Goal: Task Accomplishment & Management: Use online tool/utility

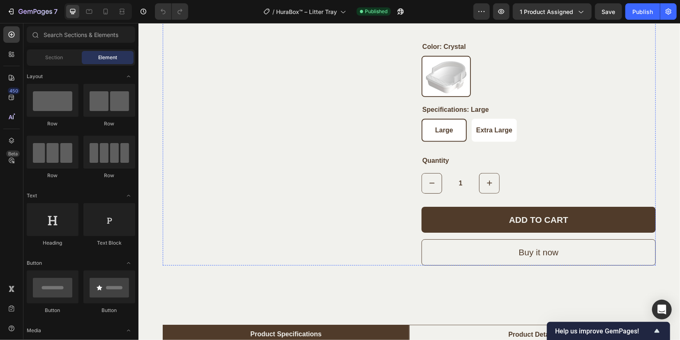
scroll to position [359, 0]
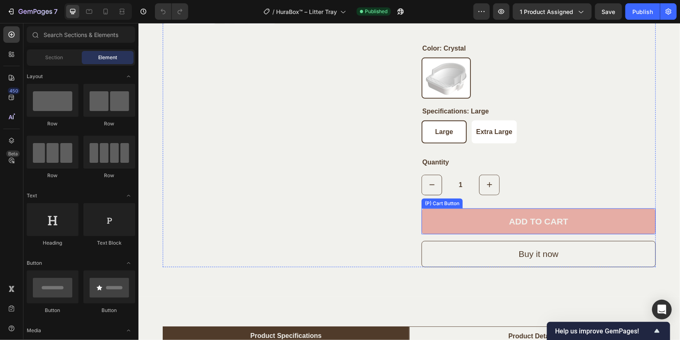
drag, startPoint x: 456, startPoint y: 227, endPoint x: 390, endPoint y: 214, distance: 67.8
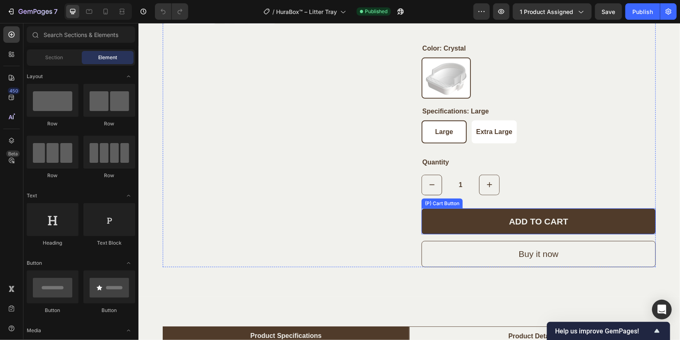
click at [457, 228] on button "ADD TO CART" at bounding box center [538, 221] width 234 height 26
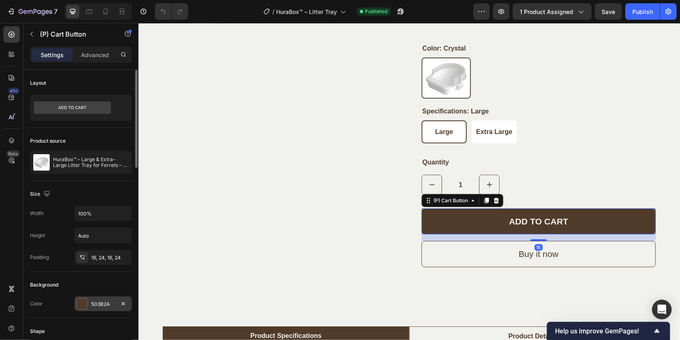
click at [80, 309] on div "503B2A" at bounding box center [103, 303] width 58 height 15
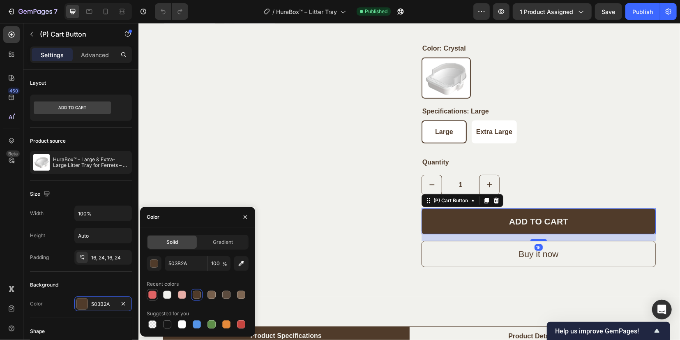
click at [154, 297] on div at bounding box center [152, 294] width 8 height 8
type input "E06364"
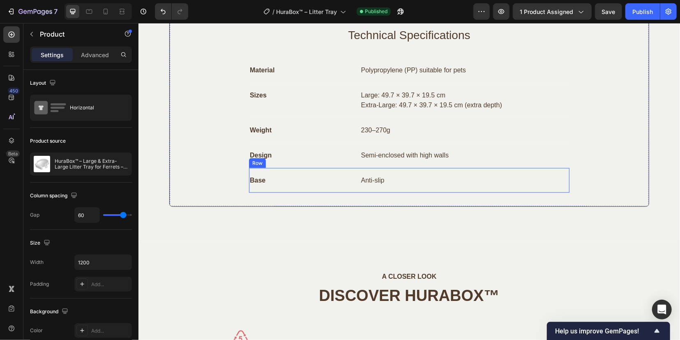
scroll to position [616, 0]
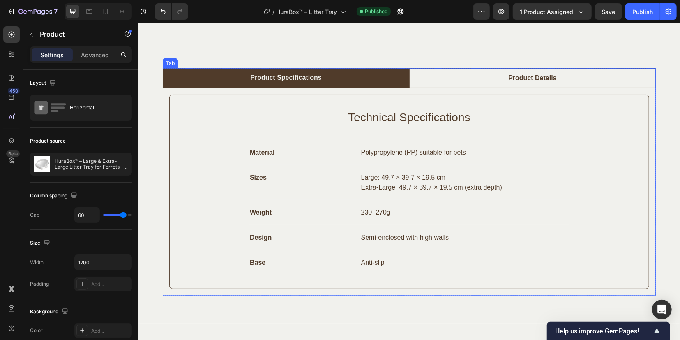
click at [458, 76] on li "Product Details" at bounding box center [532, 78] width 246 height 20
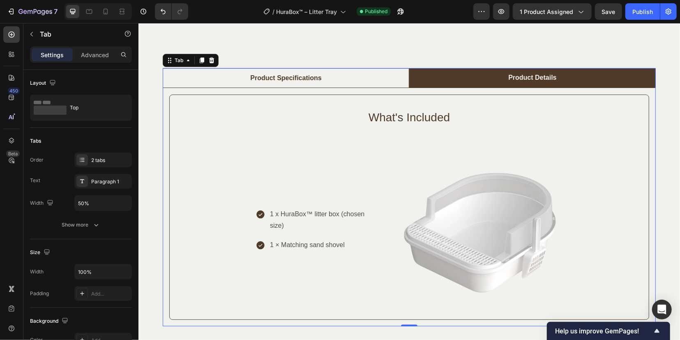
click at [369, 79] on li "Product Specifications" at bounding box center [285, 78] width 246 height 20
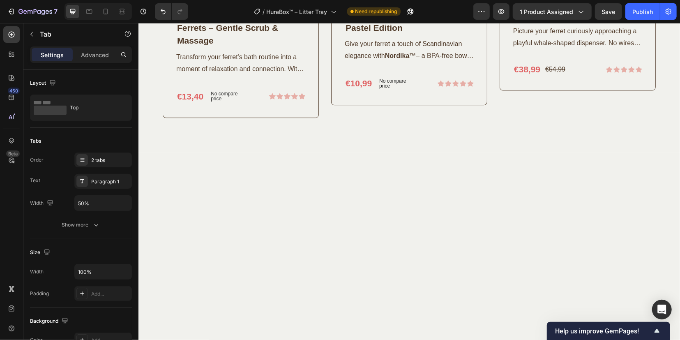
scroll to position [1746, 0]
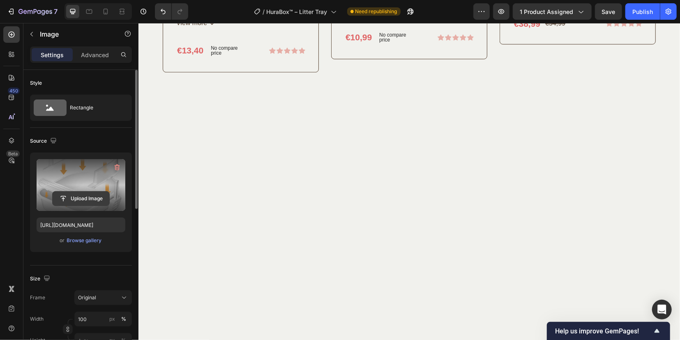
click at [92, 201] on input "file" at bounding box center [81, 198] width 57 height 14
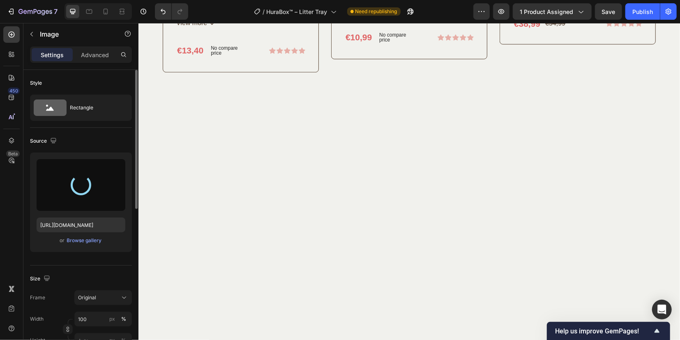
type input "https://cdn.shopify.com/s/files/1/0912/1346/3925/files/gempages_572635729960633…"
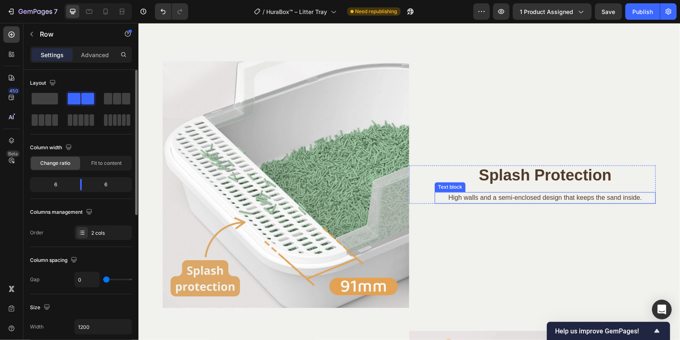
scroll to position [1181, 0]
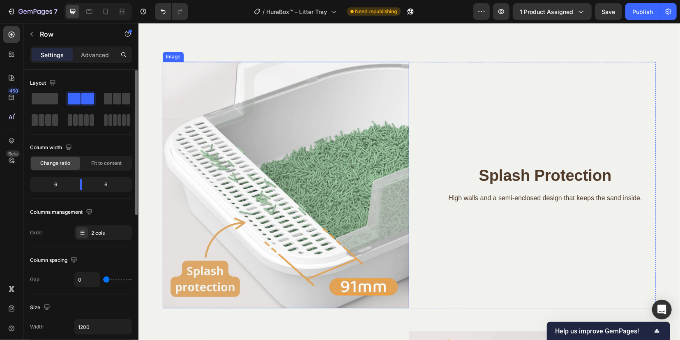
click at [289, 182] on img at bounding box center [285, 184] width 246 height 246
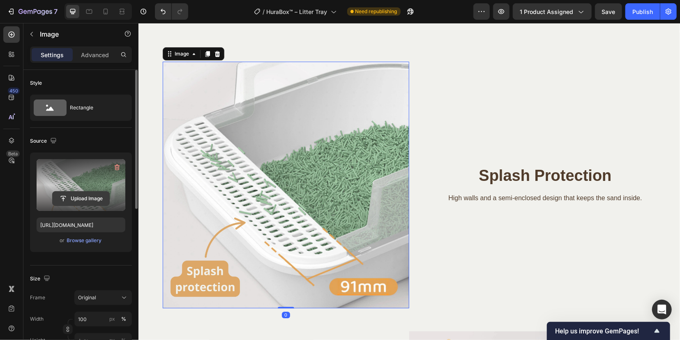
click at [83, 196] on input "file" at bounding box center [81, 198] width 57 height 14
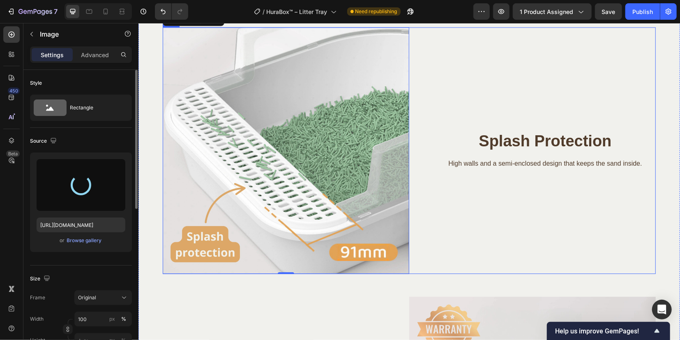
type input "https://cdn.shopify.com/s/files/1/0912/1346/3925/files/gempages_572635729960633…"
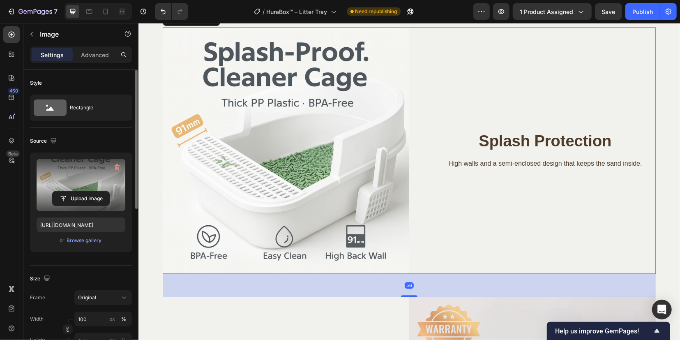
click at [627, 88] on div "Splash Protection Heading High walls and a semi-enclosed design that keeps the …" at bounding box center [532, 150] width 246 height 246
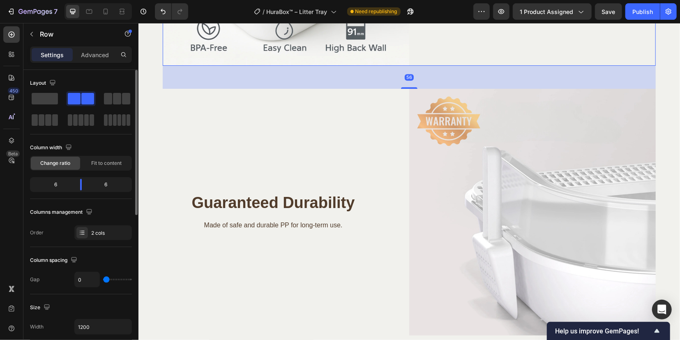
scroll to position [1438, 0]
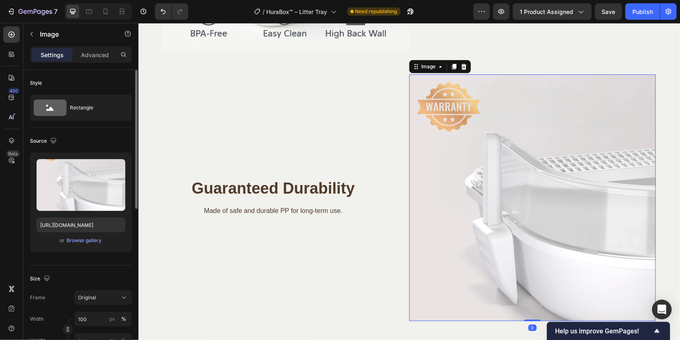
click at [500, 187] on img at bounding box center [532, 197] width 246 height 246
click at [389, 141] on div "Guaranteed Durability Heading Made of safe and durable PP for long-term use. Te…" at bounding box center [285, 197] width 246 height 246
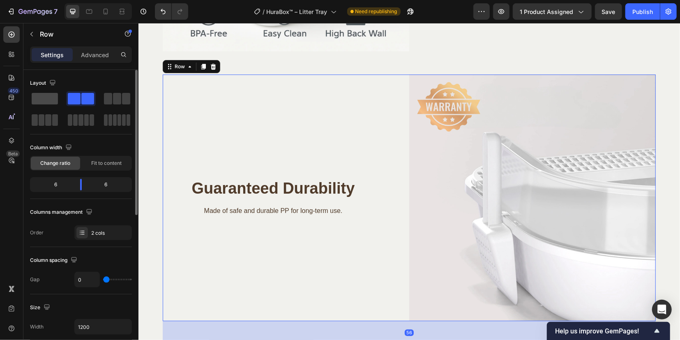
click at [49, 101] on span at bounding box center [45, 99] width 26 height 12
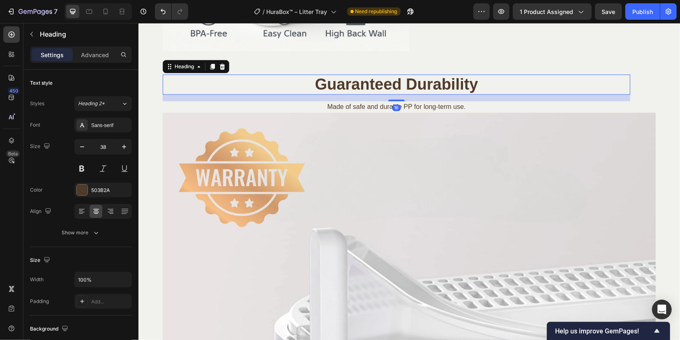
click at [371, 86] on h2 "Guaranteed Durability" at bounding box center [396, 84] width 468 height 21
click at [220, 64] on icon at bounding box center [221, 66] width 5 height 6
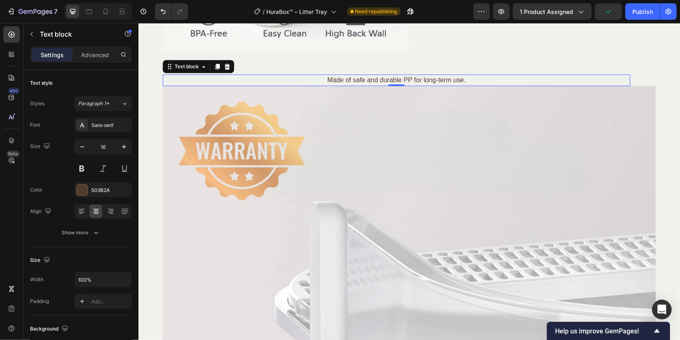
click at [359, 78] on p "Made of safe and durable PP for long-term use." at bounding box center [396, 80] width 466 height 10
click at [224, 65] on icon at bounding box center [226, 66] width 5 height 6
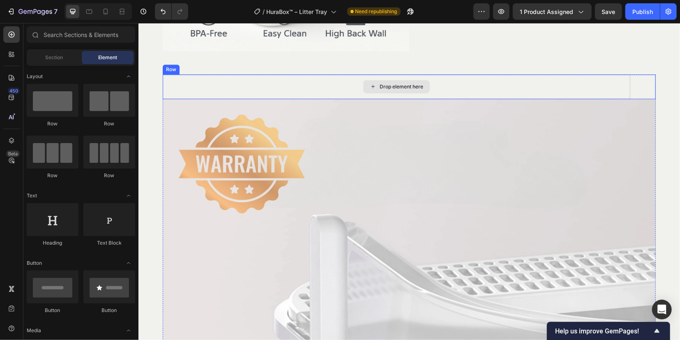
click at [310, 84] on div "Drop element here" at bounding box center [396, 86] width 468 height 25
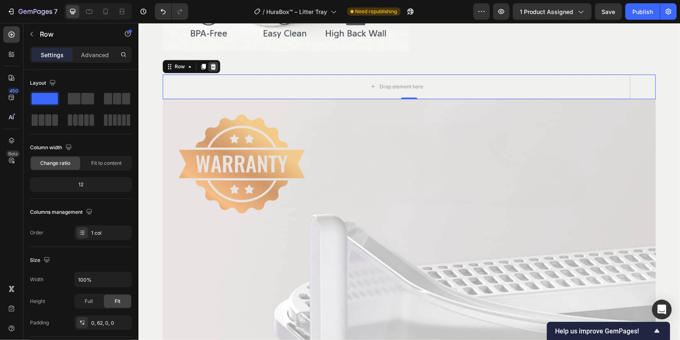
click at [211, 66] on icon at bounding box center [213, 66] width 7 height 7
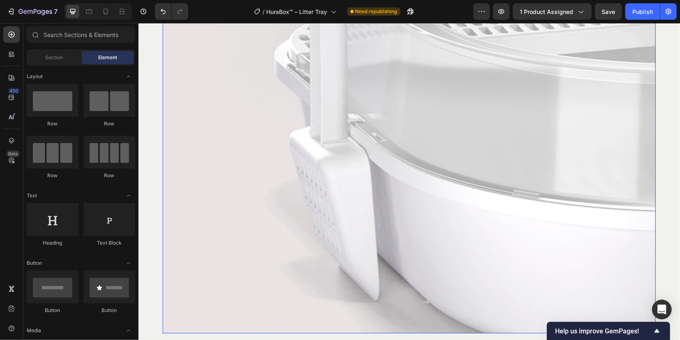
scroll to position [1643, 0]
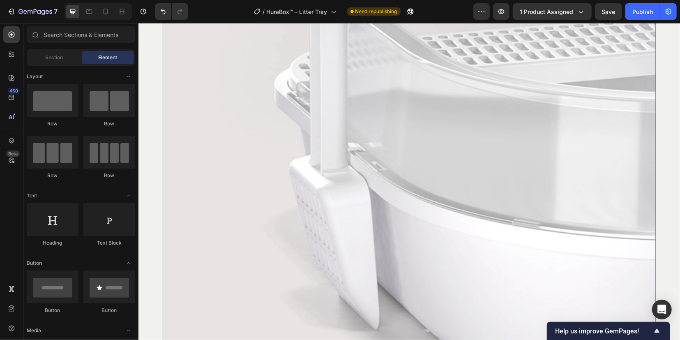
click at [254, 148] on img at bounding box center [408, 115] width 493 height 493
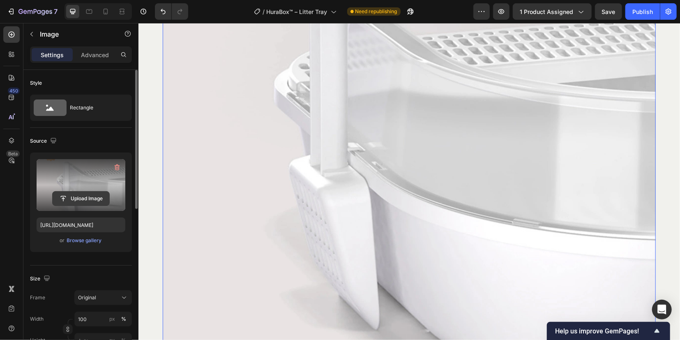
click at [76, 198] on input "file" at bounding box center [81, 198] width 57 height 14
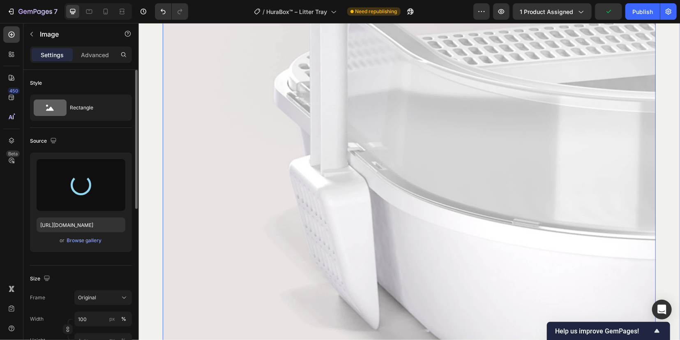
type input "https://cdn.shopify.com/s/files/1/0912/1346/3925/files/gempages_572635729960633…"
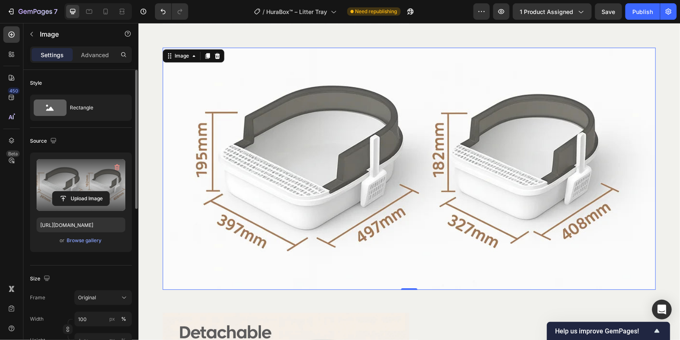
scroll to position [1438, 0]
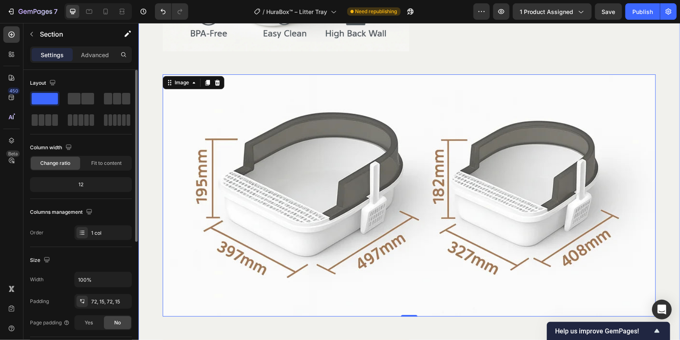
click at [599, 58] on div "Image Splash Protection Heading High walls and a semi-enclosed design that keep…" at bounding box center [408, 194] width 529 height 781
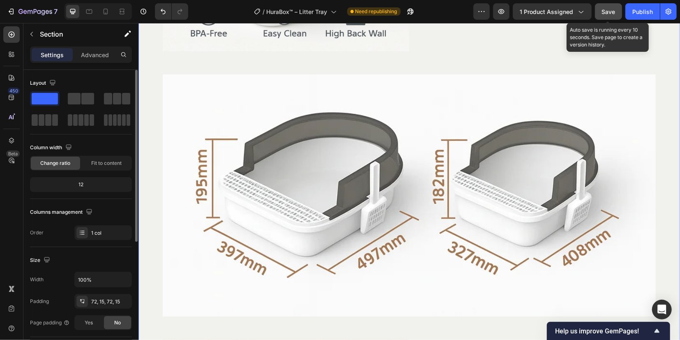
click at [616, 12] on button "Save" at bounding box center [608, 11] width 27 height 16
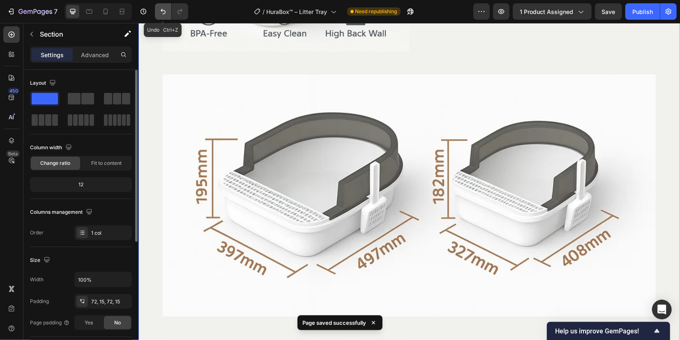
click at [159, 13] on icon "Undo/Redo" at bounding box center [163, 11] width 8 height 8
click at [159, 12] on icon "Undo/Redo" at bounding box center [163, 11] width 8 height 8
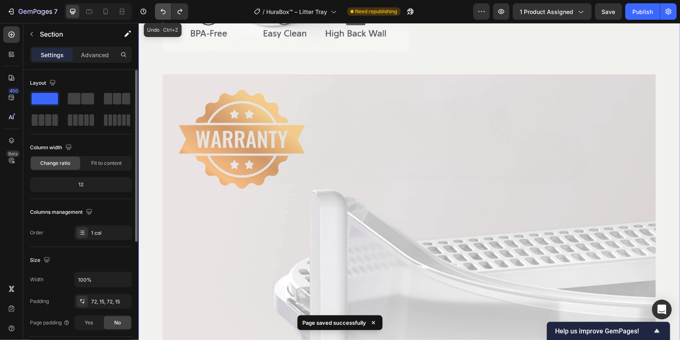
click at [159, 12] on icon "Undo/Redo" at bounding box center [163, 11] width 8 height 8
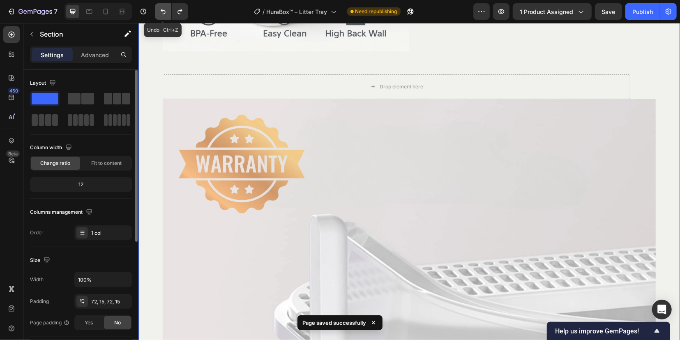
click at [159, 12] on icon "Undo/Redo" at bounding box center [163, 11] width 8 height 8
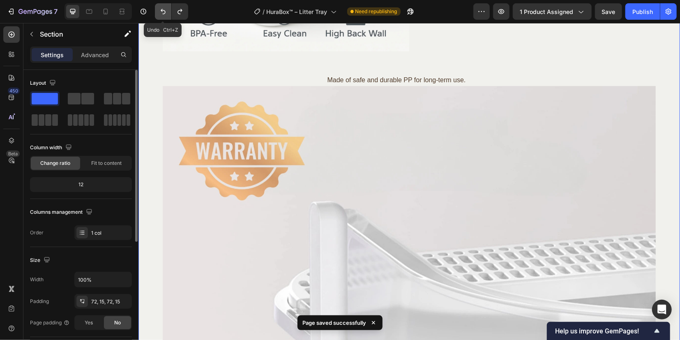
click at [159, 12] on icon "Undo/Redo" at bounding box center [163, 11] width 8 height 8
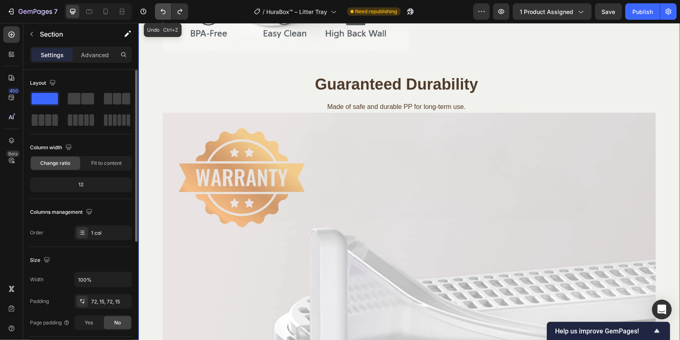
click at [159, 12] on icon "Undo/Redo" at bounding box center [163, 11] width 8 height 8
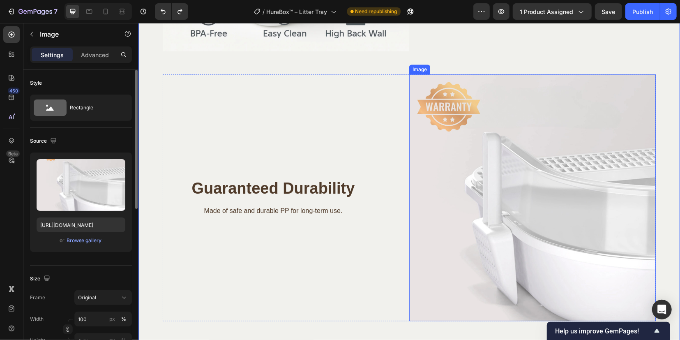
click at [502, 151] on img at bounding box center [532, 197] width 246 height 246
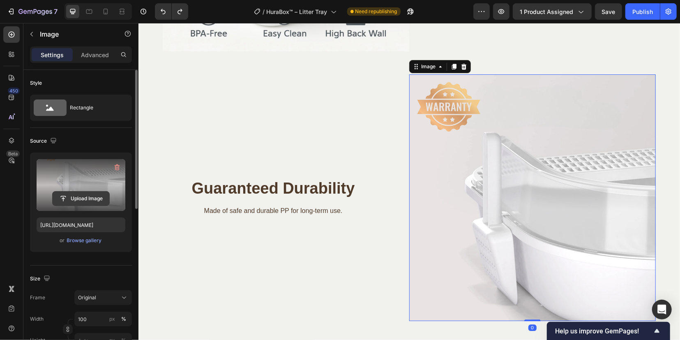
click at [80, 197] on input "file" at bounding box center [81, 198] width 57 height 14
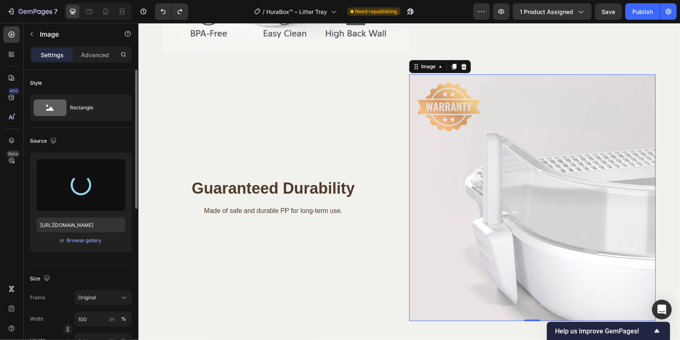
type input "https://cdn.shopify.com/s/files/1/0912/1346/3925/files/gempages_572635729960633…"
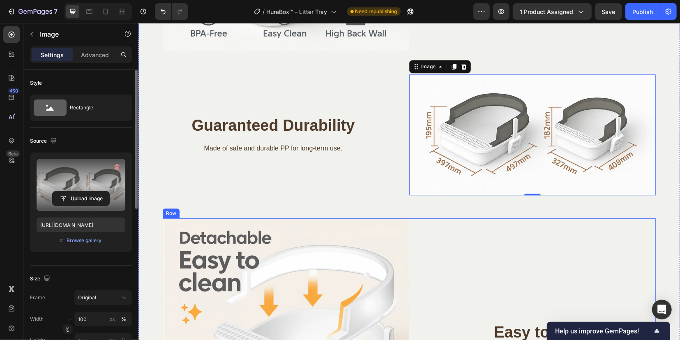
click at [505, 238] on div "Easy to Clean Heading Open design with removable parts for total access. Text b…" at bounding box center [532, 341] width 246 height 246
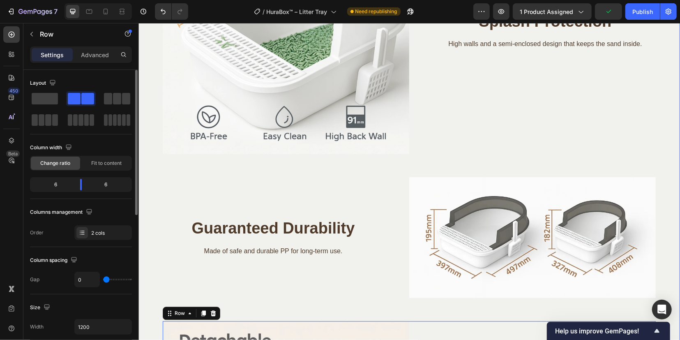
scroll to position [1387, 0]
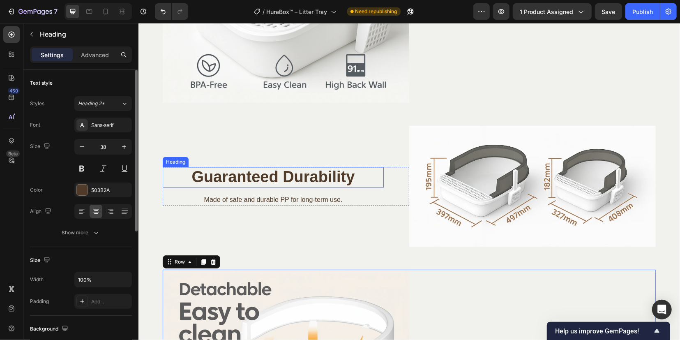
click at [246, 173] on h2 "Guaranteed Durability" at bounding box center [272, 176] width 221 height 21
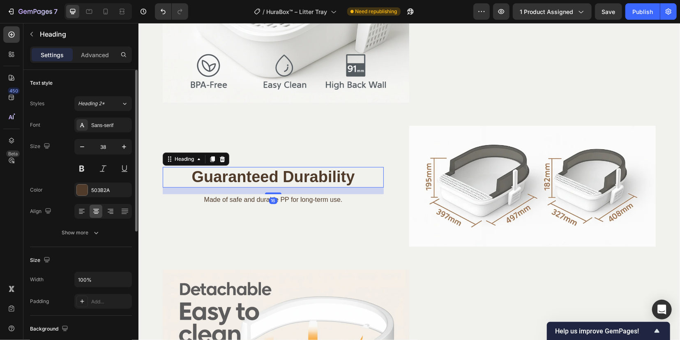
click at [246, 173] on h2 "Guaranteed Durability" at bounding box center [272, 176] width 221 height 21
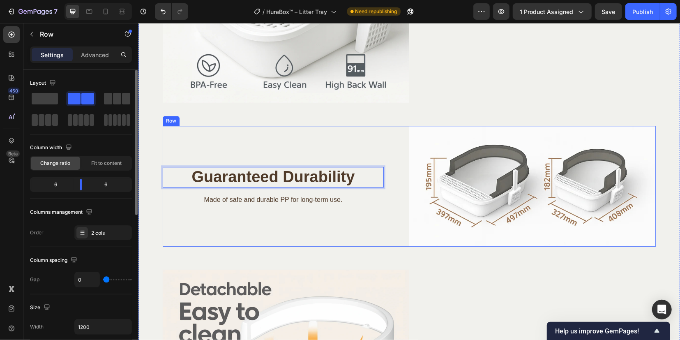
click at [340, 229] on div "Guaranteed Durability Heading 16 Made of safe and durable PP for long-term use.…" at bounding box center [285, 185] width 246 height 121
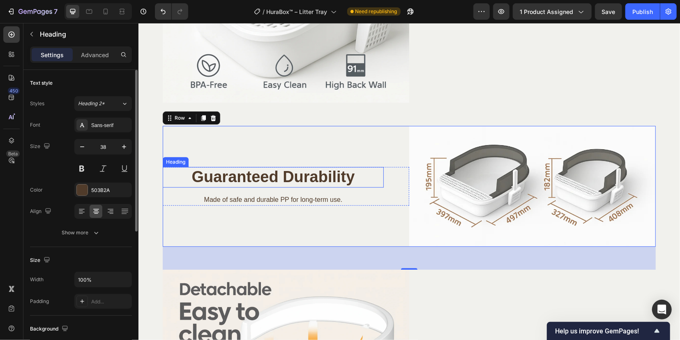
click at [283, 172] on p "Guaranteed Durability" at bounding box center [272, 176] width 219 height 19
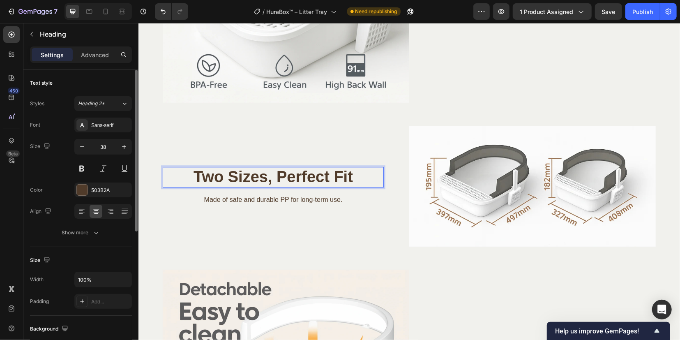
click at [265, 176] on p "Two Sizes, Perfect Fit" at bounding box center [272, 176] width 219 height 19
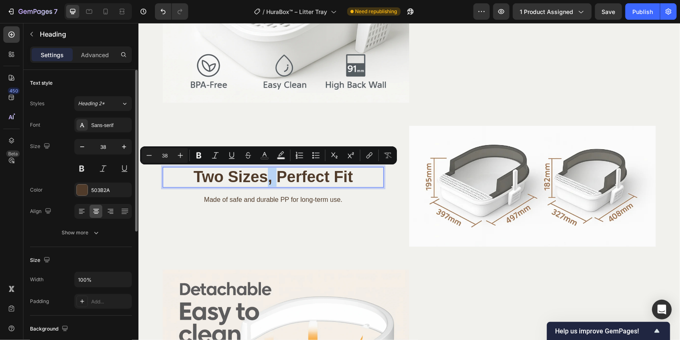
click at [267, 178] on p "Two Sizes, Perfect Fit" at bounding box center [272, 176] width 219 height 19
click at [269, 185] on p "Two Sizes, Perfect Fit" at bounding box center [272, 176] width 219 height 19
click at [283, 177] on p "Two Sizes, Perfect Fit" at bounding box center [272, 176] width 219 height 19
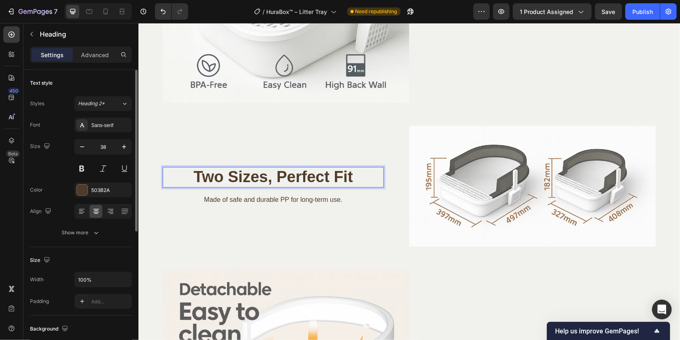
click at [268, 179] on p "Two Sizes, Perfect Fit" at bounding box center [272, 176] width 219 height 19
click at [258, 199] on p "Made of safe and durable PP for long-term use." at bounding box center [272, 199] width 219 height 10
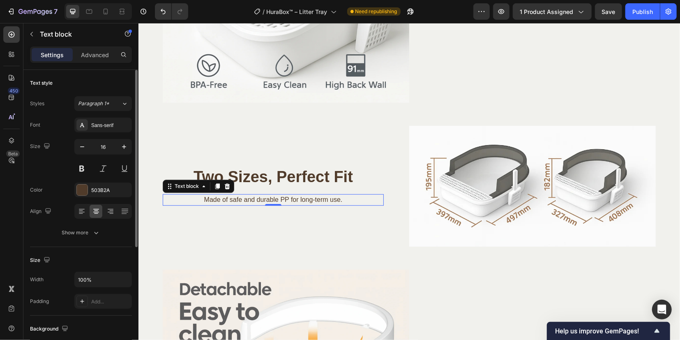
click at [258, 199] on p "Made of safe and durable PP for long-term use." at bounding box center [272, 199] width 219 height 10
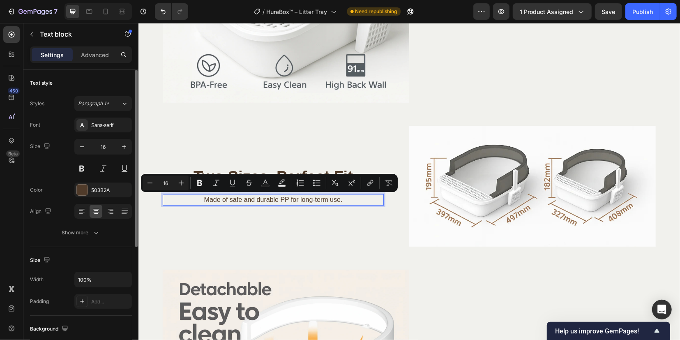
scroll to position [1382, 0]
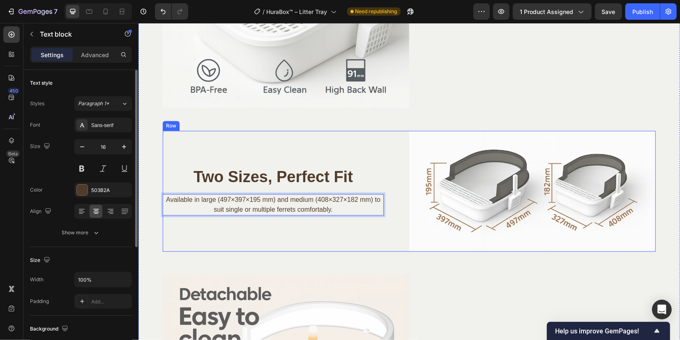
click at [339, 236] on div "Two Sizes, Perfect Fit Heading Available in large (497×397×195 mm) and medium (…" at bounding box center [285, 190] width 246 height 121
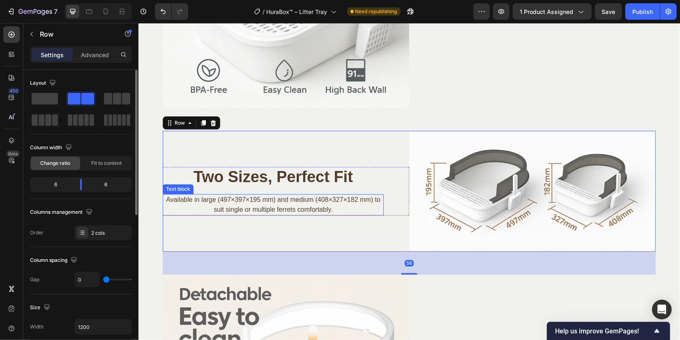
click at [268, 196] on p "Available in large (497×397×195 mm) and medium (408×327×182 mm) to suit single …" at bounding box center [272, 204] width 219 height 20
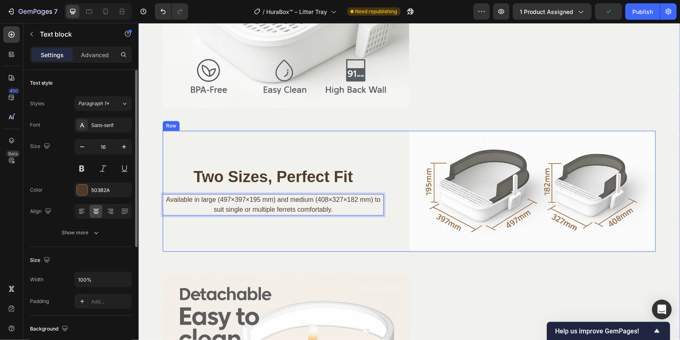
click at [338, 238] on div "Two Sizes, Perfect Fit Heading Available in large (497×397×195 mm) and medium (…" at bounding box center [285, 190] width 246 height 121
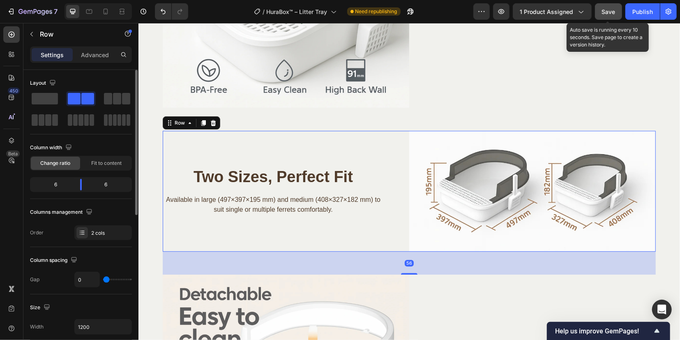
click at [615, 10] on span "Save" at bounding box center [609, 11] width 14 height 7
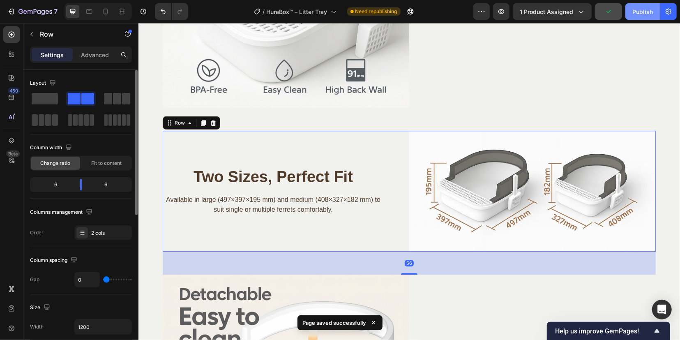
click at [630, 14] on button "Publish" at bounding box center [642, 11] width 35 height 16
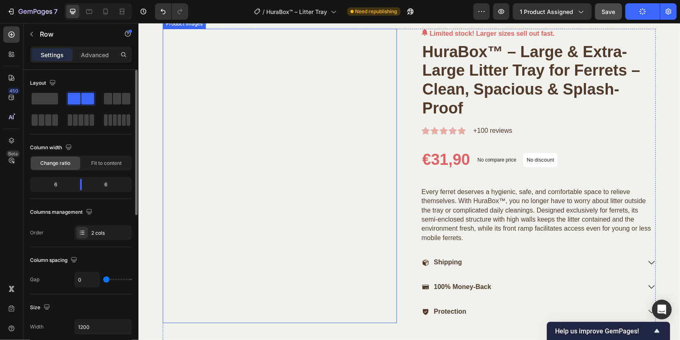
scroll to position [103, 0]
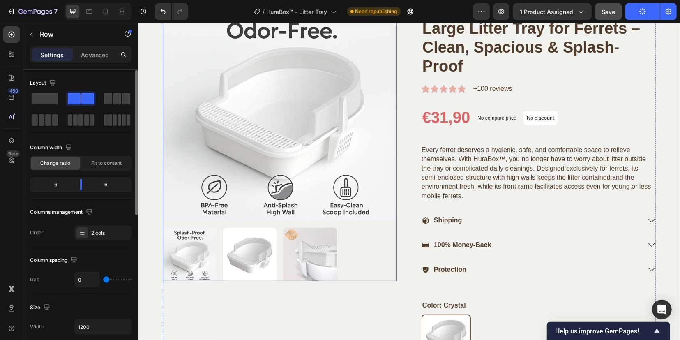
click at [254, 248] on img at bounding box center [250, 254] width 54 height 54
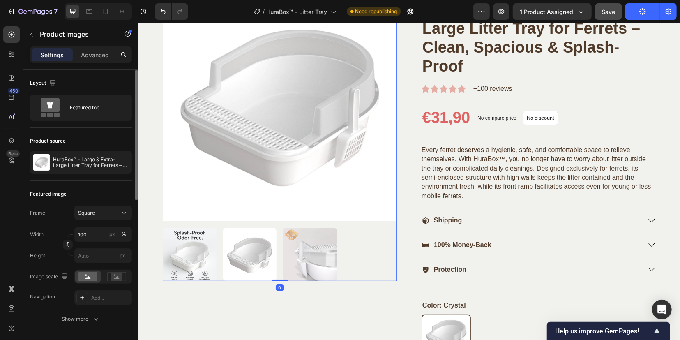
click at [310, 255] on img at bounding box center [310, 254] width 54 height 54
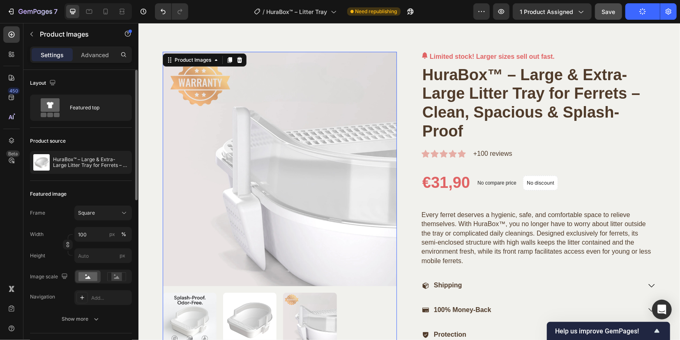
scroll to position [51, 0]
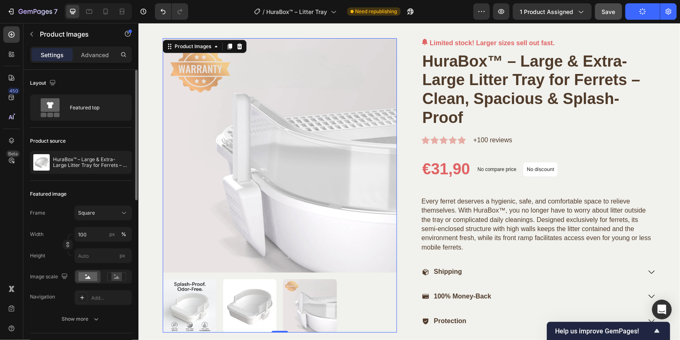
click at [193, 302] on img at bounding box center [189, 306] width 54 height 54
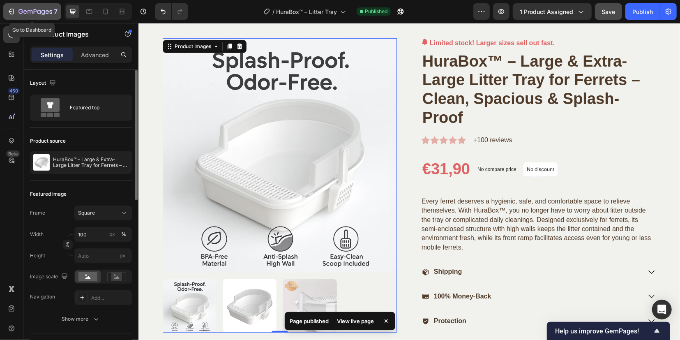
click at [43, 7] on div "7" at bounding box center [37, 12] width 39 height 10
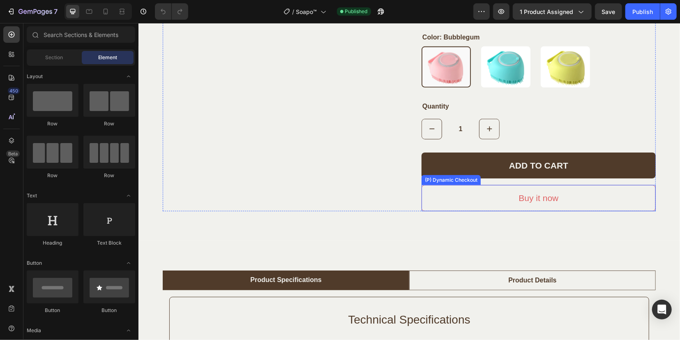
scroll to position [359, 0]
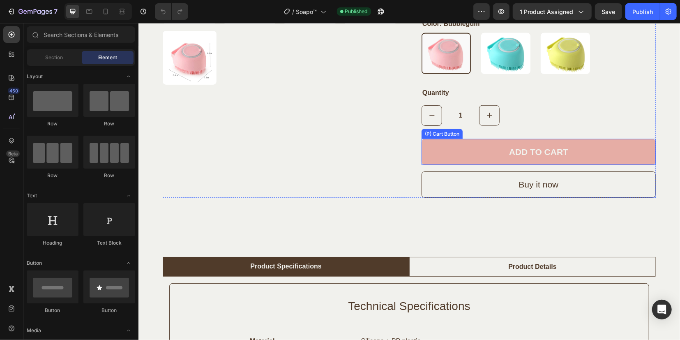
click at [434, 151] on button "ADD TO CART" at bounding box center [538, 151] width 234 height 26
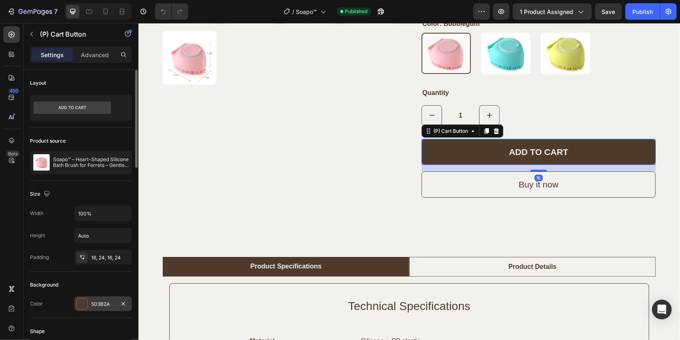
click at [83, 301] on div at bounding box center [82, 303] width 11 height 11
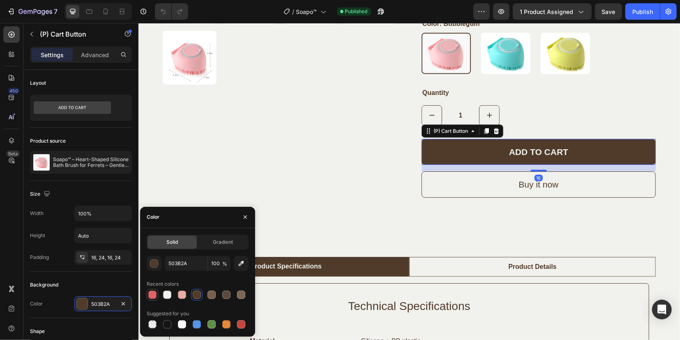
click at [152, 293] on div at bounding box center [152, 294] width 8 height 8
type input "E06364"
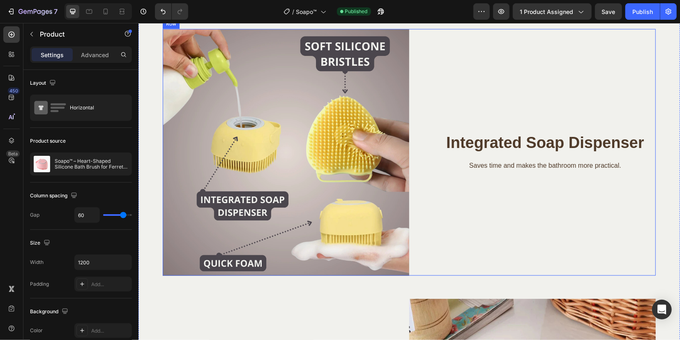
scroll to position [1027, 0]
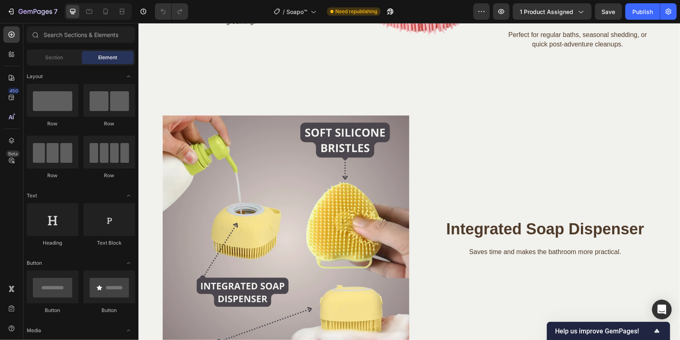
scroll to position [1027, 0]
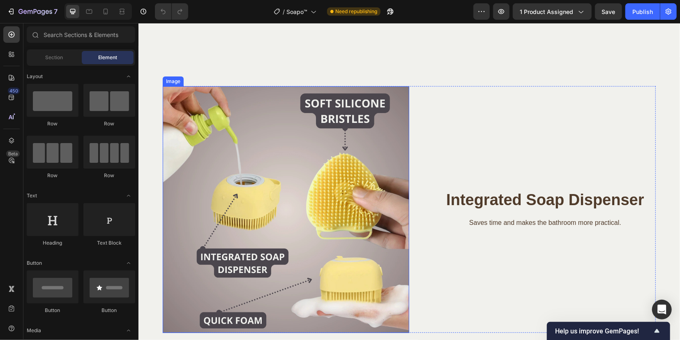
click at [288, 190] on img at bounding box center [285, 209] width 246 height 246
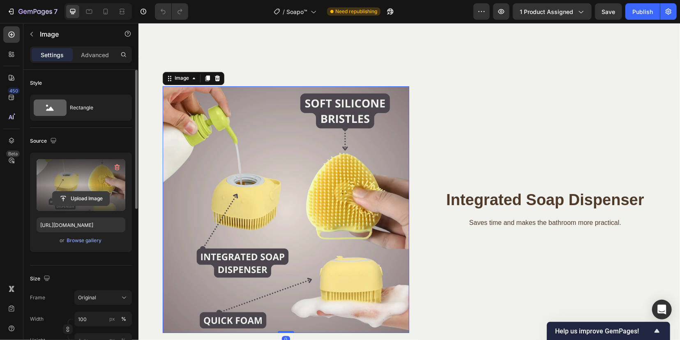
click at [88, 198] on input "file" at bounding box center [81, 198] width 57 height 14
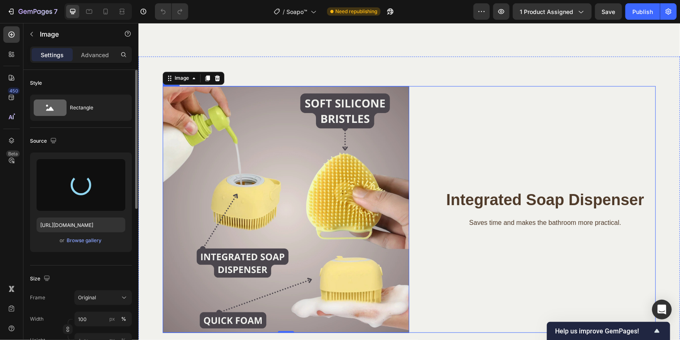
type input "https://cdn.shopify.com/s/files/1/0912/1346/3925/files/gempages_572635729960633…"
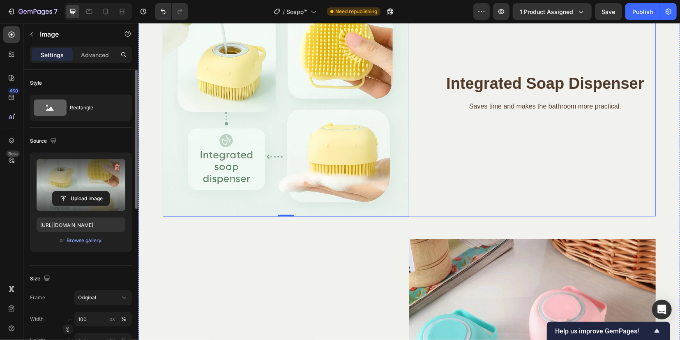
scroll to position [1284, 0]
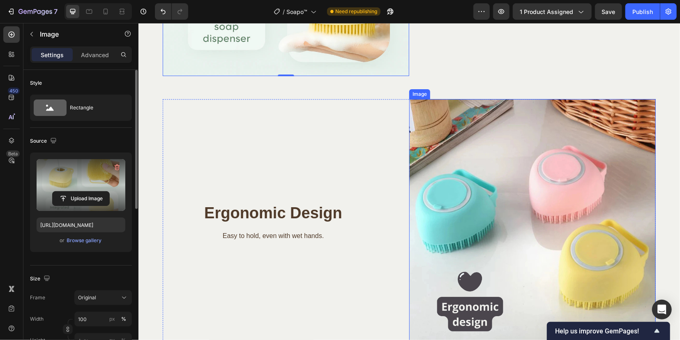
click at [521, 197] on img at bounding box center [532, 222] width 246 height 246
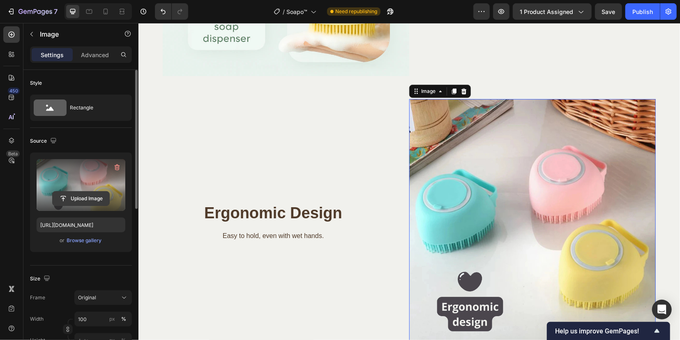
click at [85, 199] on input "file" at bounding box center [81, 198] width 57 height 14
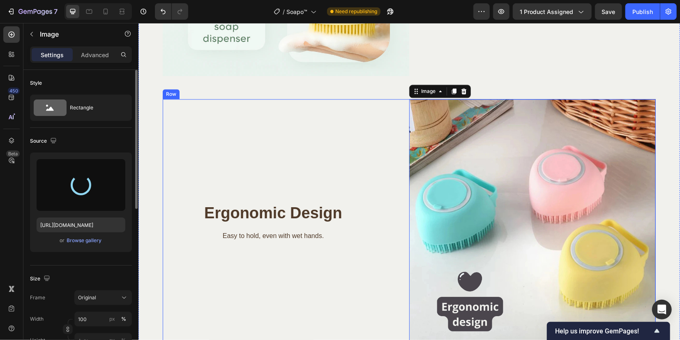
scroll to position [1335, 0]
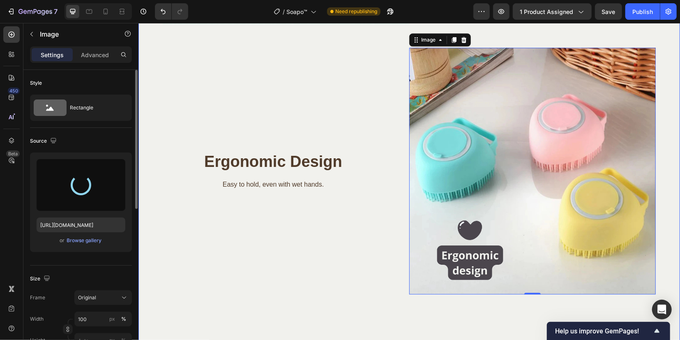
type input "https://cdn.shopify.com/s/files/1/0912/1346/3925/files/gempages_572635729960633…"
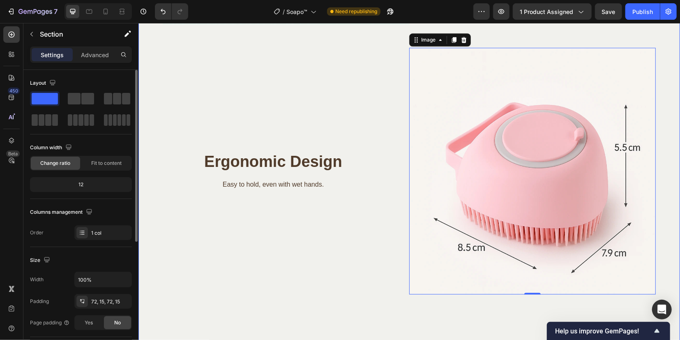
click at [666, 183] on div "Image Integrated Soap Dispenser Heading Saves time and makes the bathroom more …" at bounding box center [408, 47] width 541 height 598
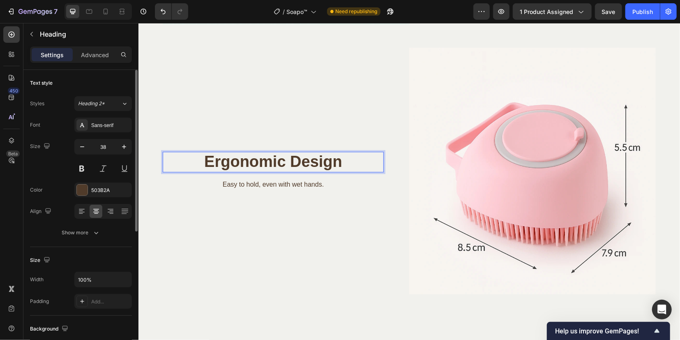
click at [235, 167] on h2 "Ergonomic Design" at bounding box center [272, 161] width 221 height 21
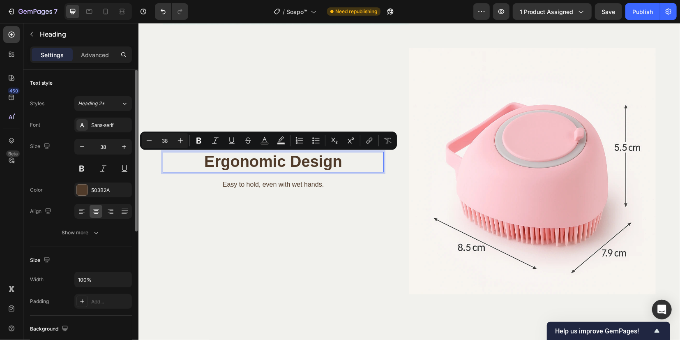
click at [236, 167] on p "Ergonomic Design" at bounding box center [272, 161] width 219 height 19
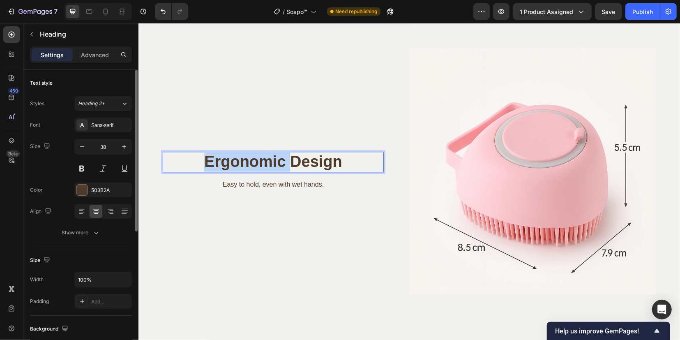
click at [236, 166] on p "Ergonomic Design" at bounding box center [272, 161] width 219 height 19
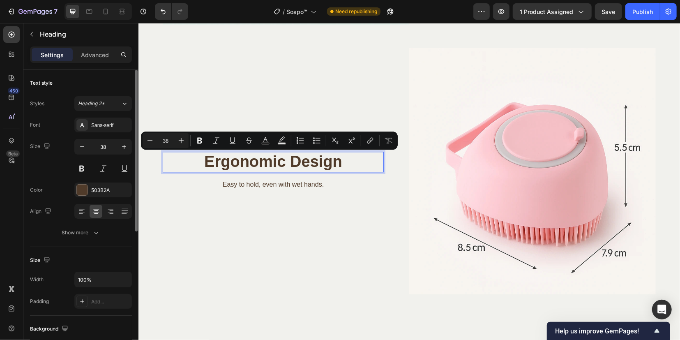
scroll to position [1325, 0]
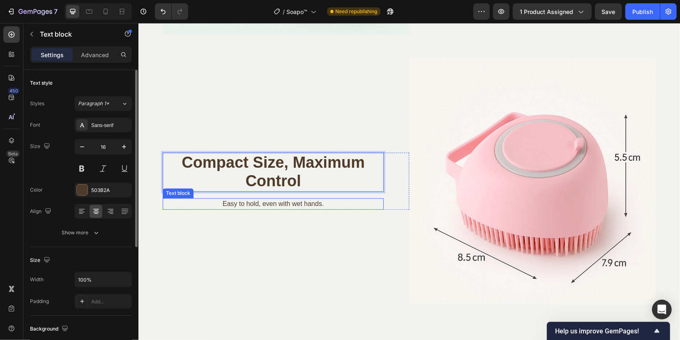
click at [272, 204] on p "Easy to hold, even with wet hands." at bounding box center [272, 203] width 219 height 10
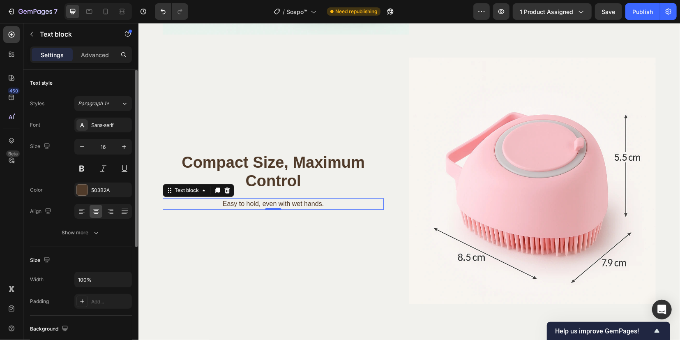
click at [272, 203] on p "Easy to hold, even with wet hands." at bounding box center [272, 203] width 219 height 10
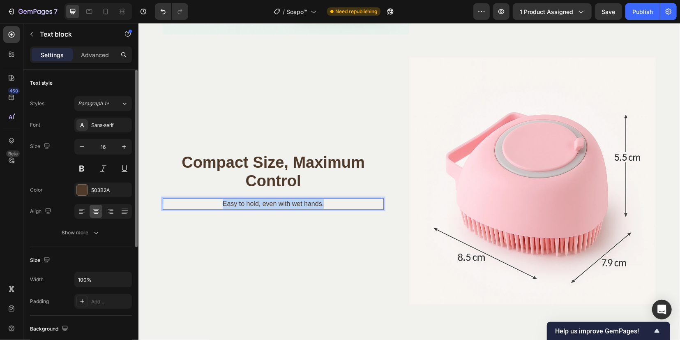
click at [272, 203] on p "Easy to hold, even with wet hands." at bounding box center [272, 203] width 219 height 10
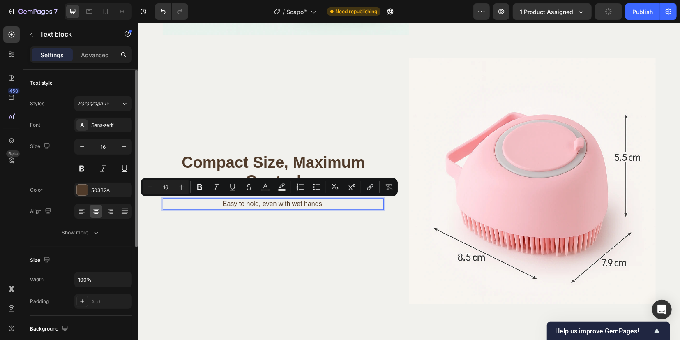
scroll to position [1320, 0]
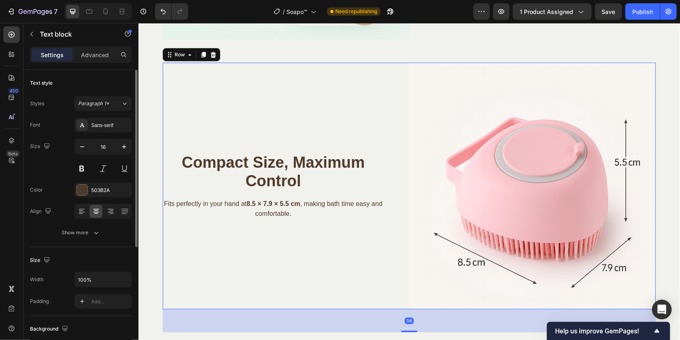
click at [318, 240] on div "Compact Size, Maximum Control Heading Fits perfectly in your hand at 8.5 × 7.9 …" at bounding box center [285, 185] width 246 height 246
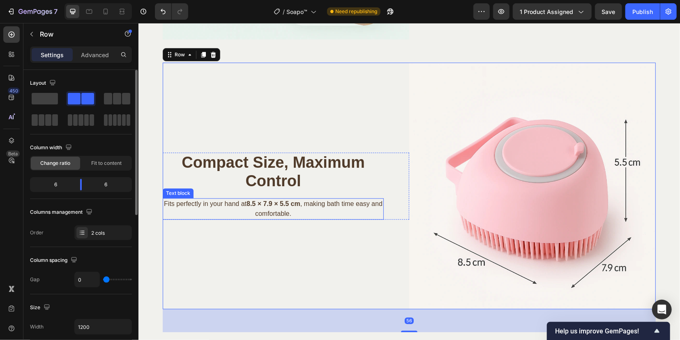
click at [300, 203] on strong "8.5 × 7.9 × 5.5 cm" at bounding box center [273, 203] width 54 height 7
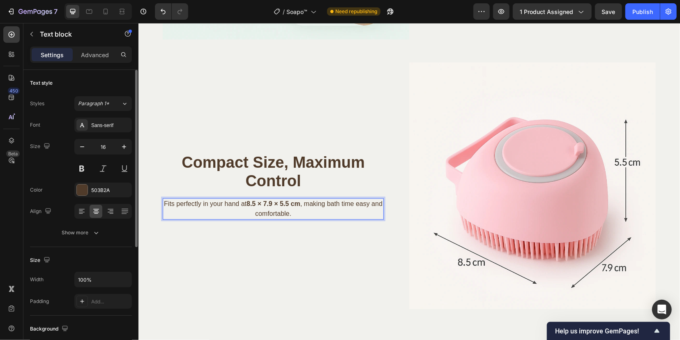
click at [300, 200] on strong "8.5 × 7.9 × 5.5 cm" at bounding box center [273, 203] width 54 height 7
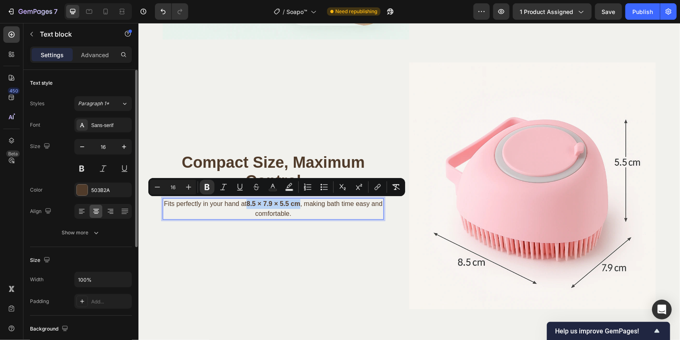
drag, startPoint x: 302, startPoint y: 203, endPoint x: 250, endPoint y: 202, distance: 52.6
click at [250, 202] on strong "8.5 × 7.9 × 5.5 cm" at bounding box center [273, 203] width 54 height 7
click at [205, 187] on icon "Editor contextual toolbar" at bounding box center [207, 187] width 5 height 6
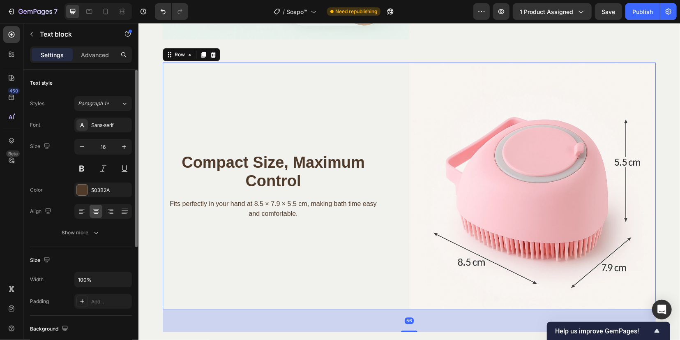
click at [333, 227] on div "Compact Size, Maximum Control Heading Fits perfectly in your hand at 8.5 × 7.9 …" at bounding box center [285, 185] width 246 height 246
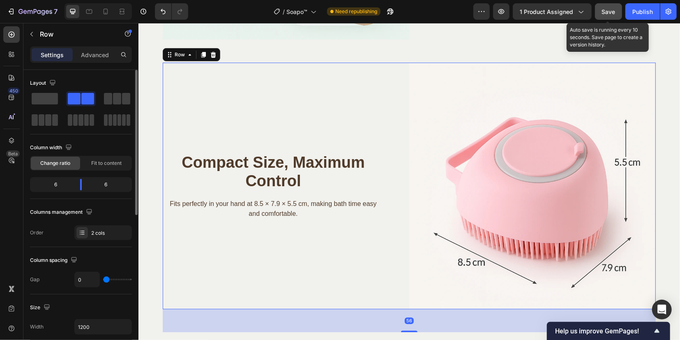
click at [606, 12] on span "Save" at bounding box center [609, 11] width 14 height 7
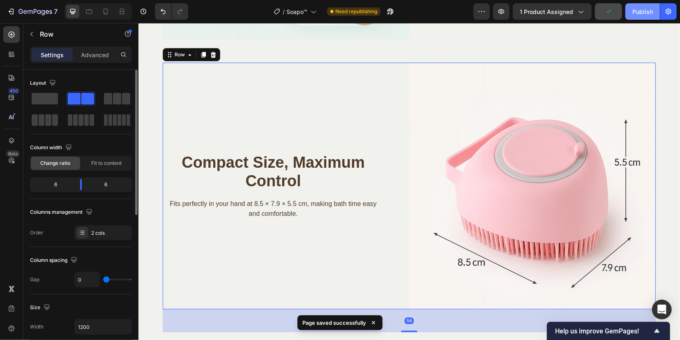
click at [641, 14] on div "Publish" at bounding box center [642, 11] width 21 height 9
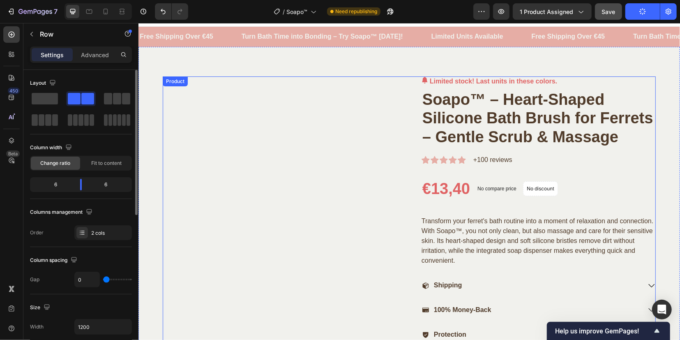
scroll to position [0, 0]
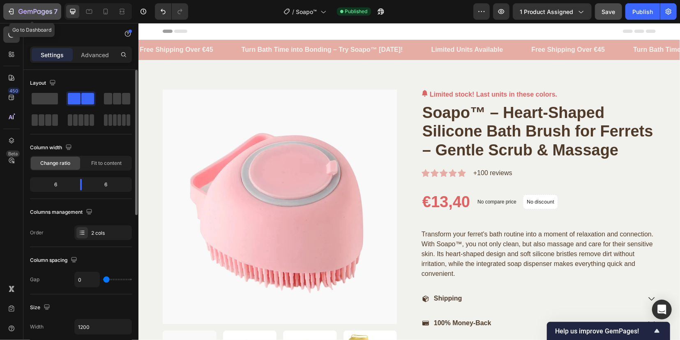
click at [35, 9] on icon "button" at bounding box center [35, 11] width 3 height 5
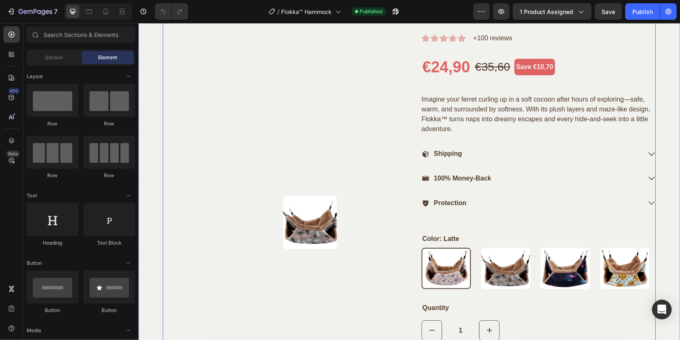
scroll to position [103, 0]
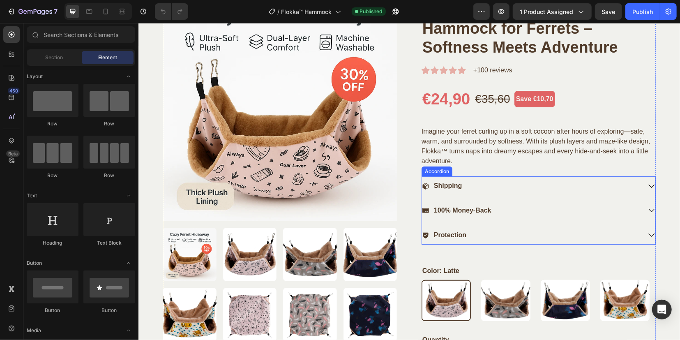
click at [462, 183] on div "Shipping" at bounding box center [531, 185] width 219 height 11
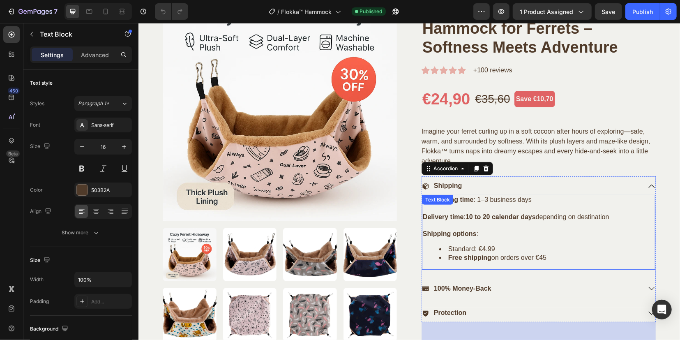
click at [461, 198] on div "Processing time : 1–3 business days Delivery time : 10 to 20 calendar days depe…" at bounding box center [538, 231] width 233 height 75
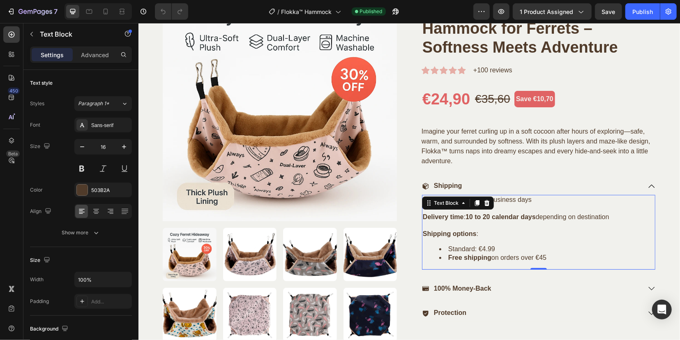
click at [461, 198] on div "Text Block" at bounding box center [446, 203] width 44 height 10
click at [516, 200] on p "Processing time : 1–3 business days" at bounding box center [538, 199] width 232 height 9
click at [434, 198] on strong "Processing time" at bounding box center [447, 199] width 51 height 7
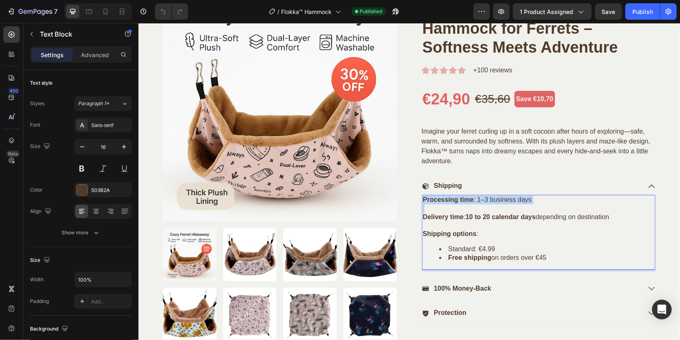
click at [434, 198] on strong "Processing time" at bounding box center [447, 199] width 51 height 7
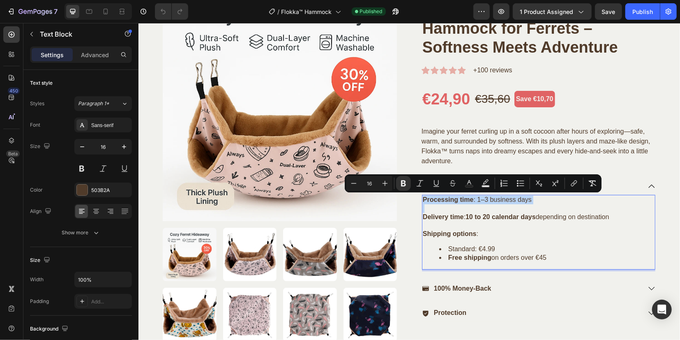
click at [440, 203] on p "Processing time : 1–3 business days" at bounding box center [538, 199] width 232 height 9
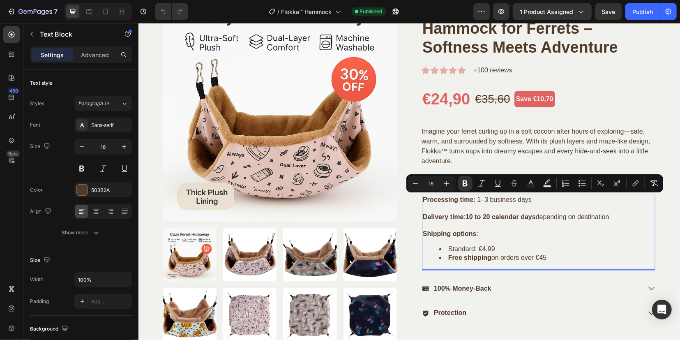
drag, startPoint x: 419, startPoint y: 197, endPoint x: 562, endPoint y: 256, distance: 154.7
click at [562, 257] on div "Processing time : 1–3 business days Delivery time : 10 to 20 calendar days depe…" at bounding box center [538, 231] width 233 height 75
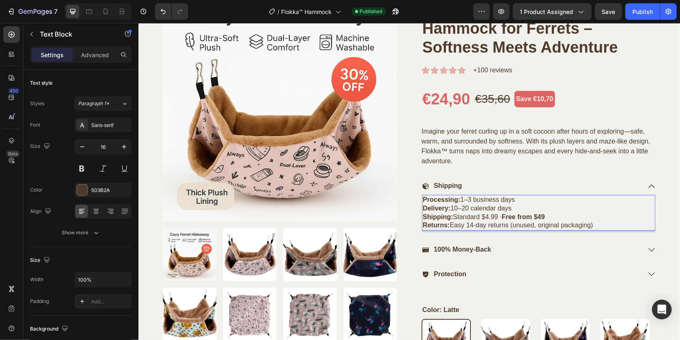
click at [516, 201] on p "Processing: 1–3 business days" at bounding box center [538, 199] width 232 height 9
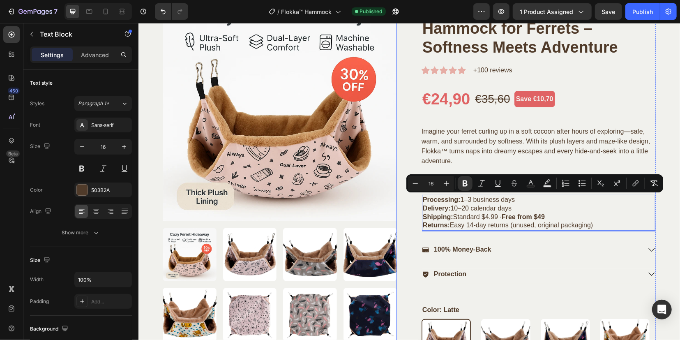
drag, startPoint x: 595, startPoint y: 226, endPoint x: 387, endPoint y: 200, distance: 209.6
click at [387, 200] on div "Product Images Only 15 left in stock – Order now before it sells out again! (P)…" at bounding box center [408, 234] width 493 height 497
click at [578, 181] on icon "Editor contextual toolbar" at bounding box center [582, 183] width 8 height 8
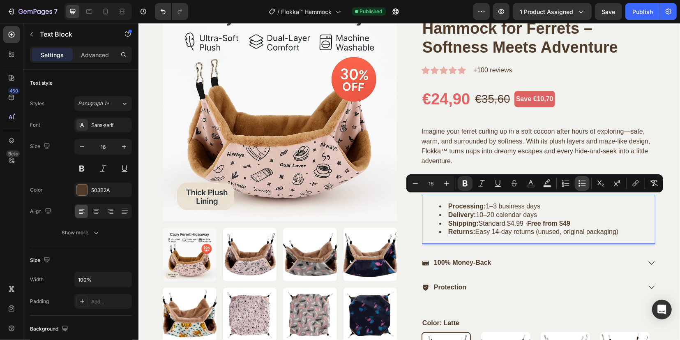
click at [582, 184] on icon "Editor contextual toolbar" at bounding box center [582, 183] width 8 height 8
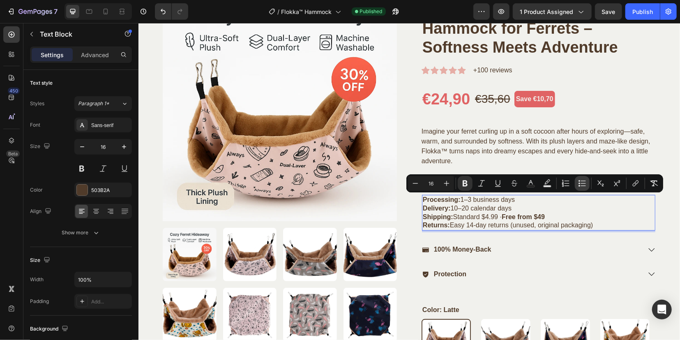
click at [582, 184] on icon "Editor contextual toolbar" at bounding box center [582, 183] width 8 height 8
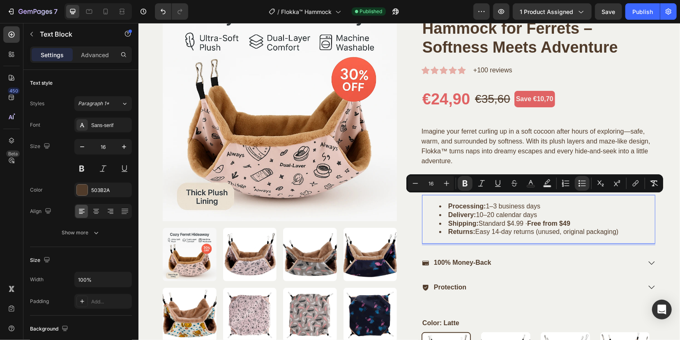
click at [593, 210] on li "Delivery: 10–20 calendar days" at bounding box center [546, 214] width 215 height 9
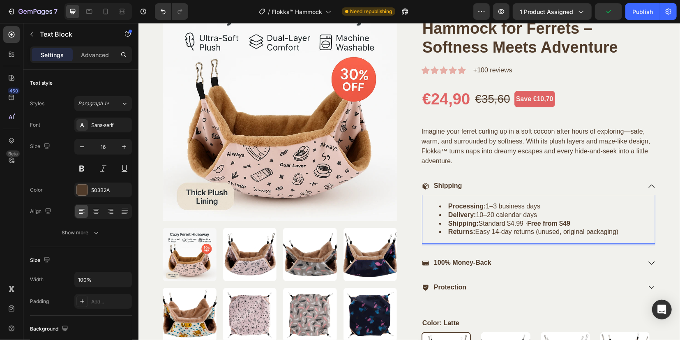
click at [507, 221] on li "Shipping: Standard $4.99 · Free from $49" at bounding box center [546, 223] width 215 height 9
click at [516, 222] on li "Shipping: Standard 4.99 · Free from $49" at bounding box center [546, 223] width 215 height 9
click at [505, 223] on li "Shipping: Standard 4.99 · Free from $49" at bounding box center [546, 223] width 215 height 9
click at [562, 221] on strong "Free from $49" at bounding box center [548, 222] width 43 height 7
click at [608, 261] on div "100% Money-Back" at bounding box center [531, 262] width 219 height 11
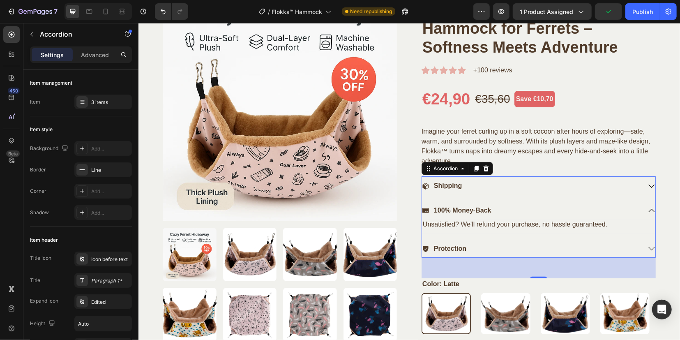
click at [483, 212] on p "100% Money-Back" at bounding box center [462, 210] width 58 height 9
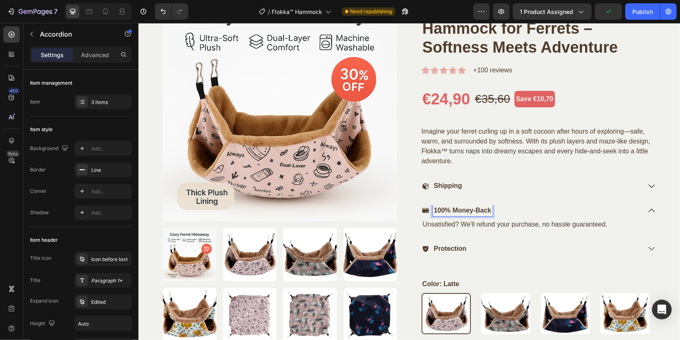
click at [526, 209] on div "100% Money-Back" at bounding box center [531, 210] width 219 height 11
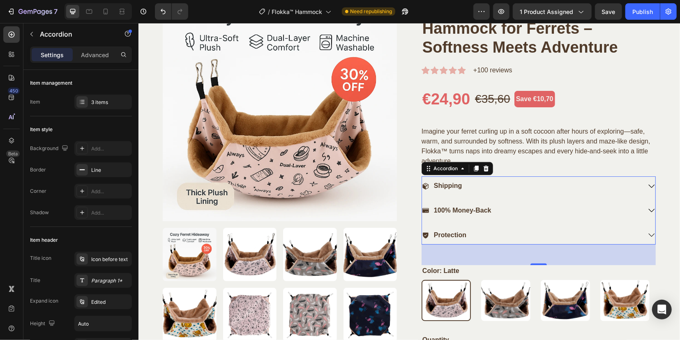
click at [561, 188] on div "Shipping" at bounding box center [531, 185] width 219 height 11
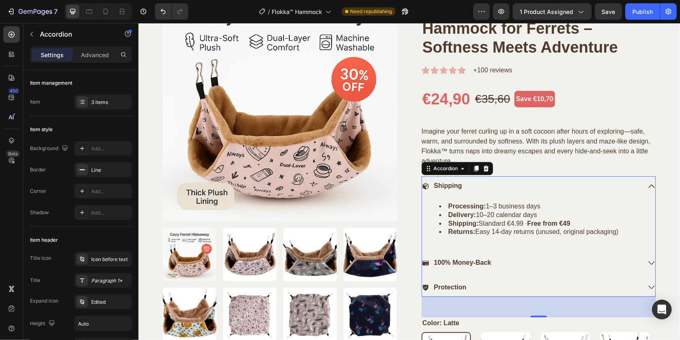
click at [561, 188] on div "Shipping" at bounding box center [531, 185] width 219 height 11
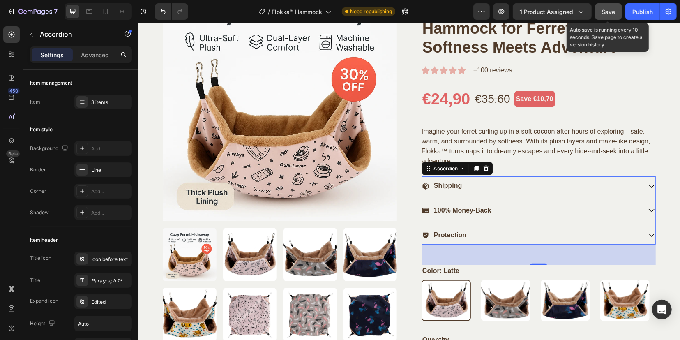
click at [614, 12] on span "Save" at bounding box center [609, 11] width 14 height 7
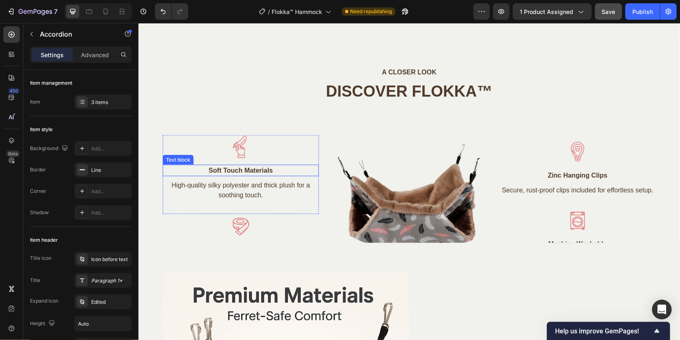
scroll to position [822, 0]
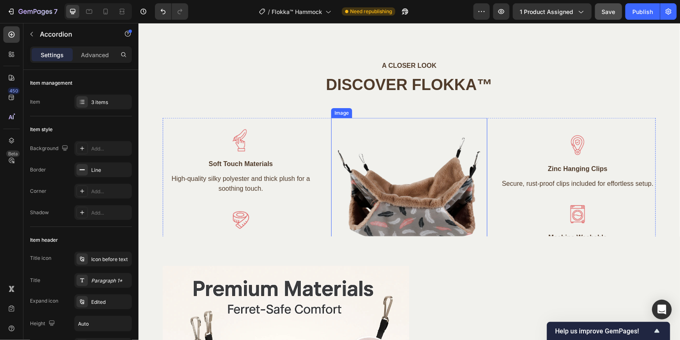
click at [375, 193] on img at bounding box center [409, 195] width 156 height 156
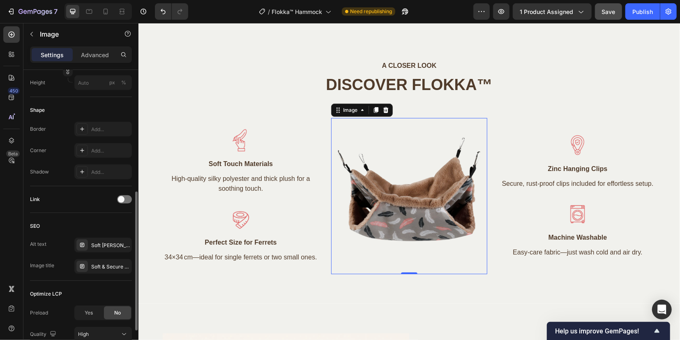
scroll to position [309, 0]
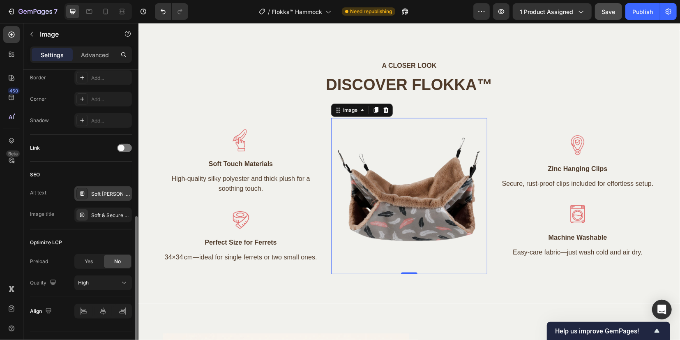
click at [83, 194] on icon at bounding box center [82, 193] width 4 height 4
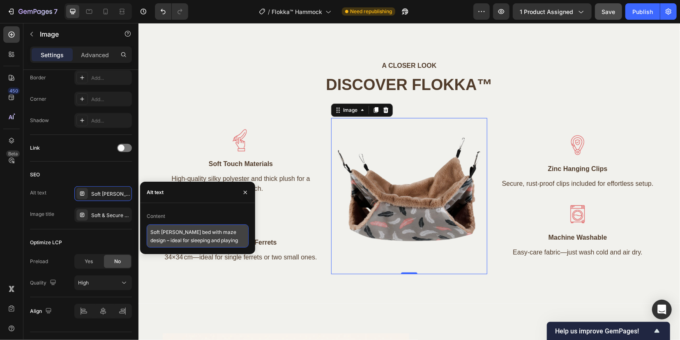
click at [187, 240] on textarea "Soft ferret hammock bed with maze design – ideal for sleeping and playing" at bounding box center [198, 235] width 102 height 23
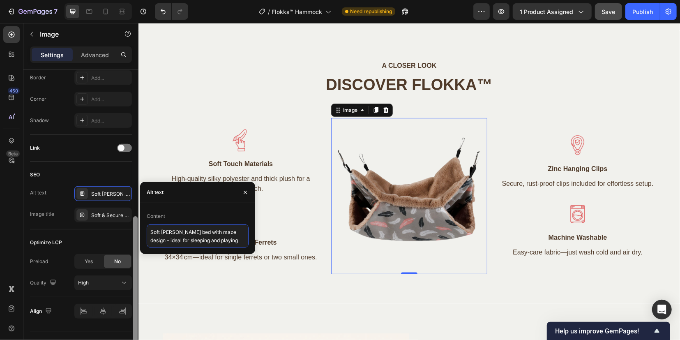
drag, startPoint x: 241, startPoint y: 243, endPoint x: 133, endPoint y: 224, distance: 109.4
click at [133, 224] on div "450 Beta Sections(18) Elements(84) Section Element Hero Section Product Detail …" at bounding box center [69, 181] width 138 height 317
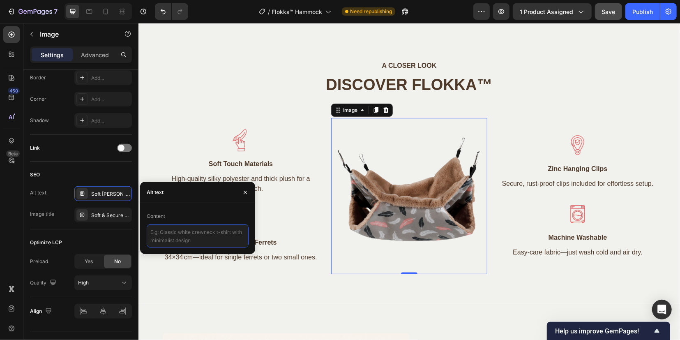
scroll to position [0, 0]
click at [193, 235] on textarea at bounding box center [198, 235] width 102 height 23
click at [84, 212] on icon at bounding box center [82, 215] width 7 height 7
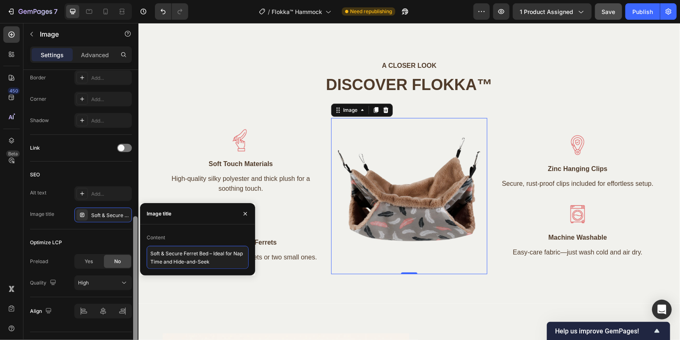
drag, startPoint x: 228, startPoint y: 263, endPoint x: 134, endPoint y: 249, distance: 95.4
click at [134, 249] on div "450 Beta Sections(18) Elements(84) Section Element Hero Section Product Detail …" at bounding box center [69, 181] width 138 height 317
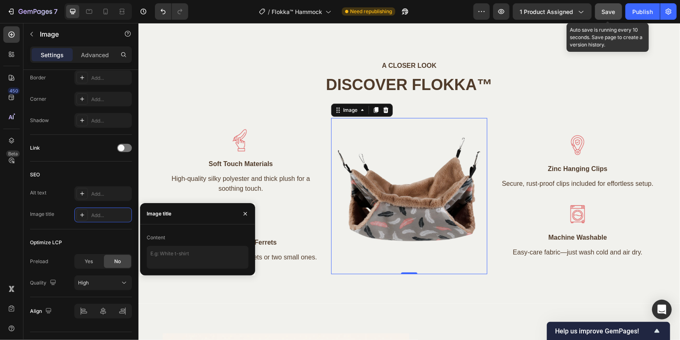
click at [609, 9] on span "Save" at bounding box center [609, 11] width 14 height 7
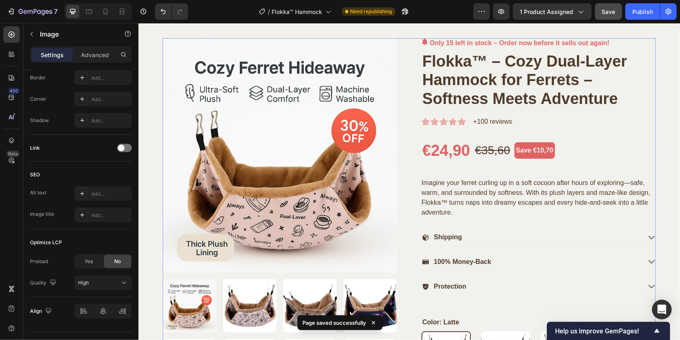
scroll to position [0, 0]
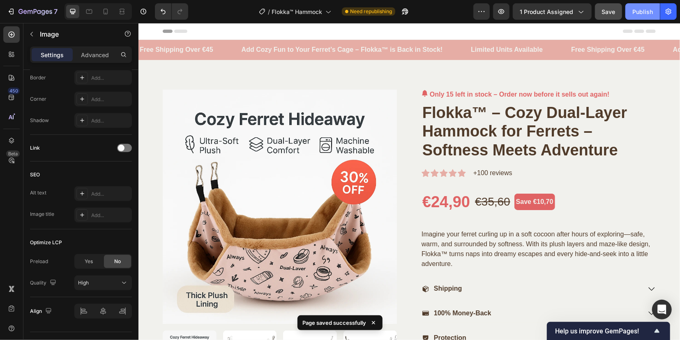
click at [633, 10] on div "Publish" at bounding box center [642, 11] width 21 height 9
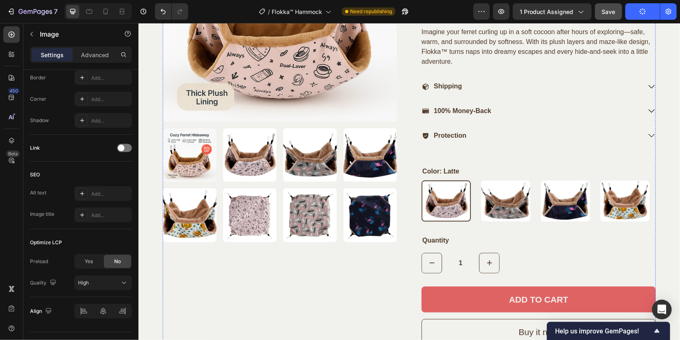
scroll to position [205, 0]
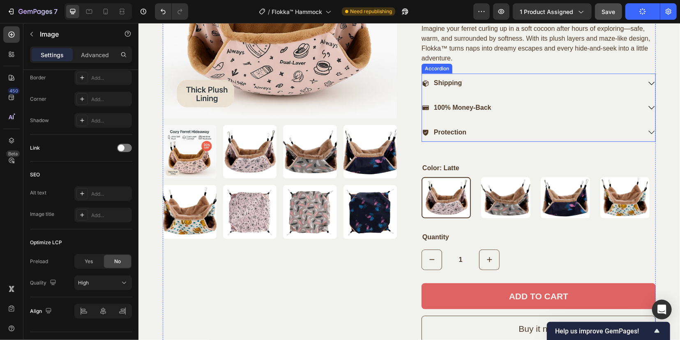
click at [647, 82] on icon at bounding box center [650, 82] width 7 height 7
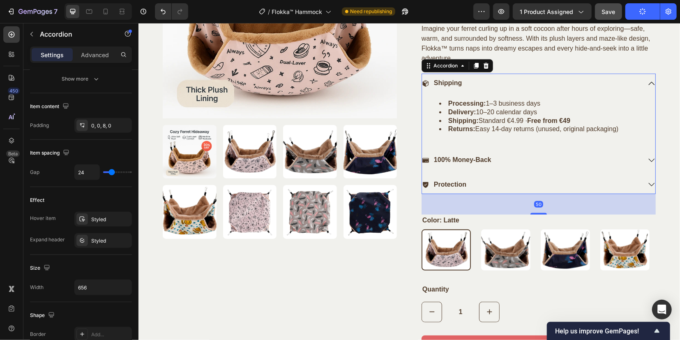
scroll to position [0, 0]
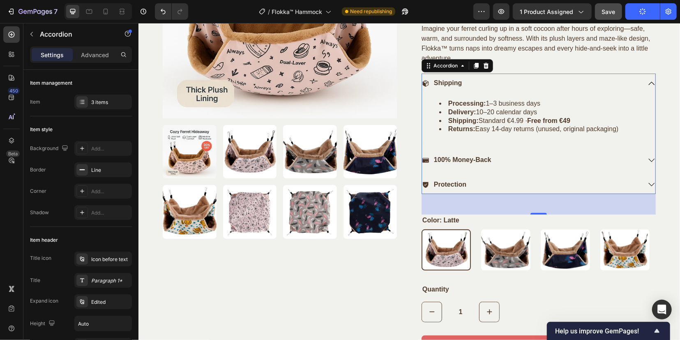
click at [647, 159] on icon at bounding box center [650, 159] width 7 height 7
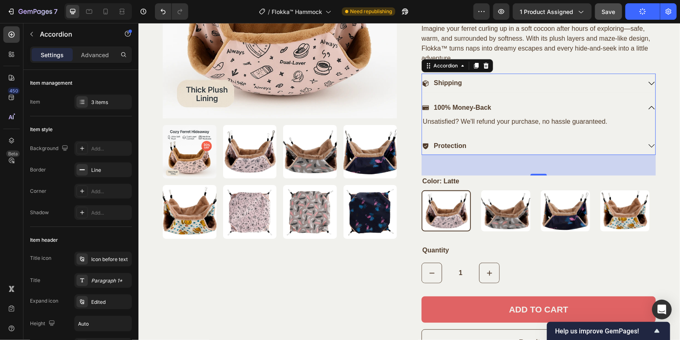
click at [648, 146] on icon at bounding box center [650, 145] width 7 height 7
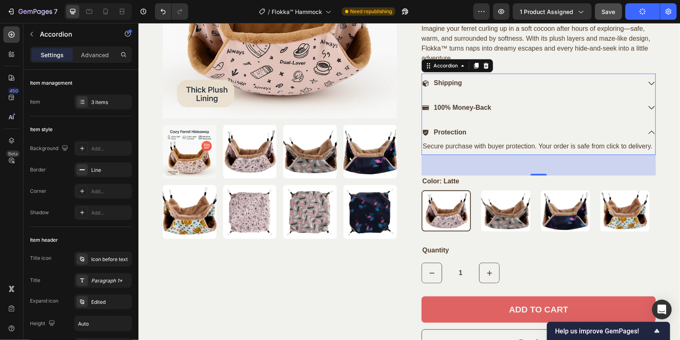
click at [647, 83] on icon at bounding box center [650, 82] width 7 height 7
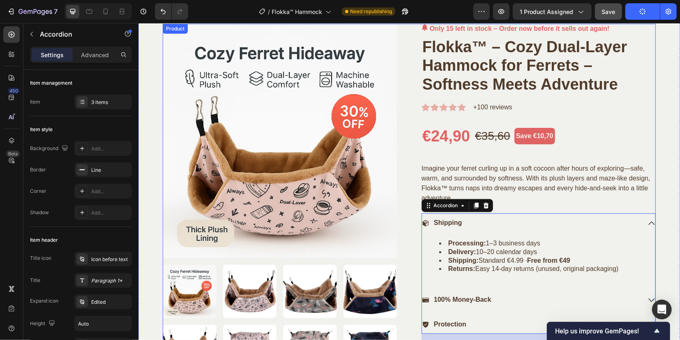
scroll to position [51, 0]
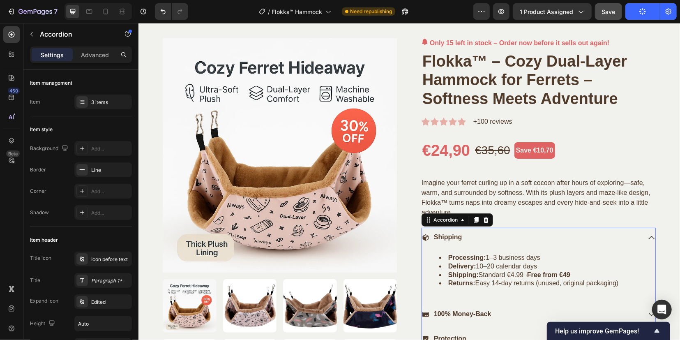
click at [647, 235] on icon at bounding box center [650, 236] width 7 height 7
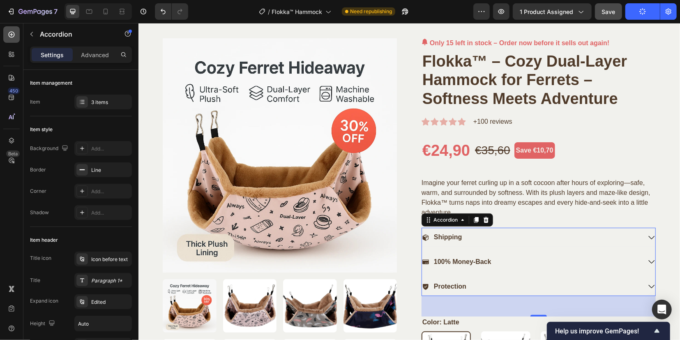
click at [13, 37] on icon at bounding box center [12, 35] width 6 height 6
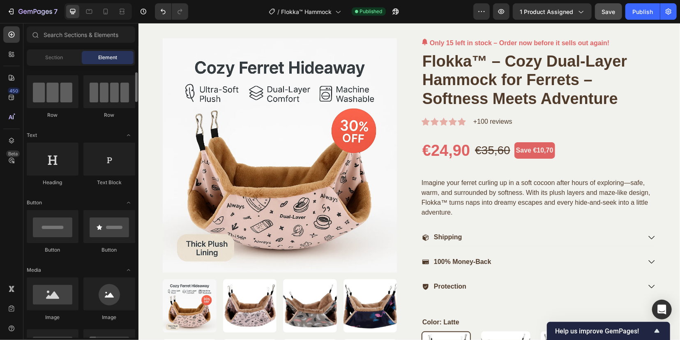
scroll to position [9, 0]
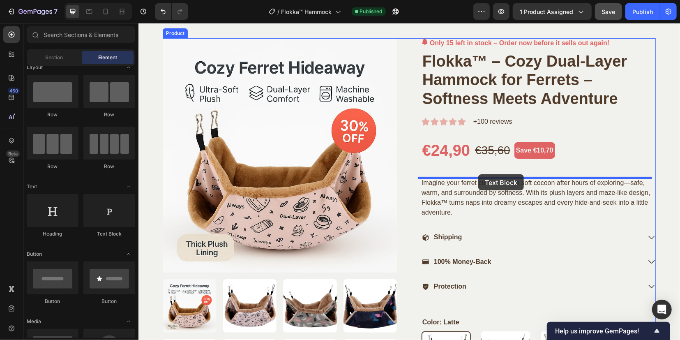
drag, startPoint x: 245, startPoint y: 241, endPoint x: 478, endPoint y: 174, distance: 242.1
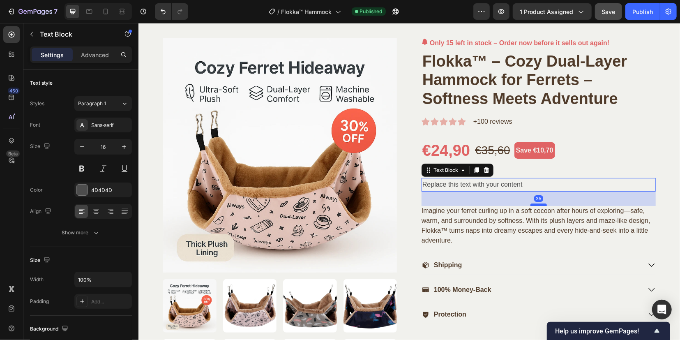
click at [534, 204] on div at bounding box center [538, 204] width 16 height 2
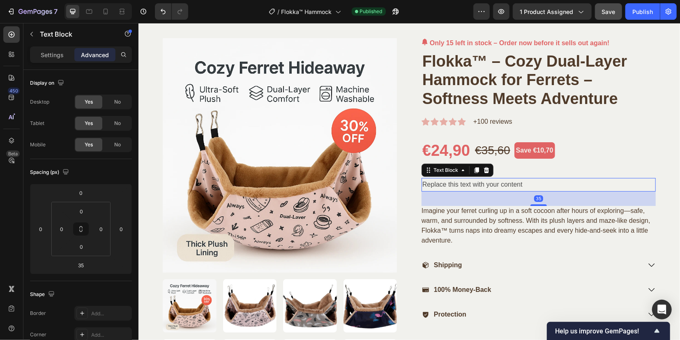
click at [564, 180] on div "Replace this text with your content" at bounding box center [538, 184] width 234 height 14
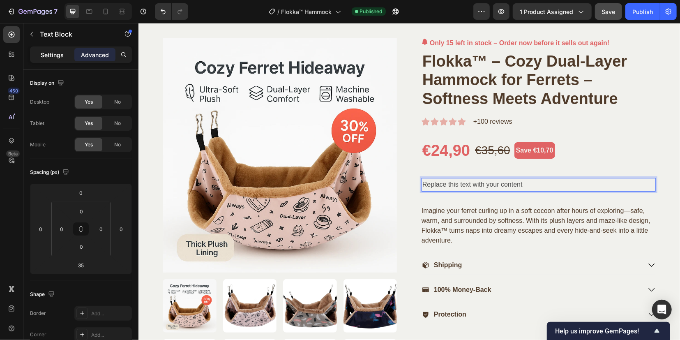
click at [53, 55] on p "Settings" at bounding box center [52, 55] width 23 height 9
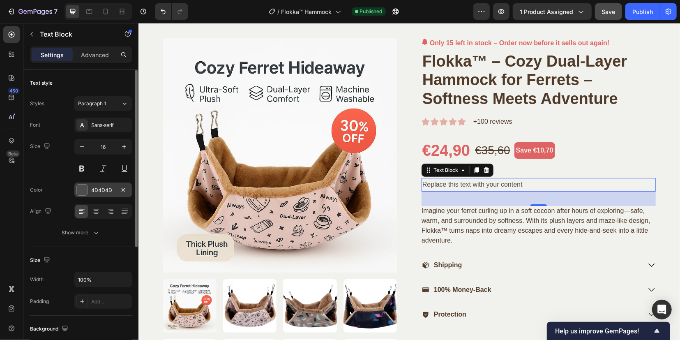
click at [84, 189] on div at bounding box center [82, 189] width 11 height 11
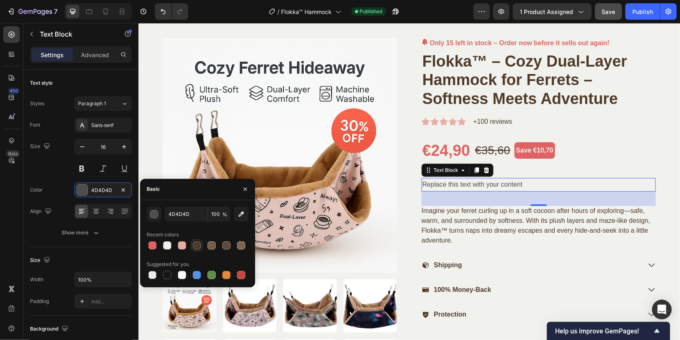
click at [198, 245] on div at bounding box center [197, 245] width 8 height 8
type input "503B2A"
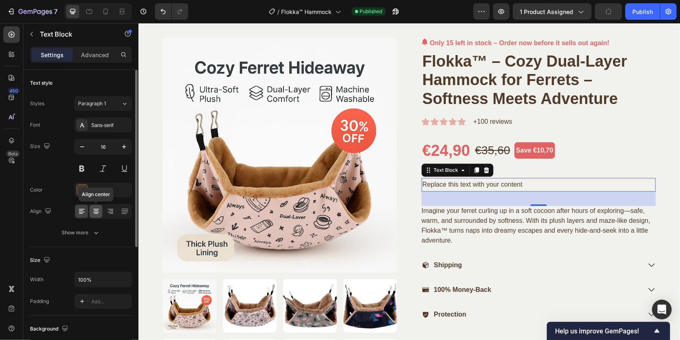
click at [93, 215] on div at bounding box center [96, 211] width 13 height 13
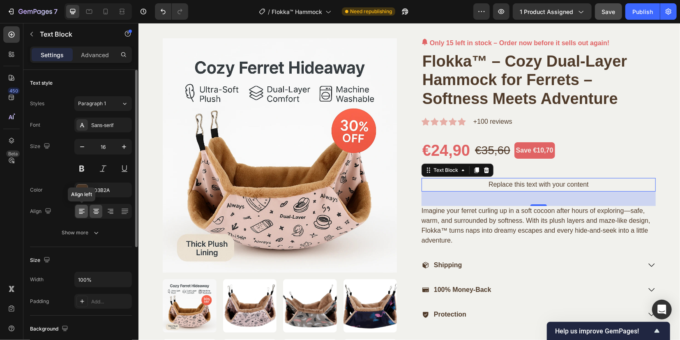
click at [82, 210] on icon at bounding box center [81, 210] width 4 height 1
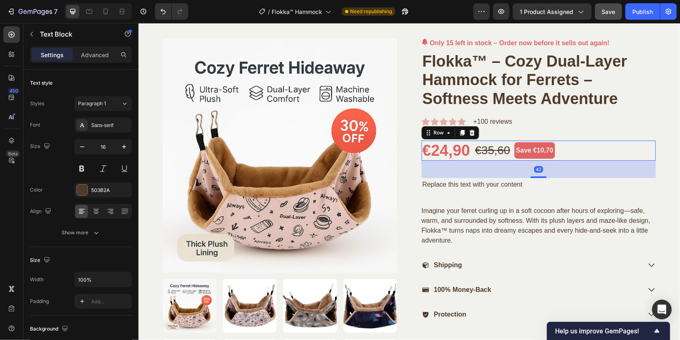
click at [611, 156] on div "€24,90 (P) Price (P) Price €35,60 (P) Price (P) Price Save €10,70 Product Badge…" at bounding box center [538, 150] width 234 height 21
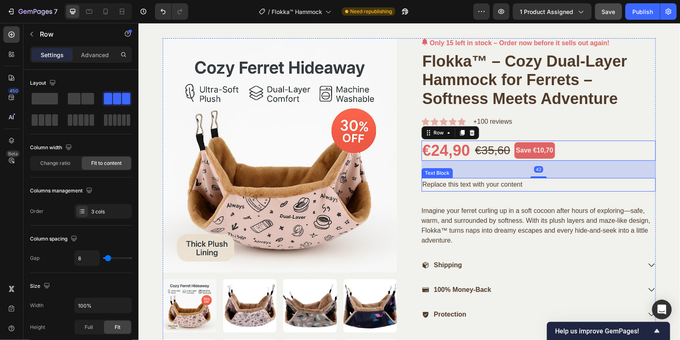
click at [475, 187] on p "Replace this text with your content" at bounding box center [538, 184] width 233 height 12
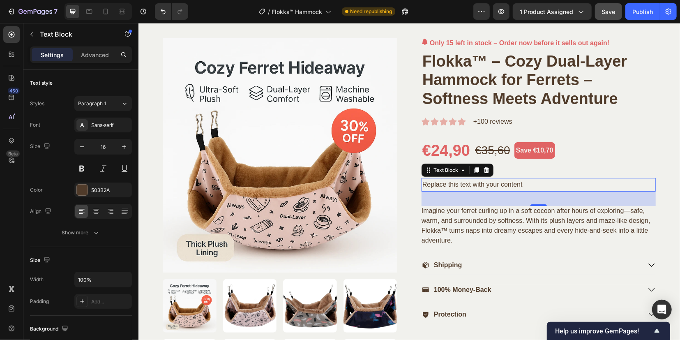
click at [480, 181] on p "Replace this text with your content" at bounding box center [538, 184] width 233 height 12
click at [480, 182] on p "Replace this text with your content" at bounding box center [538, 184] width 233 height 12
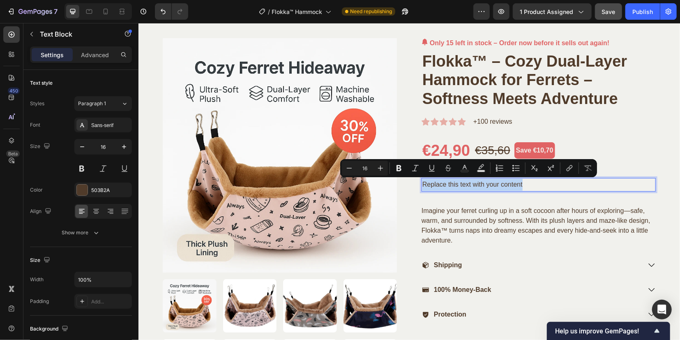
type input "12"
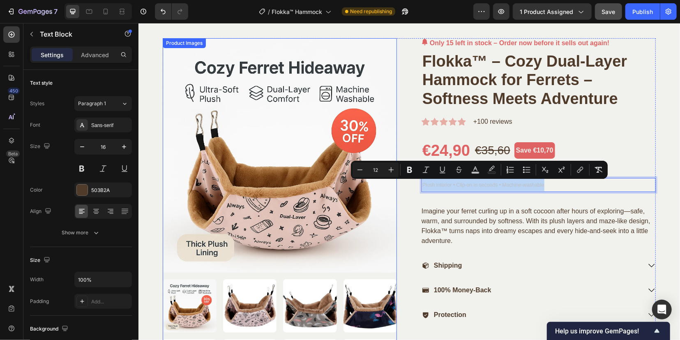
drag, startPoint x: 552, startPoint y: 187, endPoint x: 388, endPoint y: 188, distance: 163.9
click at [388, 188] on div "Product Images Only 15 left in stock – Order now before it sells out again! (P)…" at bounding box center [408, 281] width 493 height 486
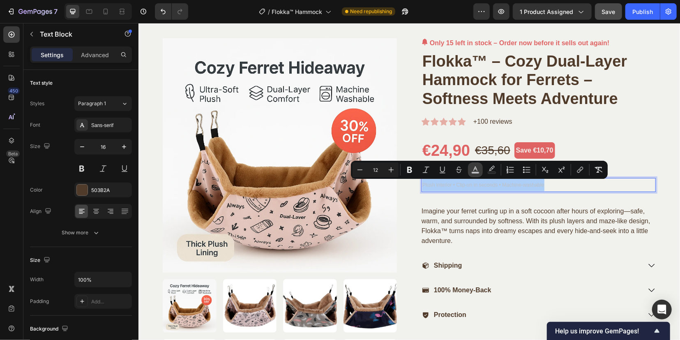
click at [478, 167] on icon "Editor contextual toolbar" at bounding box center [475, 170] width 8 height 8
type input "BFC1C4"
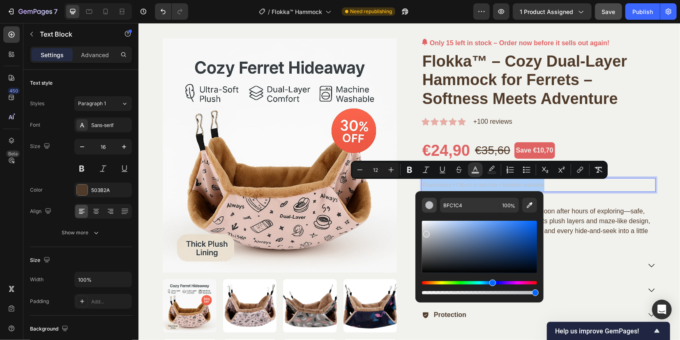
click at [430, 206] on div "Editor contextual toolbar" at bounding box center [429, 205] width 8 height 8
click at [80, 192] on div at bounding box center [82, 189] width 11 height 11
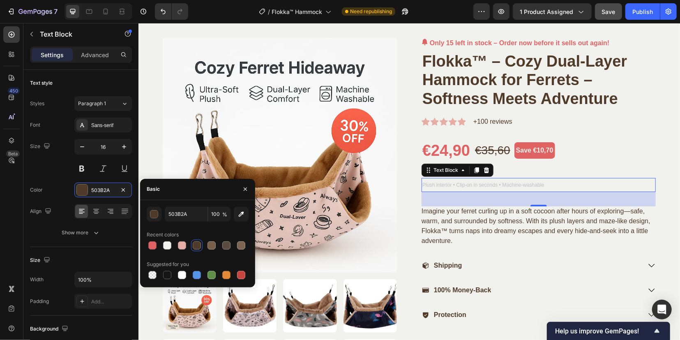
click at [586, 197] on div "35" at bounding box center [538, 198] width 234 height 14
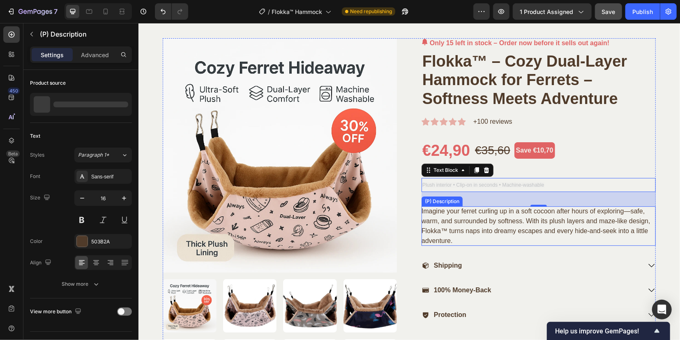
click at [534, 241] on div "Imagine your ferret curling up in a soft cocoon after hours of exploring—safe, …" at bounding box center [538, 225] width 234 height 39
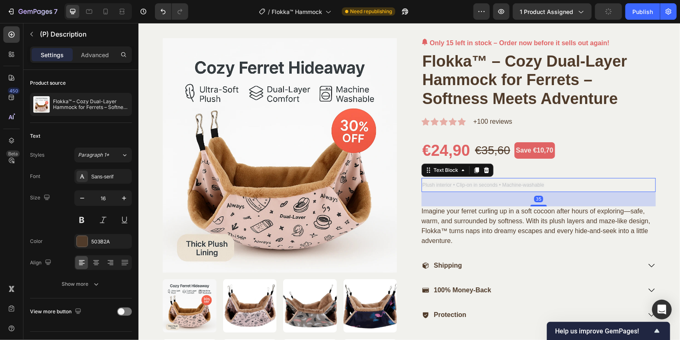
click at [543, 180] on p "Plush interior • Clip‑on in seconds • Machine‑washable" at bounding box center [538, 184] width 233 height 12
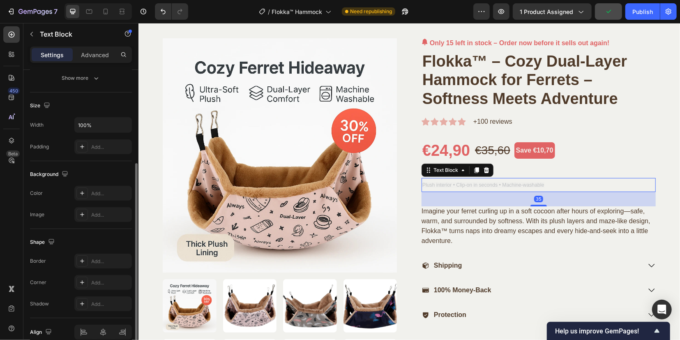
scroll to position [192, 0]
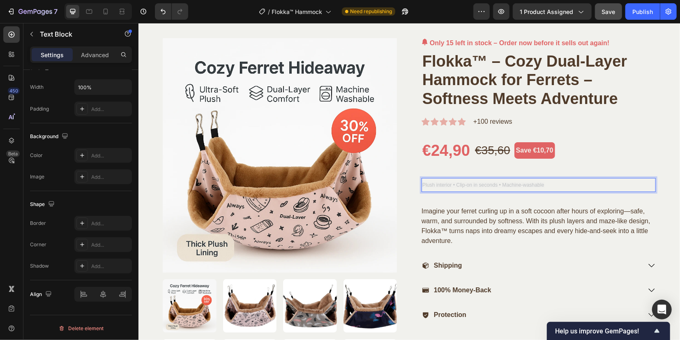
click at [551, 182] on p "Plush interior • Clip‑on in seconds • Machine‑washable" at bounding box center [538, 184] width 233 height 12
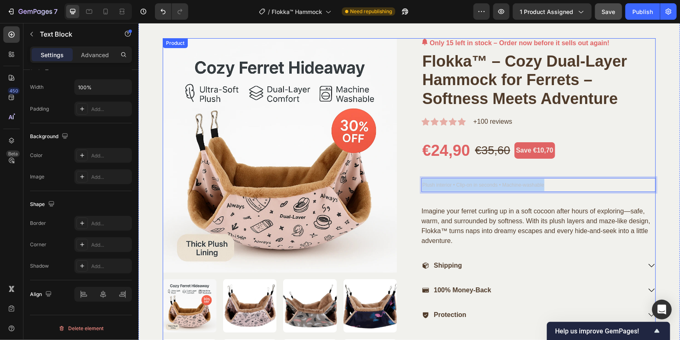
drag, startPoint x: 527, startPoint y: 184, endPoint x: 396, endPoint y: 184, distance: 131.5
click at [393, 185] on div "Product Images Only 15 left in stock – Order now before it sells out again! (P)…" at bounding box center [408, 281] width 493 height 486
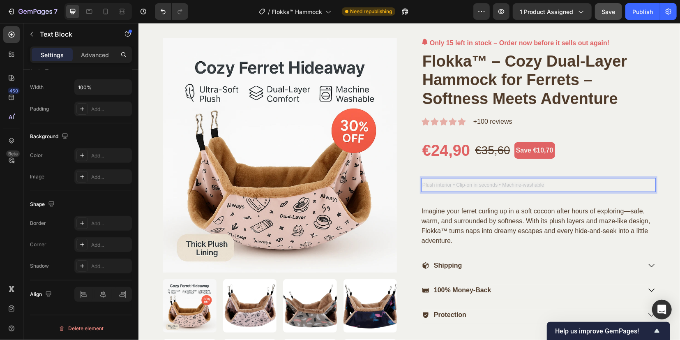
drag, startPoint x: 451, startPoint y: 184, endPoint x: 433, endPoint y: 248, distance: 67.0
click at [433, 249] on div "Only 15 left in stock – Order now before it sells out again! (P) Stock Counter …" at bounding box center [538, 281] width 234 height 486
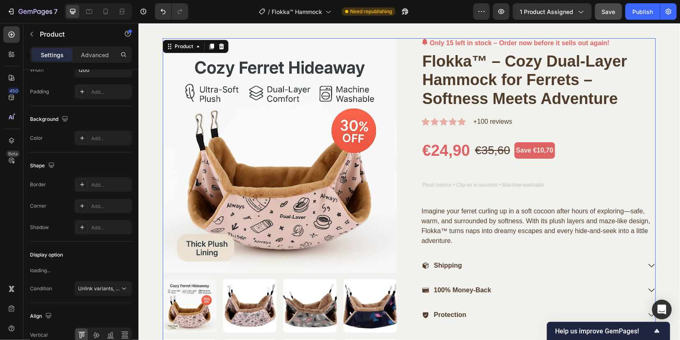
scroll to position [0, 0]
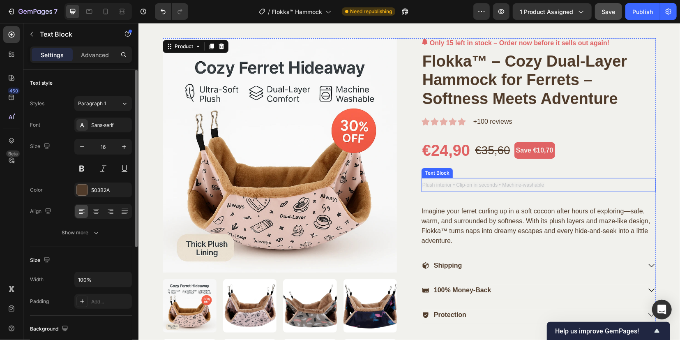
click at [538, 184] on span "Plush interior • Clip‑on in seconds • Machine‑washable" at bounding box center [483, 185] width 122 height 6
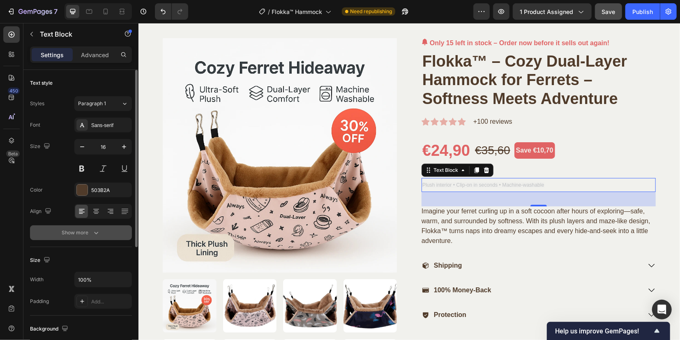
click at [73, 230] on div "Show more" at bounding box center [81, 232] width 38 height 8
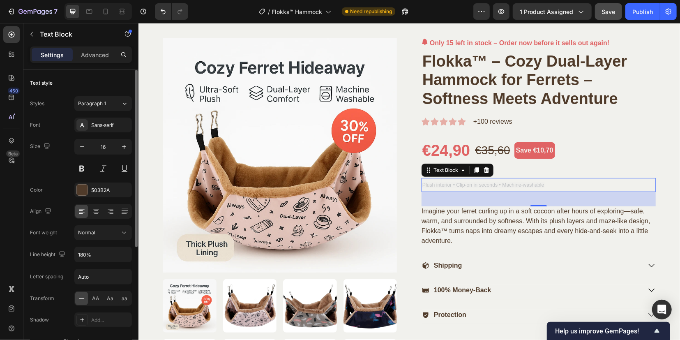
scroll to position [51, 0]
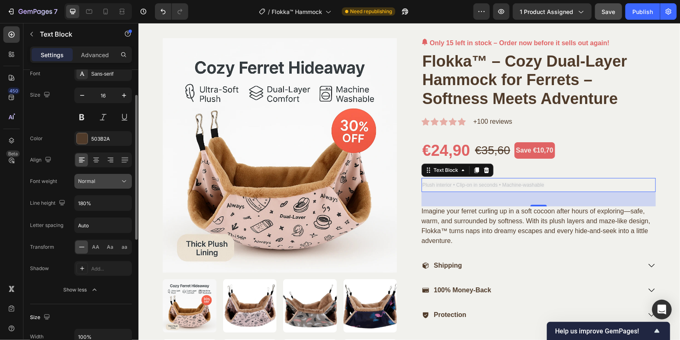
click at [99, 182] on div "Normal" at bounding box center [99, 180] width 42 height 7
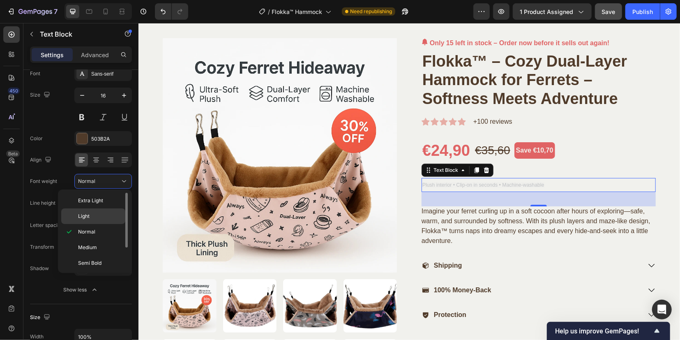
click at [86, 215] on span "Light" at bounding box center [84, 215] width 12 height 7
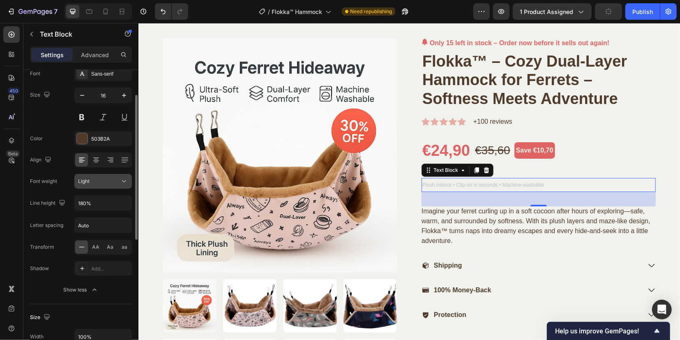
click at [85, 178] on span "Light" at bounding box center [84, 181] width 12 height 6
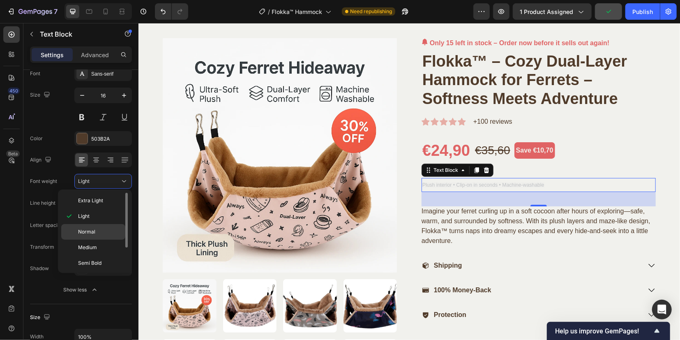
click at [82, 232] on span "Normal" at bounding box center [86, 231] width 17 height 7
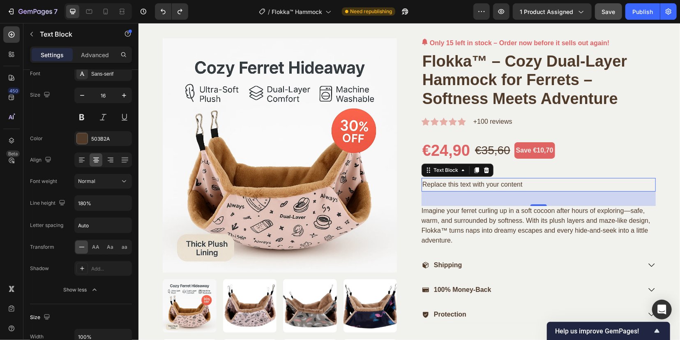
click at [529, 183] on div "Replace this text with your content" at bounding box center [538, 184] width 234 height 14
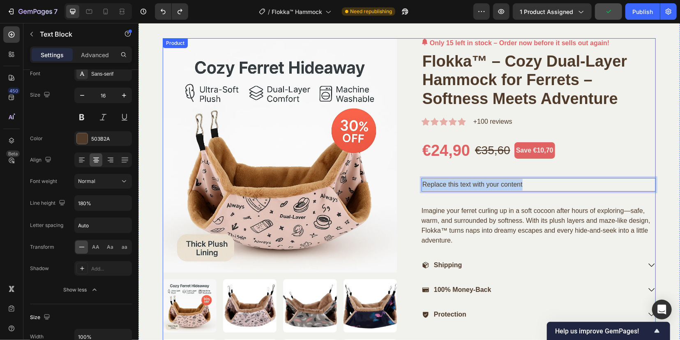
drag, startPoint x: 521, startPoint y: 185, endPoint x: 409, endPoint y: 193, distance: 112.0
click at [409, 193] on div "Product Images Only 15 left in stock – Order now before it sells out again! (P)…" at bounding box center [408, 281] width 493 height 486
click at [608, 165] on div "Only 15 left in stock – Order now before it sells out again! (P) Stock Counter …" at bounding box center [538, 281] width 234 height 486
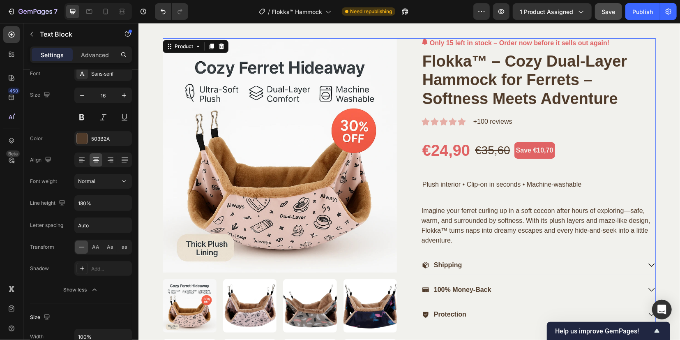
scroll to position [0, 0]
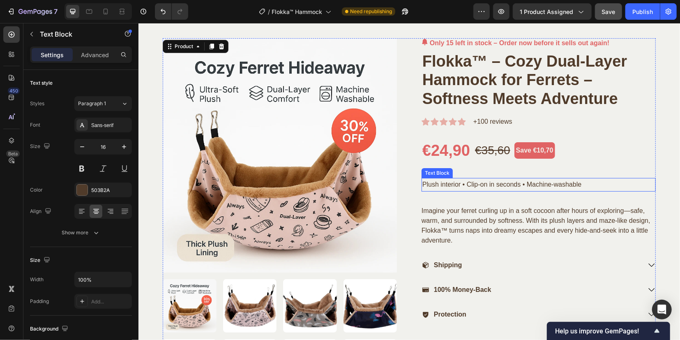
click at [593, 186] on p "Plush interior • Clip‑on in seconds • Machine‑washable" at bounding box center [538, 184] width 233 height 12
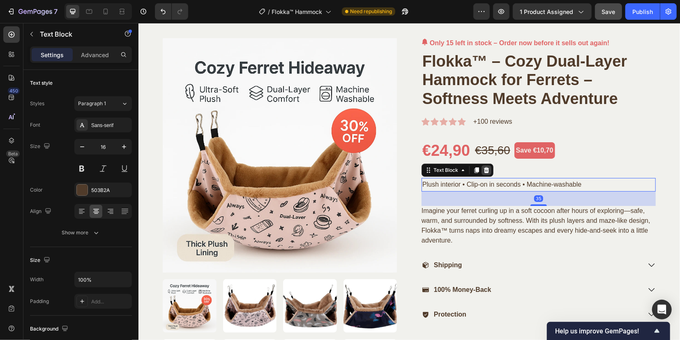
click at [484, 169] on icon at bounding box center [486, 170] width 5 height 6
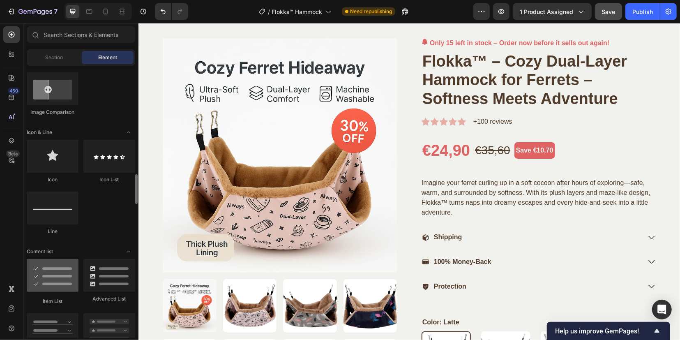
scroll to position [524, 0]
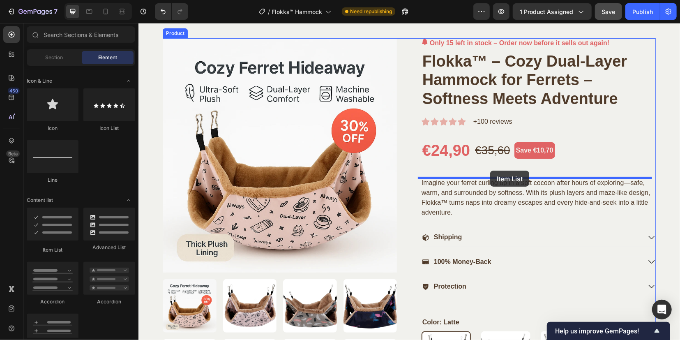
drag, startPoint x: 204, startPoint y: 250, endPoint x: 490, endPoint y: 170, distance: 296.8
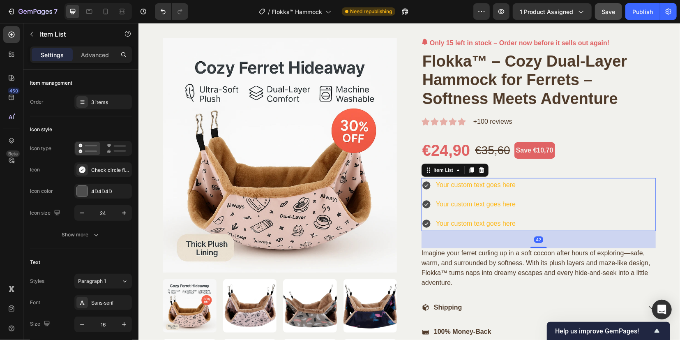
click at [525, 223] on div "Your custom text goes here Your custom text goes here Your custom text goes here" at bounding box center [538, 203] width 234 height 53
click at [424, 185] on icon at bounding box center [426, 185] width 8 height 8
click at [84, 190] on div at bounding box center [82, 191] width 11 height 11
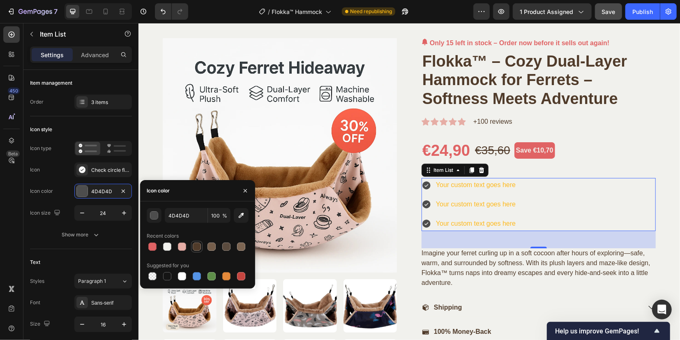
click at [195, 246] on div at bounding box center [197, 246] width 8 height 8
click at [181, 245] on div at bounding box center [182, 246] width 8 height 8
click at [196, 245] on div at bounding box center [197, 246] width 8 height 8
click at [156, 244] on div at bounding box center [152, 246] width 8 height 8
click at [197, 247] on div at bounding box center [197, 246] width 8 height 8
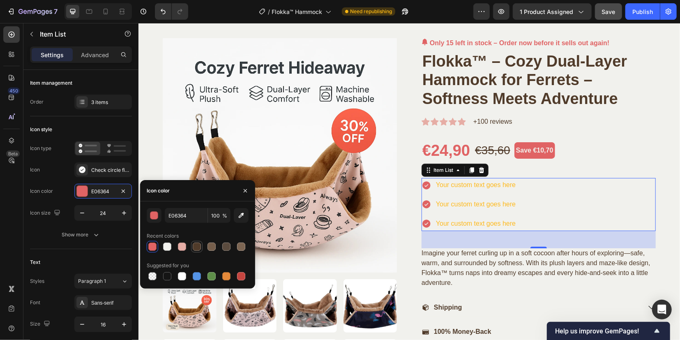
type input "503B2A"
click at [576, 200] on div "Your custom text goes here Your custom text goes here Your custom text goes here" at bounding box center [538, 203] width 234 height 53
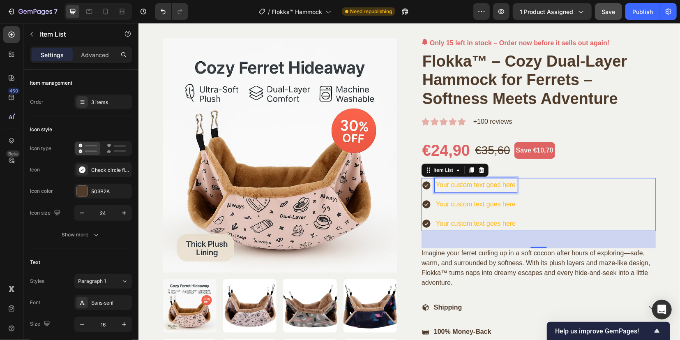
click at [499, 184] on div "Your custom text goes here" at bounding box center [475, 184] width 82 height 14
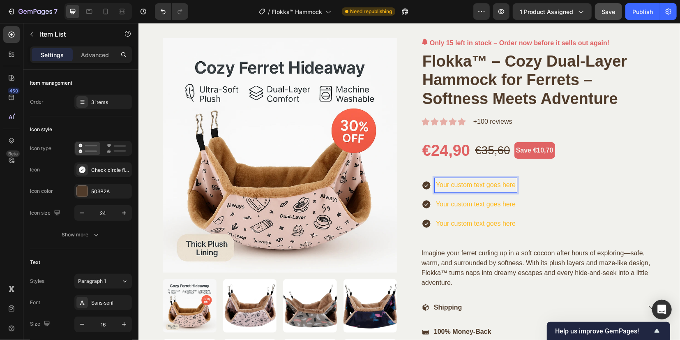
click at [566, 213] on div "Your custom text goes here Your custom text goes here Your custom text goes here" at bounding box center [538, 203] width 234 height 53
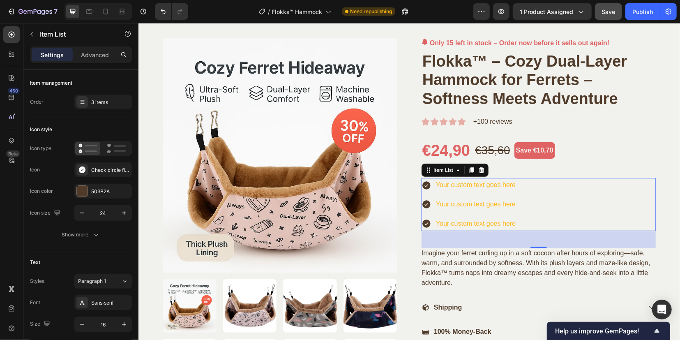
click at [507, 184] on p "Your custom text goes here" at bounding box center [475, 185] width 80 height 12
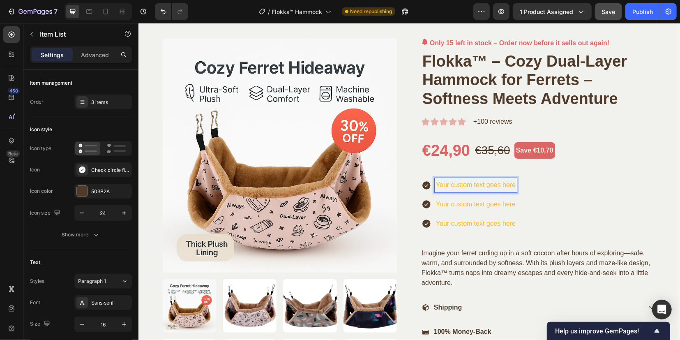
click at [511, 183] on div "Your custom text goes here" at bounding box center [475, 184] width 82 height 14
click at [541, 194] on div "Your custom text goes here Your custom text goes here Your custom text goes here" at bounding box center [538, 203] width 234 height 53
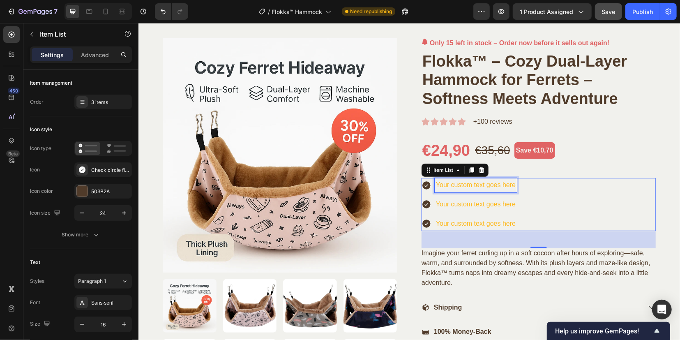
click at [435, 186] on p "Your custom text goes here" at bounding box center [475, 185] width 80 height 12
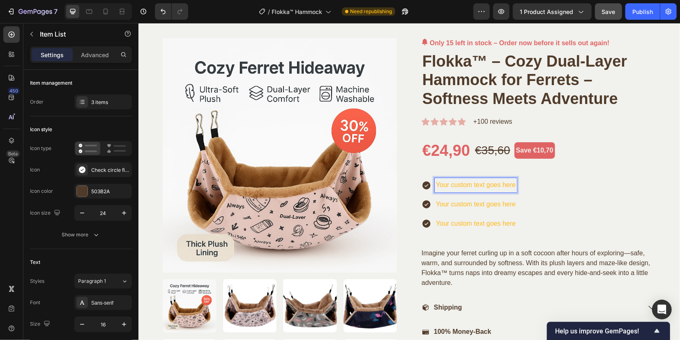
click at [428, 191] on div "Your custom text goes here Your custom text goes here Your custom text goes here" at bounding box center [468, 203] width 95 height 53
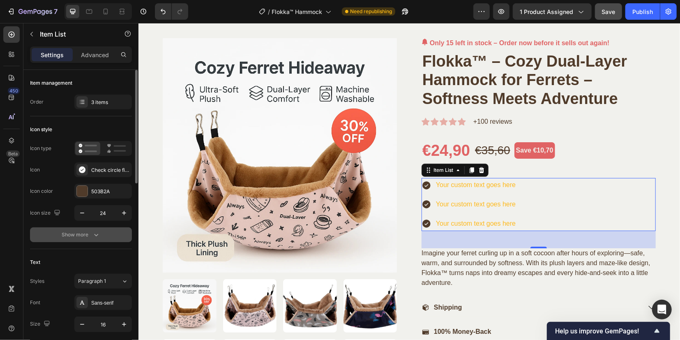
click at [81, 234] on div "Show more" at bounding box center [81, 234] width 38 height 8
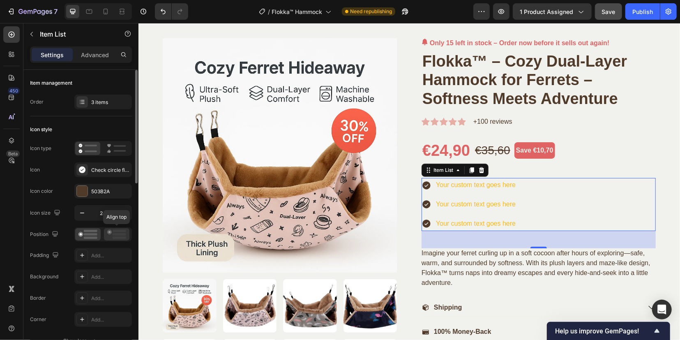
click at [110, 234] on icon at bounding box center [116, 234] width 19 height 9
click at [90, 232] on icon at bounding box center [87, 234] width 19 height 9
click at [115, 232] on icon at bounding box center [116, 234] width 19 height 9
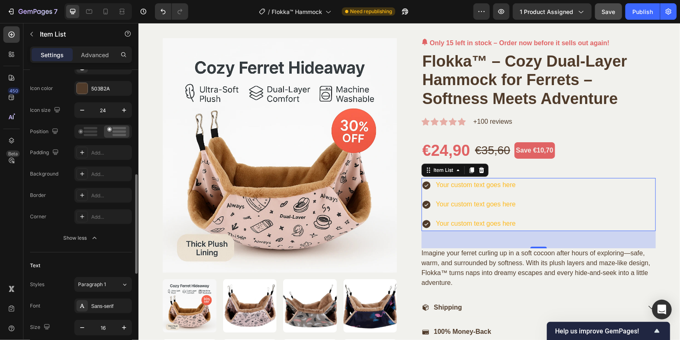
scroll to position [206, 0]
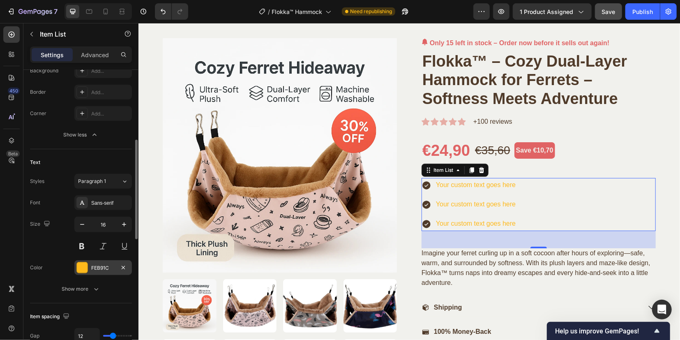
click at [92, 265] on div "FEB91C" at bounding box center [103, 267] width 24 height 7
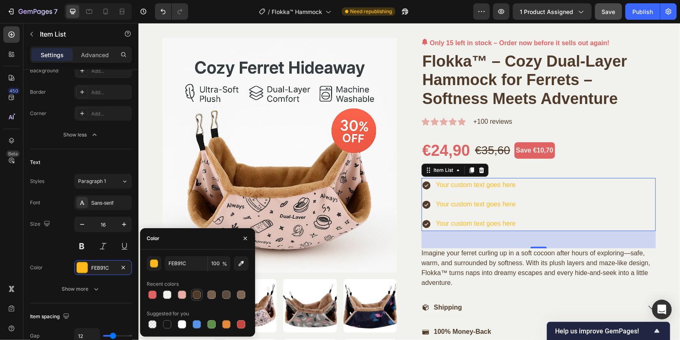
click at [197, 296] on div at bounding box center [197, 294] width 8 height 8
type input "503B2A"
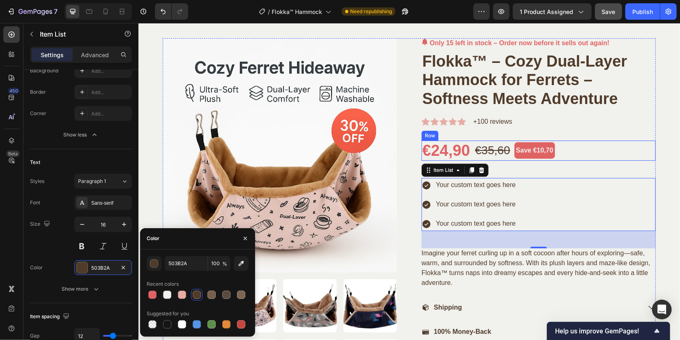
click at [623, 142] on div "€24,90 (P) Price (P) Price €35,60 (P) Price (P) Price Save €10,70 Product Badge…" at bounding box center [538, 150] width 234 height 21
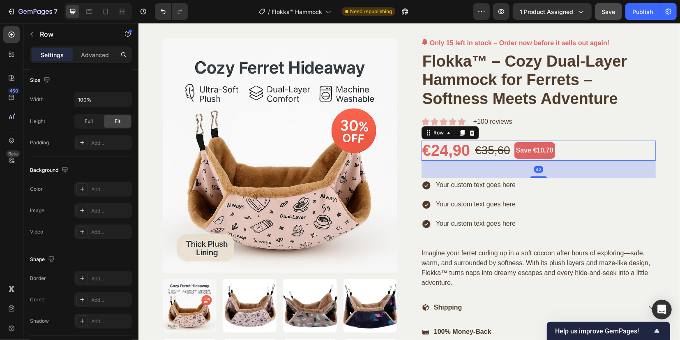
scroll to position [0, 0]
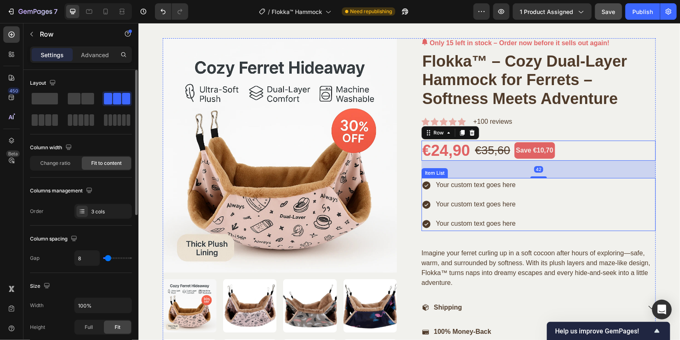
click at [567, 212] on div "Your custom text goes here Your custom text goes here Your custom text goes here" at bounding box center [538, 203] width 234 height 53
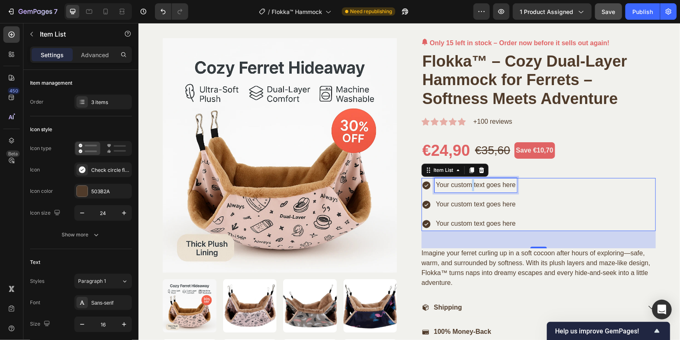
click at [467, 184] on p "Your custom text goes here" at bounding box center [475, 185] width 80 height 12
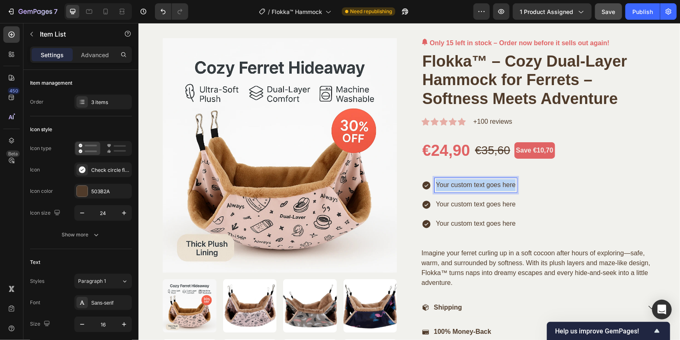
click at [467, 184] on p "Your custom text goes here" at bounding box center [475, 185] width 80 height 12
click at [561, 185] on div "Plush interior Your custom text goes here Your custom text goes here" at bounding box center [538, 203] width 234 height 53
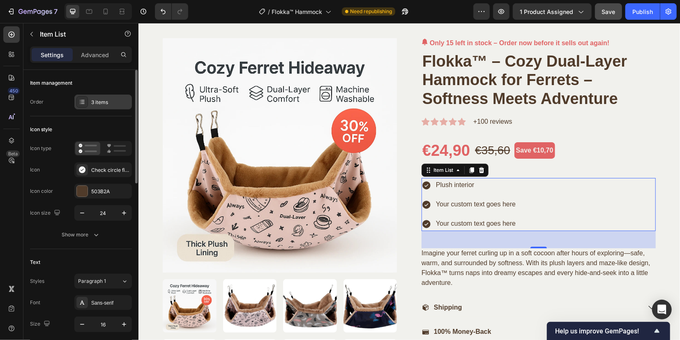
click at [104, 104] on div "3 items" at bounding box center [110, 102] width 39 height 7
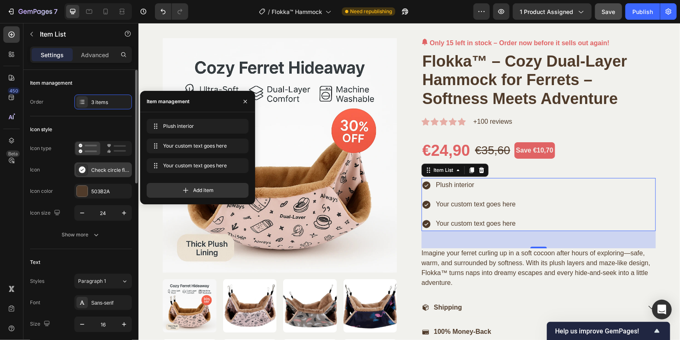
click at [84, 174] on div at bounding box center [82, 170] width 12 height 12
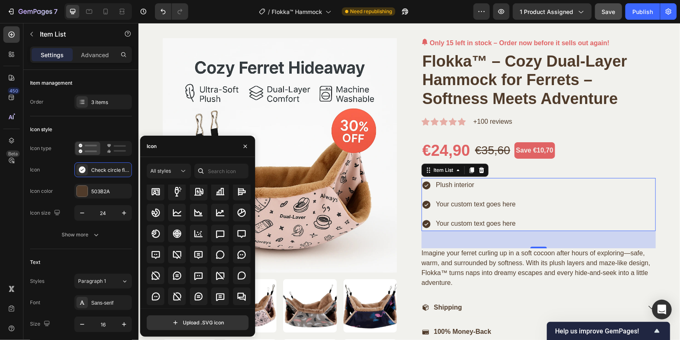
scroll to position [1232, 0]
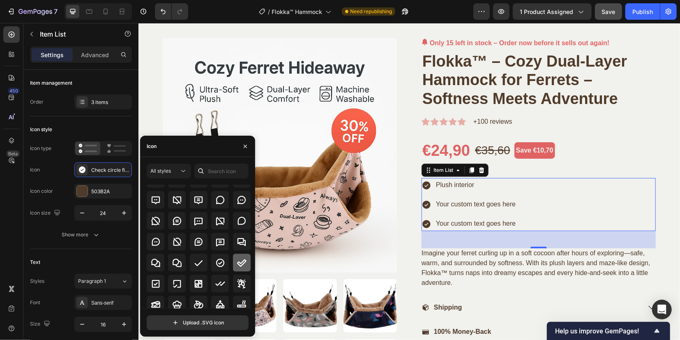
click at [244, 264] on icon at bounding box center [242, 263] width 10 height 10
click at [222, 260] on icon at bounding box center [220, 263] width 10 height 10
click at [198, 261] on icon at bounding box center [199, 263] width 10 height 10
click at [223, 261] on div at bounding box center [220, 262] width 18 height 18
click at [155, 281] on icon at bounding box center [156, 284] width 10 height 10
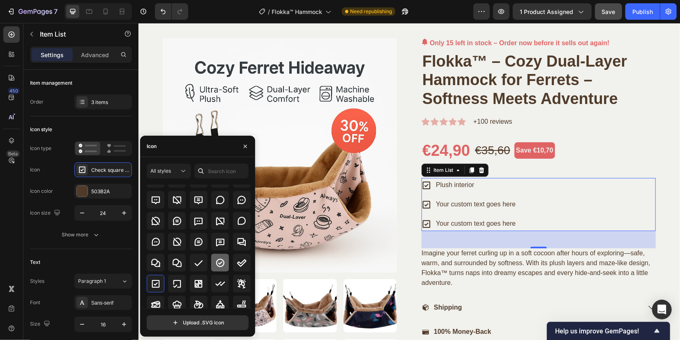
click at [220, 263] on icon at bounding box center [220, 263] width 10 height 10
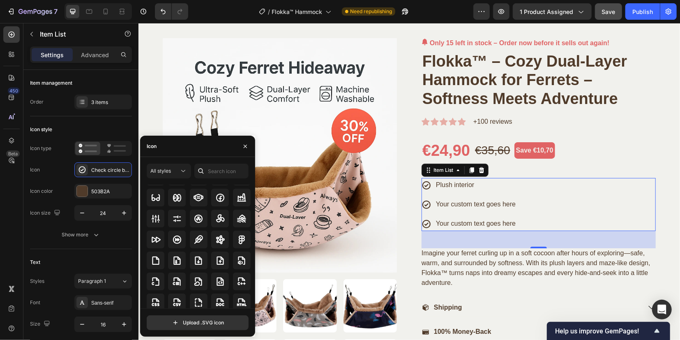
scroll to position [1990, 0]
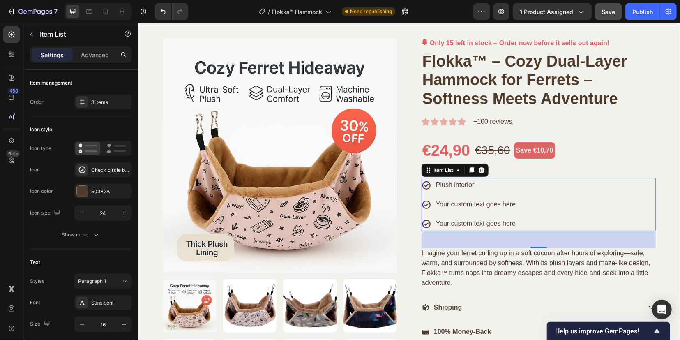
click at [592, 191] on div "Plush interior Your custom text goes here Your custom text goes here" at bounding box center [538, 203] width 234 height 53
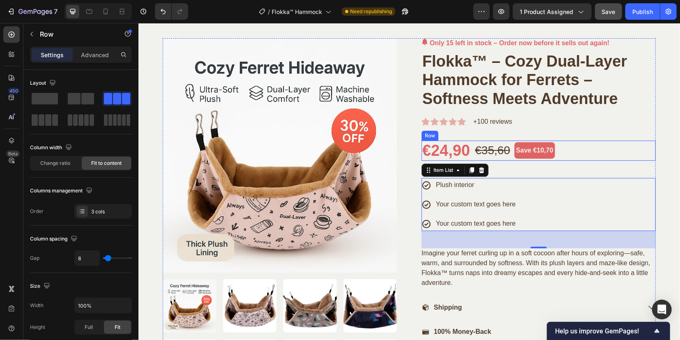
click at [613, 157] on div "€24,90 (P) Price (P) Price €35,60 (P) Price (P) Price Save €10,70 Product Badge…" at bounding box center [538, 150] width 234 height 21
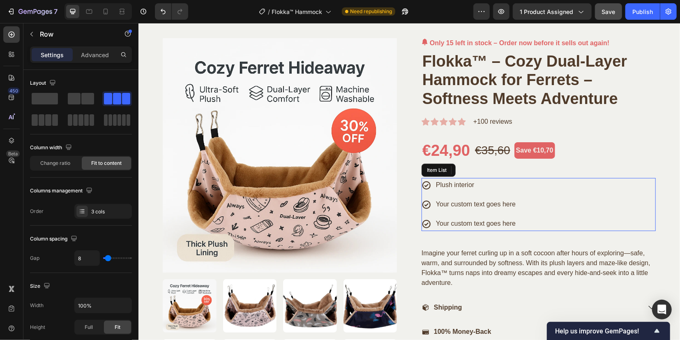
click at [548, 212] on div "Plush interior Your custom text goes here Your custom text goes here" at bounding box center [538, 203] width 234 height 53
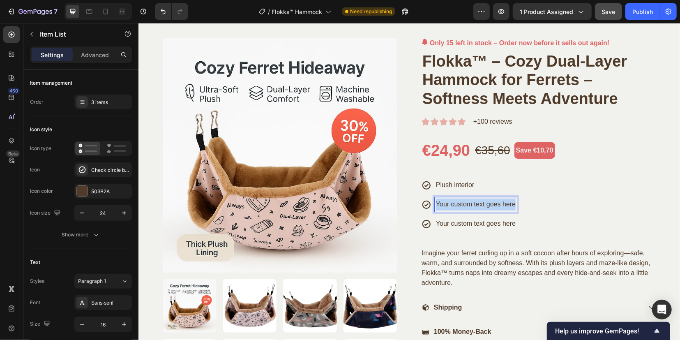
click at [460, 202] on p "Your custom text goes here" at bounding box center [475, 204] width 80 height 12
click at [557, 189] on div "Plush interior Clip‑on in seconds Your custom text goes here" at bounding box center [538, 203] width 234 height 53
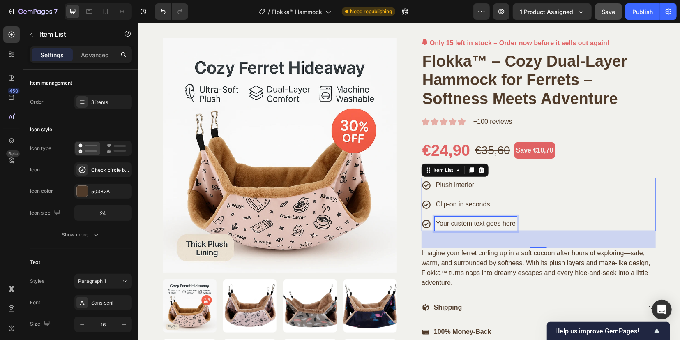
click at [444, 220] on p "Your custom text goes here" at bounding box center [475, 223] width 80 height 12
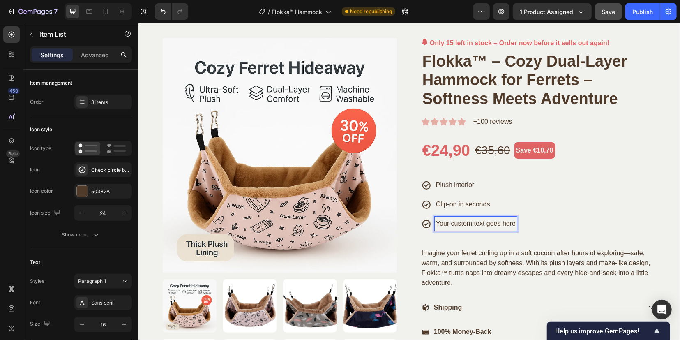
click at [456, 225] on p "Your custom text goes here" at bounding box center [475, 223] width 80 height 12
click at [566, 213] on div "Plush interior Clip‑on in seconds Machine‑washable" at bounding box center [538, 203] width 234 height 53
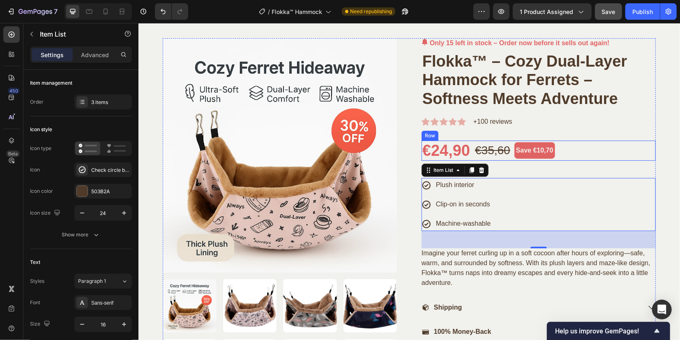
click at [644, 150] on div "€24,90 (P) Price (P) Price €35,60 (P) Price (P) Price Save €10,70 Product Badge…" at bounding box center [538, 150] width 234 height 21
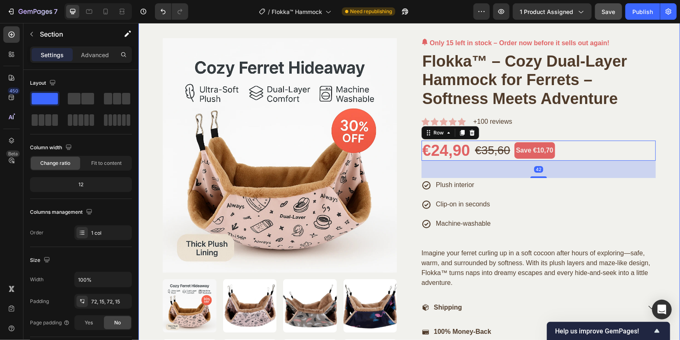
click at [664, 230] on div "Product Images Only 15 left in stock – Order now before it sells out again! (P)…" at bounding box center [408, 302] width 529 height 528
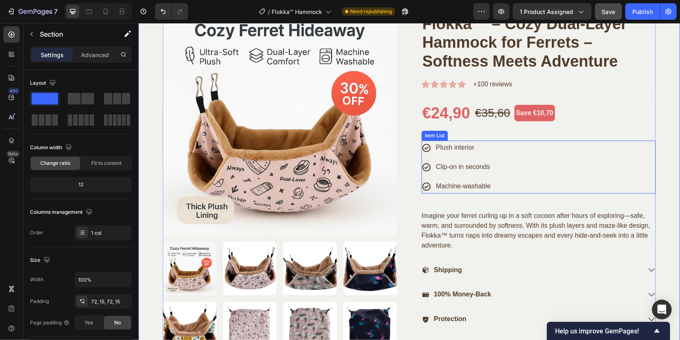
scroll to position [103, 0]
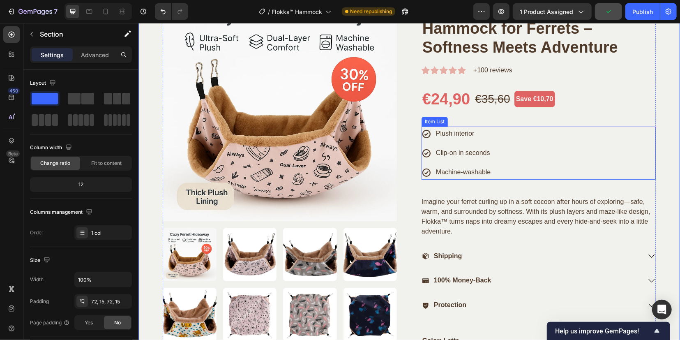
click at [526, 158] on div "Plush interior Clip‑on in seconds Machine‑washable" at bounding box center [538, 152] width 234 height 53
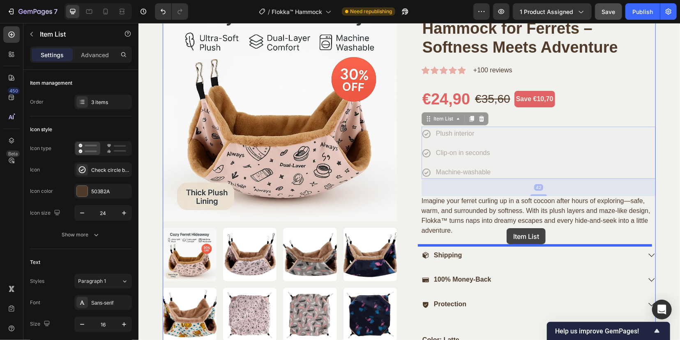
drag, startPoint x: 510, startPoint y: 136, endPoint x: 506, endPoint y: 228, distance: 92.1
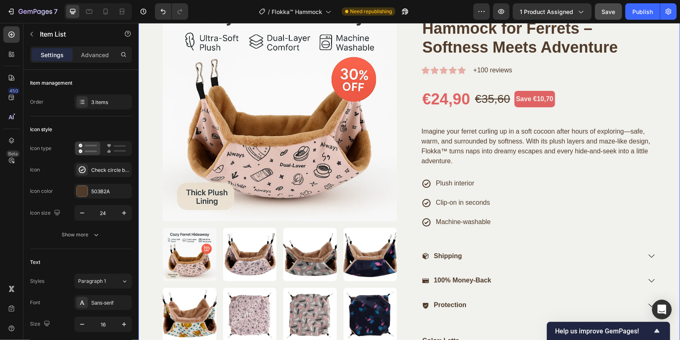
click at [659, 154] on div "Product Images Only 15 left in stock – Order now before it sells out again! (P)…" at bounding box center [408, 250] width 529 height 528
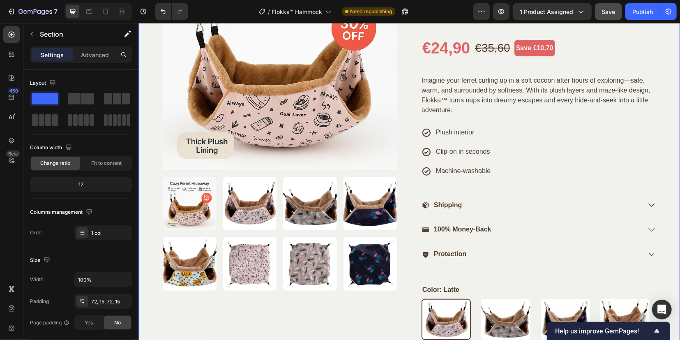
scroll to position [154, 0]
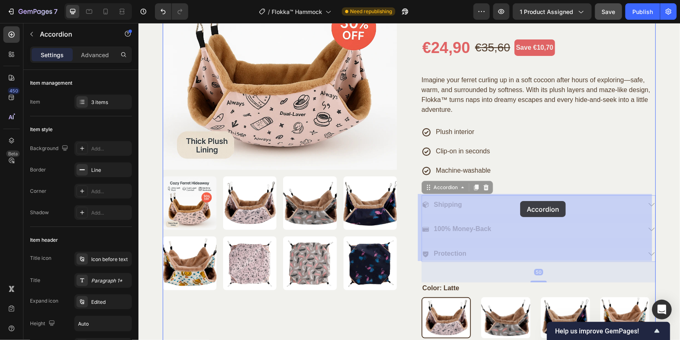
drag, startPoint x: 490, startPoint y: 203, endPoint x: 520, endPoint y: 200, distance: 30.1
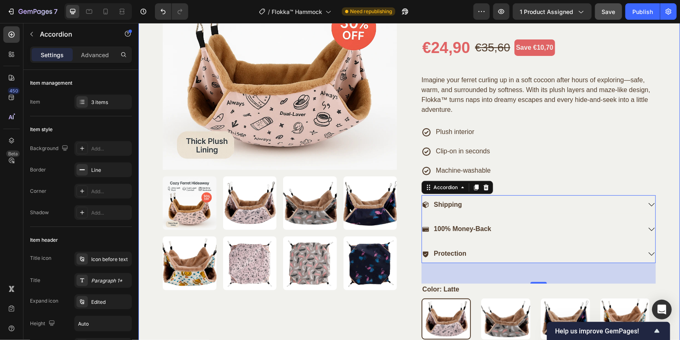
click at [659, 149] on div "Product Images Only 15 left in stock – Order now before it sells out again! (P)…" at bounding box center [408, 199] width 529 height 528
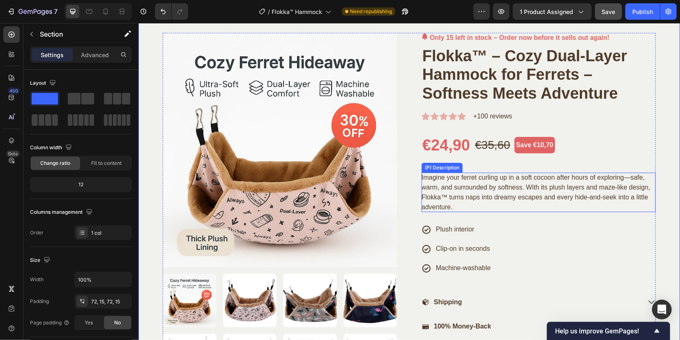
scroll to position [51, 0]
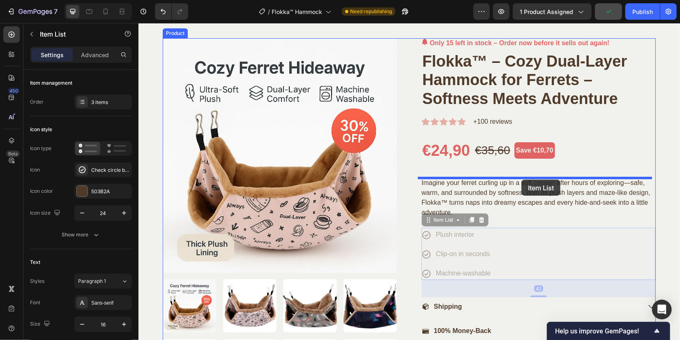
drag, startPoint x: 526, startPoint y: 253, endPoint x: 521, endPoint y: 179, distance: 74.6
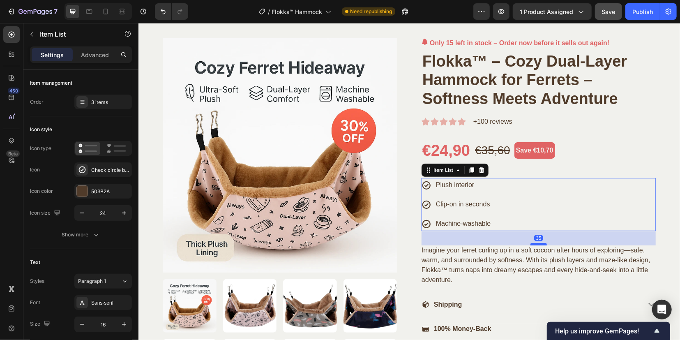
click at [530, 243] on div at bounding box center [538, 243] width 16 height 2
type input "100%"
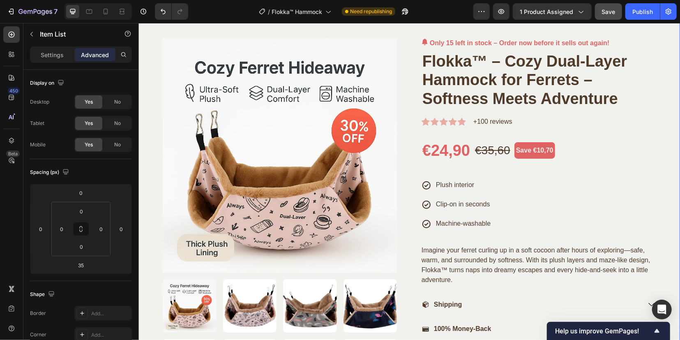
click at [661, 200] on div "Product Images Only 15 left in stock – Order now before it sells out again! (P)…" at bounding box center [408, 300] width 529 height 525
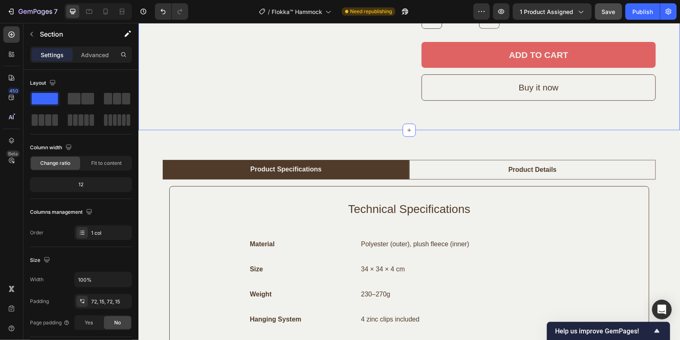
scroll to position [616, 0]
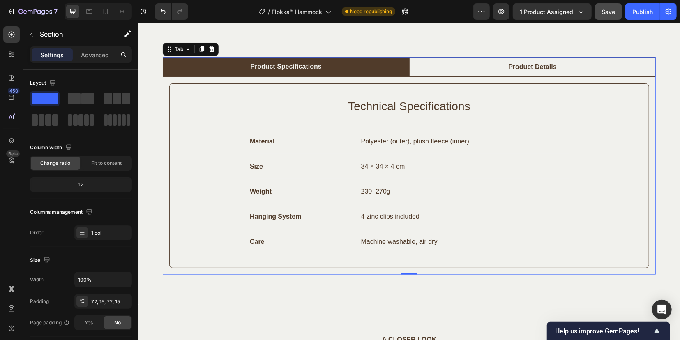
click at [520, 63] on div "Product Details" at bounding box center [532, 66] width 51 height 12
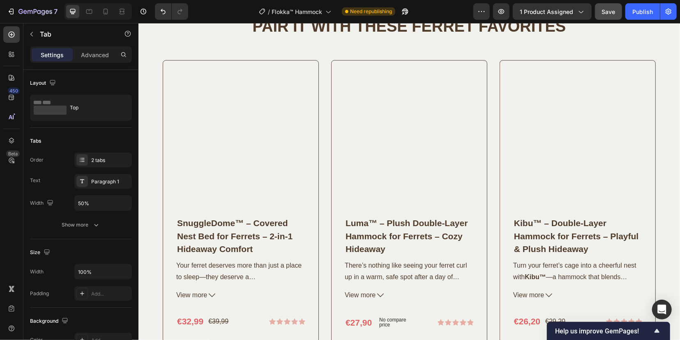
scroll to position [1541, 0]
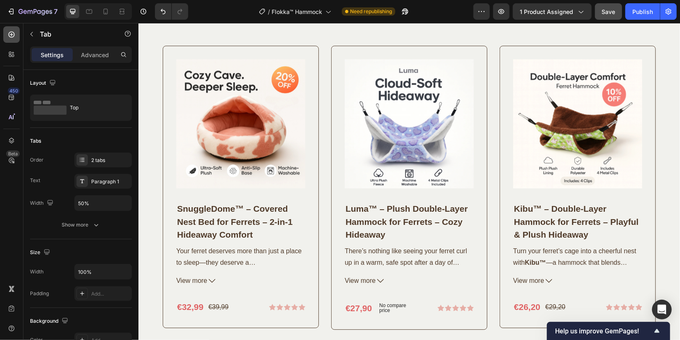
click at [10, 39] on div at bounding box center [11, 34] width 16 height 16
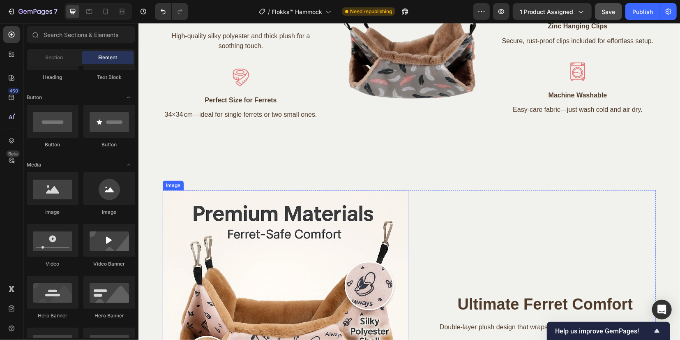
scroll to position [924, 0]
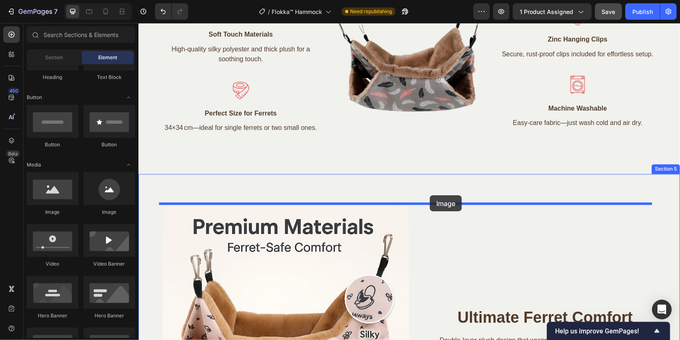
drag, startPoint x: 198, startPoint y: 211, endPoint x: 429, endPoint y: 194, distance: 232.3
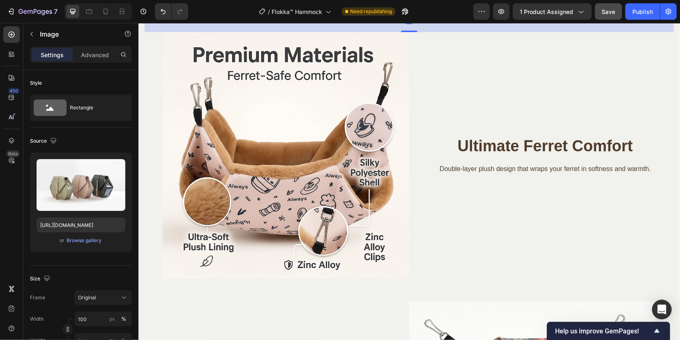
scroll to position [1181, 0]
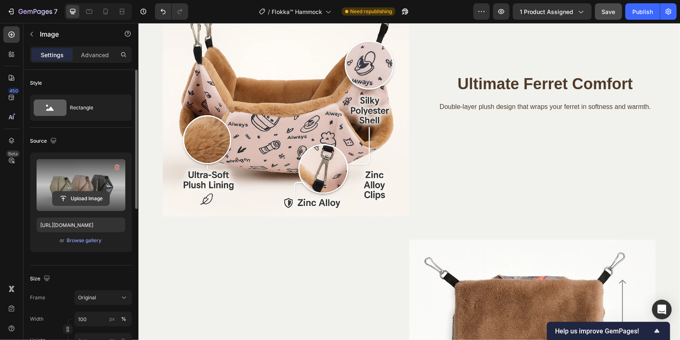
click at [87, 198] on input "file" at bounding box center [81, 198] width 57 height 14
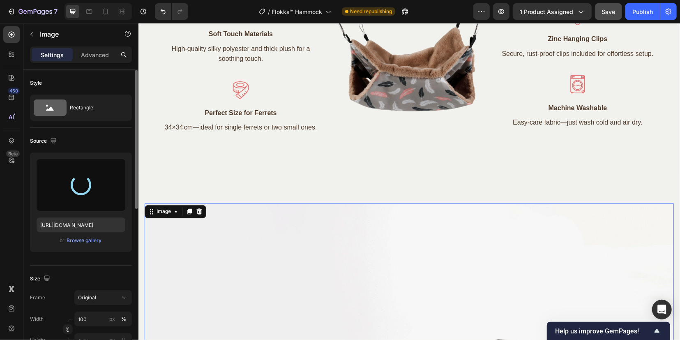
scroll to position [924, 0]
type input "[URL][DOMAIN_NAME]"
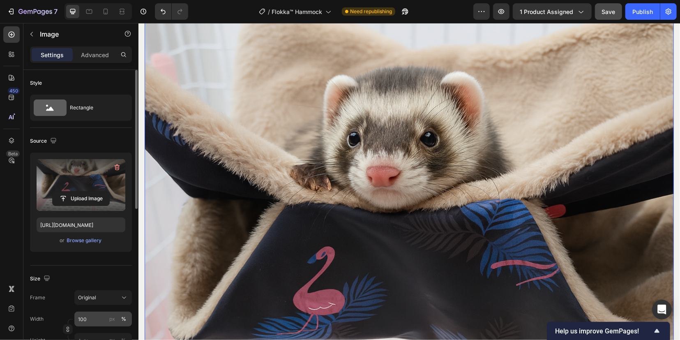
scroll to position [51, 0]
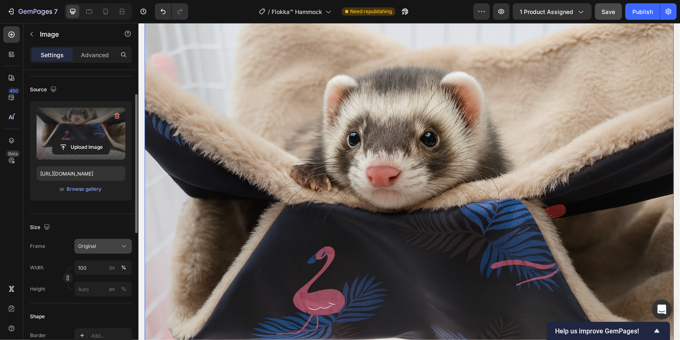
click at [99, 245] on div "Original" at bounding box center [98, 245] width 40 height 7
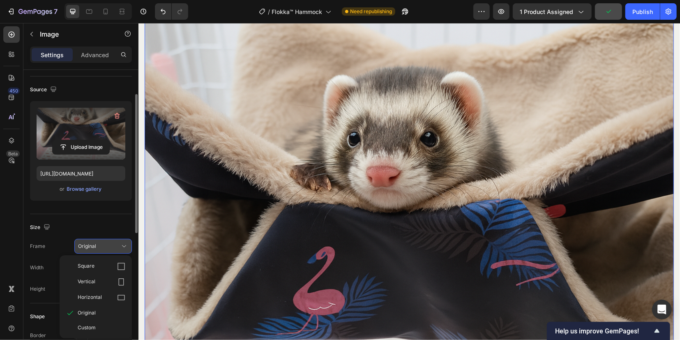
click at [99, 245] on div "Original" at bounding box center [98, 245] width 40 height 7
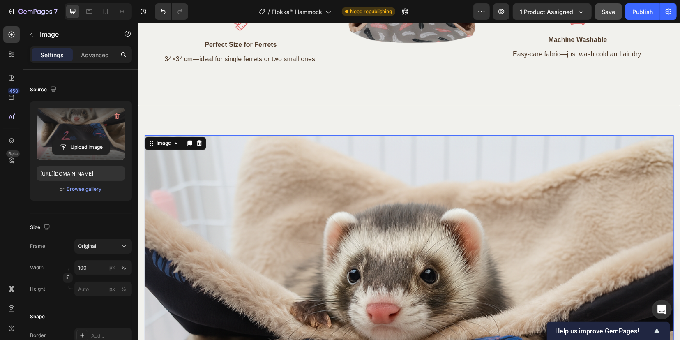
scroll to position [976, 0]
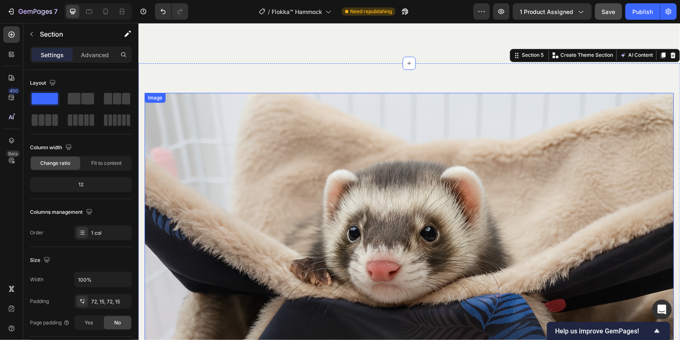
scroll to position [1027, 0]
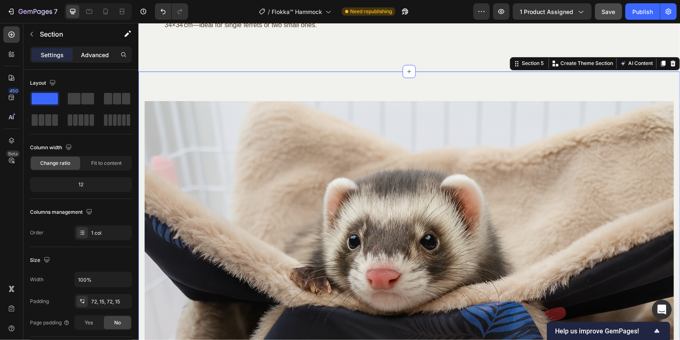
click at [92, 55] on p "Advanced" at bounding box center [95, 55] width 28 height 9
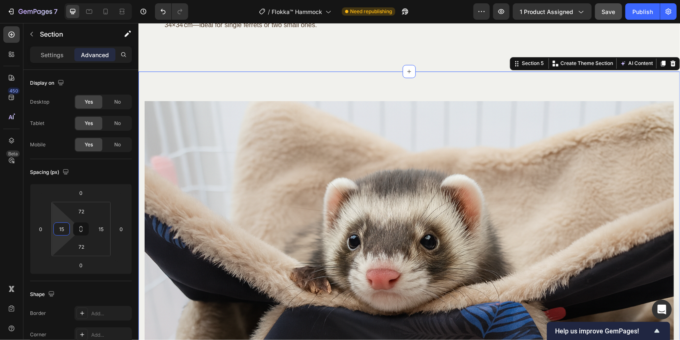
click at [65, 228] on input "15" at bounding box center [61, 229] width 12 height 12
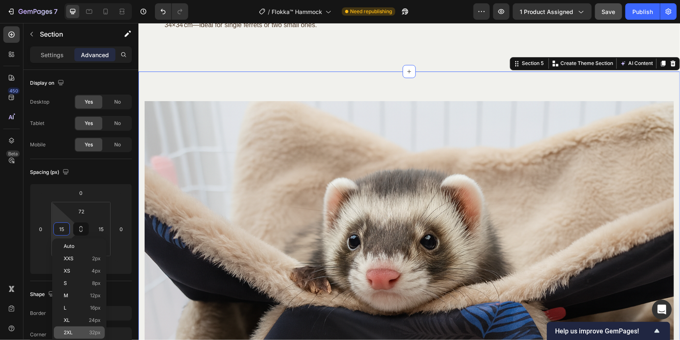
click at [92, 331] on span "32px" at bounding box center [95, 332] width 12 height 6
type input "32"
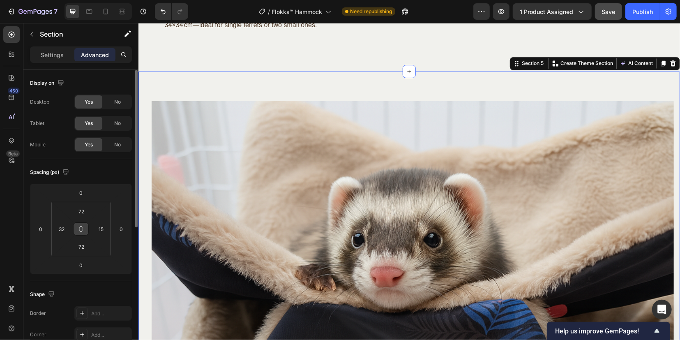
click at [81, 232] on button at bounding box center [81, 228] width 16 height 13
click at [106, 228] on input "15" at bounding box center [101, 229] width 12 height 12
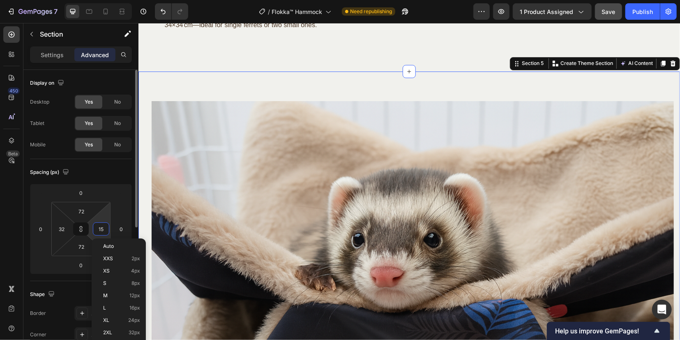
type input "3"
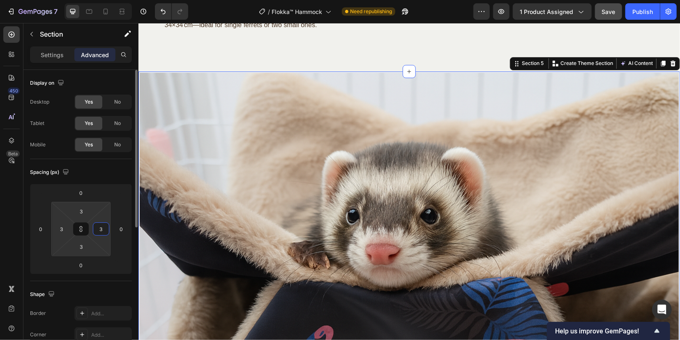
type input "32"
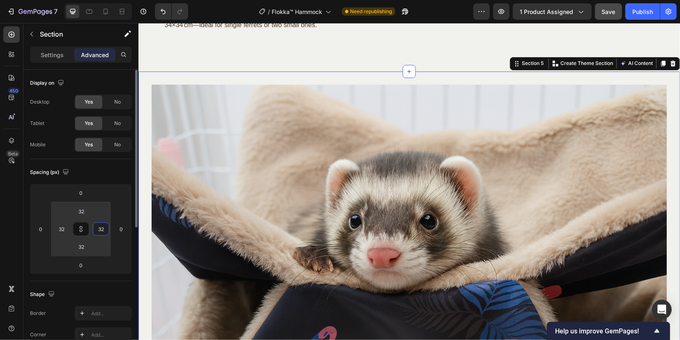
type input "32"
click at [125, 175] on div "Spacing (px)" at bounding box center [81, 172] width 102 height 13
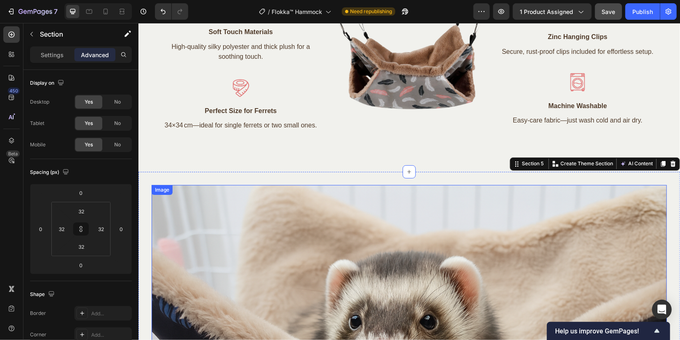
scroll to position [924, 0]
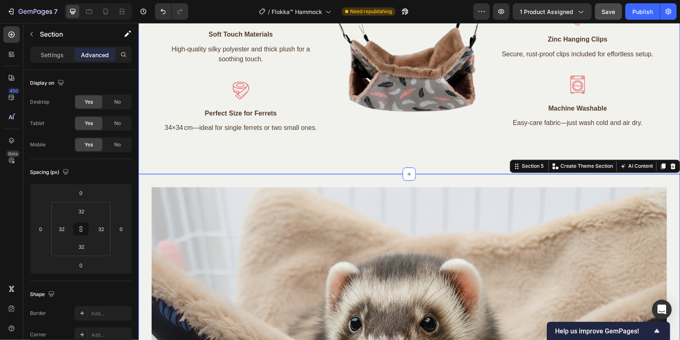
click at [663, 138] on div "A CLOSER LOOK Text block DISCOVER FLOKKA™ Heading Row Image Soft Touch Material…" at bounding box center [408, 37] width 529 height 214
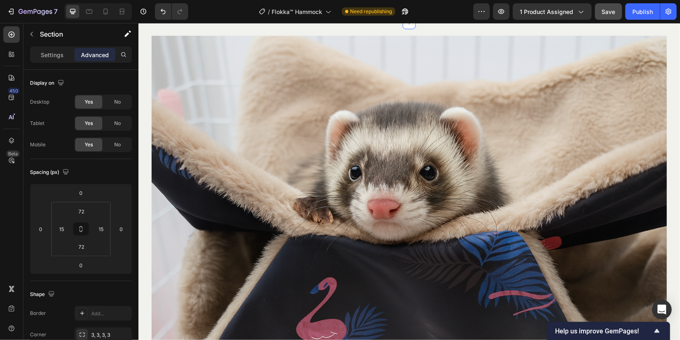
scroll to position [1078, 0]
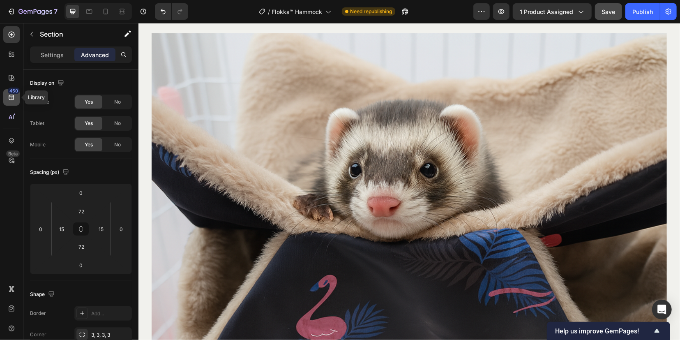
click at [8, 93] on icon at bounding box center [11, 97] width 8 height 8
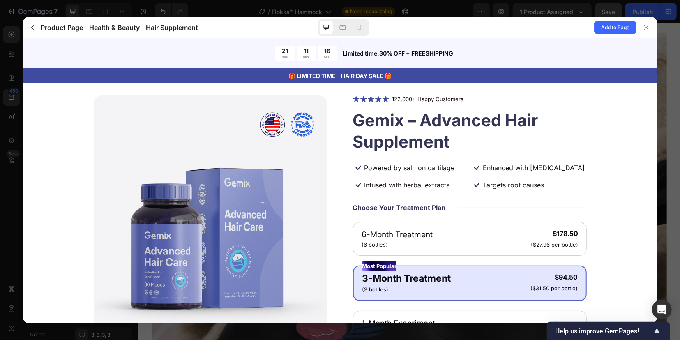
scroll to position [0, 0]
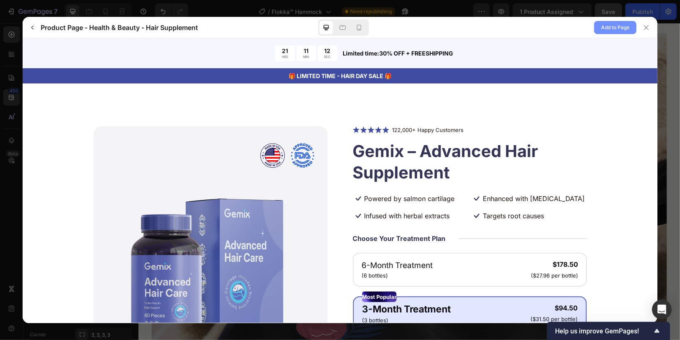
click at [608, 29] on span "Add to Page" at bounding box center [615, 28] width 28 height 10
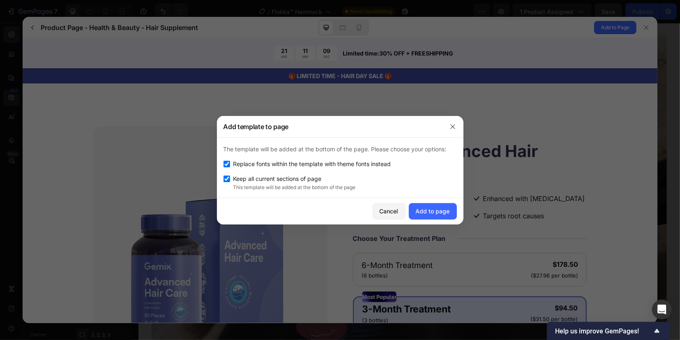
click at [229, 162] on input "checkbox" at bounding box center [226, 164] width 7 height 7
checkbox input "false"
click at [447, 212] on div "Add to page" at bounding box center [433, 211] width 34 height 9
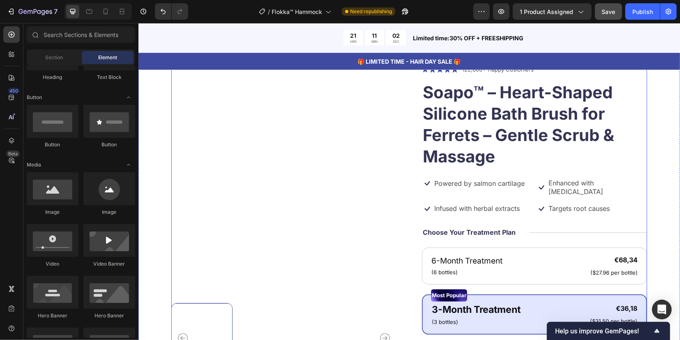
scroll to position [2953, 0]
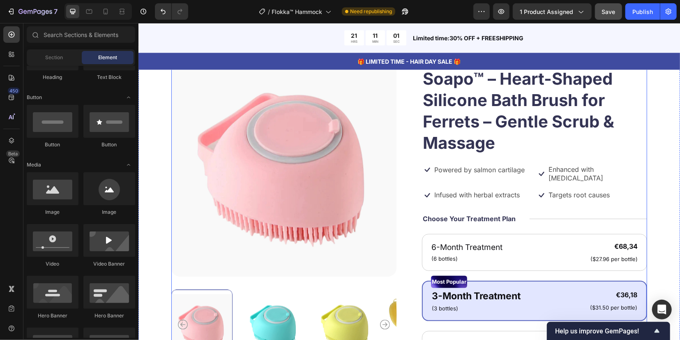
click at [522, 163] on div "Icon Icon Icon Icon Icon Icon List 122,000+ Happy Customers Text Block Row Soap…" at bounding box center [534, 284] width 225 height 467
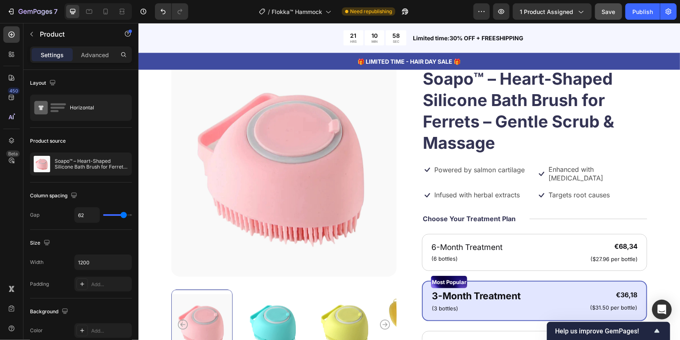
click at [464, 156] on div "Icon Icon Icon Icon Icon Icon List 122,000+ Happy Customers Text Block Row Soap…" at bounding box center [534, 284] width 225 height 467
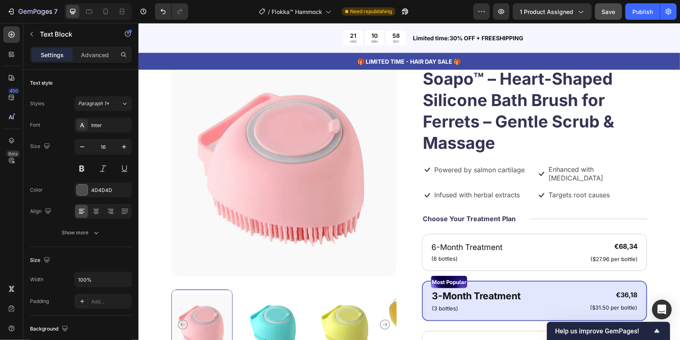
click at [481, 165] on p "Powered by salmon cartilage" at bounding box center [479, 169] width 90 height 9
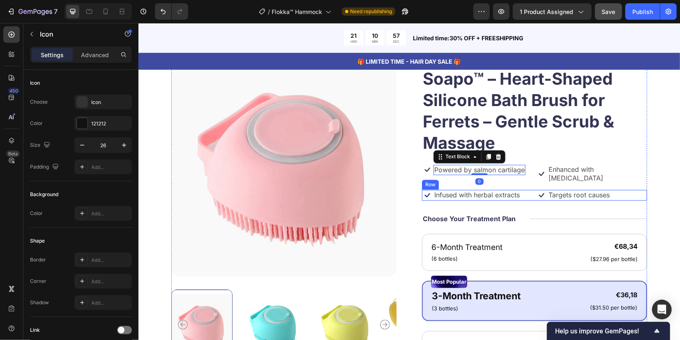
click at [536, 189] on icon at bounding box center [541, 194] width 11 height 11
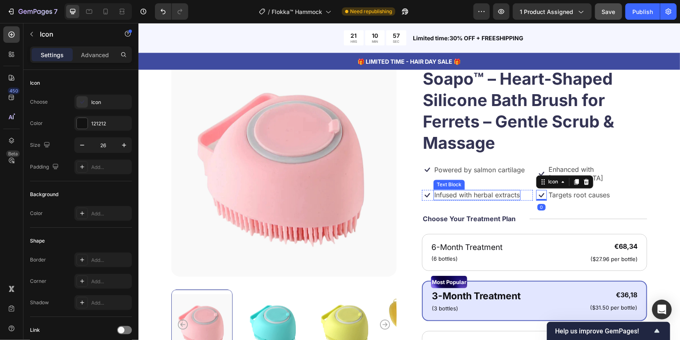
click at [517, 189] on div "Infused with herbal extracts" at bounding box center [476, 194] width 87 height 10
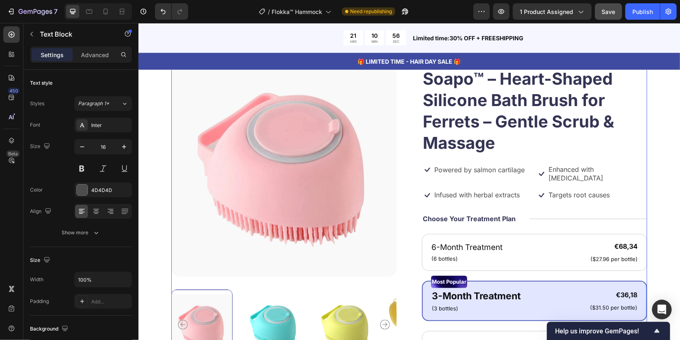
click at [530, 196] on div "Icon Icon Icon Icon Icon Icon List 122,000+ Happy Customers Text Block Row Soap…" at bounding box center [534, 284] width 225 height 467
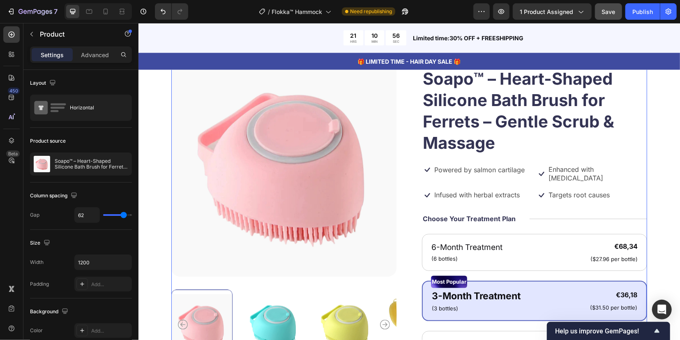
click at [529, 213] on div "Title Line" at bounding box center [587, 218] width 117 height 10
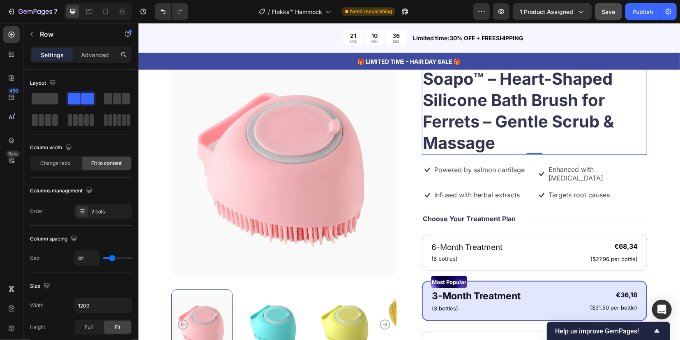
click at [476, 145] on h1 "Soapo™ – Heart-Shaped Silicone Bath Brush for Ferrets – Gentle Scrub & Massage" at bounding box center [534, 110] width 225 height 87
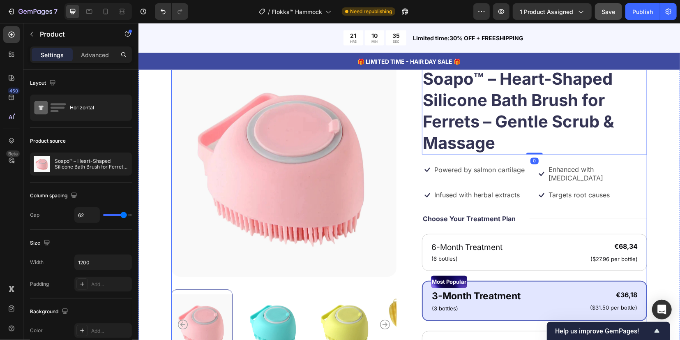
click at [456, 162] on div "Icon Icon Icon Icon Icon Icon List 122,000+ Happy Customers Text Block Row Soap…" at bounding box center [534, 284] width 225 height 467
click at [405, 168] on div "Product Images Icon Icon Icon Icon Icon Icon List 122,000+ Happy Customers Text…" at bounding box center [409, 284] width 476 height 467
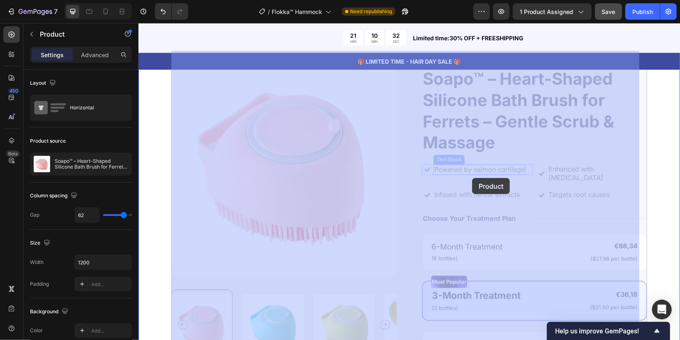
drag, startPoint x: 414, startPoint y: 164, endPoint x: 472, endPoint y: 177, distance: 59.6
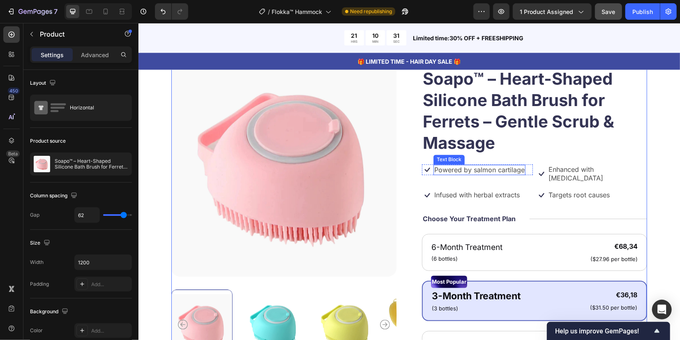
click at [459, 170] on p "Powered by salmon cartilage" at bounding box center [479, 169] width 90 height 9
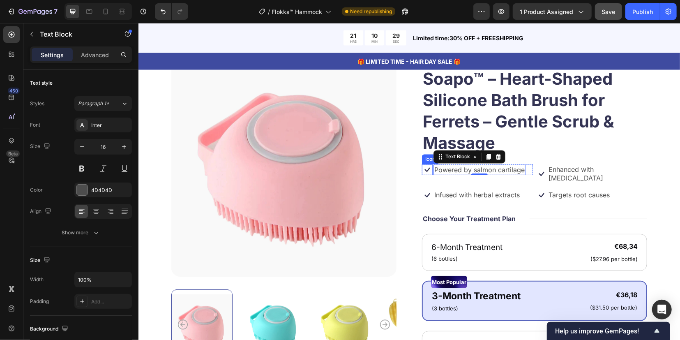
click at [423, 168] on icon at bounding box center [427, 169] width 11 height 11
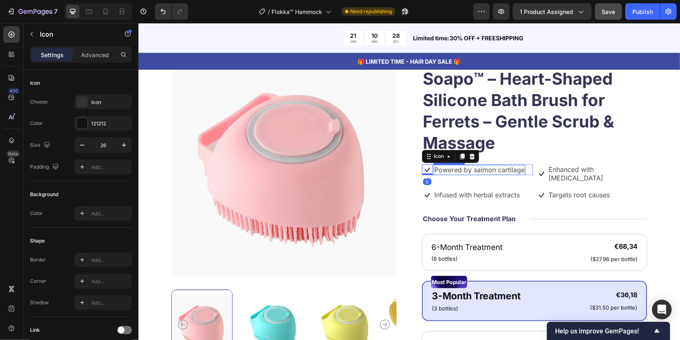
click at [453, 170] on p "Powered by salmon cartilage" at bounding box center [479, 169] width 90 height 9
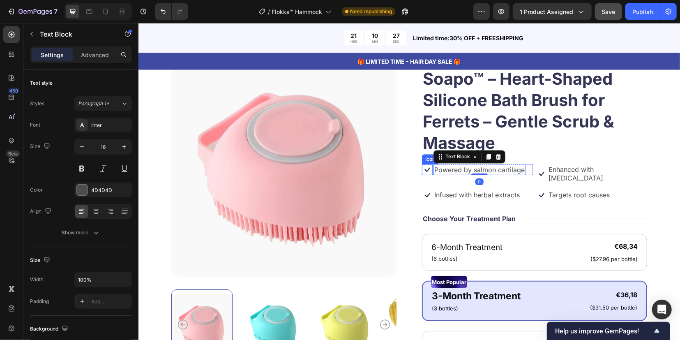
click at [424, 170] on icon at bounding box center [426, 169] width 5 height 5
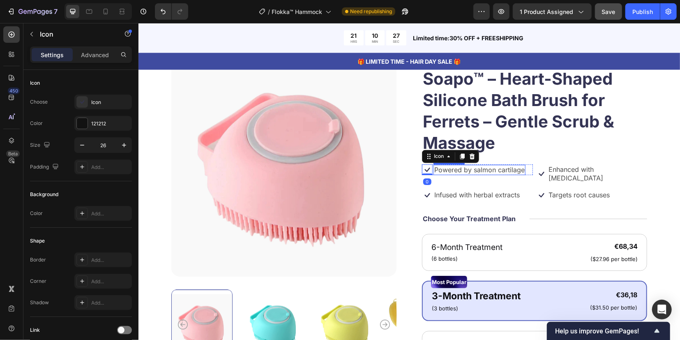
click at [450, 169] on p "Powered by salmon cartilage" at bounding box center [479, 169] width 90 height 9
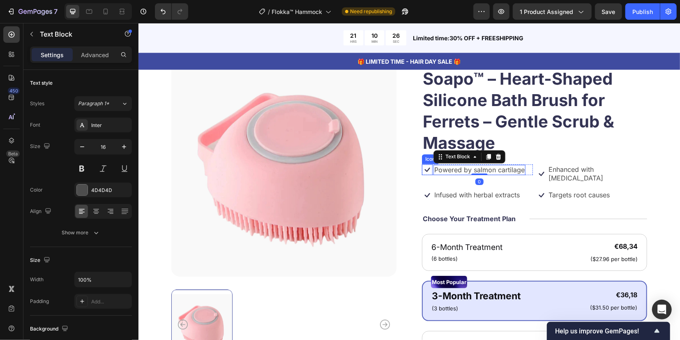
drag, startPoint x: 138, startPoint y: 23, endPoint x: 423, endPoint y: 168, distance: 319.9
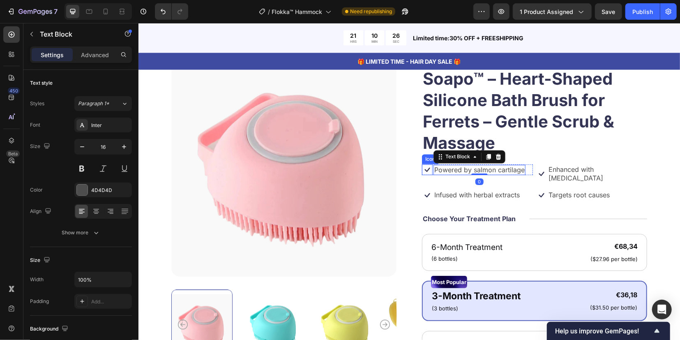
click at [423, 168] on icon at bounding box center [427, 169] width 11 height 11
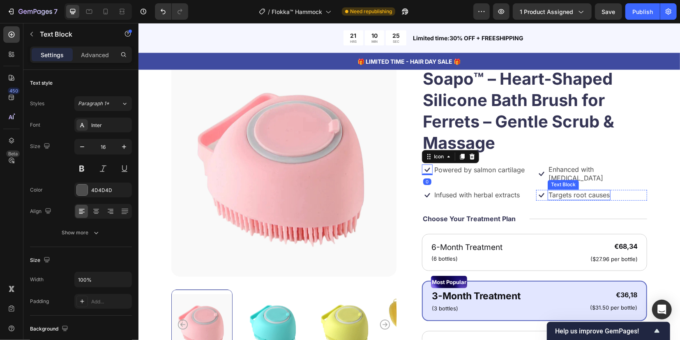
click at [554, 190] on p "Targets root causes" at bounding box center [578, 194] width 61 height 9
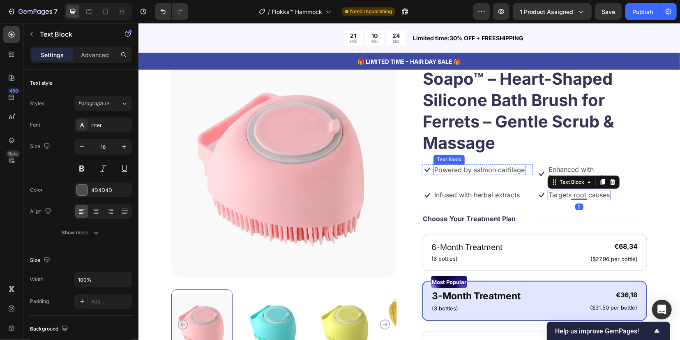
click at [458, 167] on p "Powered by salmon cartilage" at bounding box center [479, 169] width 90 height 9
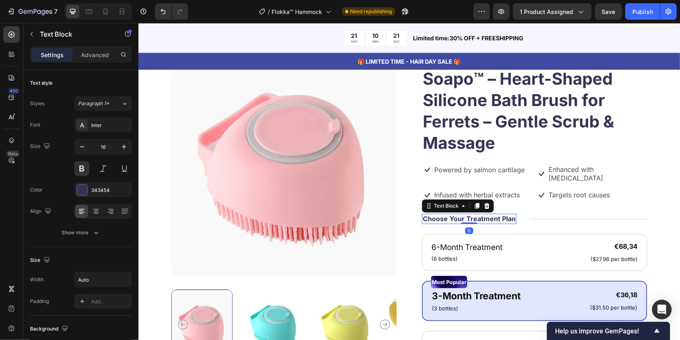
click at [447, 214] on p "Choose Your Treatment Plan" at bounding box center [468, 218] width 93 height 9
click at [544, 213] on div "Title Line" at bounding box center [587, 218] width 117 height 10
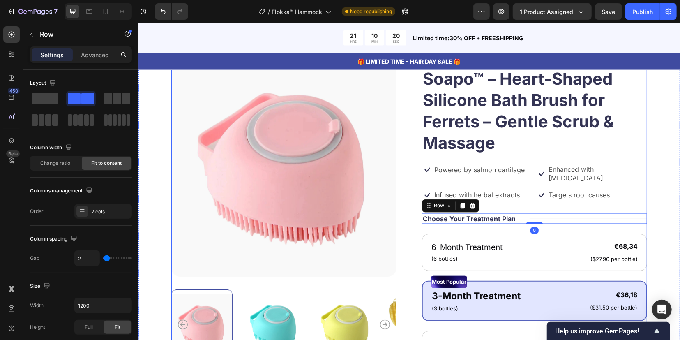
click at [544, 192] on div "Icon Icon Icon Icon Icon Icon List 122,000+ Happy Customers Text Block Row Soap…" at bounding box center [534, 284] width 225 height 467
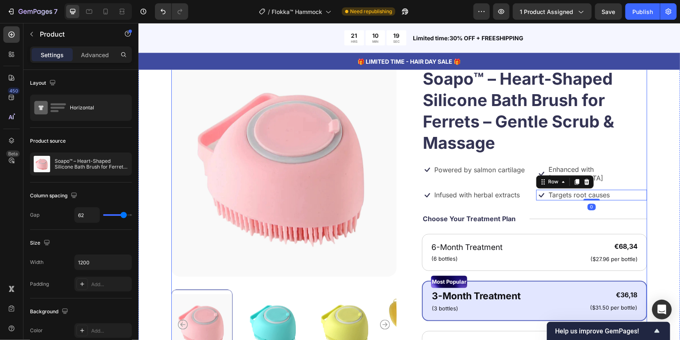
click at [534, 196] on div "Icon Icon Icon Icon Icon Icon List 122,000+ Happy Customers Text Block Row Soap…" at bounding box center [534, 284] width 225 height 467
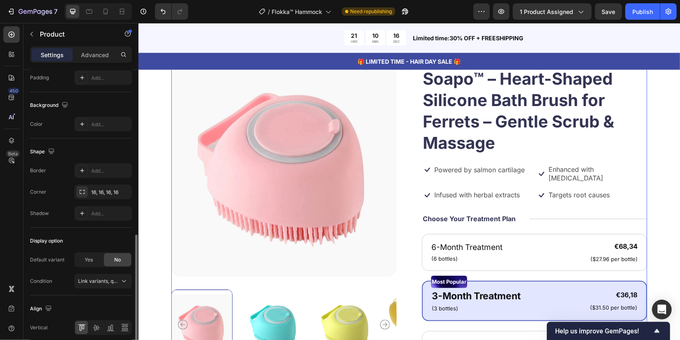
scroll to position [239, 0]
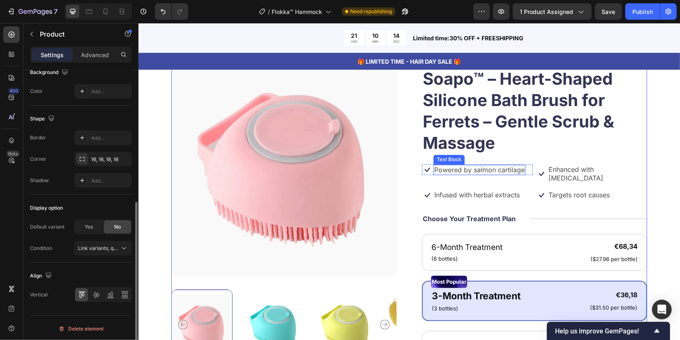
click at [477, 168] on p "Powered by salmon cartilage" at bounding box center [479, 169] width 90 height 9
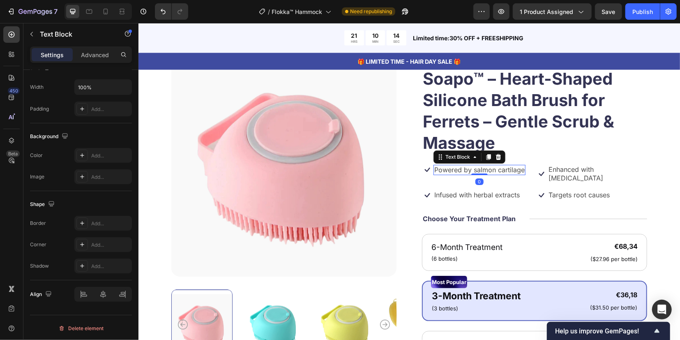
scroll to position [0, 0]
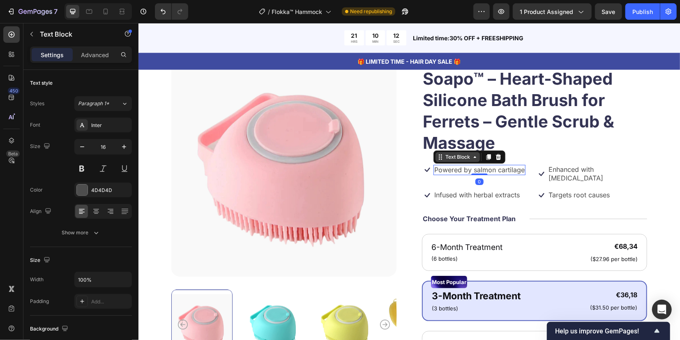
click at [473, 156] on icon at bounding box center [474, 157] width 2 height 2
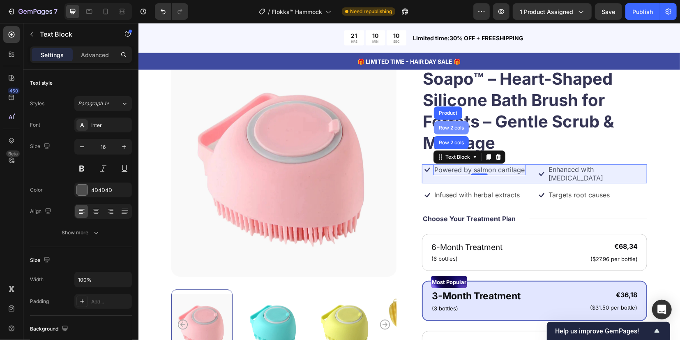
click at [447, 128] on div "Row 2 cols" at bounding box center [451, 127] width 28 height 5
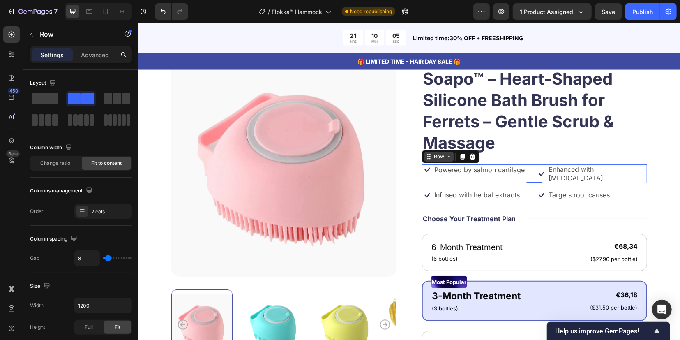
click at [432, 159] on div "Row" at bounding box center [439, 155] width 14 height 7
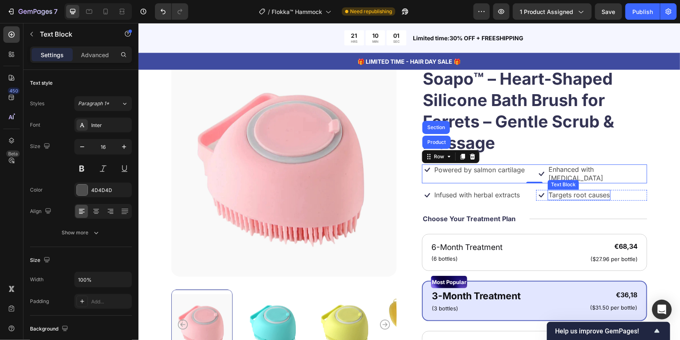
click at [548, 190] on p "Targets root causes" at bounding box center [578, 194] width 61 height 9
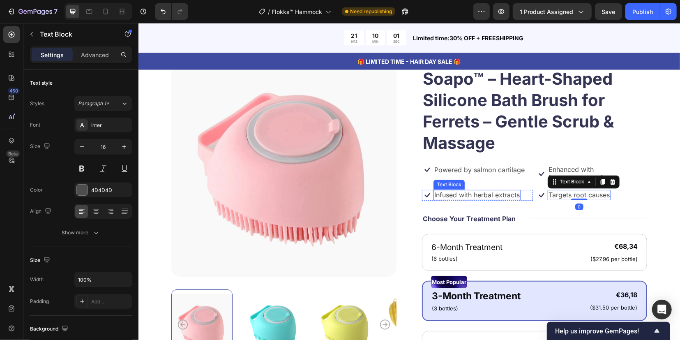
click at [490, 190] on p "Infused with herbal extracts" at bounding box center [476, 194] width 85 height 9
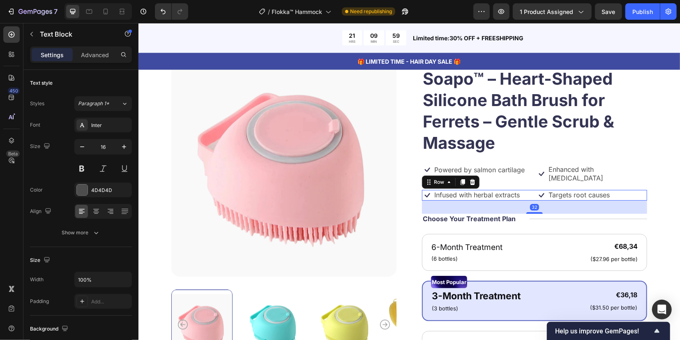
click at [528, 189] on div "Icon Infused with herbal extracts Text Block Row Icon Targets root causes Text …" at bounding box center [534, 194] width 225 height 11
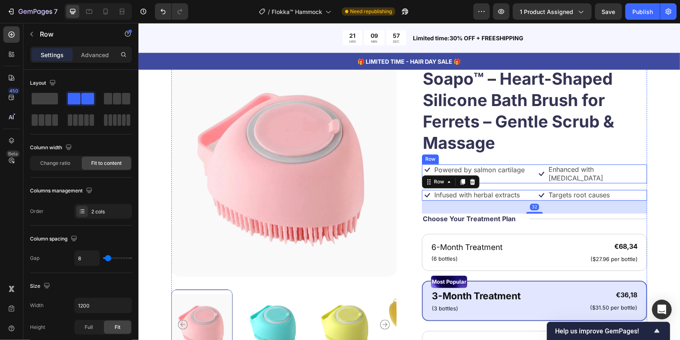
click at [527, 169] on div "Icon Powered by salmon cartilage Text Block Row Icon Enhanced with [MEDICAL_DAT…" at bounding box center [534, 173] width 225 height 19
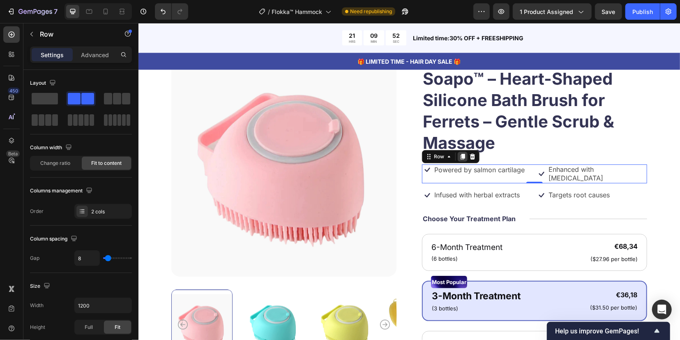
click at [460, 158] on icon at bounding box center [462, 156] width 5 height 6
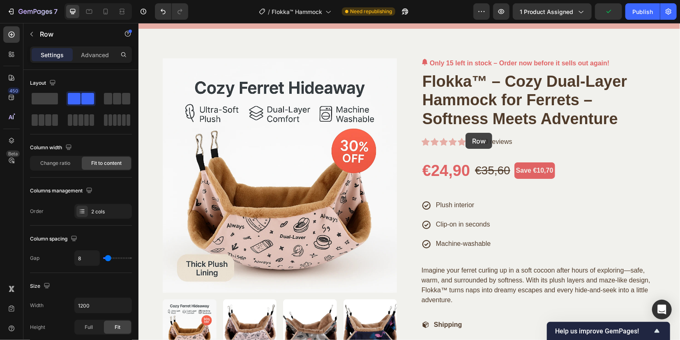
scroll to position [19, 0]
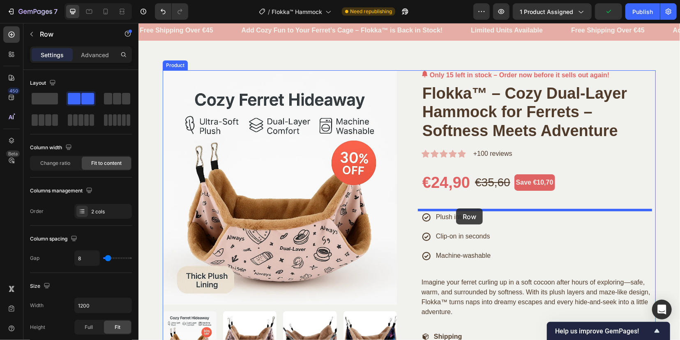
drag, startPoint x: 435, startPoint y: 179, endPoint x: 456, endPoint y: 208, distance: 35.9
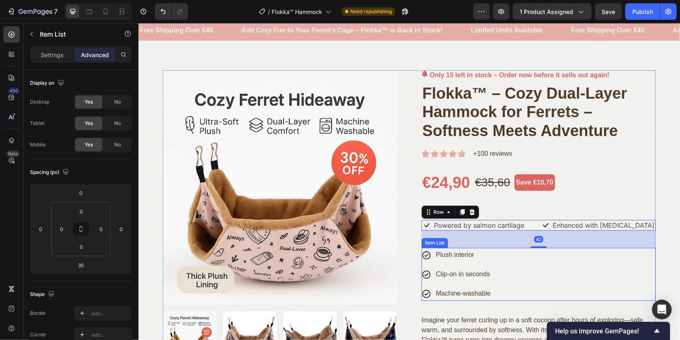
click at [453, 256] on p "Plush interior" at bounding box center [462, 255] width 55 height 12
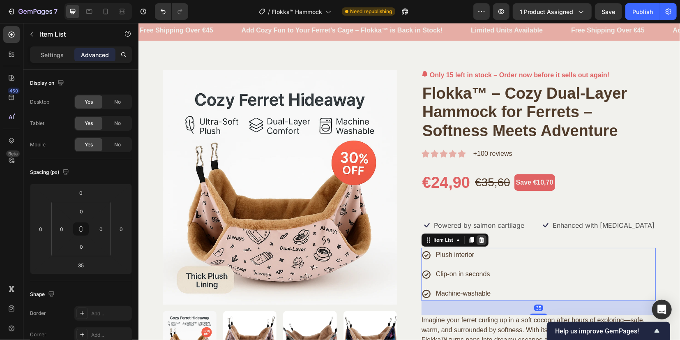
click at [479, 239] on icon at bounding box center [481, 240] width 5 height 6
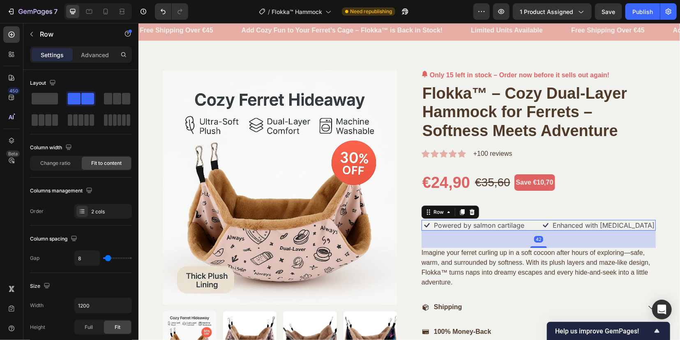
click at [533, 224] on div "Icon Powered by salmon cartilage Text Block Row Icon Enhanced with [MEDICAL_DAT…" at bounding box center [538, 224] width 234 height 11
click at [460, 213] on icon at bounding box center [461, 211] width 7 height 7
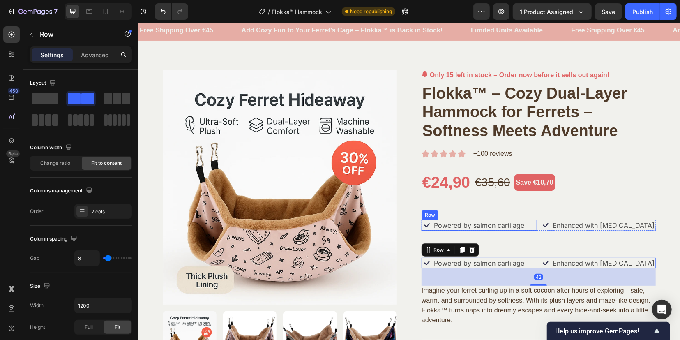
click at [532, 226] on div "Icon Powered by salmon cartilage Text Block Row" at bounding box center [478, 224] width 115 height 11
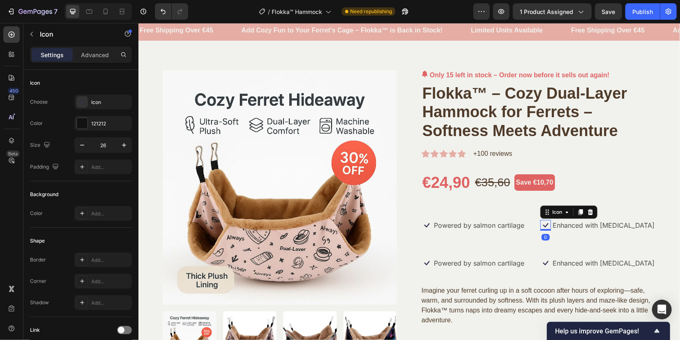
click at [540, 226] on icon at bounding box center [545, 224] width 11 height 11
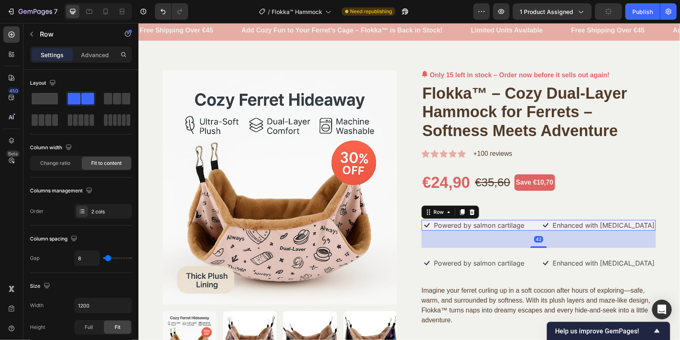
click at [534, 227] on div "Icon Powered by salmon cartilage Text Block Row Icon Enhanced with biotin Text …" at bounding box center [538, 224] width 234 height 11
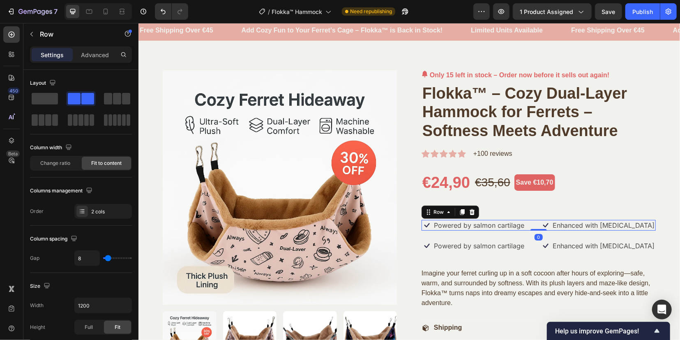
drag, startPoint x: 538, startPoint y: 246, endPoint x: 544, endPoint y: 226, distance: 20.0
click at [544, 226] on div "Icon Powered by salmon cartilage Text Block Row Icon Enhanced with biotin Text …" at bounding box center [538, 224] width 234 height 11
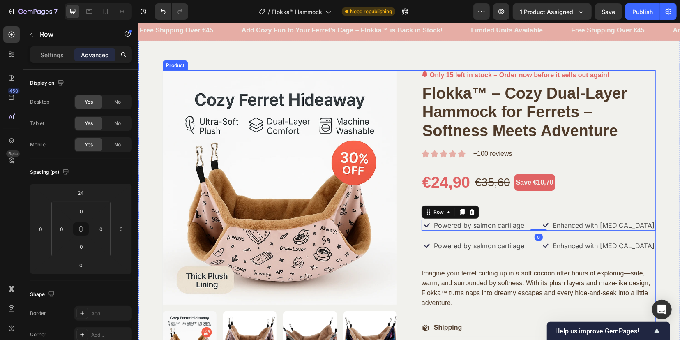
click at [523, 234] on div "Only 15 left in stock – Order now before it sells out again! (P) Stock Counter …" at bounding box center [538, 328] width 234 height 516
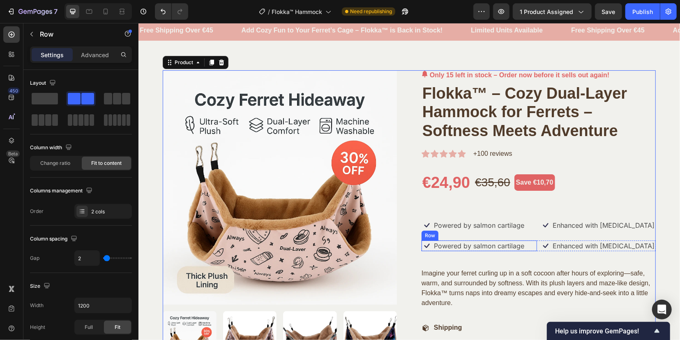
click at [522, 247] on div "Icon Powered by salmon cartilage Text Block Row" at bounding box center [478, 245] width 115 height 11
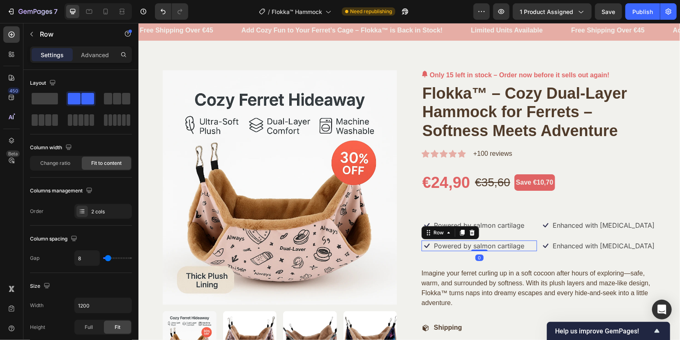
click at [533, 247] on div "Icon Powered by salmon cartilage Text Block Row 0 Icon Enhanced with biotin Tex…" at bounding box center [538, 245] width 234 height 11
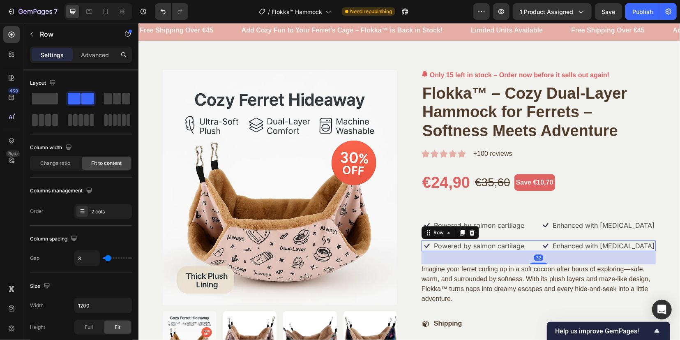
drag, startPoint x: 537, startPoint y: 267, endPoint x: 540, endPoint y: 263, distance: 5.3
click at [540, 263] on div at bounding box center [538, 263] width 16 height 2
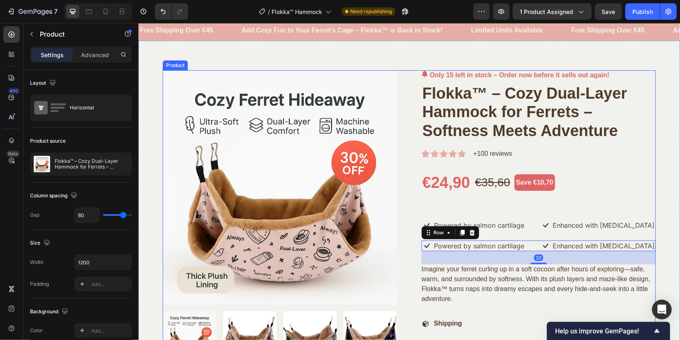
click at [638, 193] on div "Only 15 left in stock – Order now before it sells out again! (P) Stock Counter …" at bounding box center [538, 326] width 234 height 512
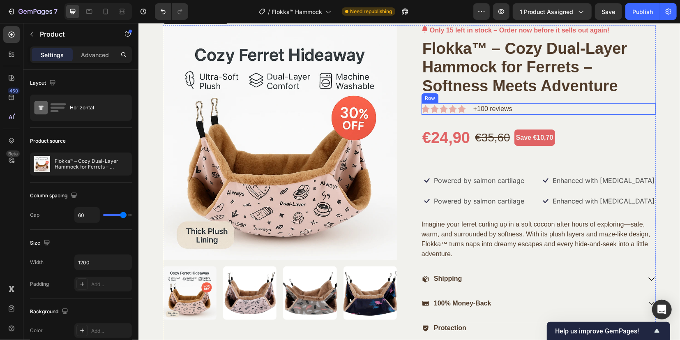
scroll to position [71, 0]
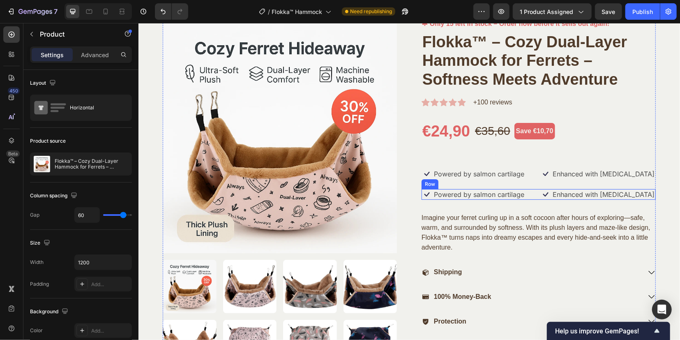
click at [535, 196] on div "Icon Powered by salmon cartilage Text Block Row Icon Enhanced with biotin Text …" at bounding box center [538, 194] width 234 height 11
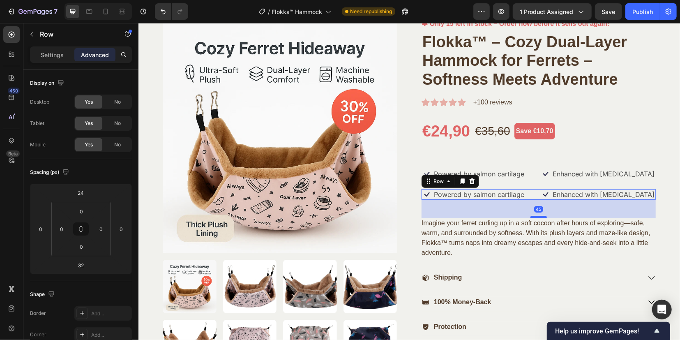
drag, startPoint x: 535, startPoint y: 212, endPoint x: 534, endPoint y: 217, distance: 5.5
click at [534, 217] on div at bounding box center [538, 216] width 16 height 2
type input "45"
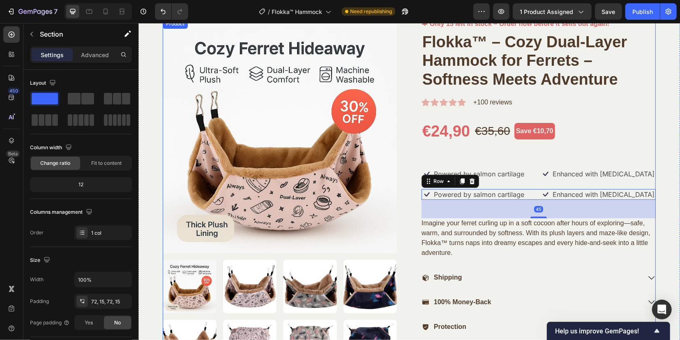
click at [656, 147] on div "Product Images Only 15 left in stock – Order now before it sells out again! (P)…" at bounding box center [408, 276] width 529 height 517
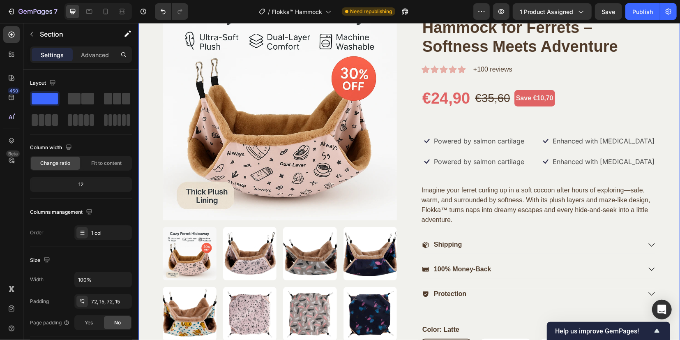
scroll to position [122, 0]
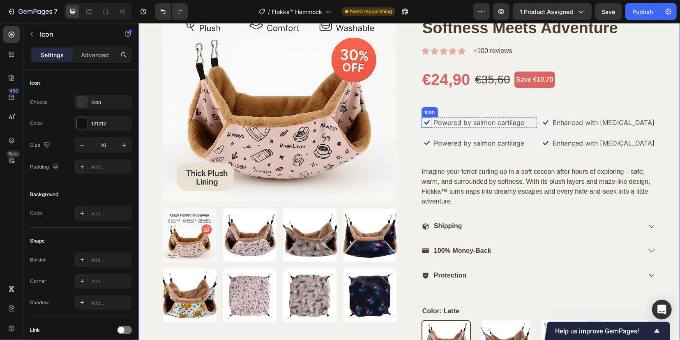
click at [424, 120] on icon at bounding box center [426, 122] width 5 height 5
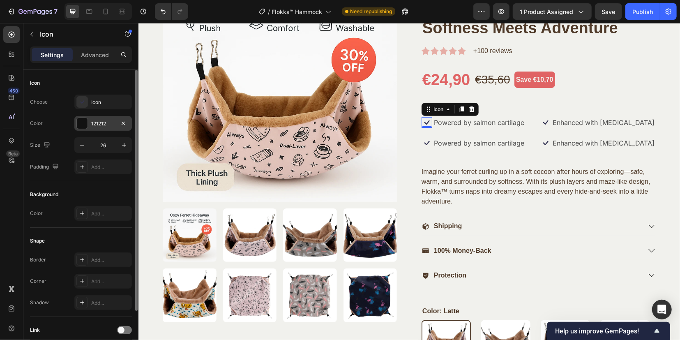
click at [81, 122] on div at bounding box center [82, 123] width 11 height 11
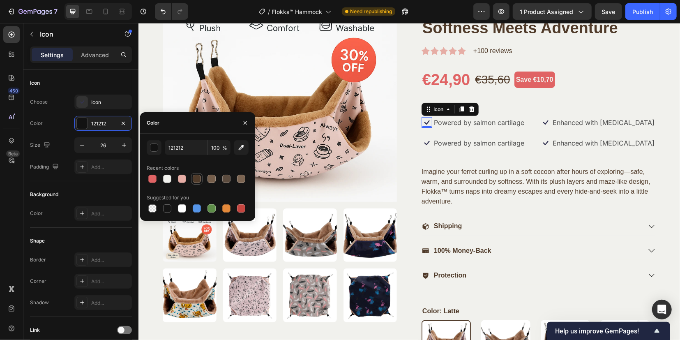
click at [198, 178] on div at bounding box center [197, 179] width 8 height 8
type input "503B2A"
click at [68, 196] on div "Background" at bounding box center [81, 194] width 102 height 13
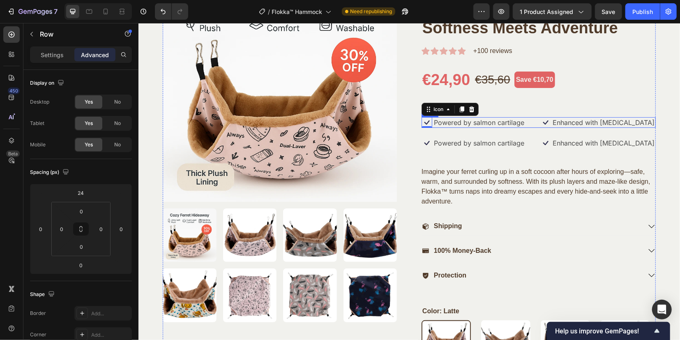
click at [534, 125] on div "Icon 0 Powered by salmon cartilage Text Block Row Icon Enhanced with biotin Tex…" at bounding box center [538, 122] width 234 height 11
click at [53, 58] on p "Settings" at bounding box center [52, 55] width 23 height 9
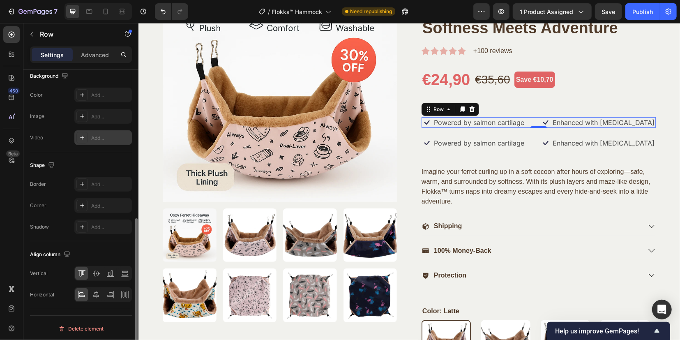
scroll to position [300, 0]
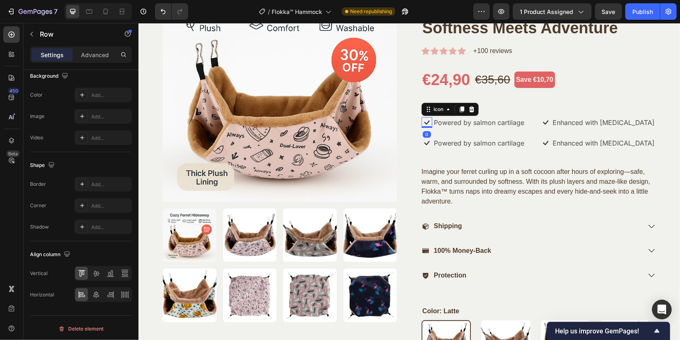
click at [425, 123] on icon at bounding box center [426, 122] width 11 height 11
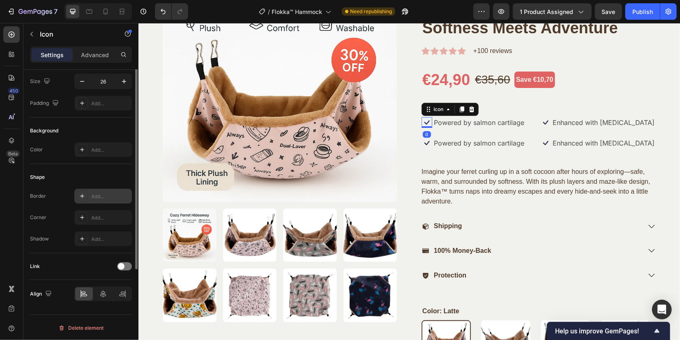
scroll to position [0, 0]
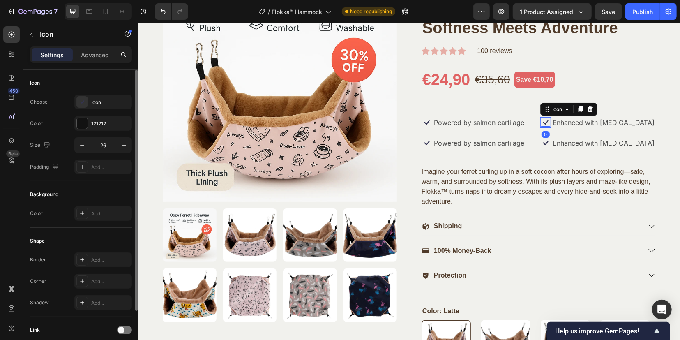
click at [541, 122] on icon at bounding box center [545, 122] width 11 height 11
click at [84, 124] on div at bounding box center [82, 123] width 11 height 11
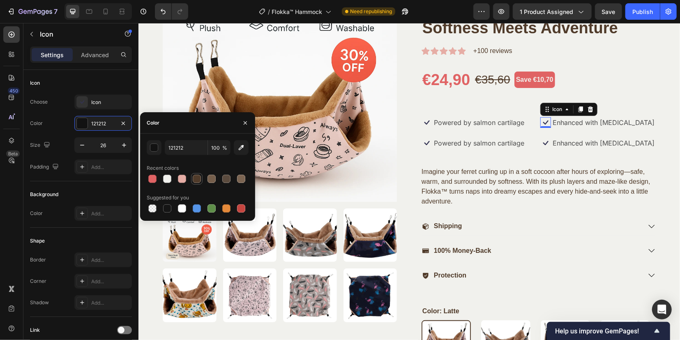
click at [196, 176] on div at bounding box center [197, 179] width 8 height 8
type input "503B2A"
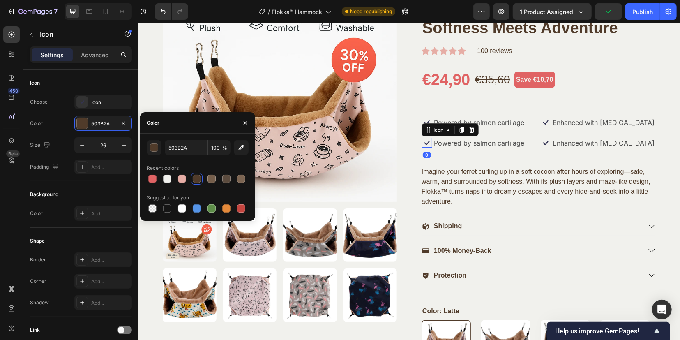
click at [423, 142] on icon at bounding box center [426, 142] width 11 height 11
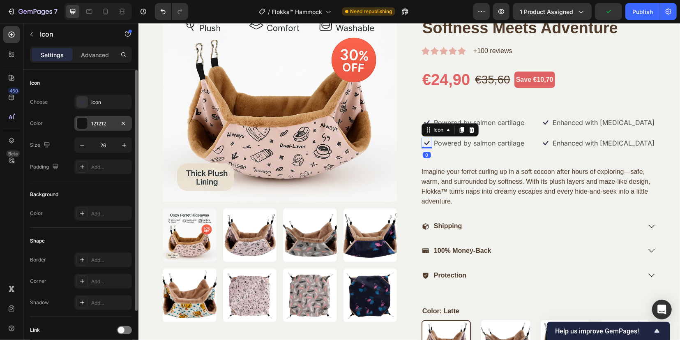
click at [85, 126] on div at bounding box center [82, 123] width 11 height 11
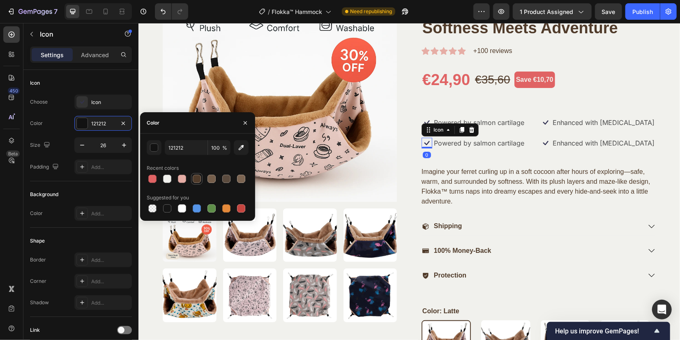
click at [196, 177] on div at bounding box center [197, 179] width 8 height 8
type input "503B2A"
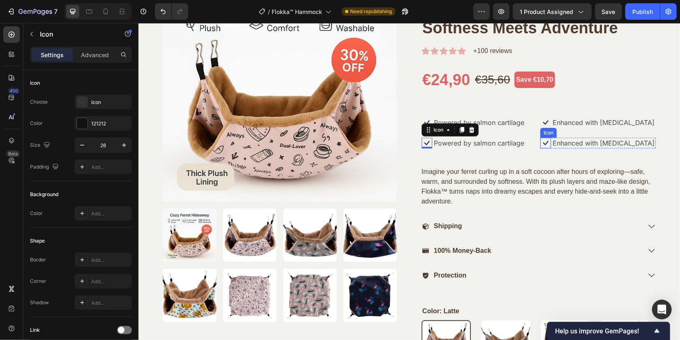
click at [543, 143] on icon at bounding box center [545, 142] width 11 height 11
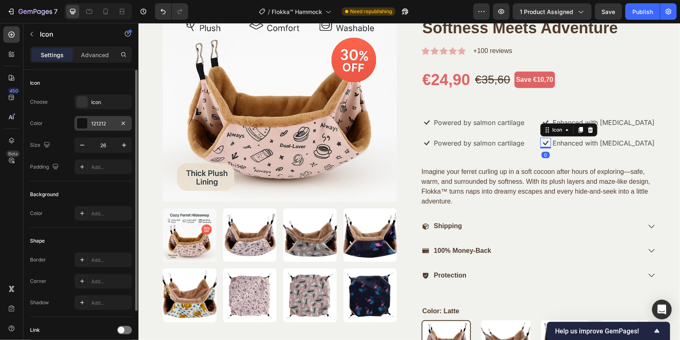
click at [80, 123] on div at bounding box center [82, 123] width 11 height 11
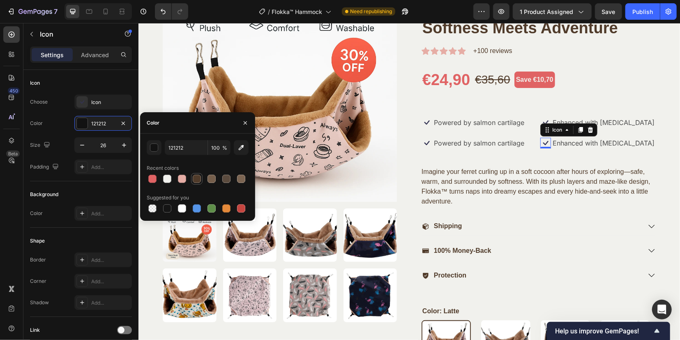
click at [197, 179] on div at bounding box center [197, 179] width 8 height 8
type input "503B2A"
click at [81, 101] on icon at bounding box center [82, 102] width 8 height 8
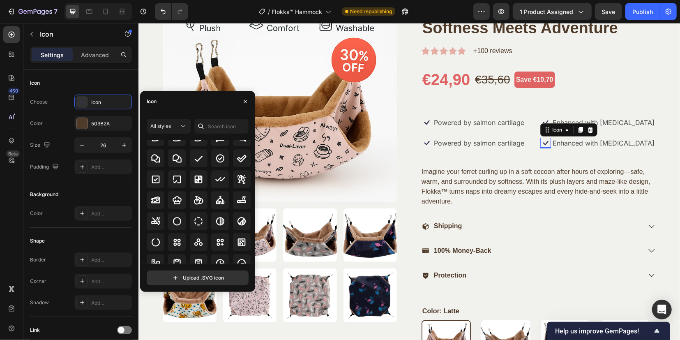
scroll to position [1237, 0]
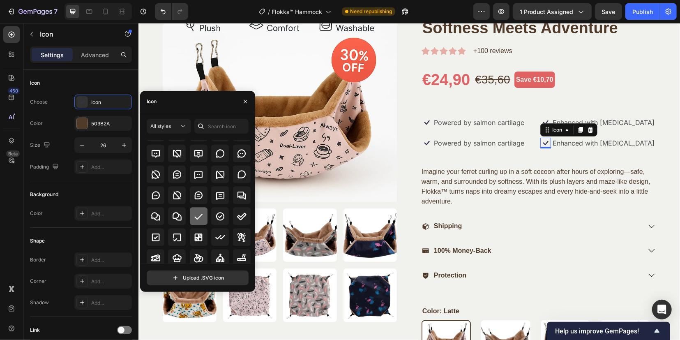
click at [200, 218] on icon at bounding box center [199, 216] width 10 height 10
click at [84, 145] on icon "button" at bounding box center [82, 145] width 8 height 8
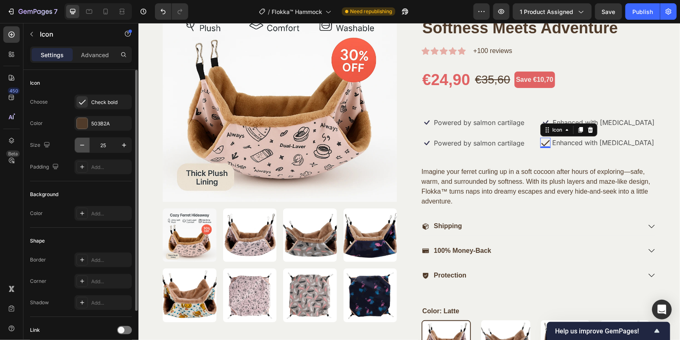
click at [84, 145] on icon "button" at bounding box center [82, 145] width 8 height 8
type input "23"
type input "26"
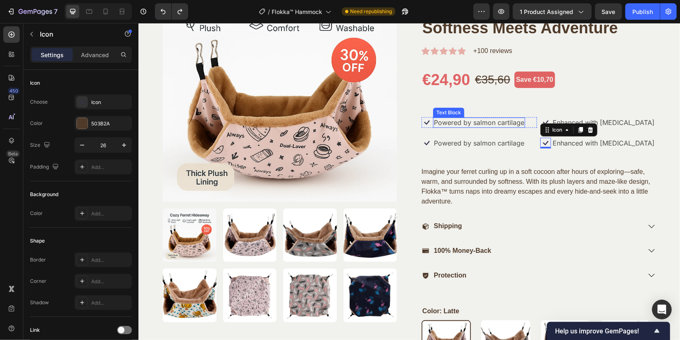
click at [445, 123] on p "Powered by salmon cartilage" at bounding box center [478, 122] width 90 height 9
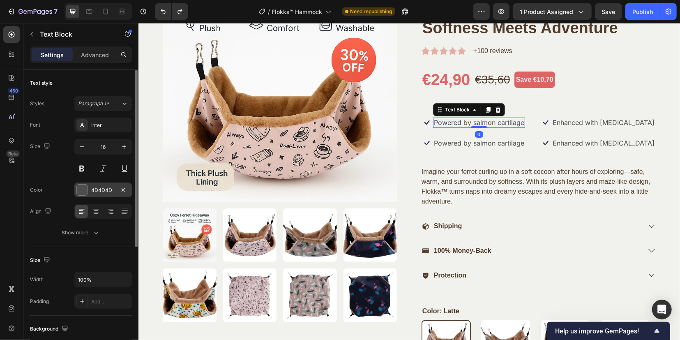
click at [83, 189] on div at bounding box center [82, 189] width 11 height 11
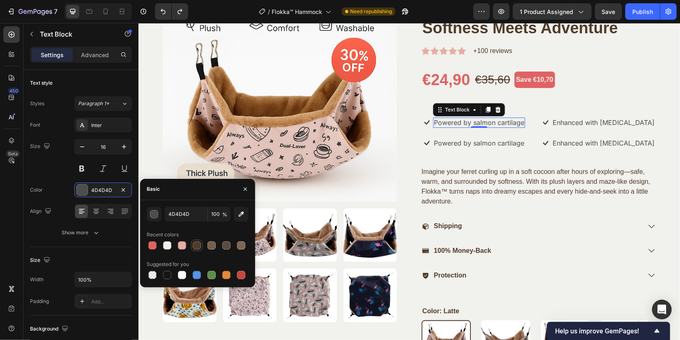
click at [196, 242] on div at bounding box center [197, 245] width 8 height 8
type input "503B2A"
click at [453, 143] on p "Powered by salmon cartilage" at bounding box center [478, 142] width 90 height 9
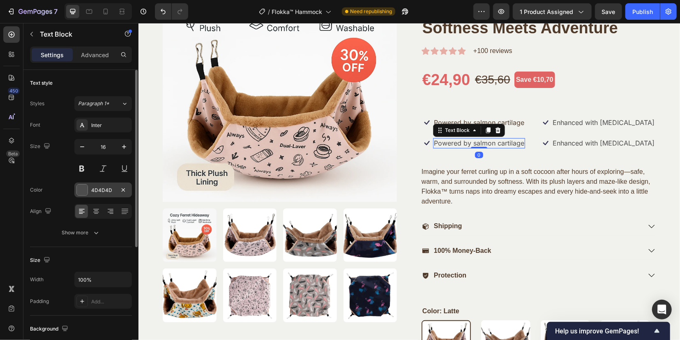
click at [78, 191] on div at bounding box center [82, 189] width 11 height 11
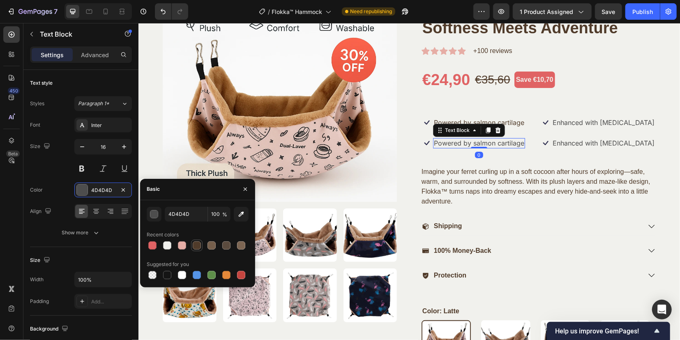
click at [199, 243] on div at bounding box center [197, 245] width 8 height 8
type input "503B2A"
drag, startPoint x: 559, startPoint y: 120, endPoint x: 551, endPoint y: 123, distance: 7.9
click at [559, 121] on p "Enhanced with [MEDICAL_DATA]" at bounding box center [603, 122] width 102 height 9
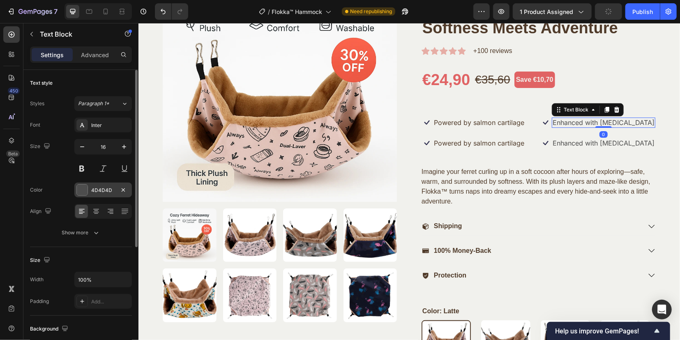
click at [89, 193] on div "4D4D4D" at bounding box center [103, 189] width 58 height 15
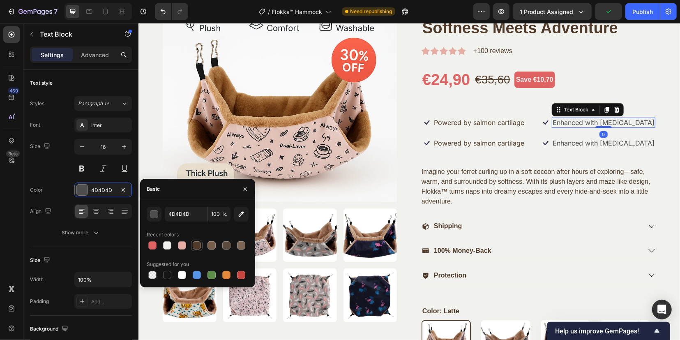
click at [201, 242] on div at bounding box center [197, 245] width 10 height 10
type input "503B2A"
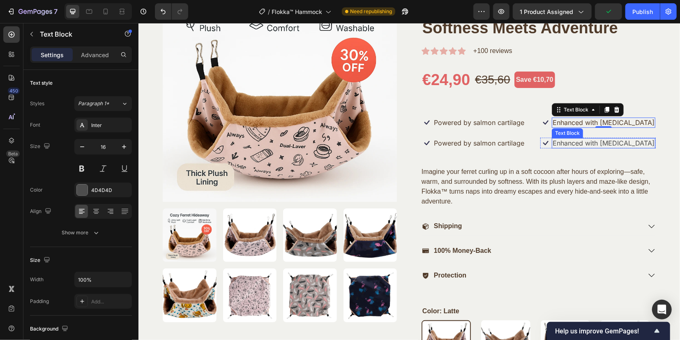
click at [569, 141] on p "Enhanced with [MEDICAL_DATA]" at bounding box center [603, 142] width 102 height 9
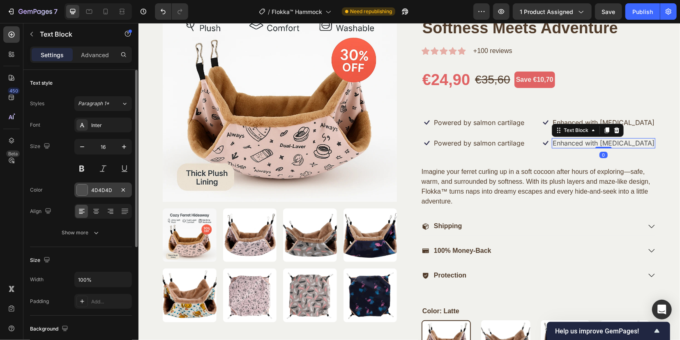
click at [86, 190] on div at bounding box center [82, 189] width 11 height 11
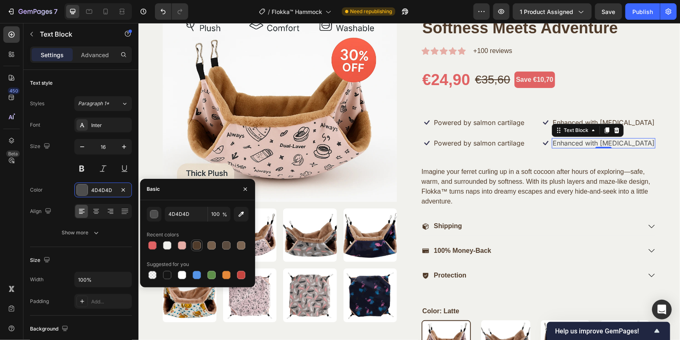
click at [195, 246] on div at bounding box center [197, 245] width 8 height 8
type input "503B2A"
click at [499, 117] on div "Powered by salmon cartilage" at bounding box center [479, 122] width 92 height 10
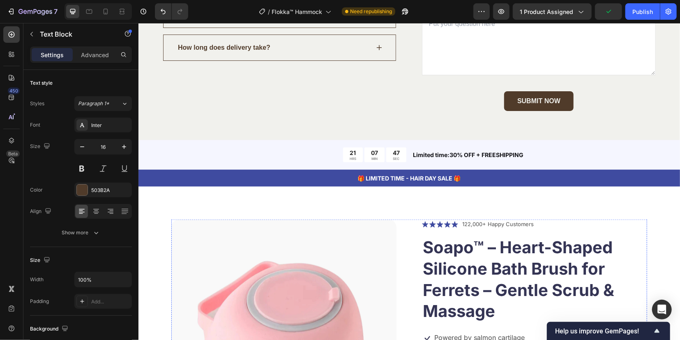
scroll to position [2741, 0]
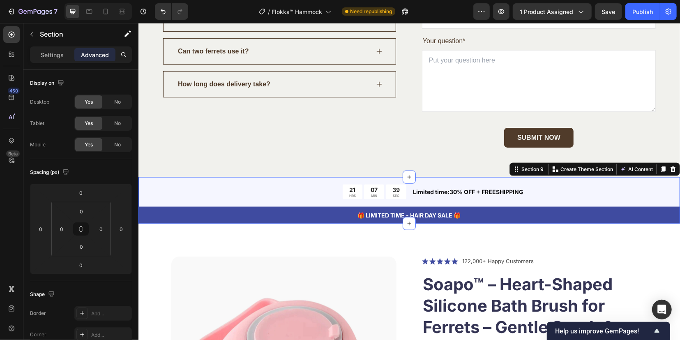
click at [148, 191] on div "21 HRS 07 MIN 39 SEC Countdown Timer Limited time:30% OFF + FREESHIPPING Text B…" at bounding box center [408, 200] width 541 height 47
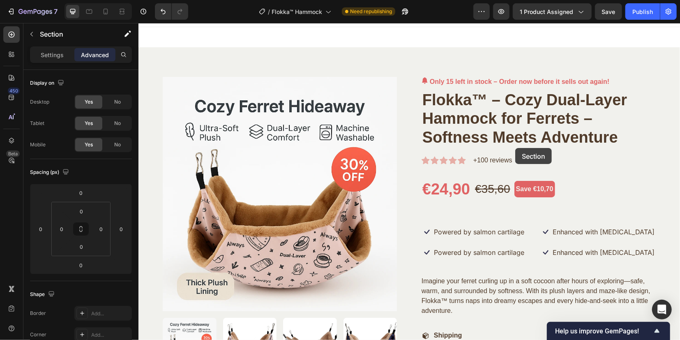
scroll to position [0, 0]
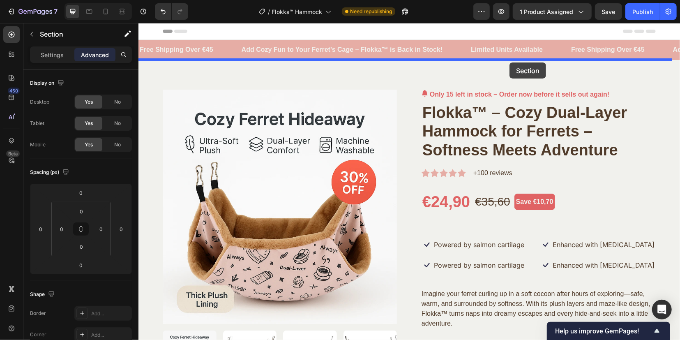
drag, startPoint x: 519, startPoint y: 172, endPoint x: 509, endPoint y: 62, distance: 110.6
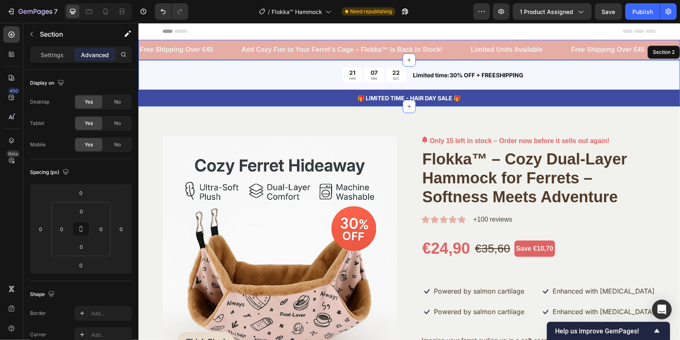
click at [229, 48] on div "Free Shipping Over €45 Text Block" at bounding box center [189, 49] width 102 height 20
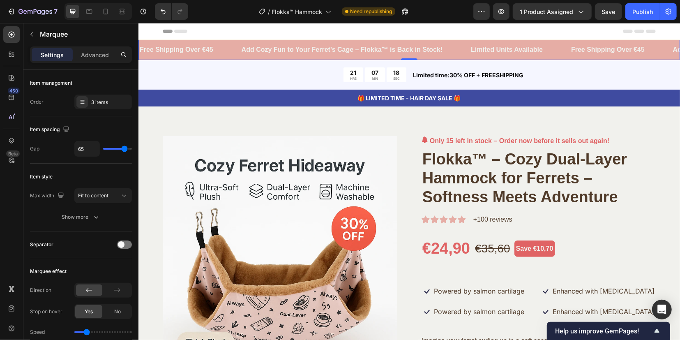
click at [228, 48] on div "Free Shipping Over €45 Text Block" at bounding box center [189, 49] width 102 height 20
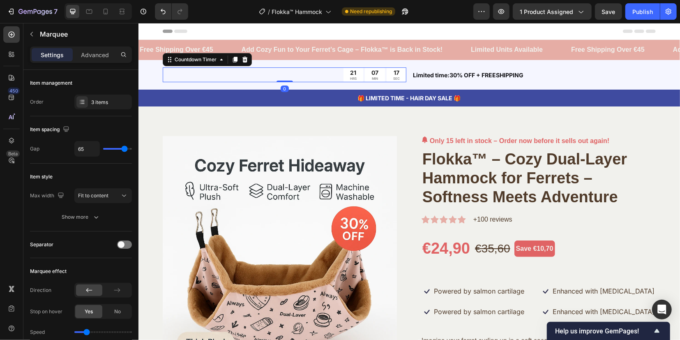
click at [255, 81] on div "21 HRS 07 MIN 17 SEC" at bounding box center [284, 74] width 244 height 15
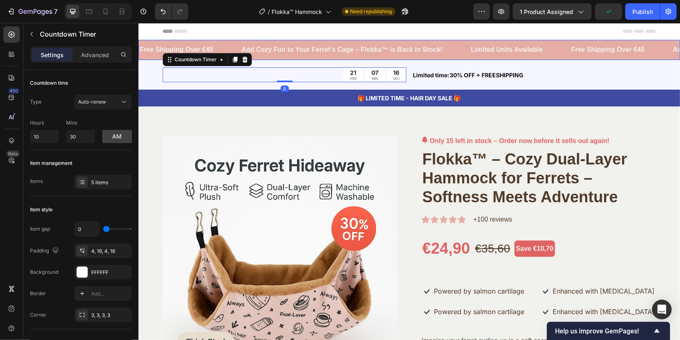
click at [228, 42] on div "Free Shipping Over €45 Text Block" at bounding box center [189, 49] width 102 height 20
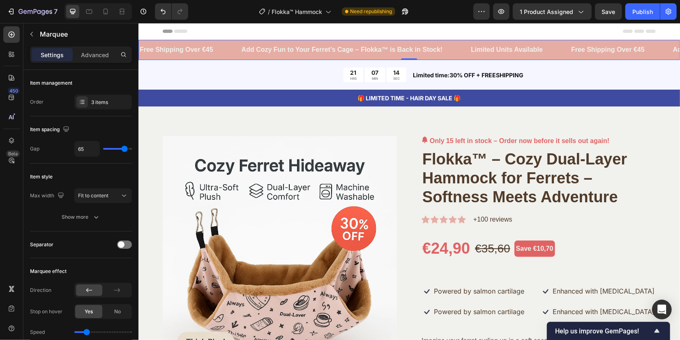
click at [661, 53] on div "Free Shipping Over €45 Text Block" at bounding box center [621, 49] width 102 height 20
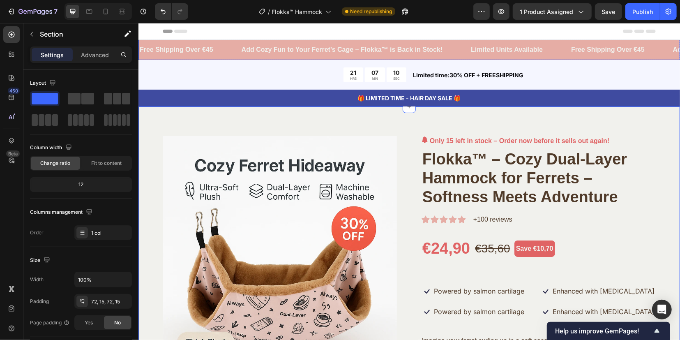
click at [231, 48] on div "Free Shipping Over €45 Text Block" at bounding box center [189, 49] width 102 height 20
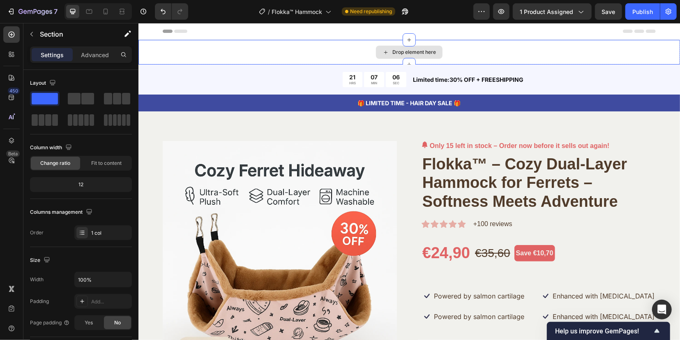
click at [304, 51] on div "Drop element here" at bounding box center [408, 51] width 541 height 25
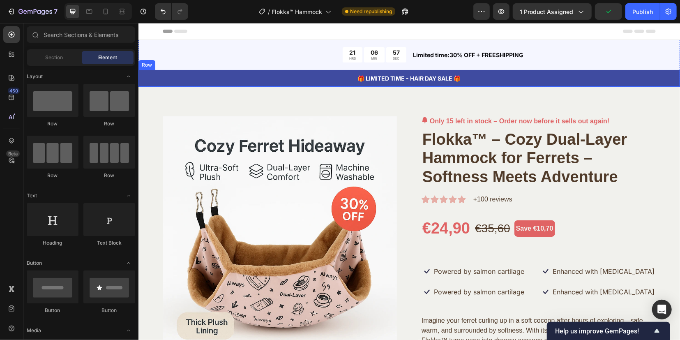
click at [581, 84] on div "🎁 LIMITED TIME - HAIR DAY SALE 🎁 Text Block Row" at bounding box center [408, 77] width 541 height 17
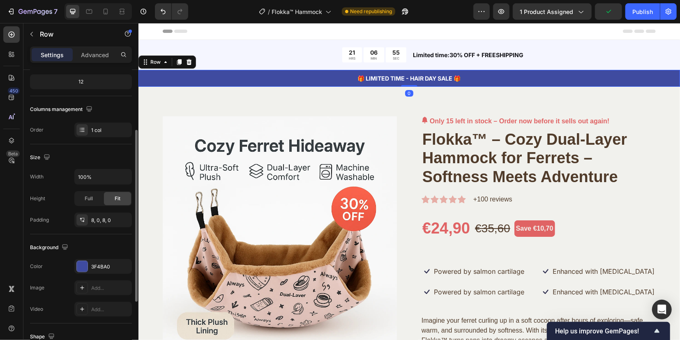
scroll to position [154, 0]
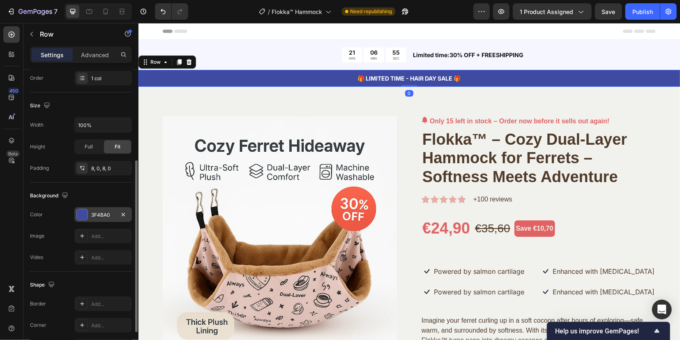
click at [87, 215] on div at bounding box center [82, 214] width 11 height 11
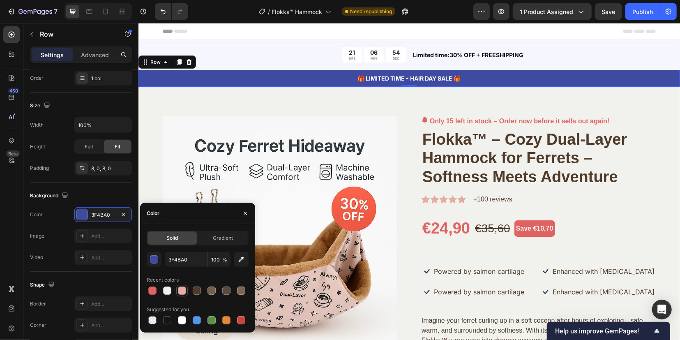
click at [179, 290] on div at bounding box center [182, 290] width 8 height 8
type input "E6ADA5"
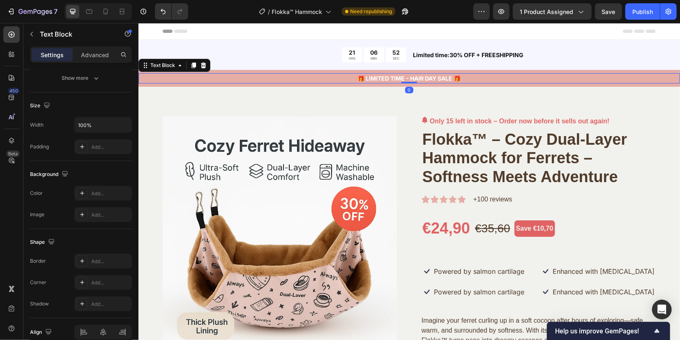
click at [392, 76] on p "🎁 LIMITED TIME - HAIR DAY SALE 🎁" at bounding box center [409, 78] width 540 height 9
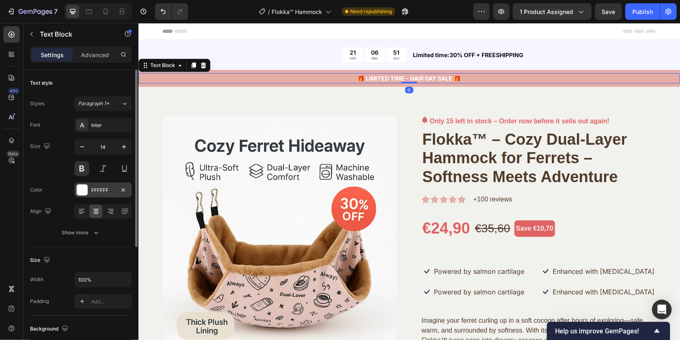
click at [86, 190] on div at bounding box center [82, 189] width 11 height 11
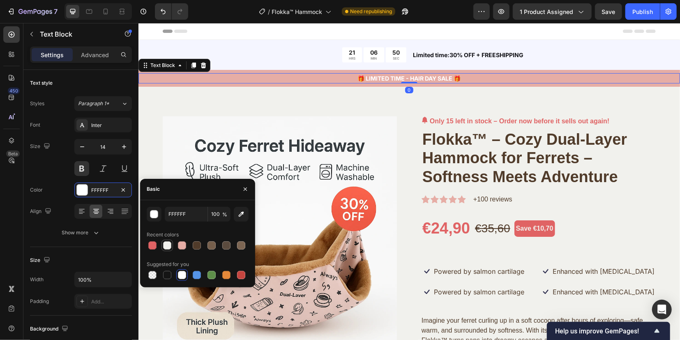
click at [169, 246] on div at bounding box center [167, 245] width 8 height 8
type input "F1F1ED"
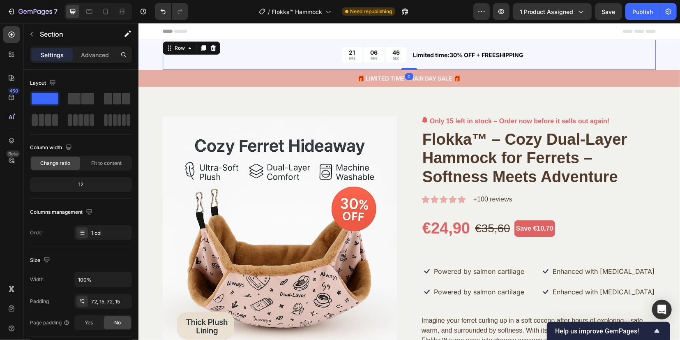
click at [245, 64] on div "21 HRS 06 MIN 46 SEC Countdown Timer Limited time:30% OFF + FREESHIPPING Text B…" at bounding box center [408, 54] width 493 height 30
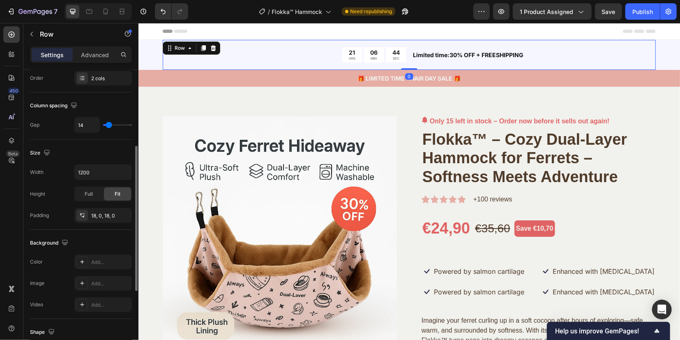
scroll to position [206, 0]
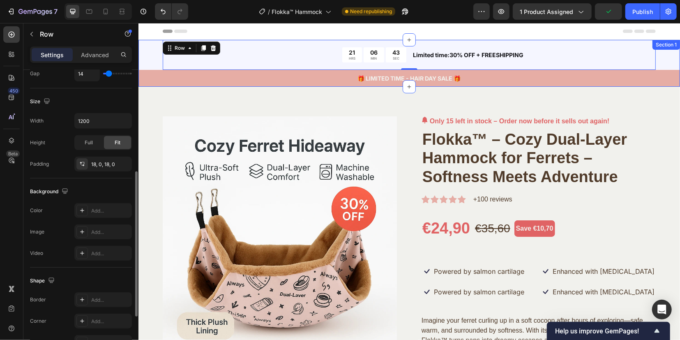
click at [150, 56] on div "21 HRS 06 MIN 43 SEC Countdown Timer Limited time:30% OFF + FREESHIPPING Text B…" at bounding box center [408, 62] width 541 height 47
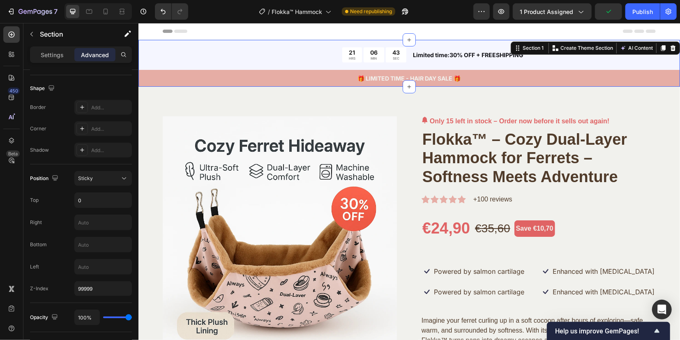
scroll to position [0, 0]
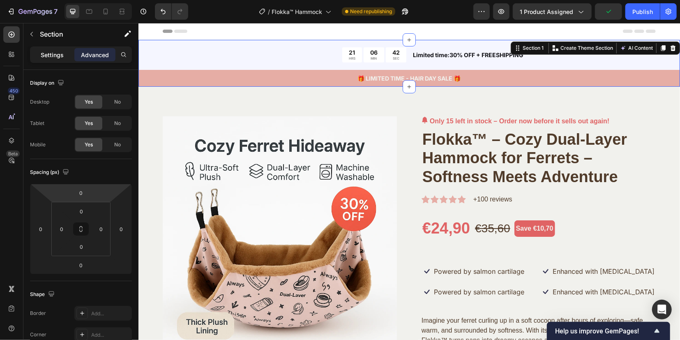
click at [49, 51] on p "Settings" at bounding box center [52, 55] width 23 height 9
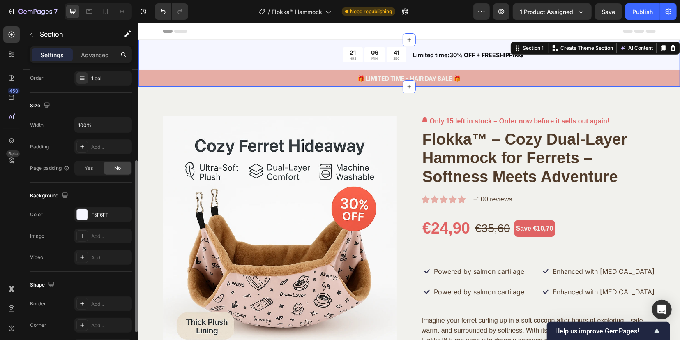
scroll to position [206, 0]
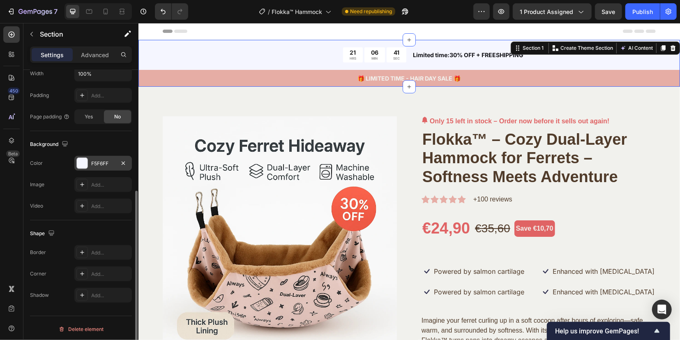
click at [82, 161] on div at bounding box center [82, 163] width 11 height 11
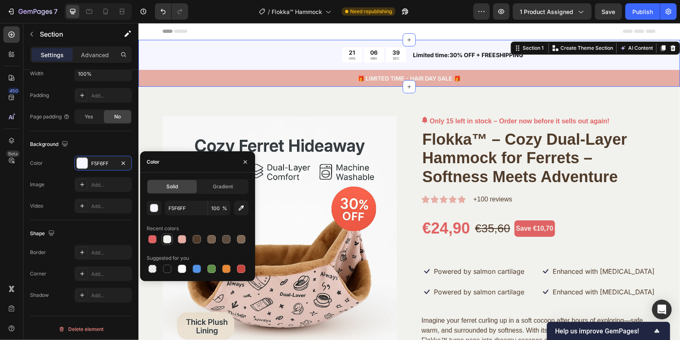
click at [167, 239] on div at bounding box center [167, 239] width 8 height 8
type input "F1F1ED"
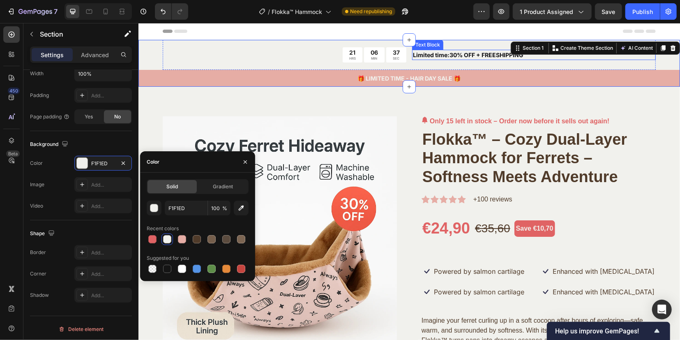
click at [437, 55] on p "Limited time:30% OFF + FREESHIPPING" at bounding box center [533, 54] width 242 height 9
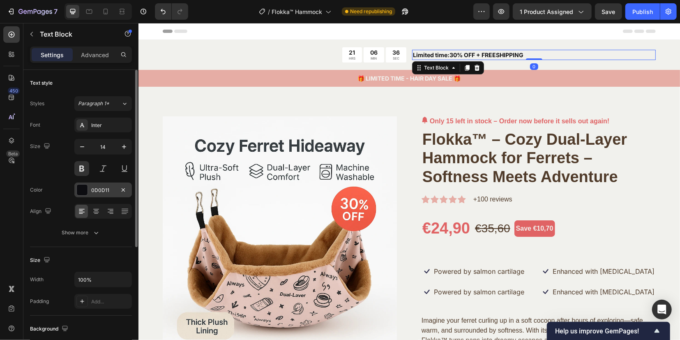
click at [84, 187] on div at bounding box center [82, 189] width 11 height 11
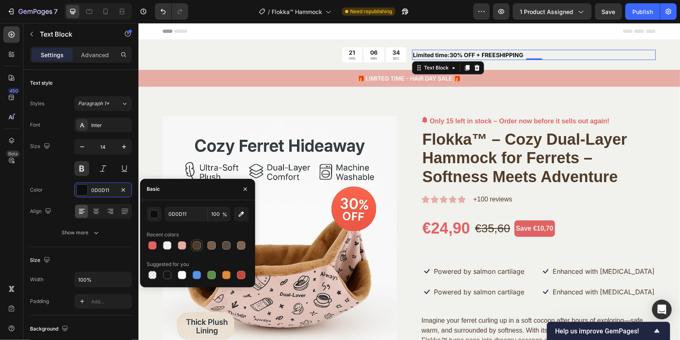
click at [194, 244] on div at bounding box center [197, 245] width 8 height 8
type input "503B2A"
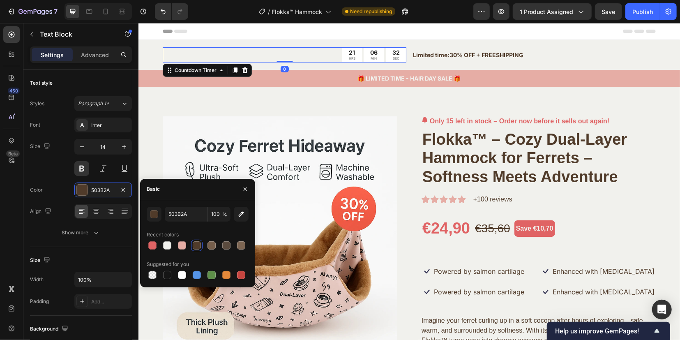
click at [370, 56] on p "MIN" at bounding box center [373, 58] width 7 height 4
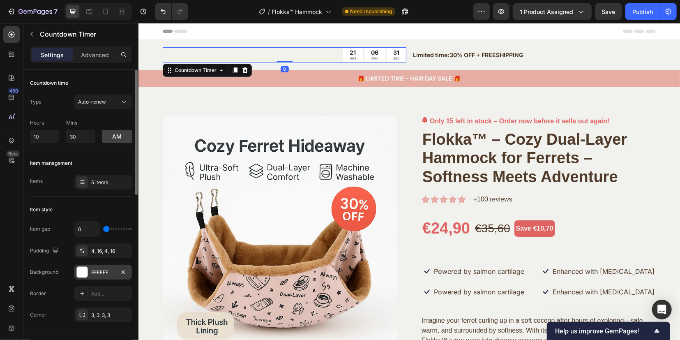
click at [83, 270] on div at bounding box center [82, 272] width 11 height 11
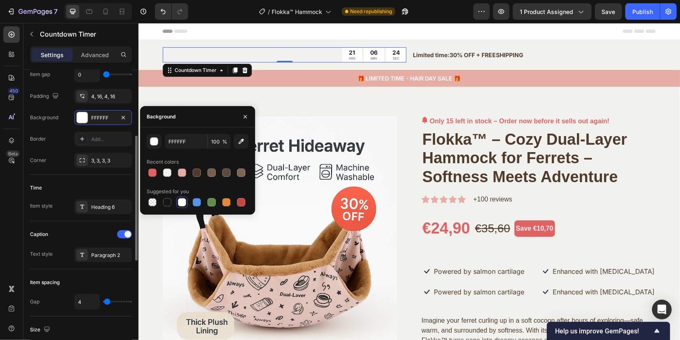
scroll to position [206, 0]
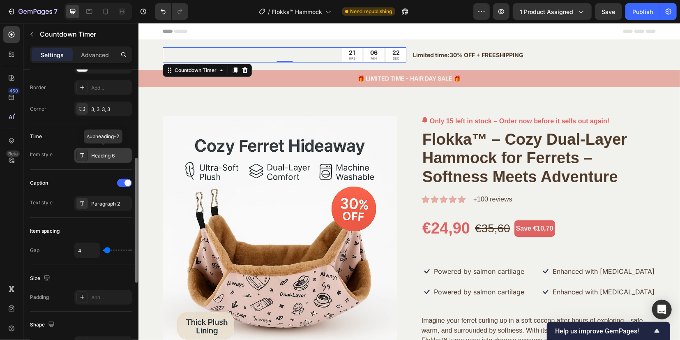
click at [83, 155] on icon at bounding box center [82, 155] width 7 height 7
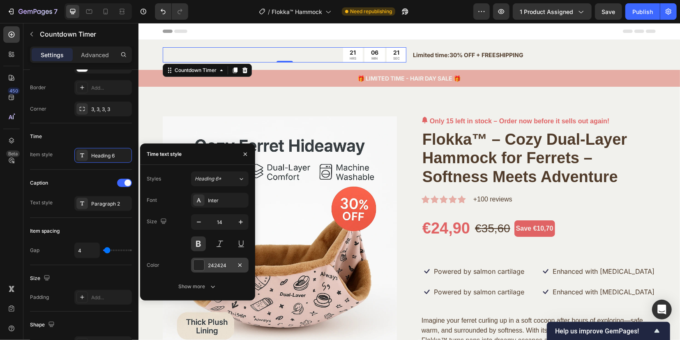
click at [195, 265] on div at bounding box center [199, 265] width 11 height 11
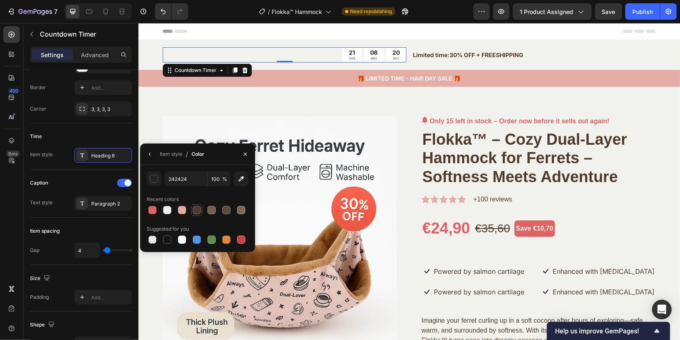
click at [196, 210] on div at bounding box center [197, 210] width 8 height 8
type input "503B2A"
click at [168, 155] on div "Item style" at bounding box center [171, 153] width 23 height 7
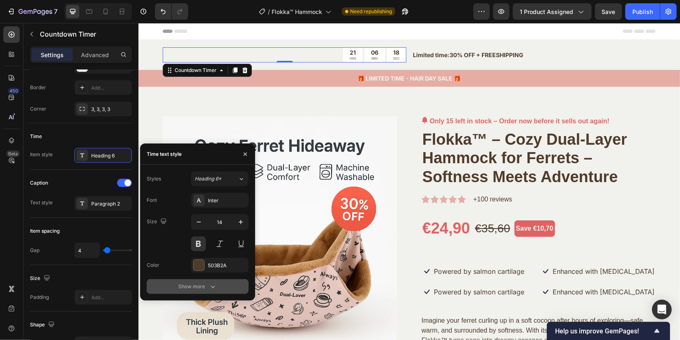
click at [192, 286] on div "Show more" at bounding box center [198, 286] width 38 height 8
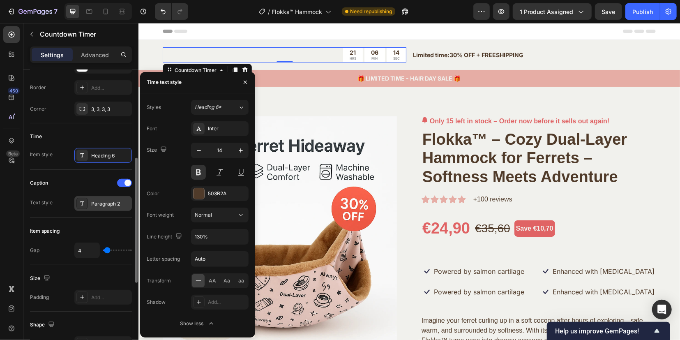
click at [81, 200] on icon at bounding box center [82, 203] width 7 height 7
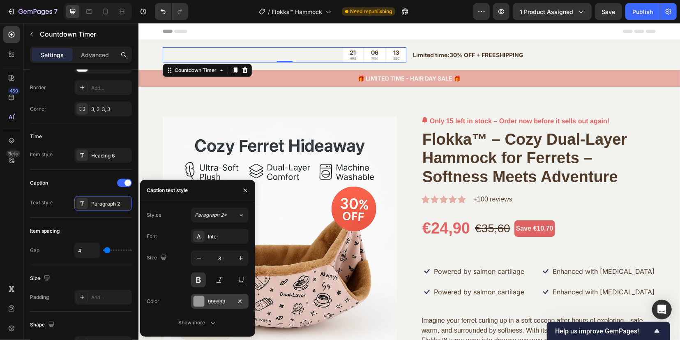
click at [201, 302] on div at bounding box center [199, 301] width 11 height 11
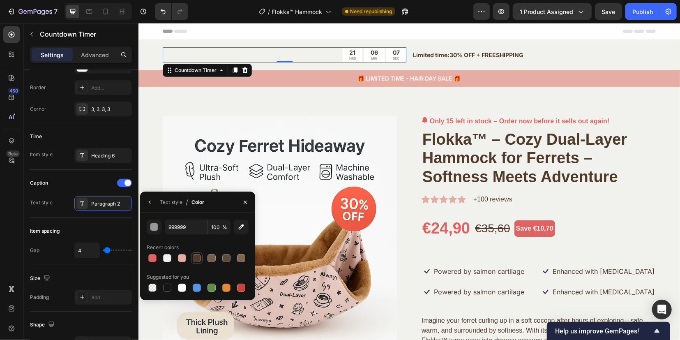
click at [195, 257] on div at bounding box center [197, 258] width 8 height 8
click at [168, 257] on div at bounding box center [167, 258] width 8 height 8
type input "999999"
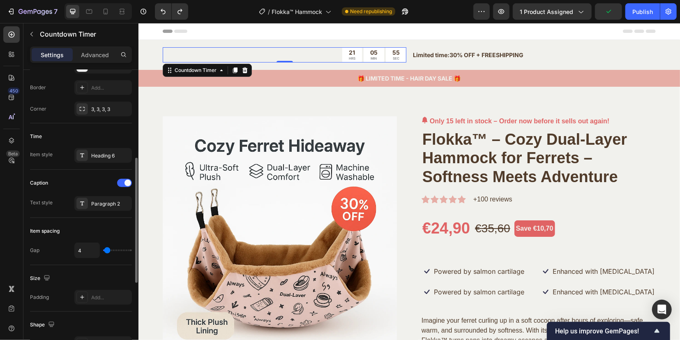
click at [85, 218] on div "Item spacing Gap 4" at bounding box center [81, 241] width 102 height 47
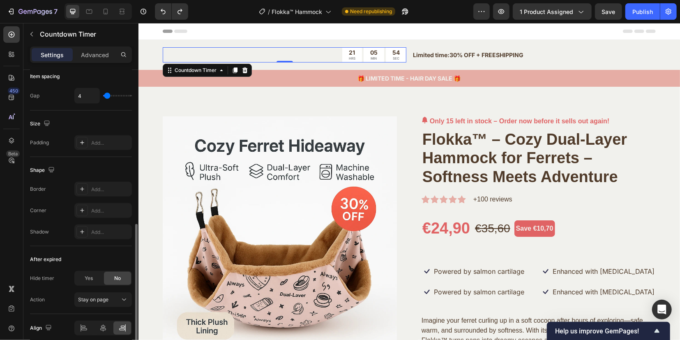
scroll to position [394, 0]
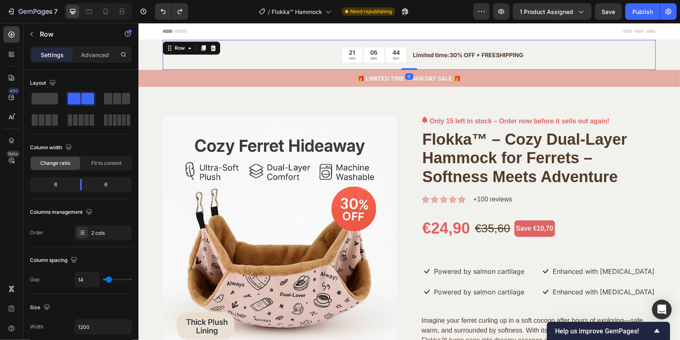
click at [530, 65] on div "21 HRS 05 MIN 44 SEC Countdown Timer Limited time:30% OFF + FREESHIPPING Text B…" at bounding box center [408, 54] width 493 height 30
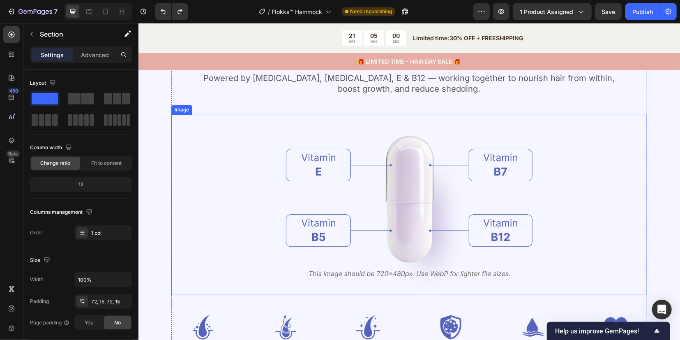
scroll to position [3903, 0]
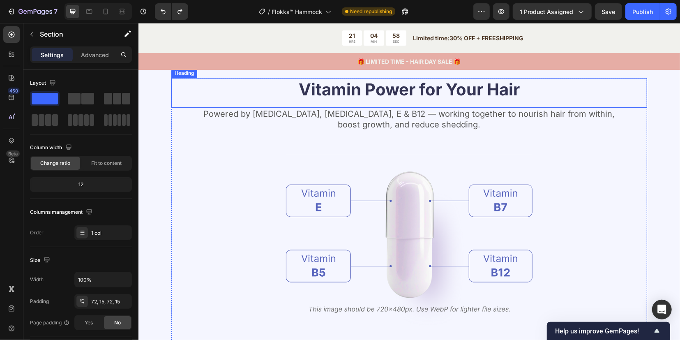
click at [631, 93] on h2 "Vitamin Power for Your Hair" at bounding box center [409, 89] width 476 height 23
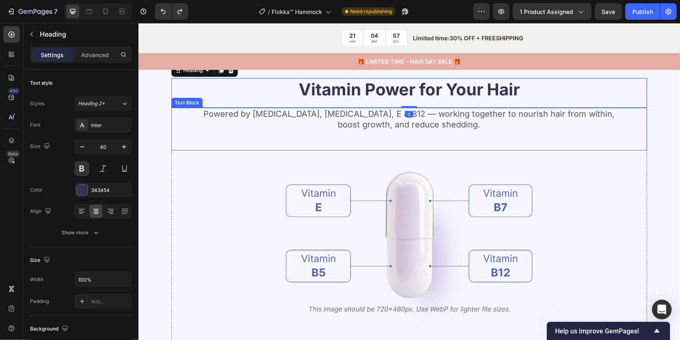
click at [636, 137] on div "Powered by Biotin, Vitamin B5, E & B12 — working together to nourish hair from …" at bounding box center [409, 128] width 476 height 43
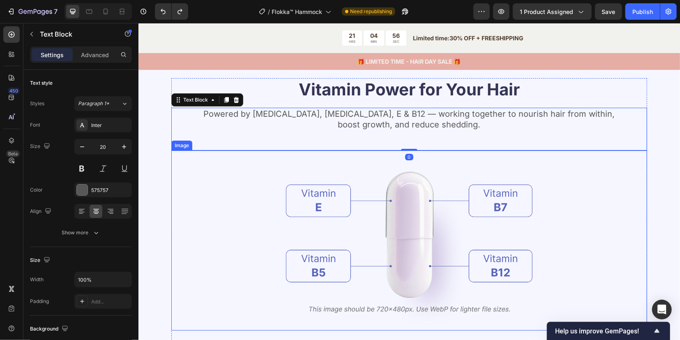
click at [634, 163] on div at bounding box center [409, 240] width 476 height 180
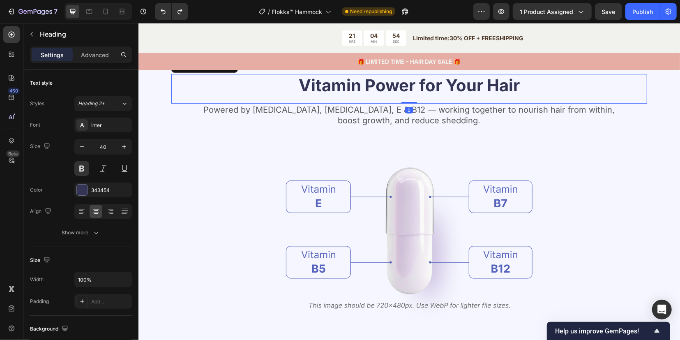
click at [604, 94] on h2 "Vitamin Power for Your Hair" at bounding box center [409, 85] width 476 height 23
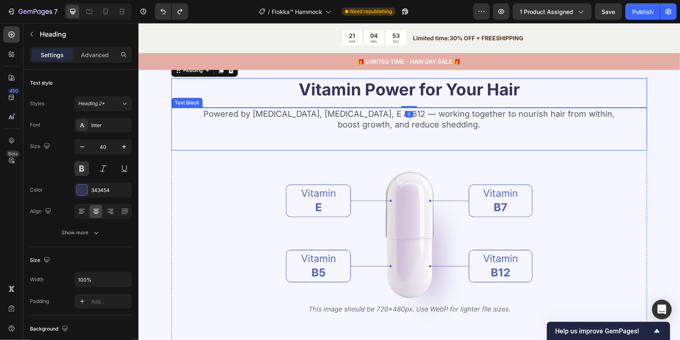
scroll to position [3852, 0]
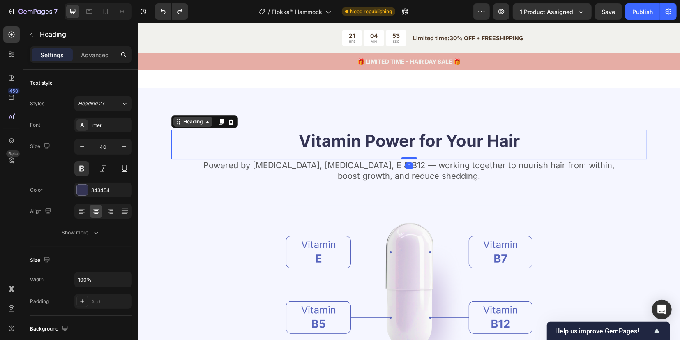
click at [188, 117] on div "Heading" at bounding box center [192, 120] width 23 height 7
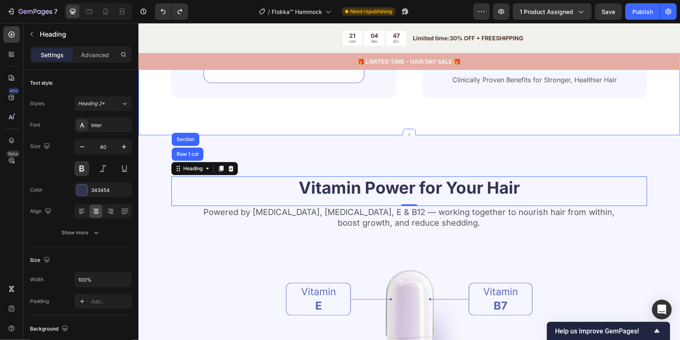
scroll to position [3800, 0]
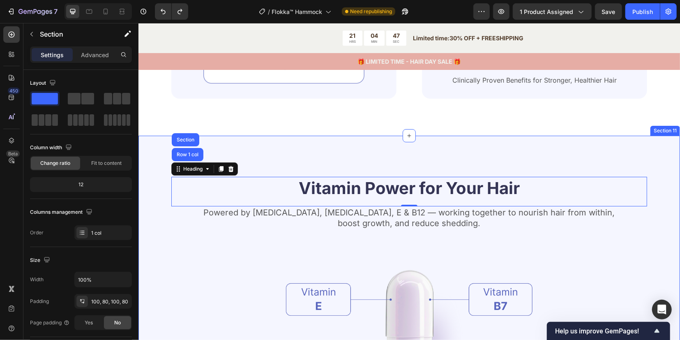
click at [250, 143] on div "Vitamin Power for Your Hair Heading Row 1 col Section 0 Powered by Biotin, Vita…" at bounding box center [408, 333] width 541 height 396
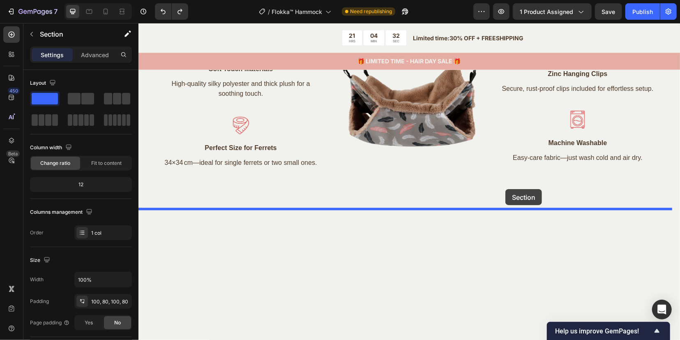
scroll to position [1024, 0]
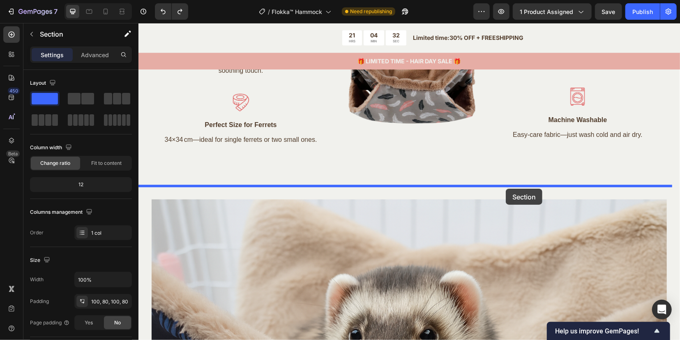
drag, startPoint x: 525, startPoint y: 131, endPoint x: 505, endPoint y: 188, distance: 60.7
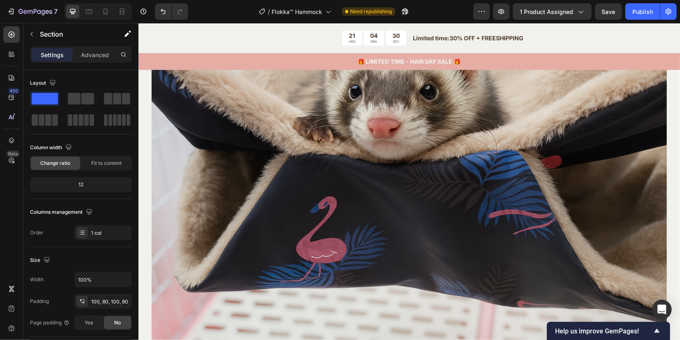
scroll to position [1486, 0]
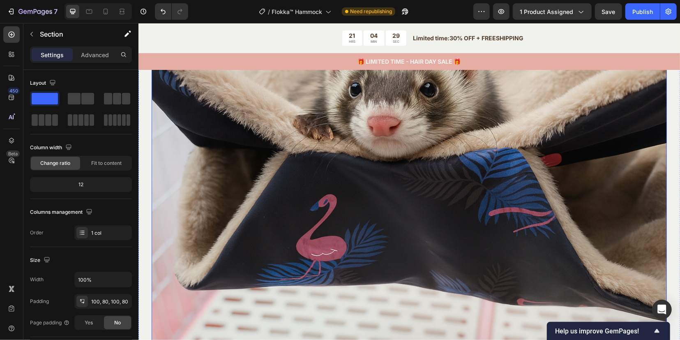
click at [428, 218] on img at bounding box center [408, 209] width 515 height 515
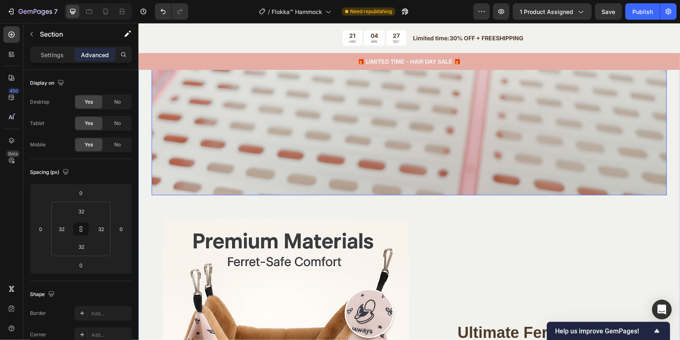
scroll to position [1948, 0]
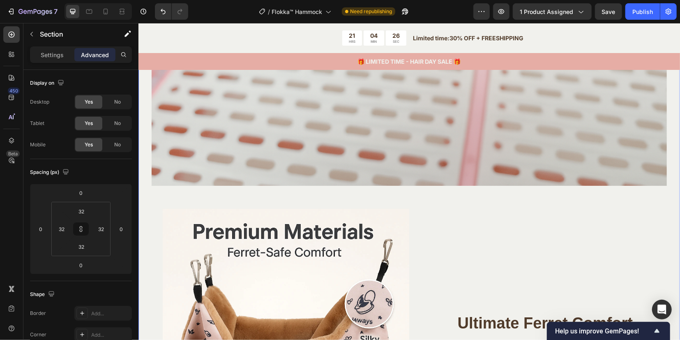
click at [204, 194] on div "Image Image Ultimate Ferret Comfort Heading Double-layer plush design that wrap…" at bounding box center [408, 208] width 515 height 1077
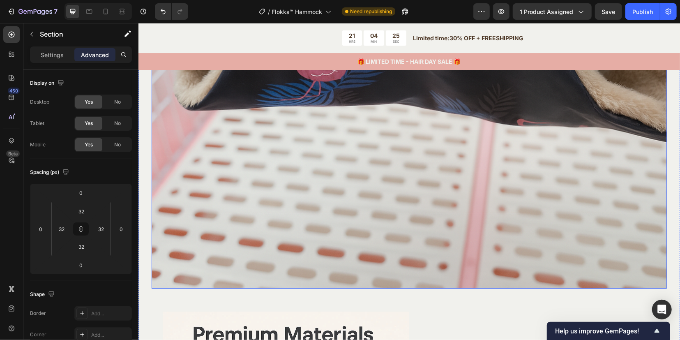
click at [240, 183] on img at bounding box center [408, 30] width 515 height 515
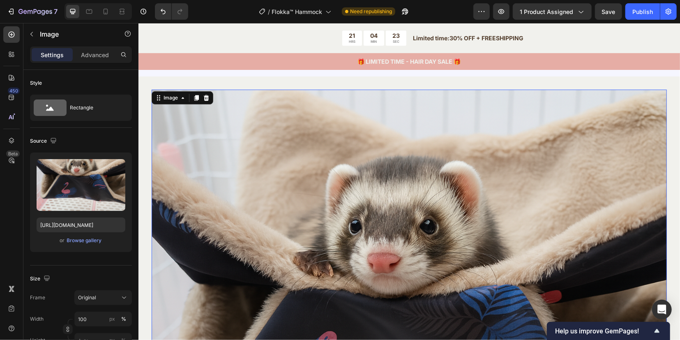
scroll to position [1486, 0]
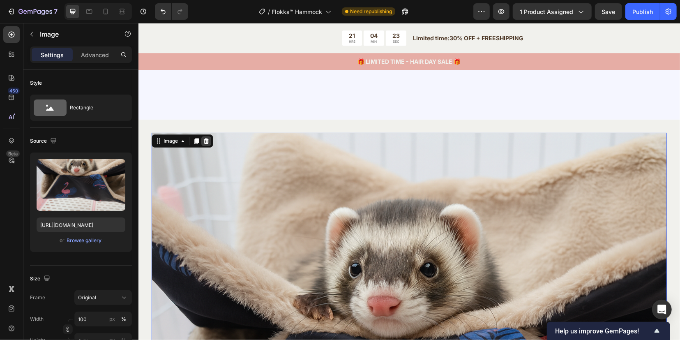
click at [205, 140] on icon at bounding box center [205, 141] width 5 height 6
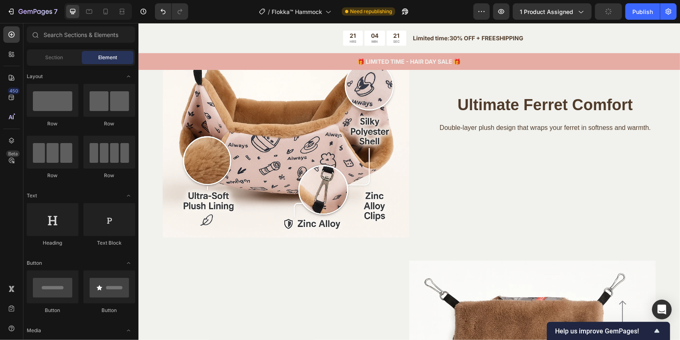
scroll to position [1435, 0]
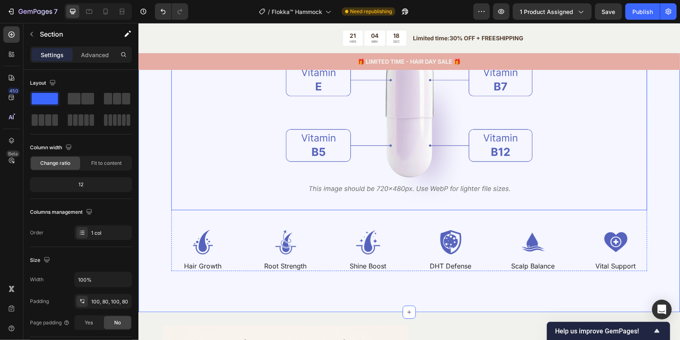
scroll to position [1281, 0]
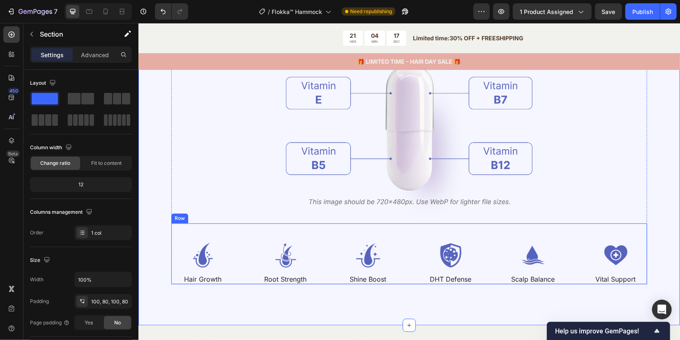
click at [267, 242] on div "Image Hair Growth Text Block Image Root Strength Text Block Image Shine Boost T…" at bounding box center [409, 253] width 476 height 61
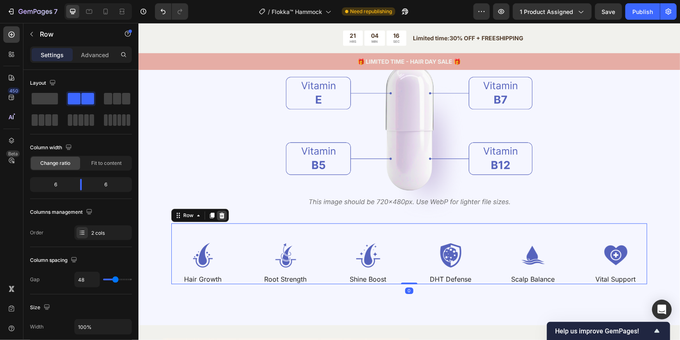
click at [220, 212] on icon at bounding box center [221, 215] width 7 height 7
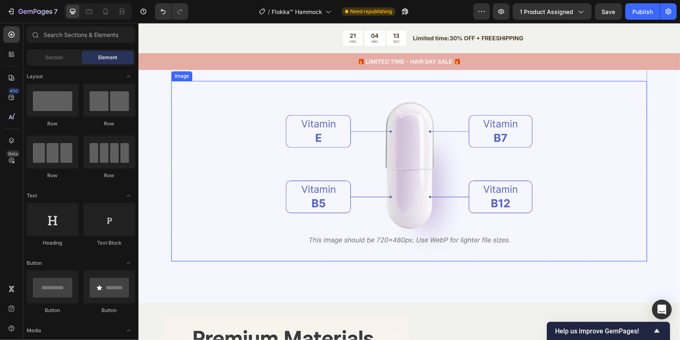
scroll to position [1229, 0]
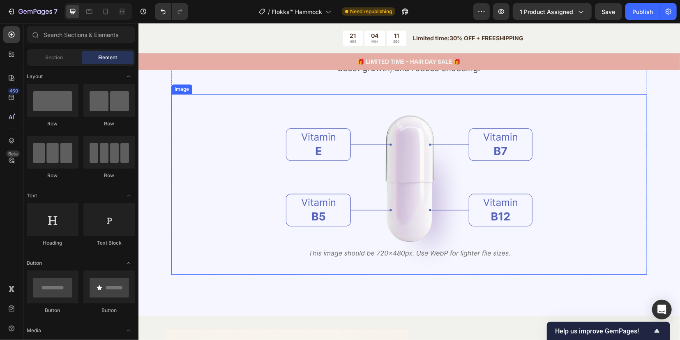
click at [503, 251] on img at bounding box center [409, 184] width 246 height 180
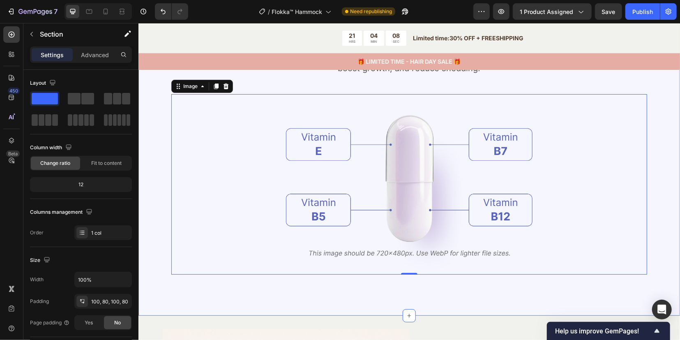
click at [152, 205] on div "Vitamin Power for Your Hair Heading Powered by Biotin, Vitamin B5, E & B12 — wo…" at bounding box center [408, 147] width 541 height 334
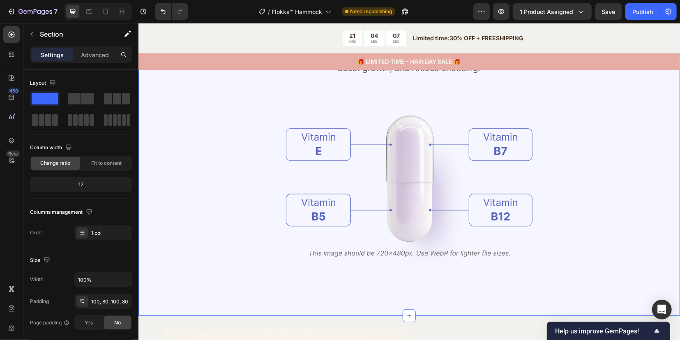
click at [167, 163] on div "Vitamin Power for Your Hair Heading Powered by Biotin, Vitamin B5, E & B12 — wo…" at bounding box center [408, 147] width 541 height 334
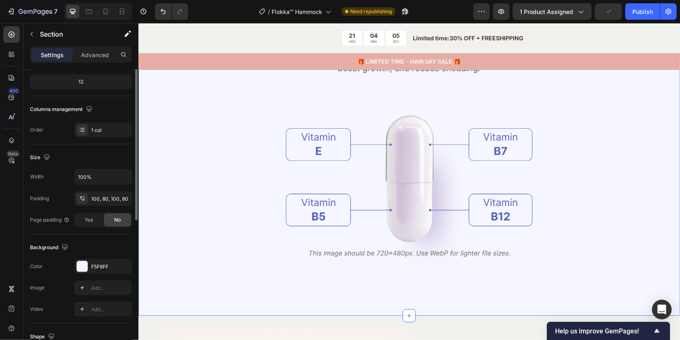
scroll to position [206, 0]
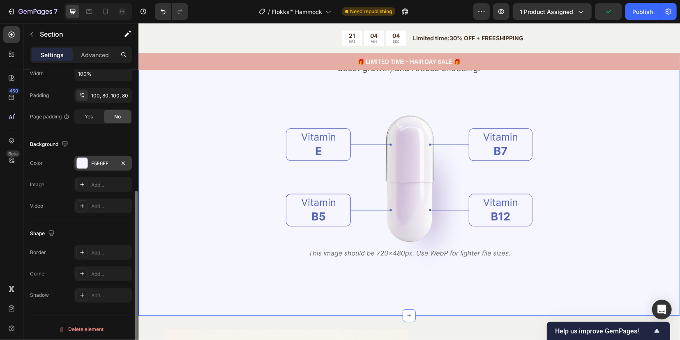
click at [90, 164] on div "F5F6FF" at bounding box center [103, 163] width 58 height 15
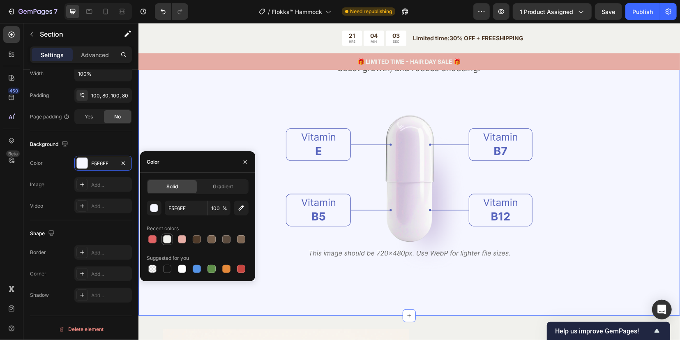
click at [167, 240] on div at bounding box center [167, 239] width 8 height 8
type input "F1F1ED"
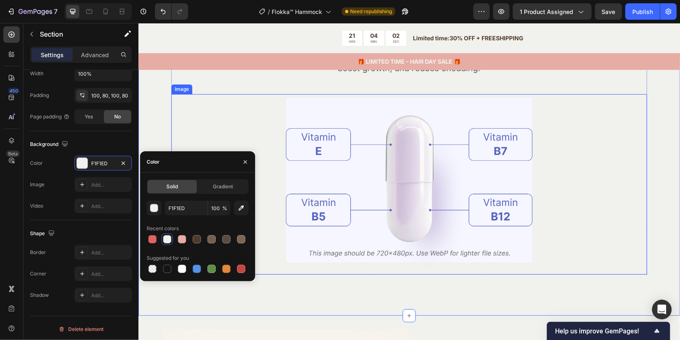
scroll to position [1178, 0]
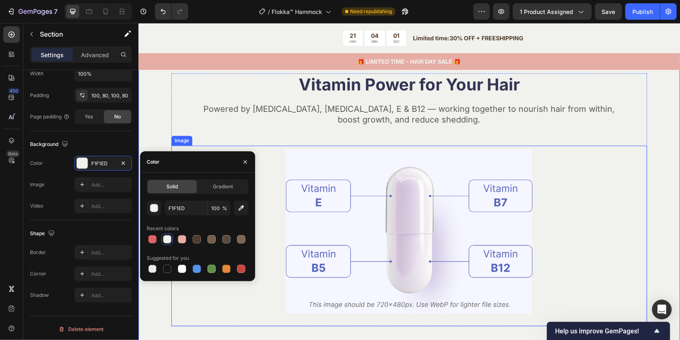
click at [362, 201] on img at bounding box center [409, 235] width 246 height 180
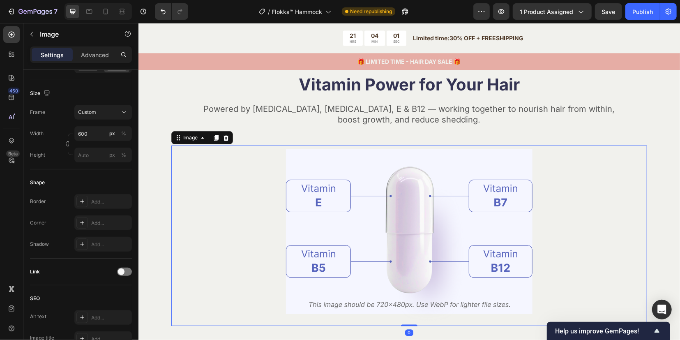
scroll to position [0, 0]
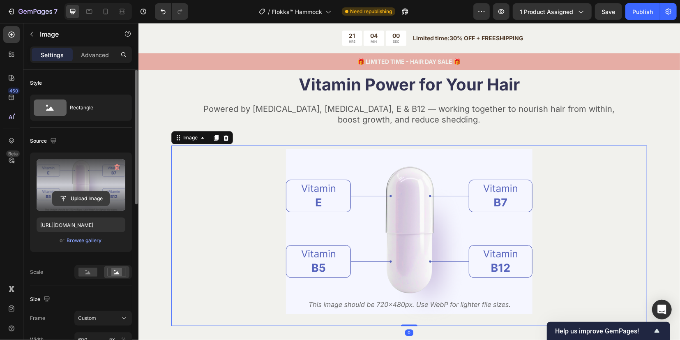
click at [79, 198] on input "file" at bounding box center [81, 198] width 57 height 14
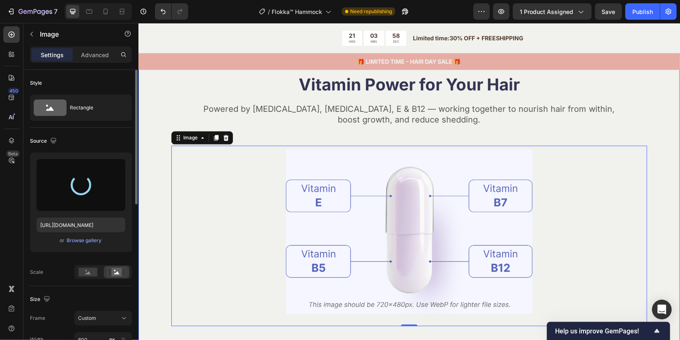
type input "[URL][DOMAIN_NAME]"
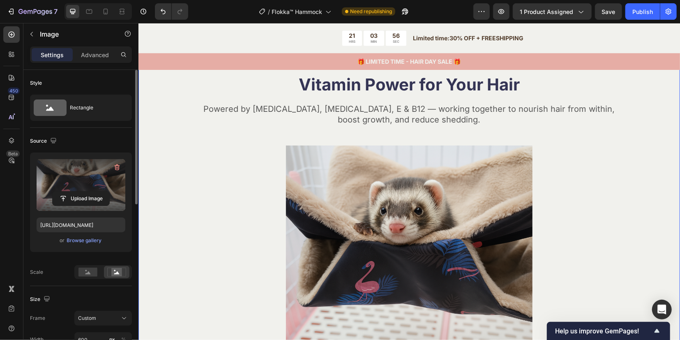
click at [653, 174] on div "Vitamin Power for Your Hair Heading Powered by Biotin, Vitamin B5, E & B12 — wo…" at bounding box center [408, 232] width 541 height 401
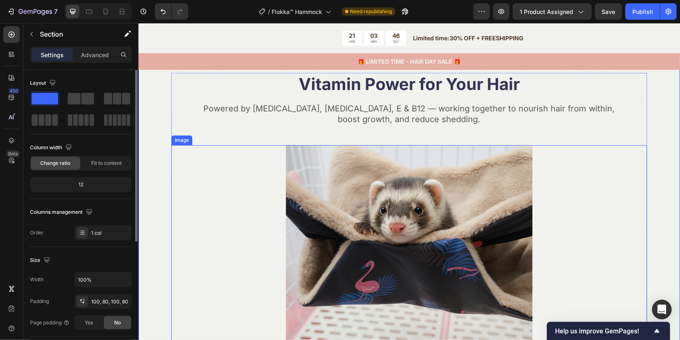
scroll to position [1178, 0]
click at [439, 196] on img at bounding box center [409, 268] width 246 height 246
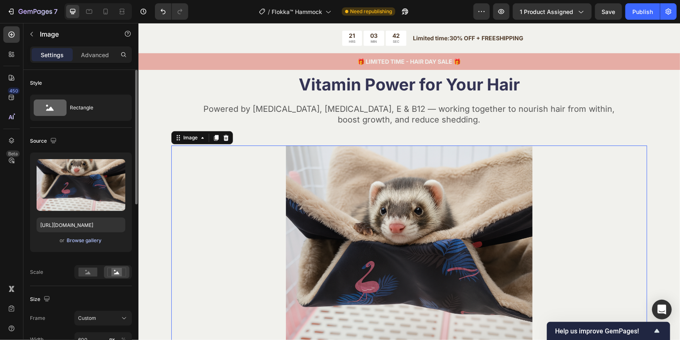
scroll to position [51, 0]
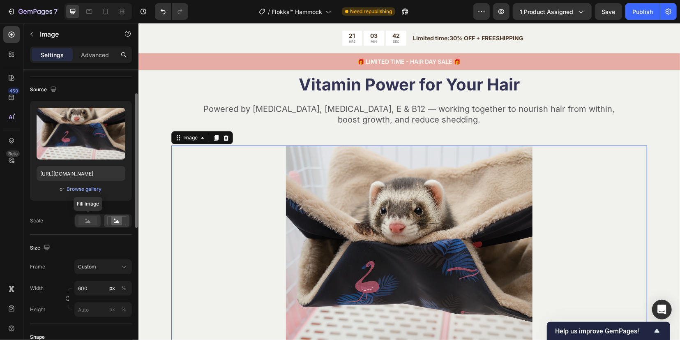
click at [87, 218] on rect at bounding box center [87, 220] width 19 height 9
click at [81, 221] on rect at bounding box center [87, 220] width 19 height 9
click at [121, 219] on rect at bounding box center [116, 221] width 11 height 8
click at [81, 221] on rect at bounding box center [87, 220] width 19 height 9
click at [374, 228] on img at bounding box center [409, 268] width 246 height 246
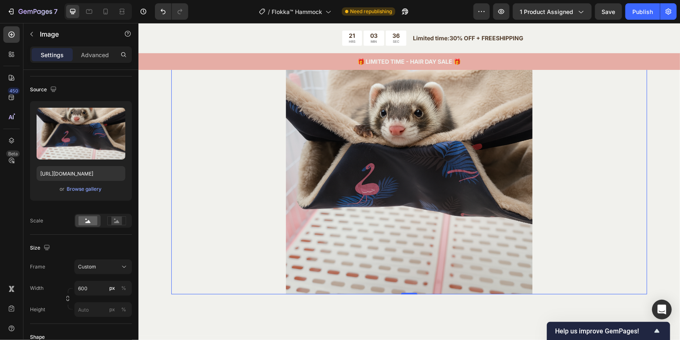
scroll to position [1281, 0]
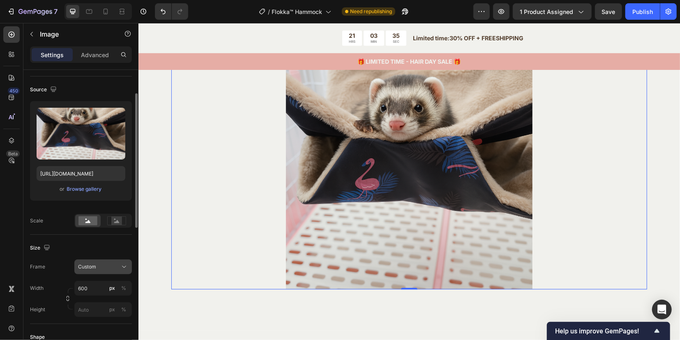
click at [102, 267] on div "Custom" at bounding box center [98, 266] width 40 height 7
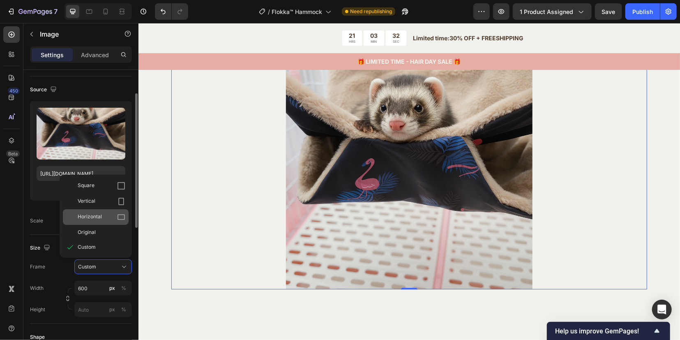
click at [95, 215] on span "Horizontal" at bounding box center [90, 217] width 24 height 8
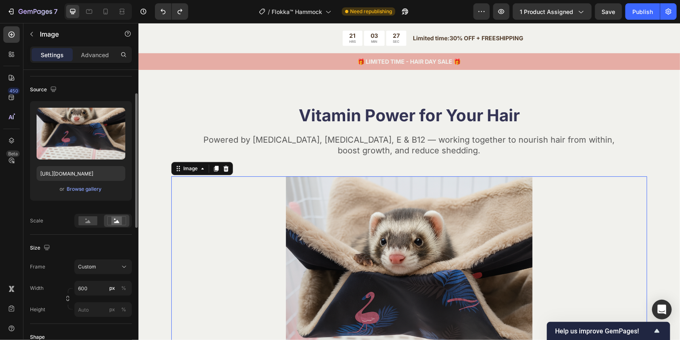
scroll to position [1127, 0]
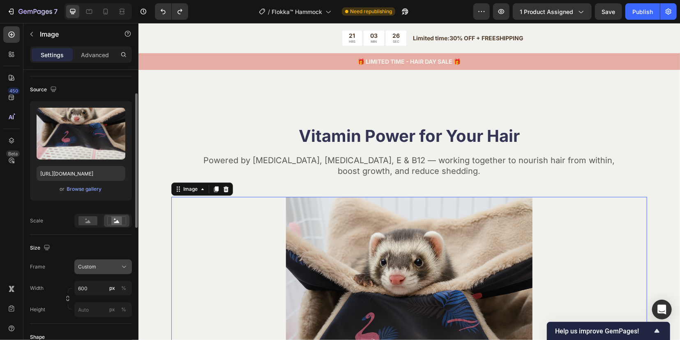
click at [105, 260] on button "Custom" at bounding box center [103, 266] width 58 height 15
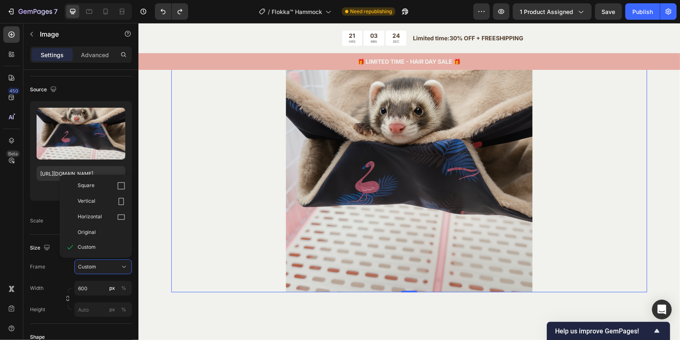
scroll to position [1281, 0]
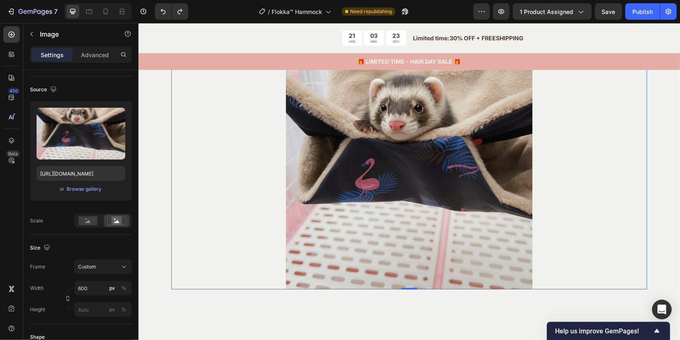
click at [572, 187] on div at bounding box center [409, 165] width 476 height 246
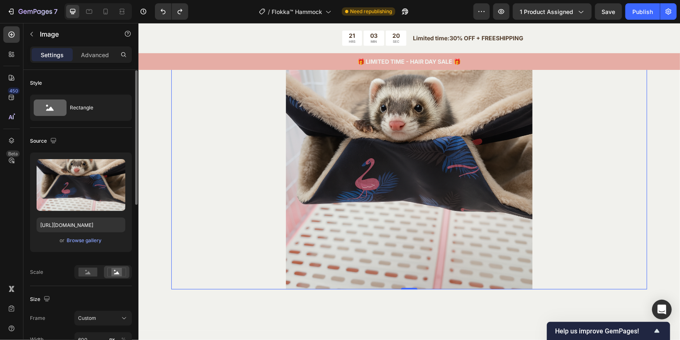
scroll to position [0, 0]
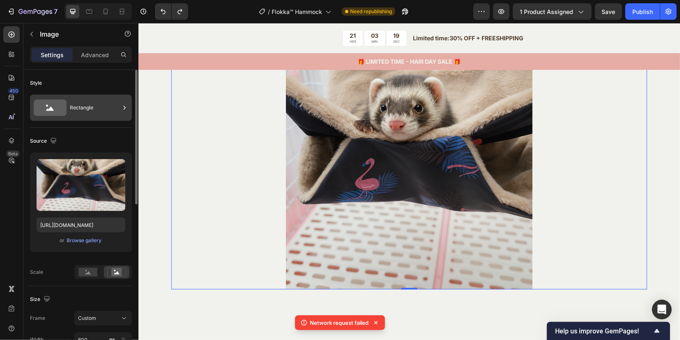
click at [85, 111] on div "Rectangle" at bounding box center [95, 107] width 50 height 19
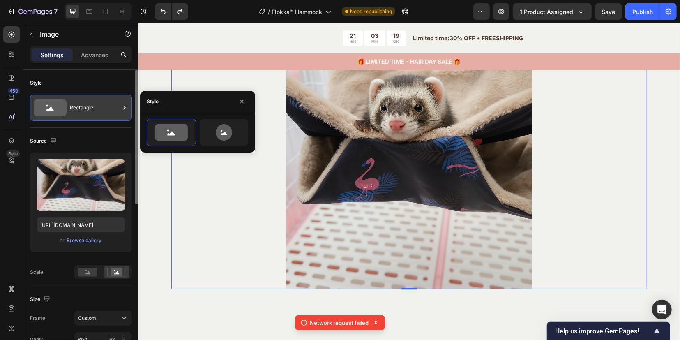
click at [85, 111] on div "Rectangle" at bounding box center [95, 107] width 50 height 19
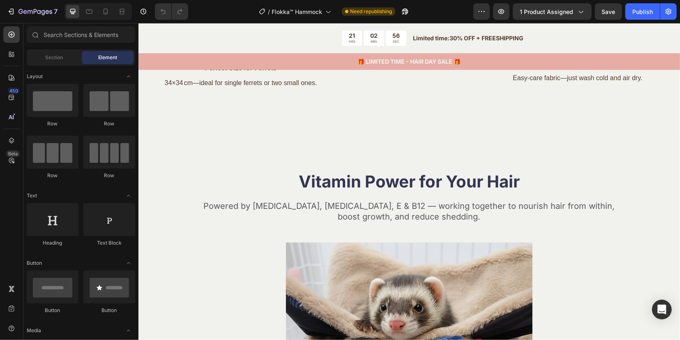
scroll to position [1130, 0]
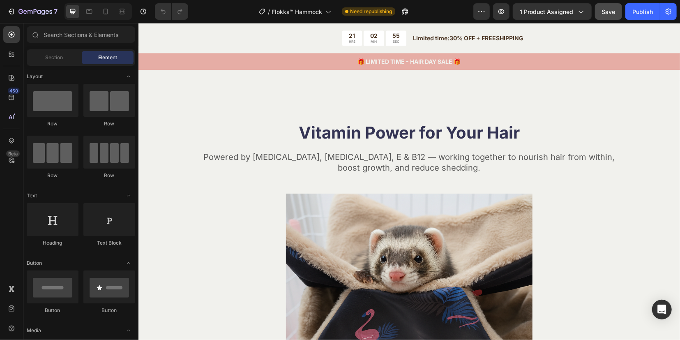
click at [609, 9] on span "Save" at bounding box center [609, 11] width 14 height 7
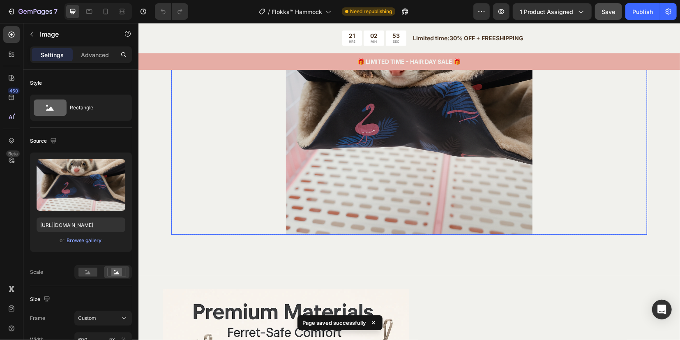
click at [356, 169] on img at bounding box center [409, 111] width 246 height 246
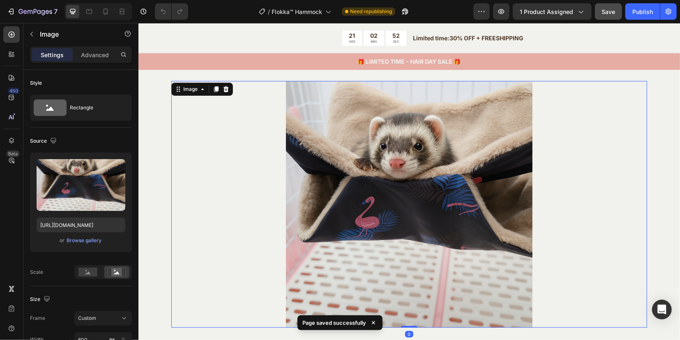
scroll to position [1232, 0]
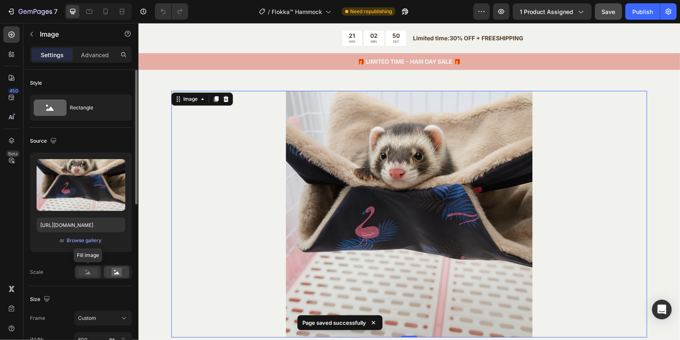
click at [93, 270] on rect at bounding box center [87, 271] width 19 height 9
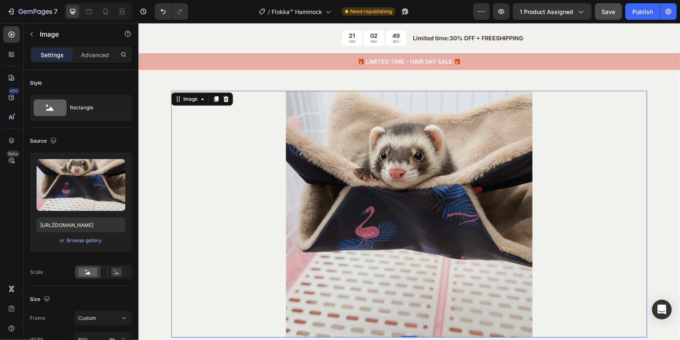
scroll to position [1130, 0]
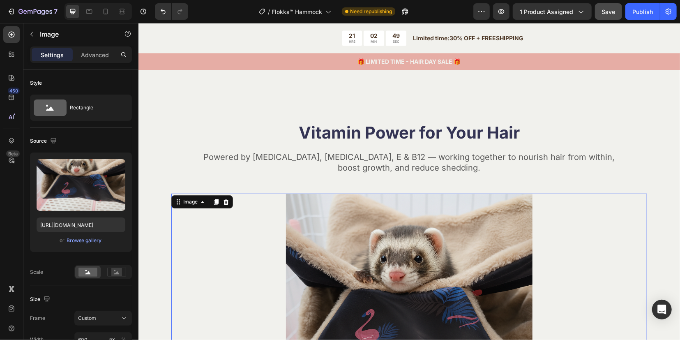
click at [331, 256] on img at bounding box center [409, 316] width 246 height 246
click at [116, 273] on icon at bounding box center [116, 272] width 5 height 3
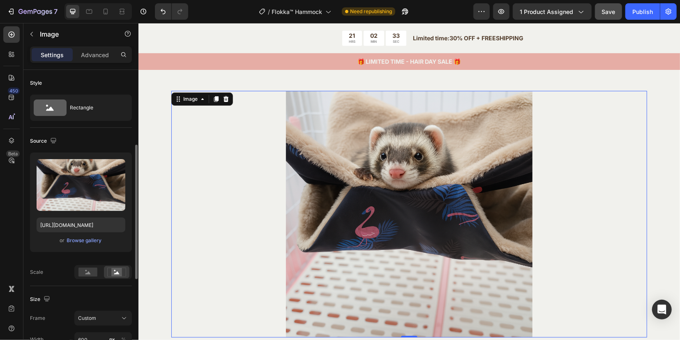
scroll to position [51, 0]
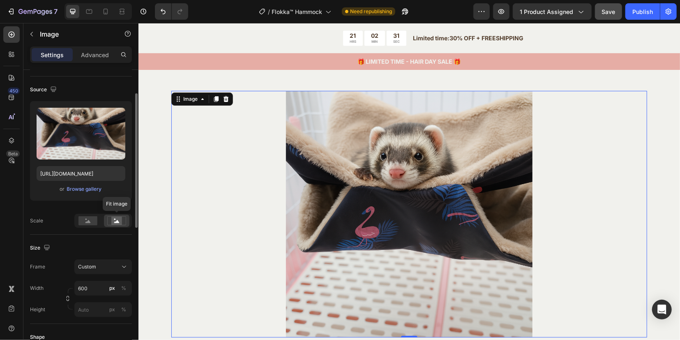
click at [114, 221] on rect at bounding box center [116, 221] width 11 height 8
click at [307, 148] on img at bounding box center [409, 213] width 246 height 246
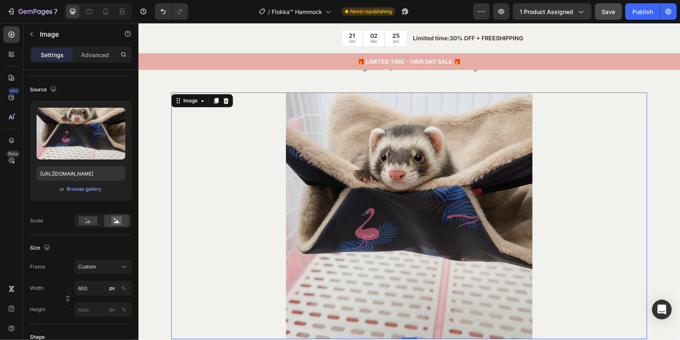
scroll to position [1232, 0]
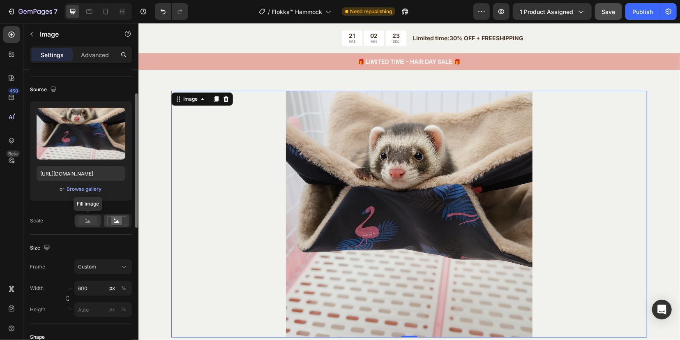
click at [95, 221] on rect at bounding box center [87, 220] width 19 height 9
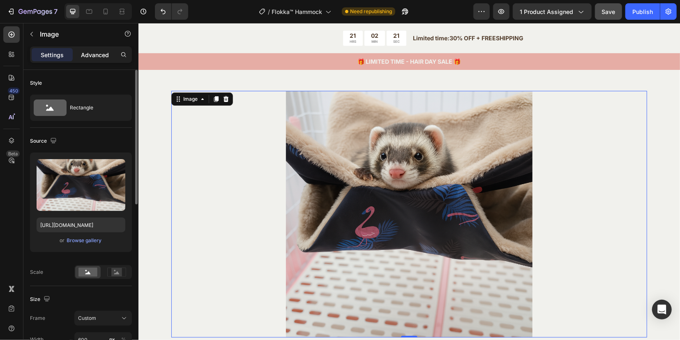
click at [98, 51] on p "Advanced" at bounding box center [95, 55] width 28 height 9
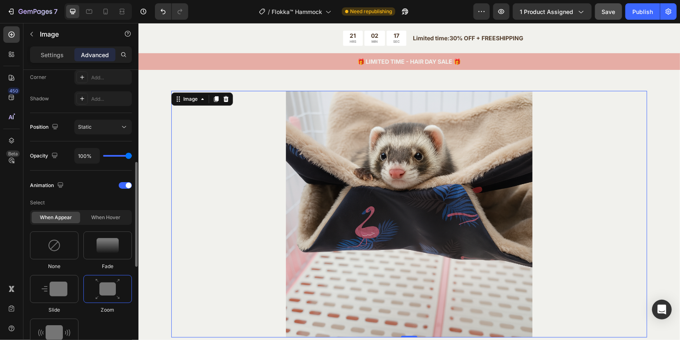
scroll to position [309, 0]
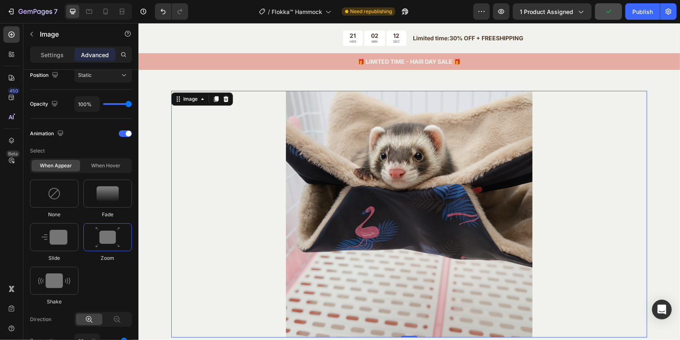
click at [314, 182] on img at bounding box center [409, 213] width 246 height 246
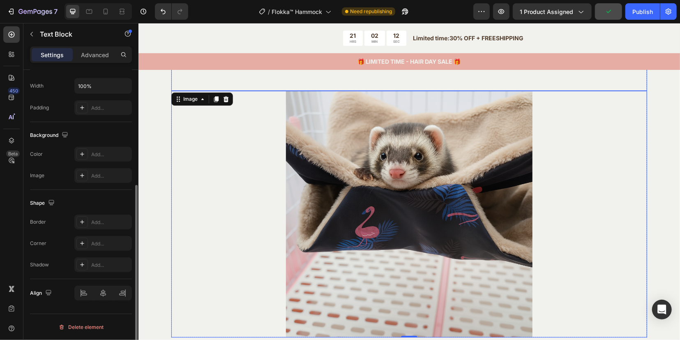
click at [249, 78] on div "Powered by Biotin, Vitamin B5, E & B12 — working together to nourish hair from …" at bounding box center [409, 69] width 476 height 43
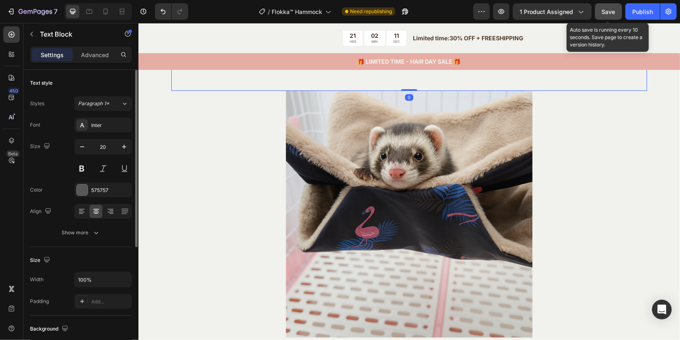
click at [605, 9] on button "Save" at bounding box center [608, 11] width 27 height 16
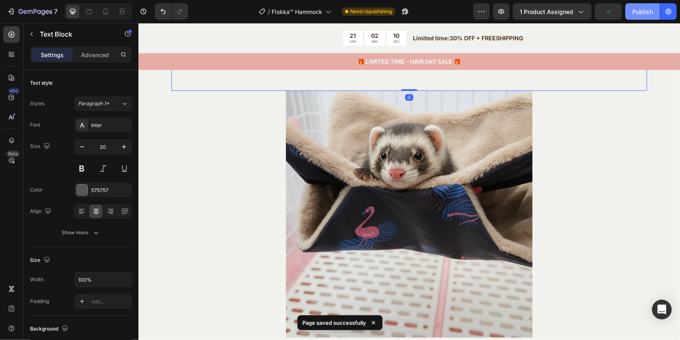
click at [654, 9] on button "Publish" at bounding box center [642, 11] width 35 height 16
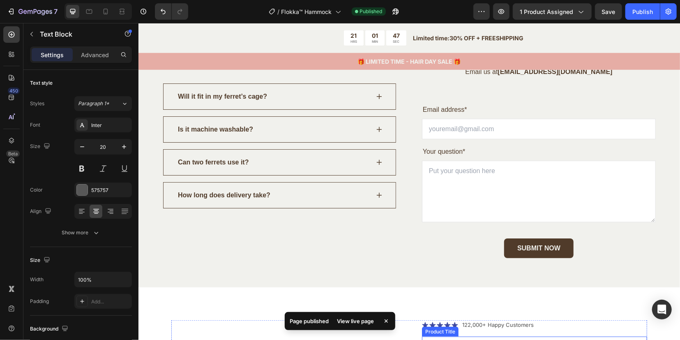
scroll to position [2773, 0]
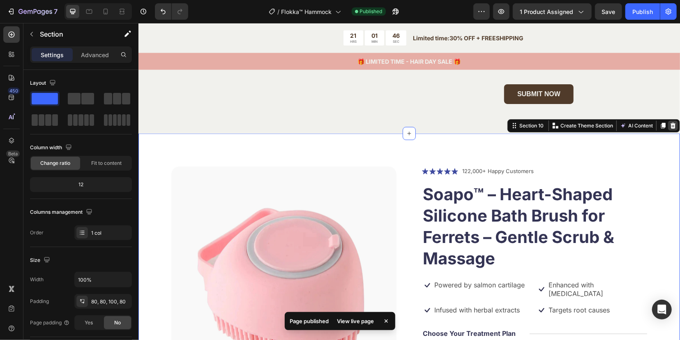
click at [670, 123] on icon at bounding box center [672, 125] width 5 height 6
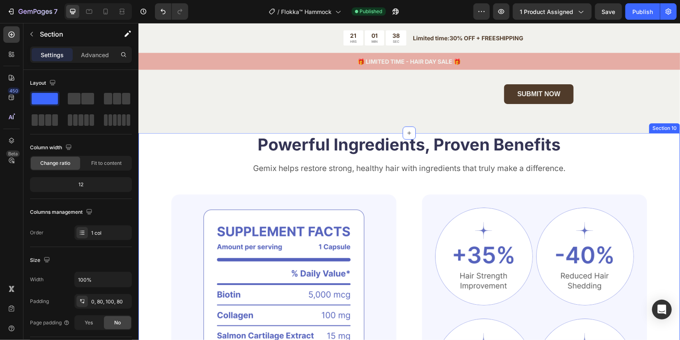
click at [645, 152] on div "Powerful Ingredients, Proven Benefits Heading Gemix helps restore strong, healt…" at bounding box center [408, 313] width 541 height 361
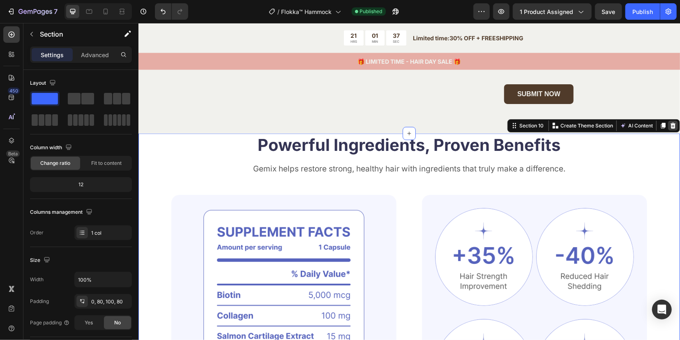
click at [670, 123] on icon at bounding box center [672, 125] width 5 height 6
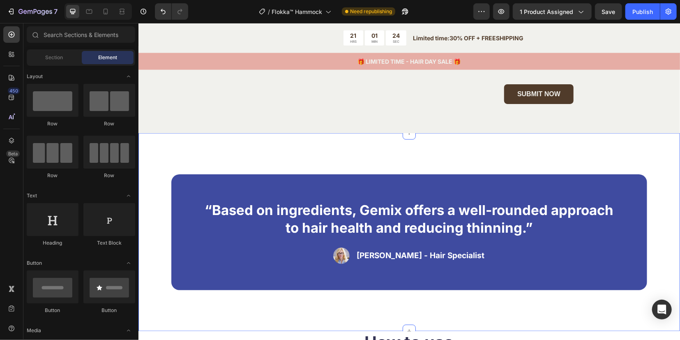
click at [657, 168] on div "“Based on ingredients, Gemix offers a well-rounded approach to hair health and …" at bounding box center [408, 232] width 541 height 198
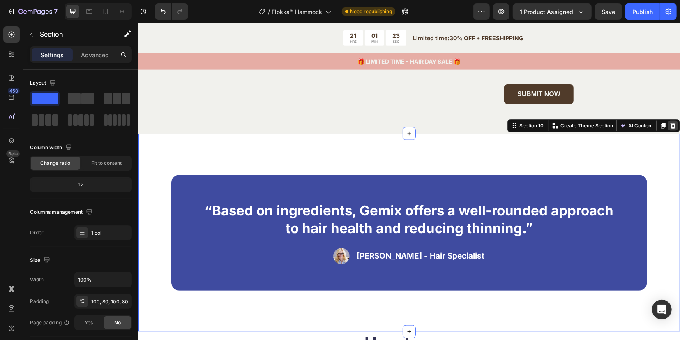
click at [669, 126] on icon at bounding box center [672, 125] width 7 height 7
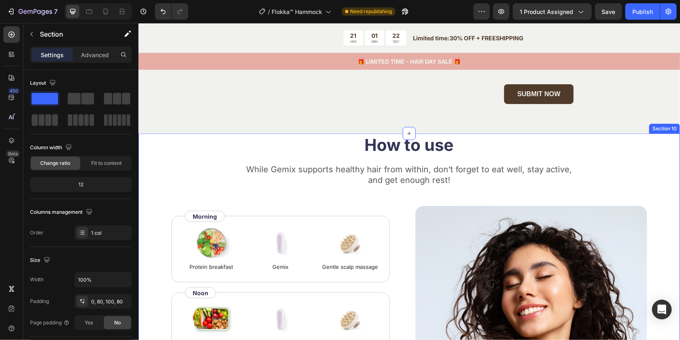
click at [662, 159] on div "How to use Heading While Gemix supports healthy hair from within, don’t forget …" at bounding box center [408, 304] width 541 height 342
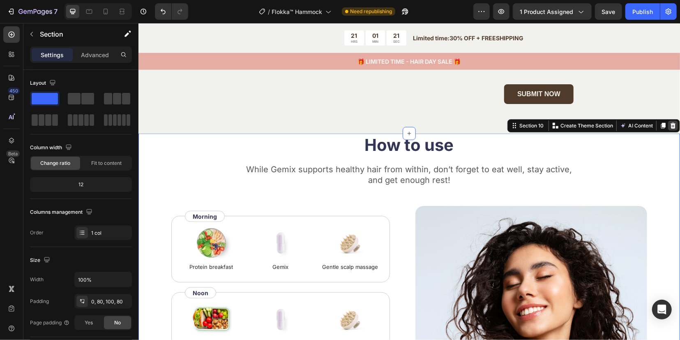
click at [669, 122] on icon at bounding box center [672, 125] width 7 height 7
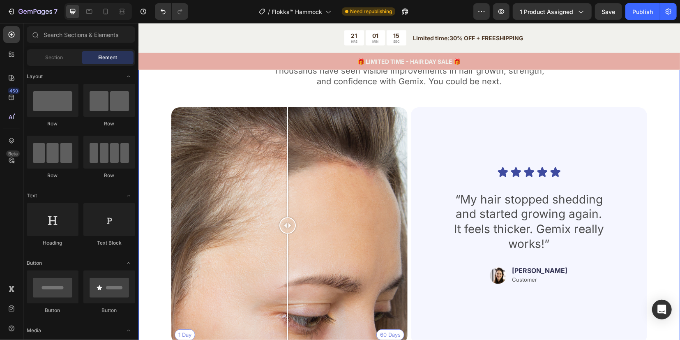
scroll to position [2824, 0]
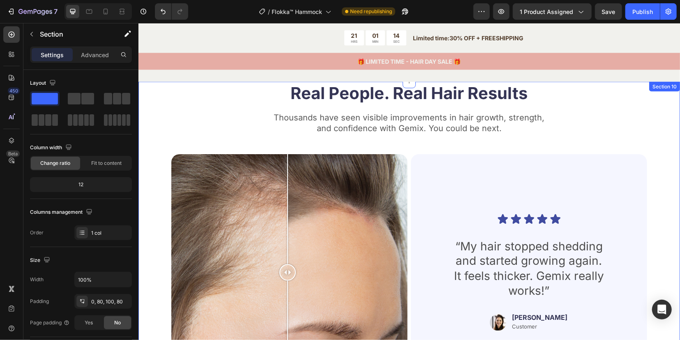
click at [653, 133] on div "Real People. Real Hair Results Heading Thousands have seen visible improvements…" at bounding box center [408, 257] width 541 height 352
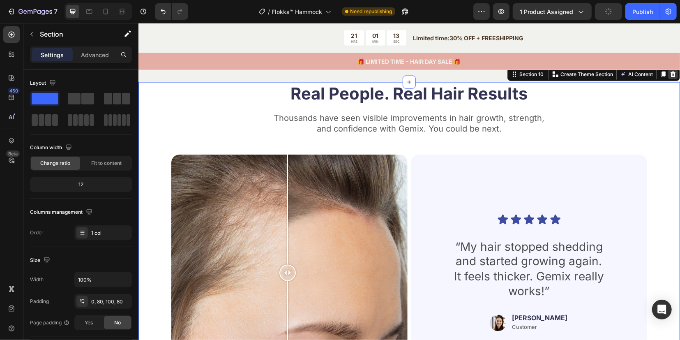
click at [670, 72] on icon at bounding box center [672, 74] width 5 height 6
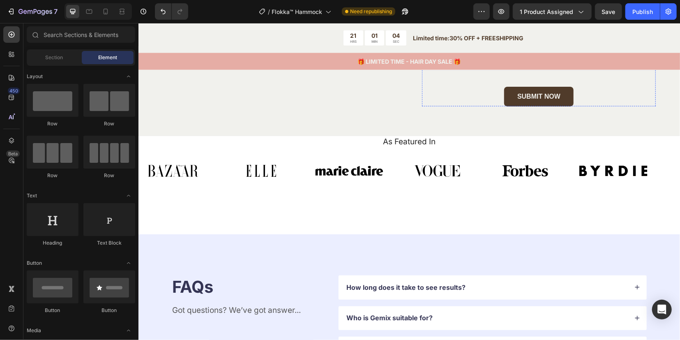
scroll to position [2773, 0]
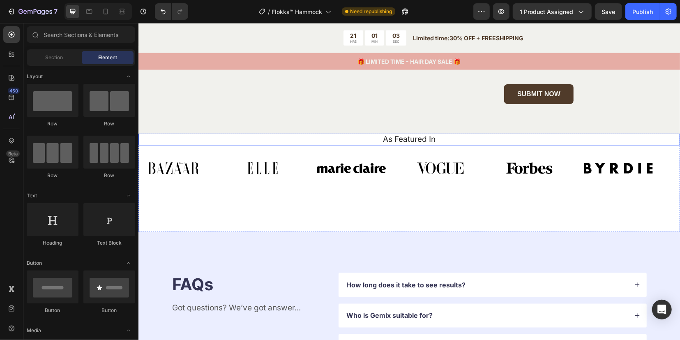
click at [661, 142] on h2 "As Featured In" at bounding box center [408, 139] width 529 height 12
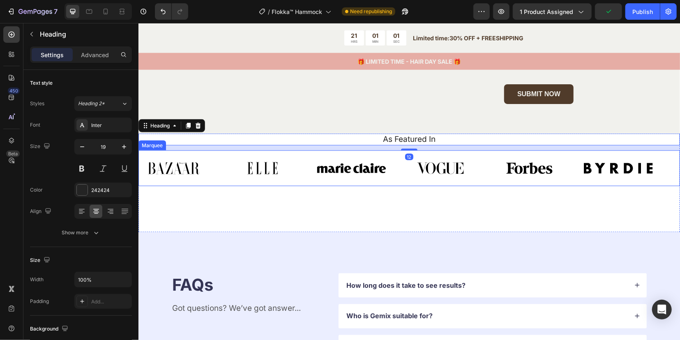
click at [668, 154] on div "Image Image Image Image Image Image Image Image Image Image Image Image Marquee" at bounding box center [408, 168] width 541 height 36
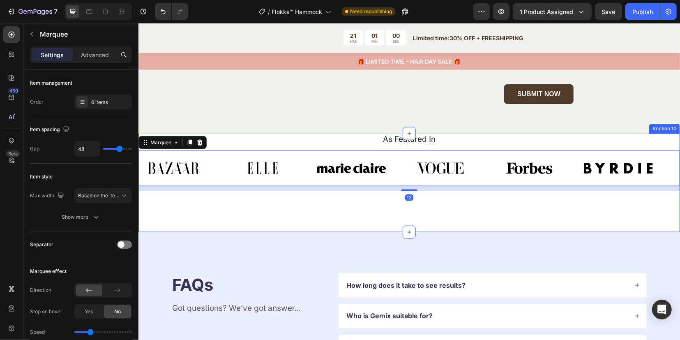
click at [668, 147] on div "As Featured In Heading Image Image Image Image Image Image Image Image Image Im…" at bounding box center [408, 162] width 541 height 58
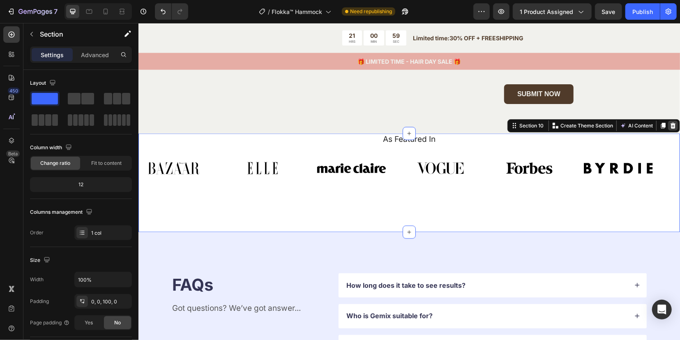
click at [669, 124] on icon at bounding box center [672, 125] width 7 height 7
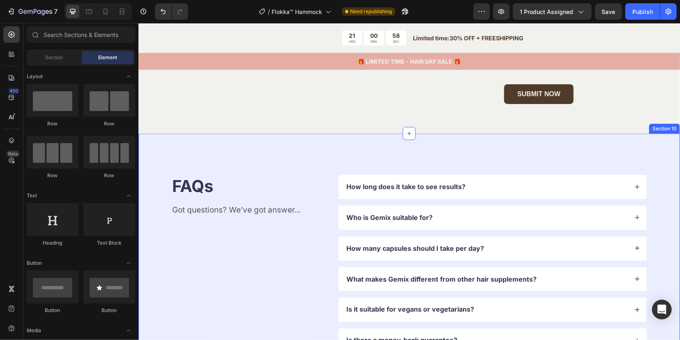
click at [667, 157] on div "FAQs Heading Got questions? We’ve got answer... Text Block How long does it tak…" at bounding box center [408, 263] width 541 height 260
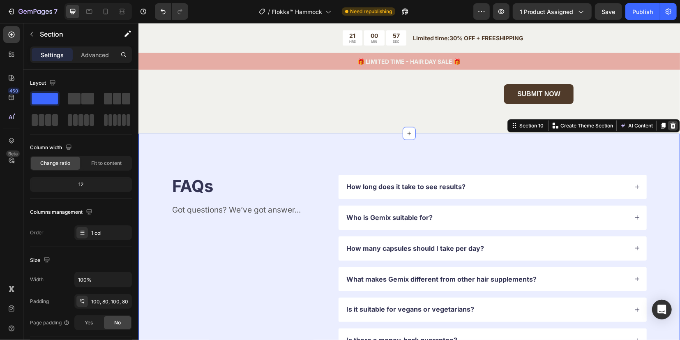
click at [669, 125] on icon at bounding box center [672, 125] width 7 height 7
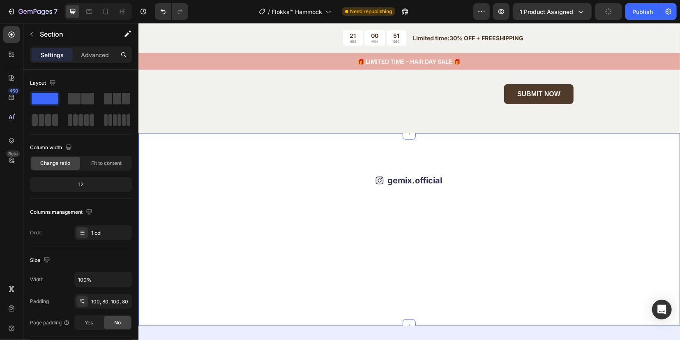
click at [650, 170] on div "Icon gemix.official Text Block Row Image Image Image Image Image Image Image Im…" at bounding box center [408, 229] width 541 height 193
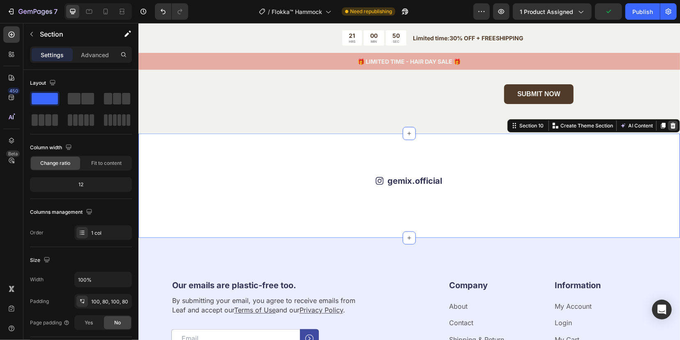
click at [670, 127] on icon at bounding box center [672, 125] width 5 height 6
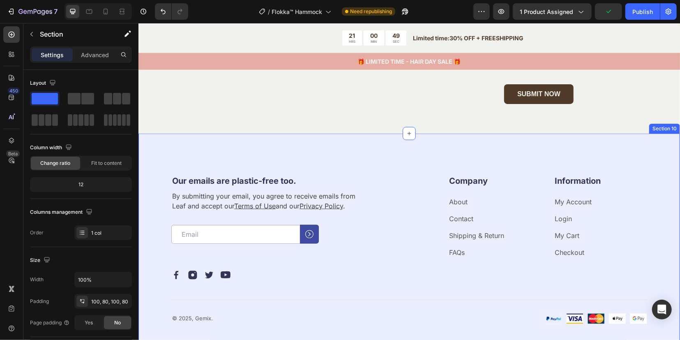
click at [652, 164] on div "Our emails are plastic-free too. Heading By submitting your email, you agree to…" at bounding box center [408, 249] width 541 height 232
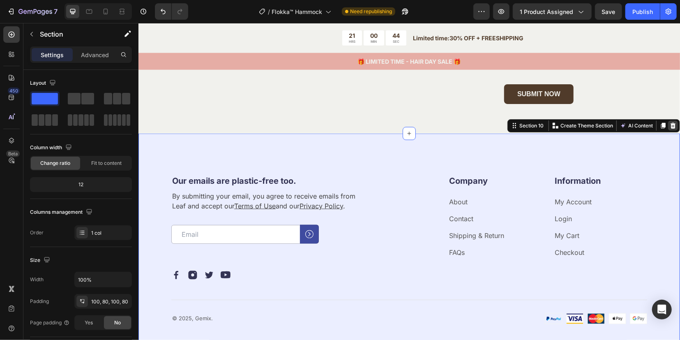
click at [669, 124] on icon at bounding box center [672, 125] width 7 height 7
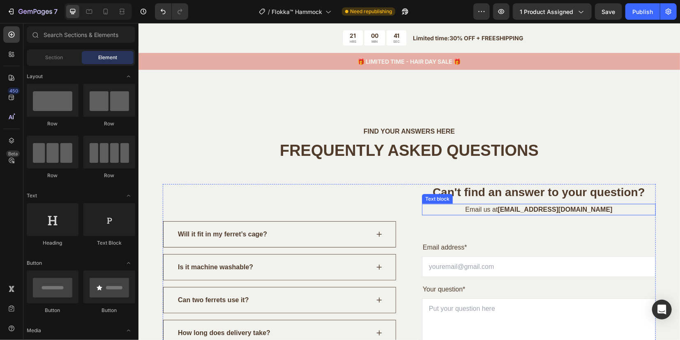
scroll to position [2497, 0]
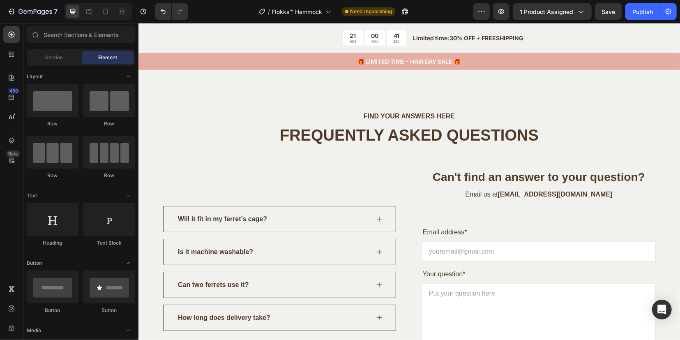
click at [609, 10] on span "Save" at bounding box center [609, 11] width 14 height 7
click at [641, 10] on div "Publish" at bounding box center [642, 11] width 21 height 9
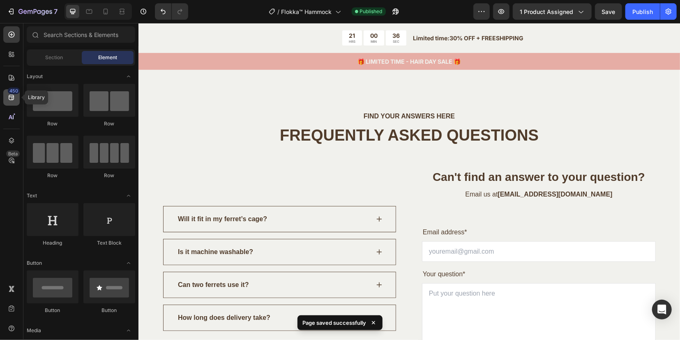
click at [15, 97] on icon at bounding box center [11, 97] width 8 height 8
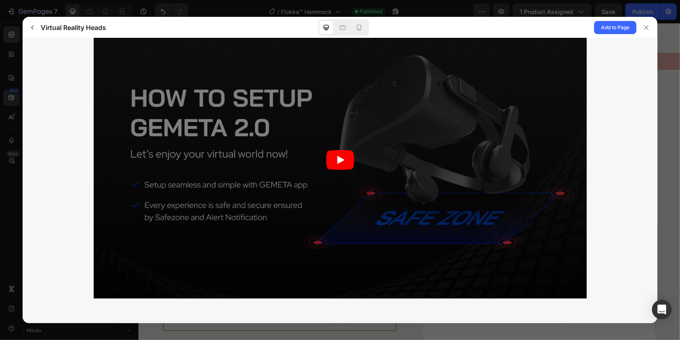
scroll to position [1643, 0]
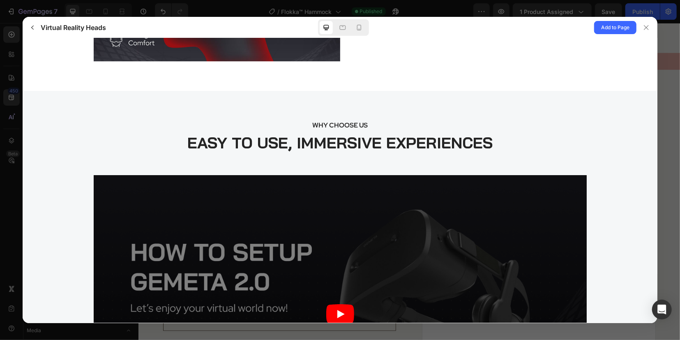
click at [336, 122] on p "WHY CHOOSE US" at bounding box center [339, 125] width 609 height 10
click at [604, 30] on span "Add to Page" at bounding box center [615, 28] width 28 height 10
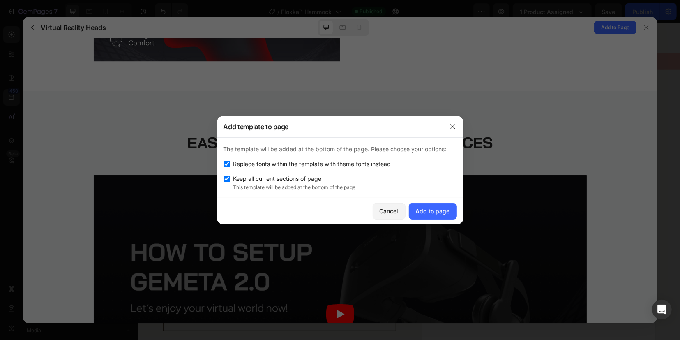
click at [238, 161] on span "Replace fonts within the template with theme fonts instead" at bounding box center [312, 164] width 158 height 10
checkbox input "false"
click at [438, 209] on div "Add to page" at bounding box center [433, 211] width 34 height 9
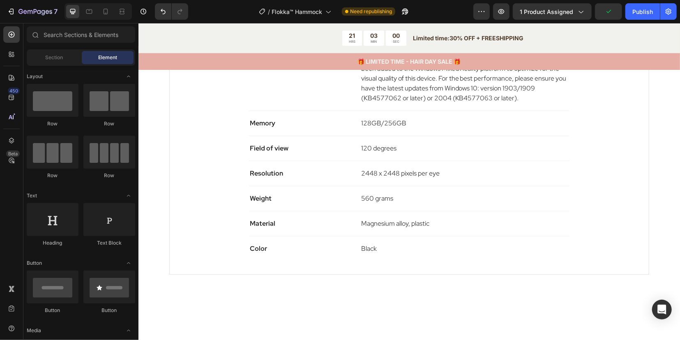
scroll to position [3448, 0]
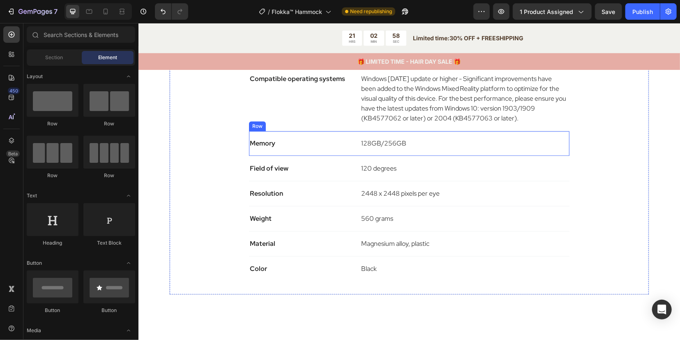
click at [334, 152] on div "Memory Text block 128GB/256GB Text block Row" at bounding box center [409, 143] width 320 height 25
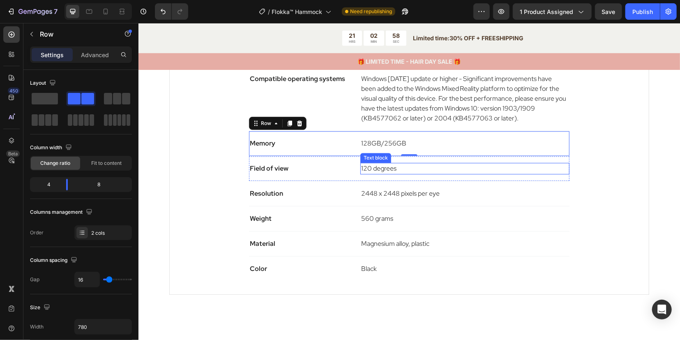
click at [550, 168] on p "120 degrees" at bounding box center [464, 168] width 207 height 10
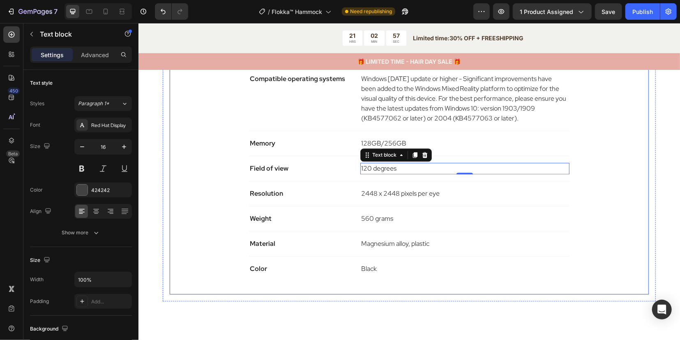
click at [610, 213] on div "Technical Specifications Heading Compatible operating systems Text block Window…" at bounding box center [408, 157] width 453 height 246
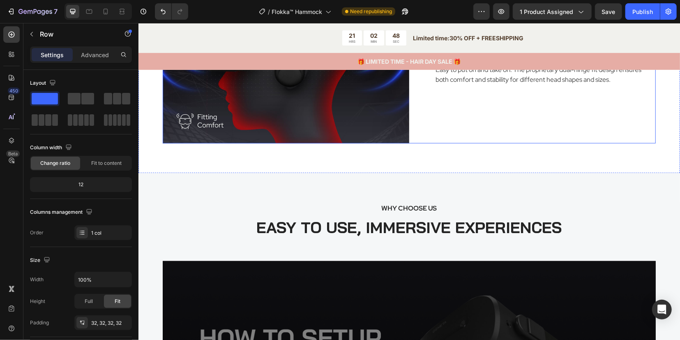
scroll to position [4527, 0]
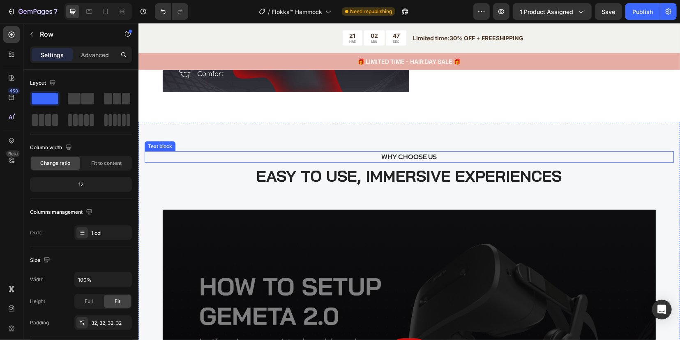
click at [625, 157] on p "WHY CHOOSE US" at bounding box center [409, 157] width 514 height 10
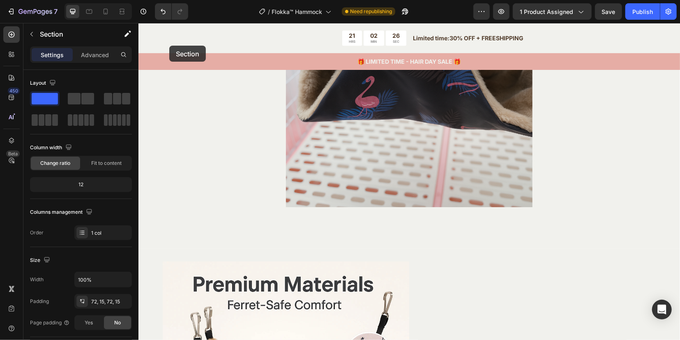
scroll to position [1319, 0]
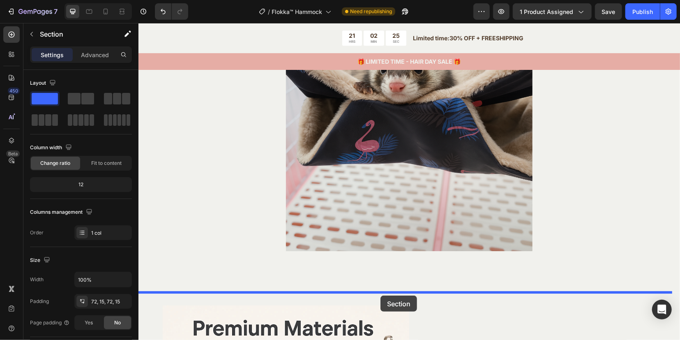
drag, startPoint x: 516, startPoint y: 118, endPoint x: 380, endPoint y: 295, distance: 222.9
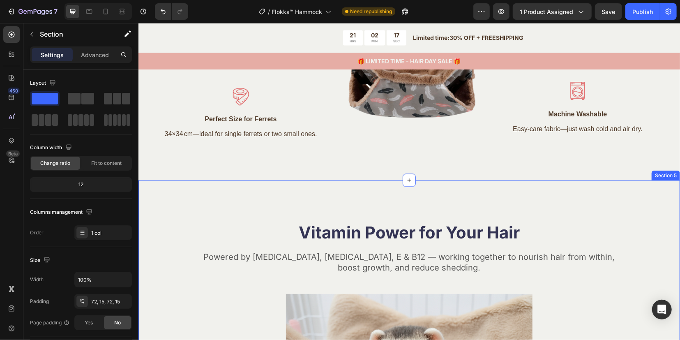
scroll to position [1011, 0]
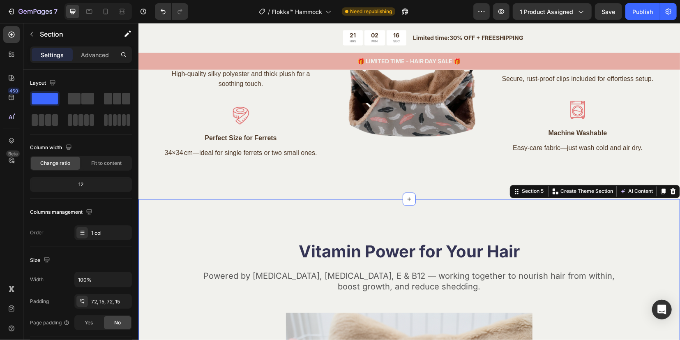
click at [669, 188] on icon at bounding box center [672, 191] width 7 height 7
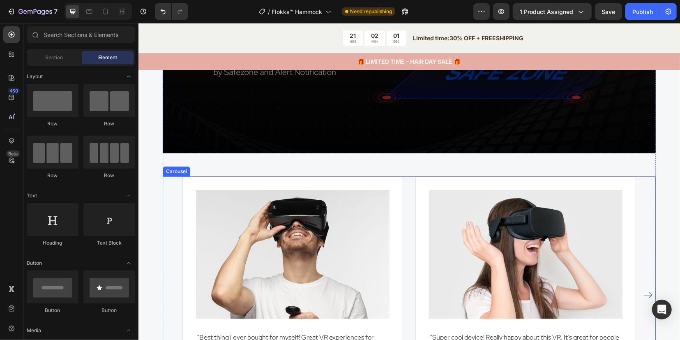
scroll to position [1421, 0]
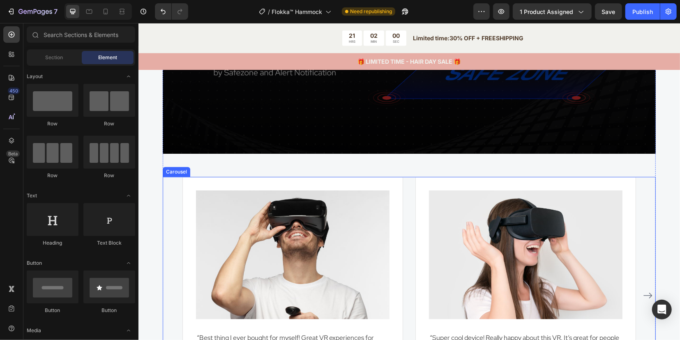
click at [643, 203] on div "Image “Best thing I ever bought for myself! Great VR experiences for exercise, …" at bounding box center [408, 295] width 493 height 238
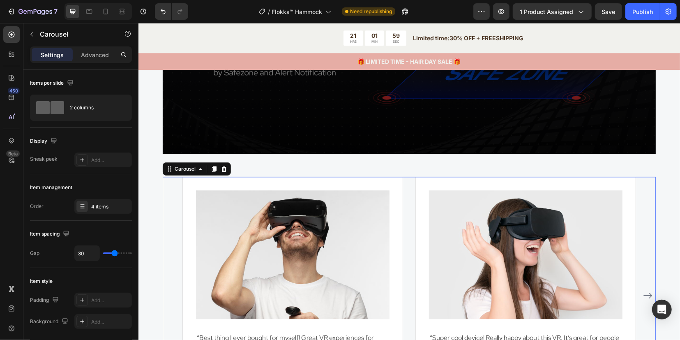
click at [220, 168] on icon at bounding box center [223, 168] width 7 height 7
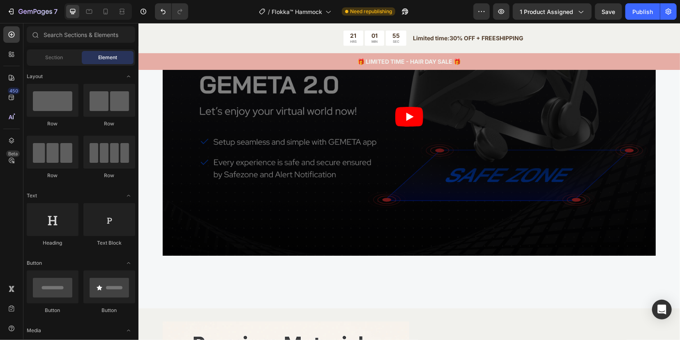
scroll to position [1319, 0]
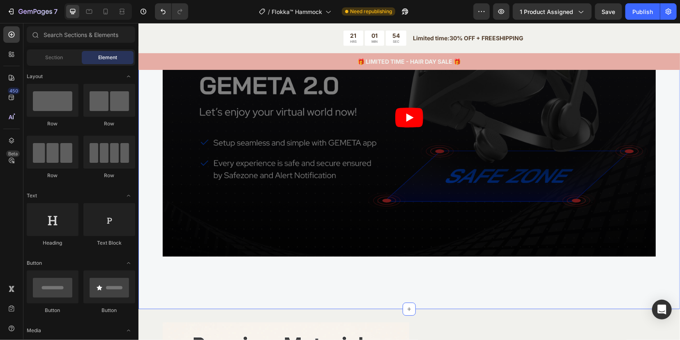
click at [148, 159] on div "WHY CHOOSE US Text block EASY TO USE, IMMERSIVE EXPERIENCES Heading Video Row" at bounding box center [408, 99] width 529 height 359
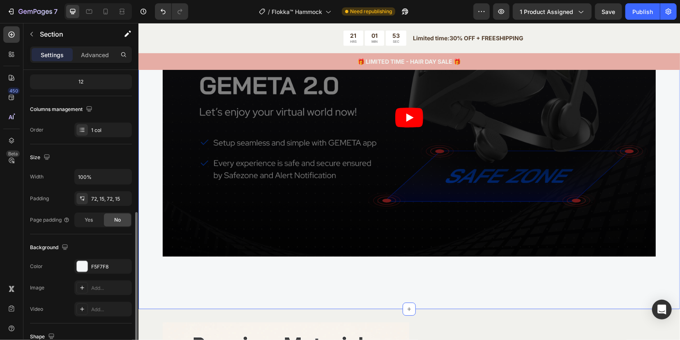
scroll to position [154, 0]
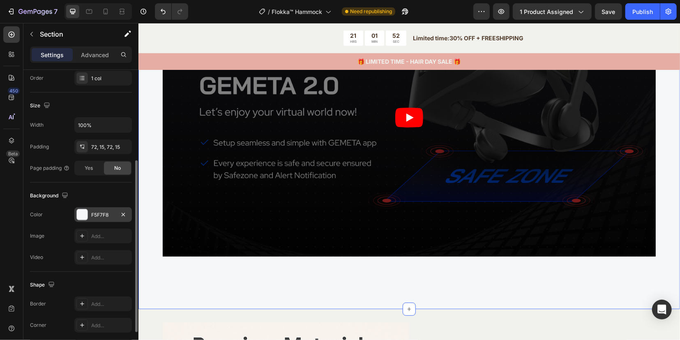
click at [80, 213] on div at bounding box center [82, 214] width 11 height 11
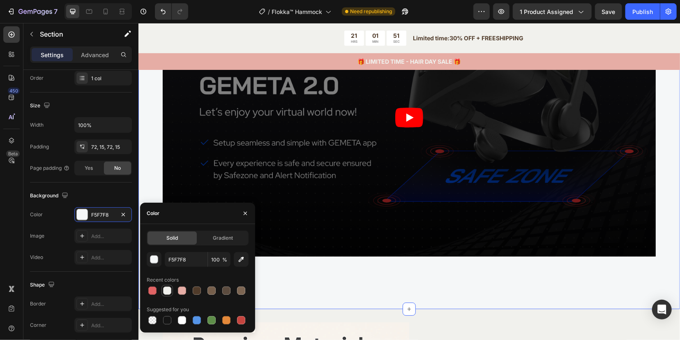
click at [168, 293] on div at bounding box center [167, 290] width 8 height 8
type input "F1F1ED"
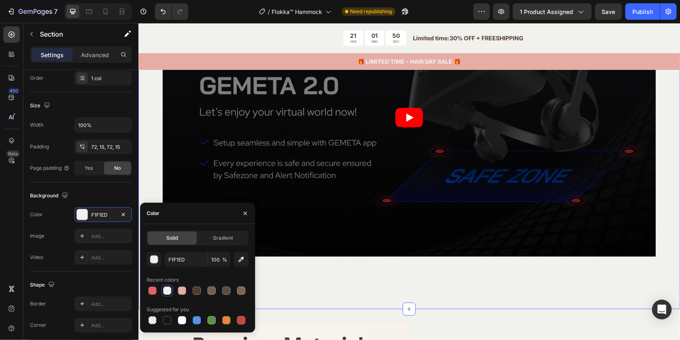
click at [666, 216] on div "WHY CHOOSE US Text block EASY TO USE, IMMERSIVE EXPERIENCES Heading Video Row S…" at bounding box center [408, 100] width 541 height 418
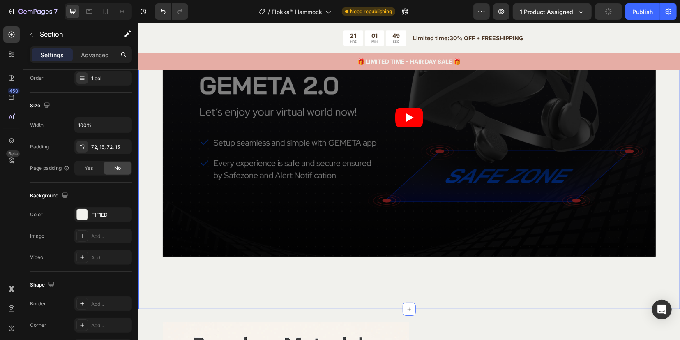
scroll to position [1524, 0]
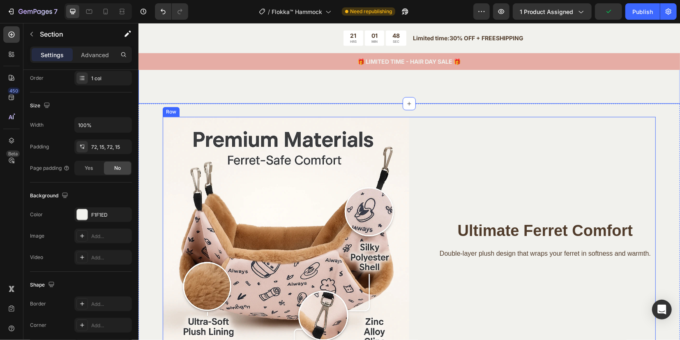
click at [544, 185] on div "Ultimate Ferret Comfort Heading Double-layer plush design that wraps your ferre…" at bounding box center [532, 239] width 246 height 246
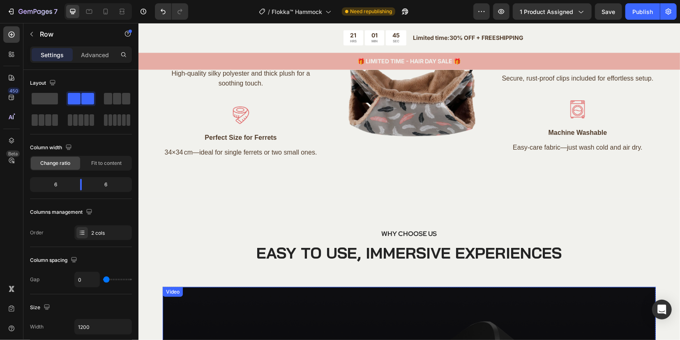
scroll to position [1011, 0]
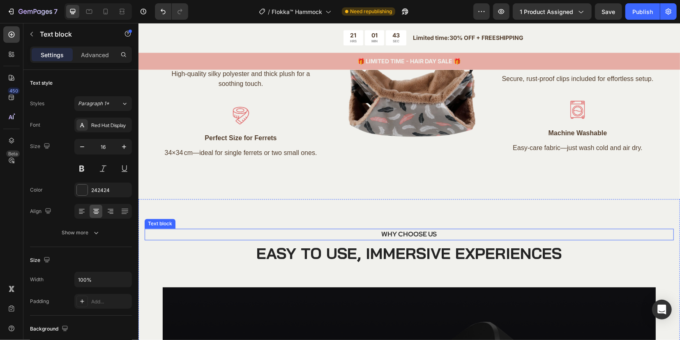
click at [402, 237] on p "WHY CHOOSE US" at bounding box center [409, 234] width 514 height 10
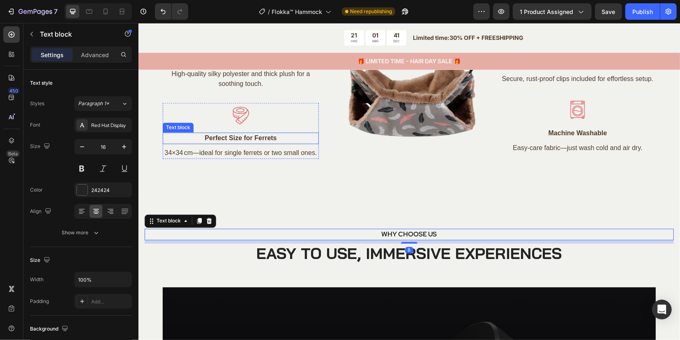
click at [253, 139] on p "Perfect Size for Ferrets" at bounding box center [240, 138] width 154 height 10
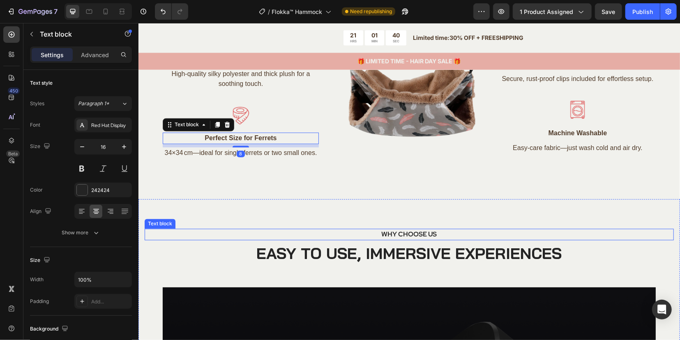
drag, startPoint x: 396, startPoint y: 232, endPoint x: 392, endPoint y: 231, distance: 4.6
click at [396, 233] on p "WHY CHOOSE US" at bounding box center [409, 234] width 514 height 10
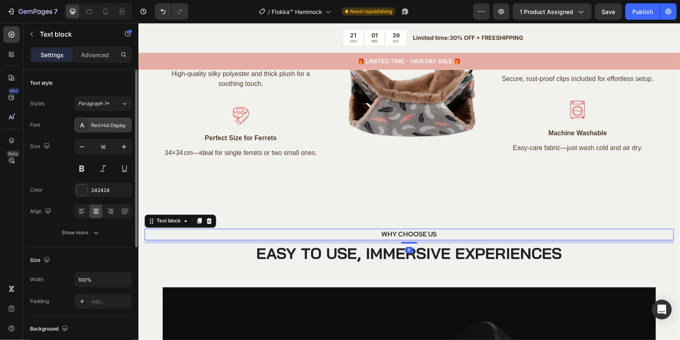
click at [106, 124] on div "Red Hat Display" at bounding box center [110, 125] width 39 height 7
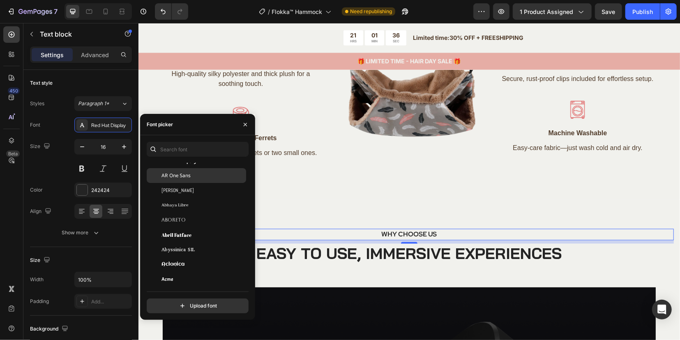
scroll to position [0, 0]
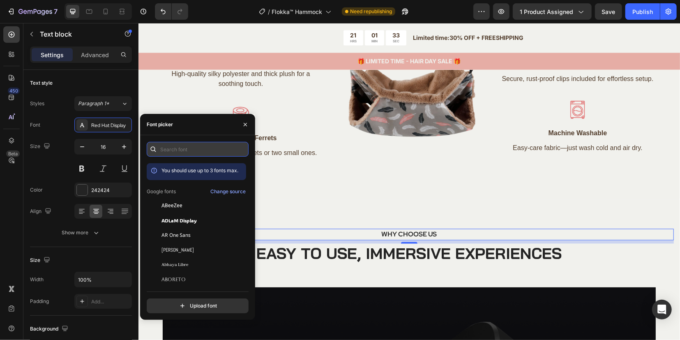
click at [194, 152] on input "text" at bounding box center [198, 149] width 102 height 15
type input "s"
click at [346, 198] on div "A CLOSER LOOK Text block DISCOVER FLOKKA™ Heading Row Image Soft Touch Material…" at bounding box center [408, 63] width 541 height 274
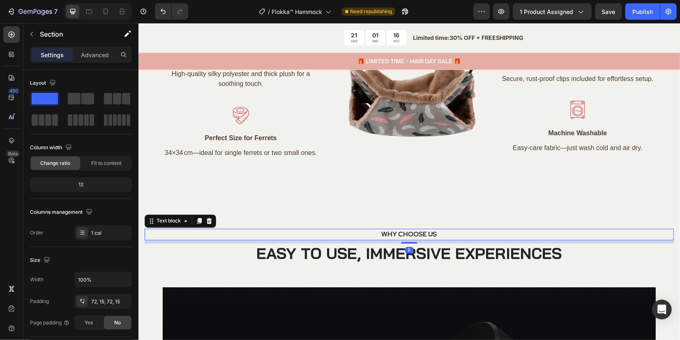
click at [391, 233] on p "WHY CHOOSE US" at bounding box center [409, 234] width 514 height 10
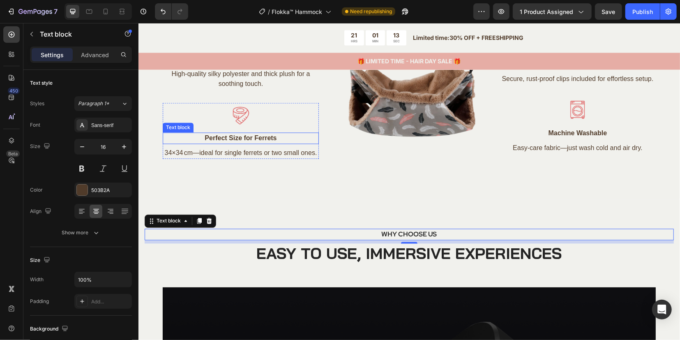
click at [237, 138] on p "Perfect Size for Ferrets" at bounding box center [240, 138] width 154 height 10
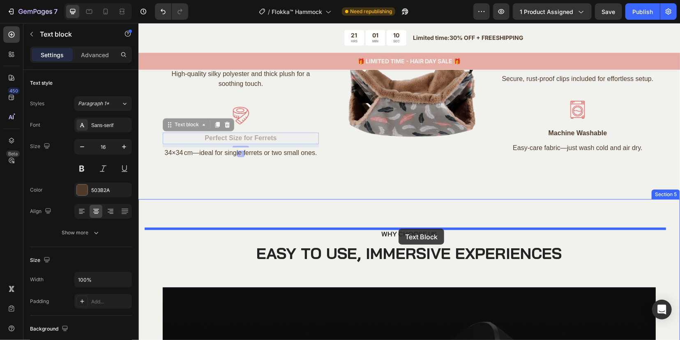
drag, startPoint x: 178, startPoint y: 124, endPoint x: 398, endPoint y: 228, distance: 243.5
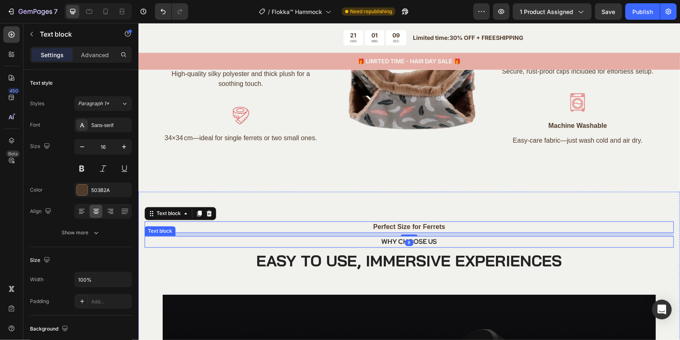
click at [429, 241] on p "WHY CHOOSE US" at bounding box center [409, 242] width 514 height 10
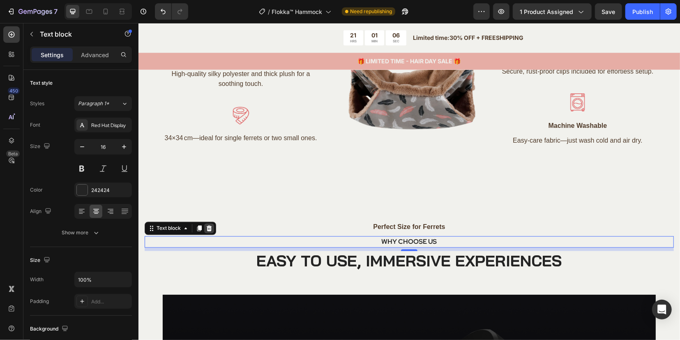
click at [207, 225] on icon at bounding box center [208, 228] width 7 height 7
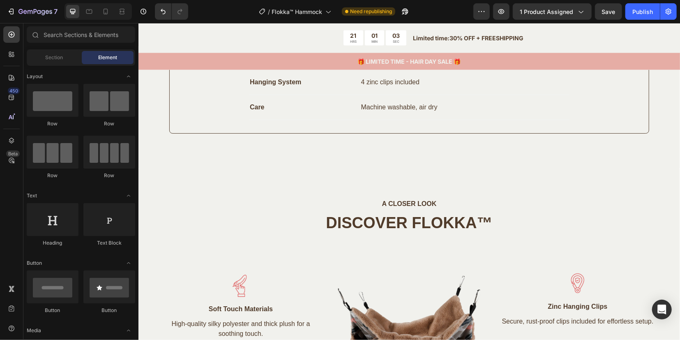
scroll to position [761, 0]
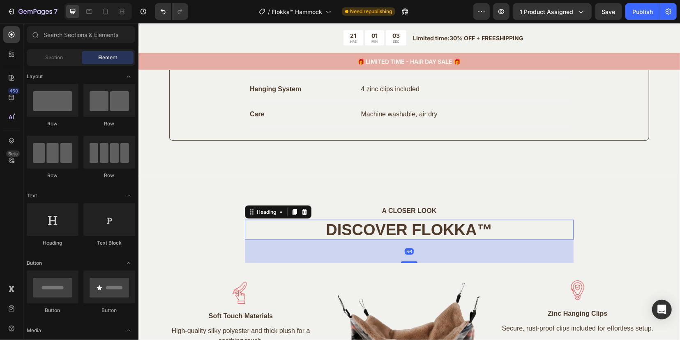
click at [386, 227] on h2 "DISCOVER FLOKKA™" at bounding box center [408, 229] width 329 height 21
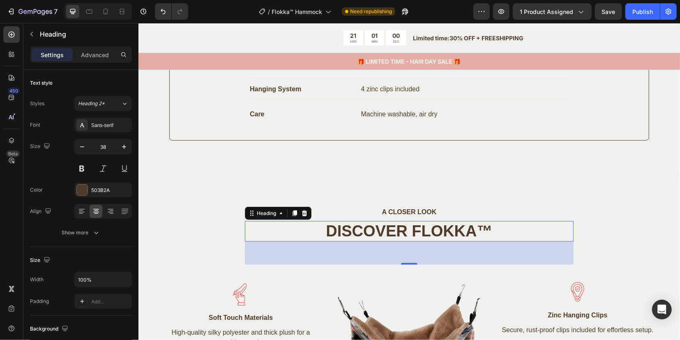
drag, startPoint x: 291, startPoint y: 210, endPoint x: 313, endPoint y: 239, distance: 36.2
click at [313, 240] on div "DISCOVER FLOKKA™ Heading 56" at bounding box center [408, 231] width 329 height 21
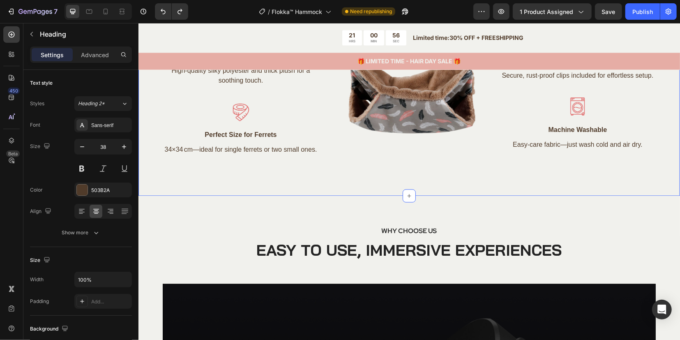
scroll to position [1018, 0]
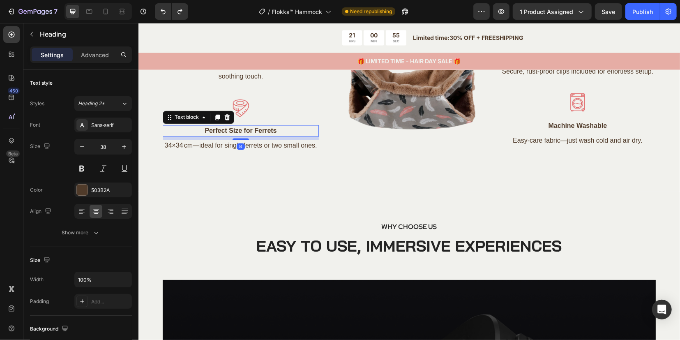
click at [270, 132] on p "Perfect Size for Ferrets" at bounding box center [240, 131] width 154 height 10
click at [215, 118] on icon at bounding box center [217, 118] width 5 height 6
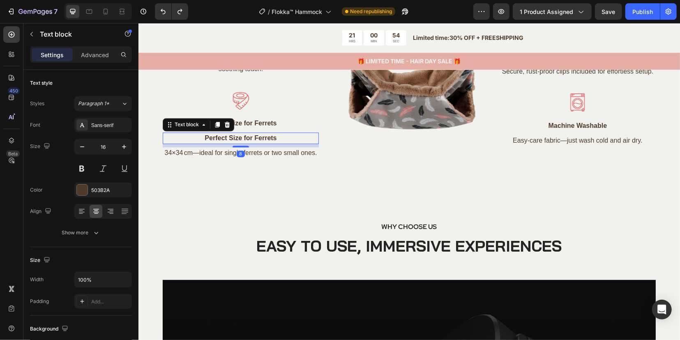
scroll to position [1011, 0]
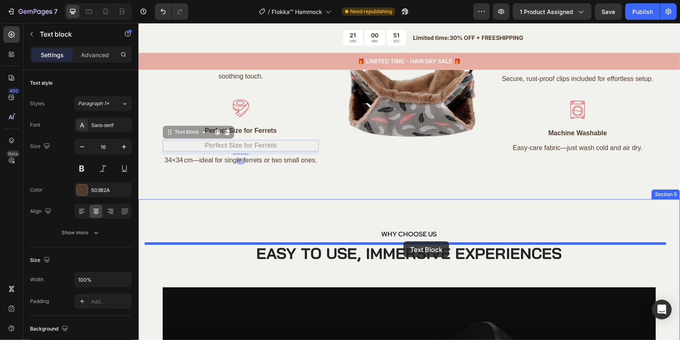
drag, startPoint x: 221, startPoint y: 152, endPoint x: 403, endPoint y: 241, distance: 202.1
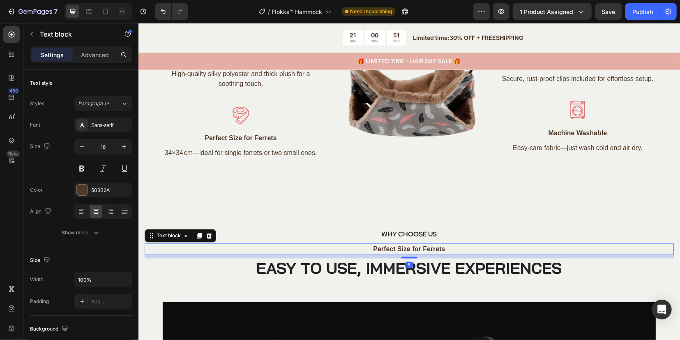
scroll to position [1018, 0]
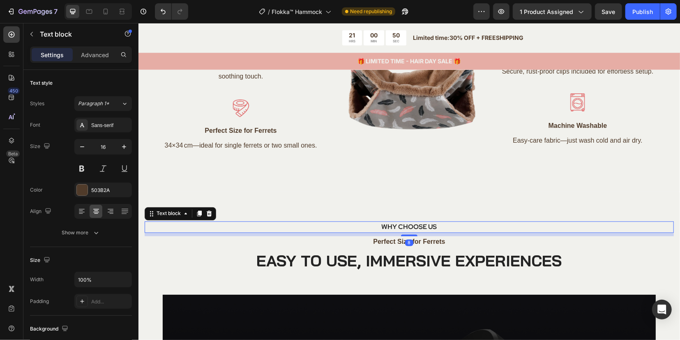
click at [410, 224] on p "WHY CHOOSE US" at bounding box center [409, 227] width 514 height 10
click at [210, 214] on icon at bounding box center [208, 213] width 7 height 7
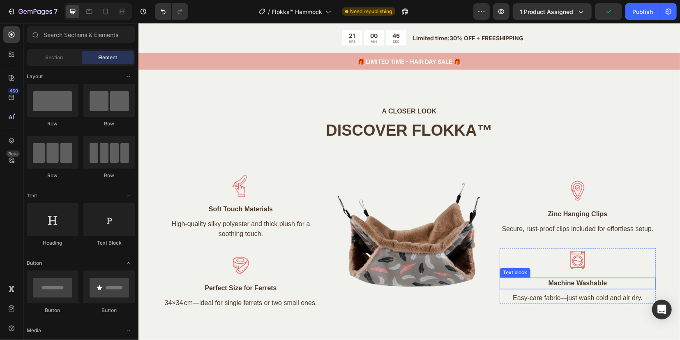
scroll to position [813, 0]
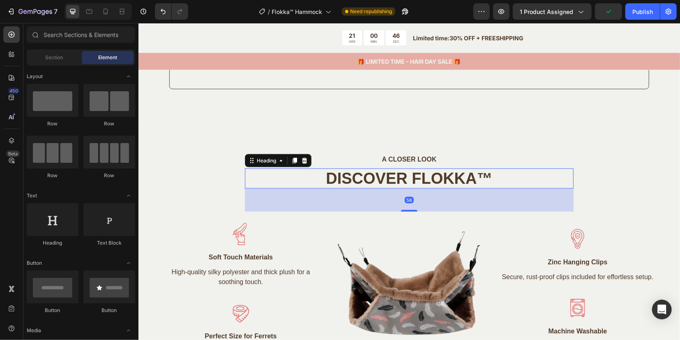
click at [419, 172] on h2 "DISCOVER FLOKKA™" at bounding box center [408, 178] width 329 height 21
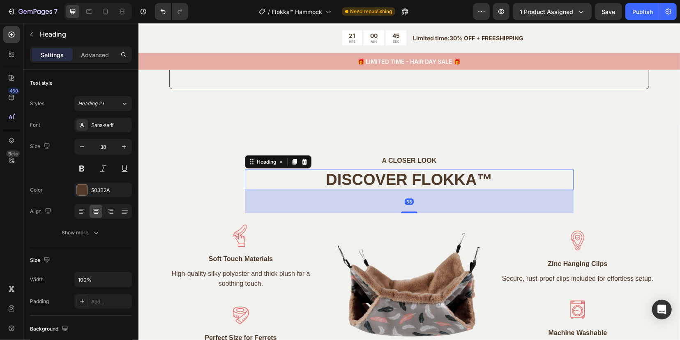
drag, startPoint x: 289, startPoint y: 163, endPoint x: 352, endPoint y: 193, distance: 69.5
click at [291, 163] on icon at bounding box center [294, 161] width 7 height 7
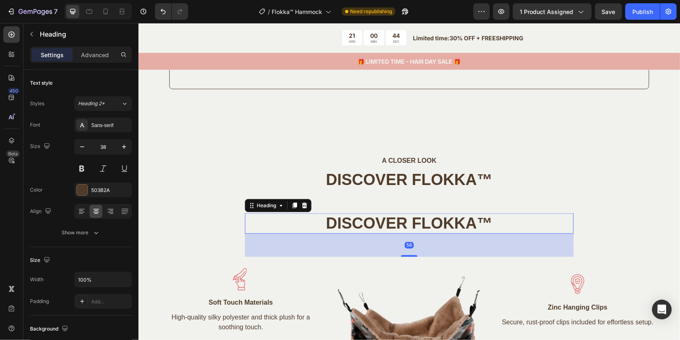
click at [434, 223] on h2 "DISCOVER FLOKKA™" at bounding box center [408, 223] width 329 height 21
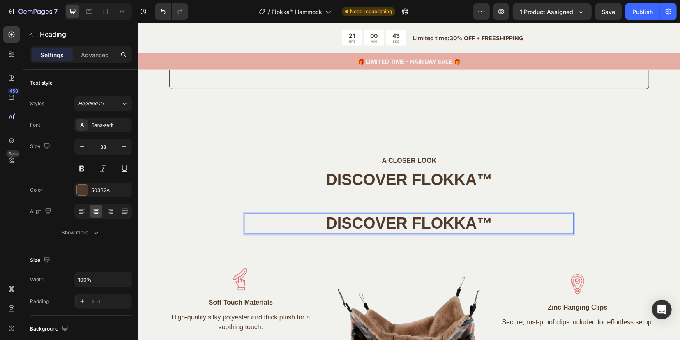
click at [293, 223] on p "DISCOVER FLOKKA™" at bounding box center [408, 223] width 327 height 19
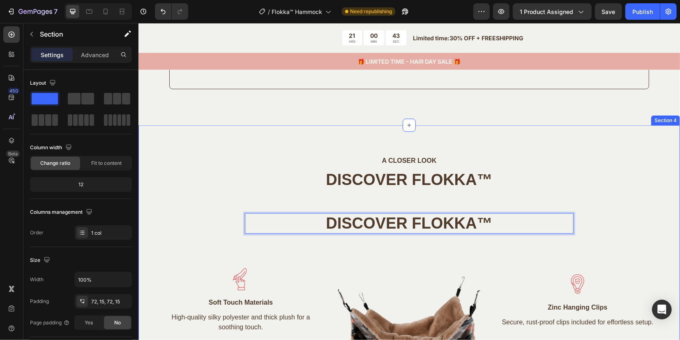
click at [587, 209] on div "A CLOSER LOOK Text block DISCOVER FLOKKA™ Heading DISCOVER FLOKKA™ Heading 56 R…" at bounding box center [408, 283] width 529 height 258
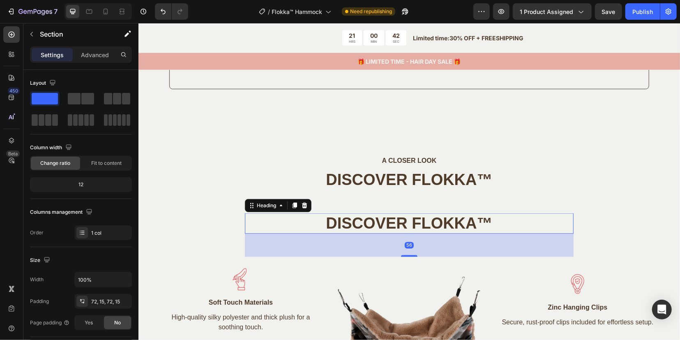
click at [468, 222] on p "DISCOVER FLOKKA™" at bounding box center [408, 223] width 327 height 19
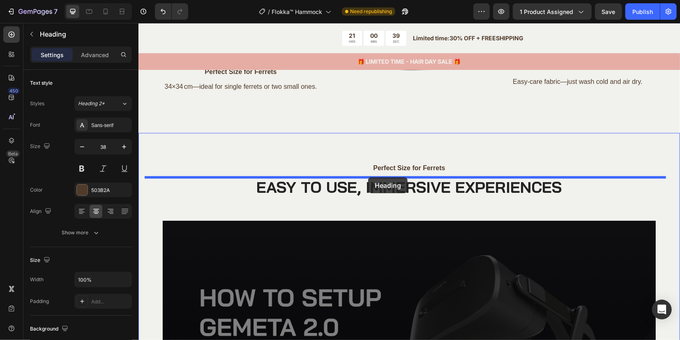
drag, startPoint x: 290, startPoint y: 221, endPoint x: 368, endPoint y: 177, distance: 88.9
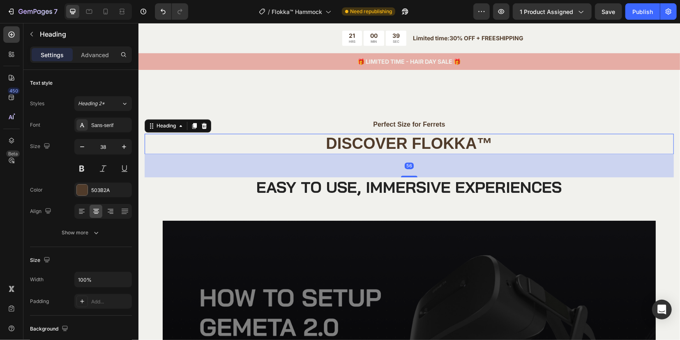
scroll to position [1078, 0]
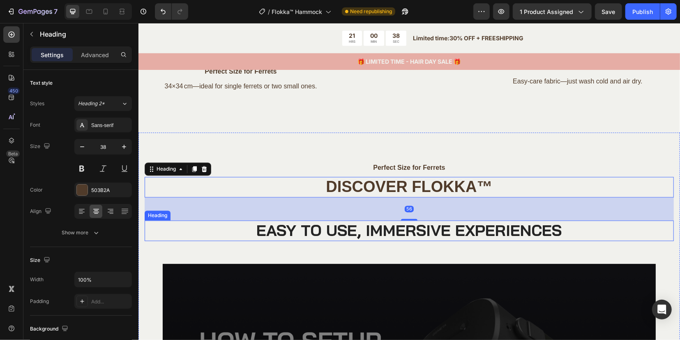
click at [364, 233] on p "EASY TO USE, IMMERSIVE EXPERIENCES" at bounding box center [409, 230] width 528 height 19
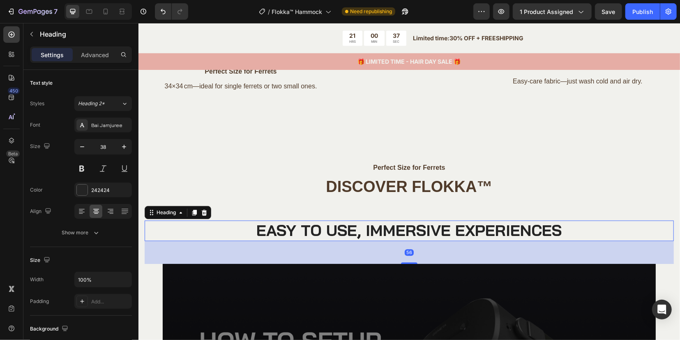
click at [207, 214] on div at bounding box center [204, 212] width 10 height 10
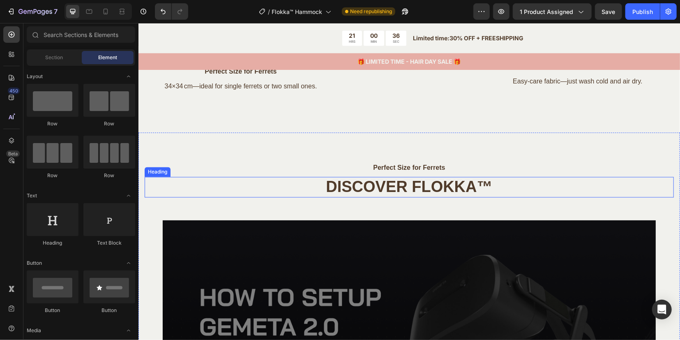
click at [412, 187] on h2 "DISCOVER FLOKKA™" at bounding box center [408, 186] width 529 height 21
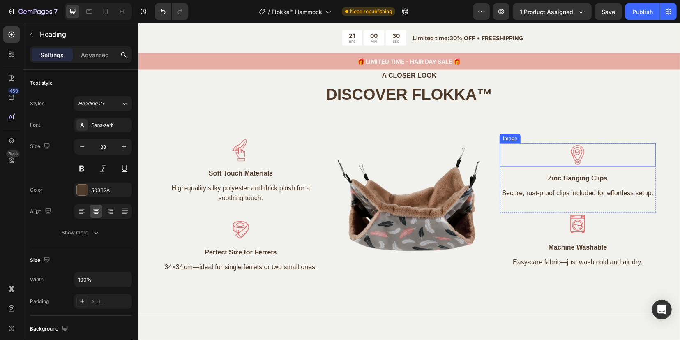
scroll to position [872, 0]
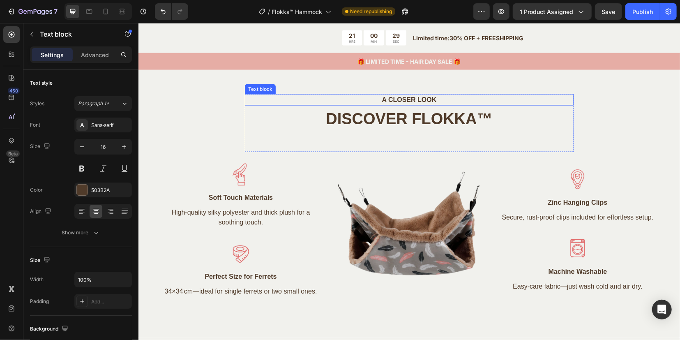
click at [402, 99] on p "A CLOSER LOOK" at bounding box center [409, 99] width 314 height 10
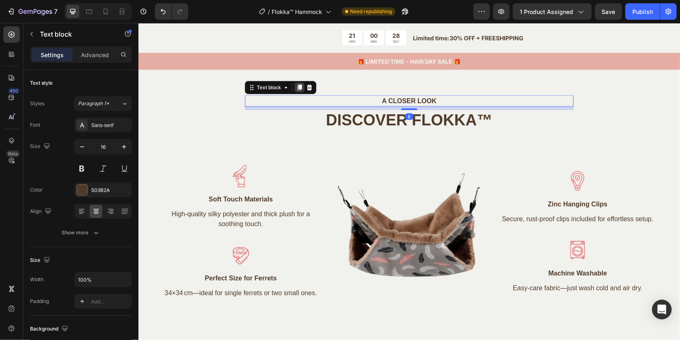
click at [297, 86] on icon at bounding box center [299, 88] width 5 height 6
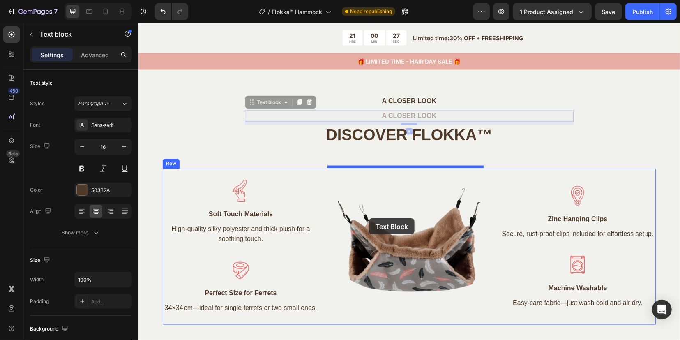
scroll to position [1026, 0]
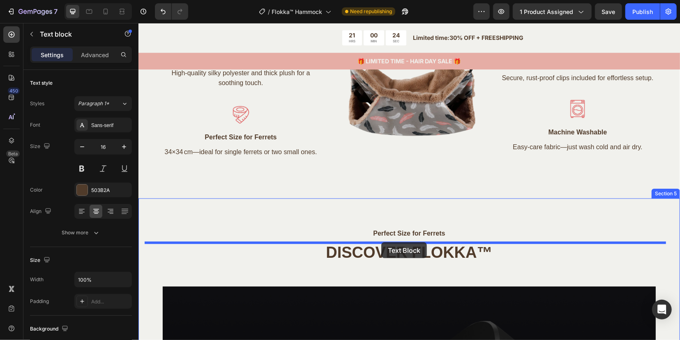
drag, startPoint x: 254, startPoint y: 99, endPoint x: 381, endPoint y: 242, distance: 190.3
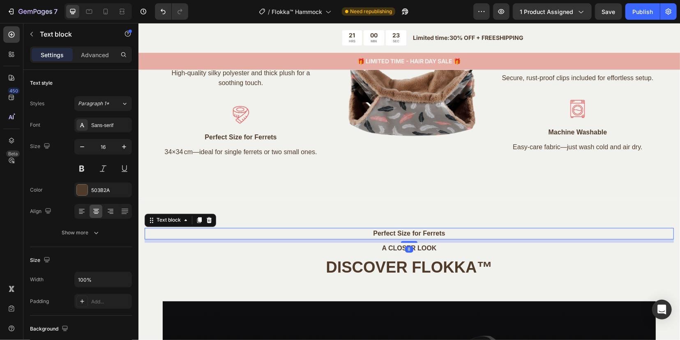
click at [403, 230] on p "Perfect Size for Ferrets" at bounding box center [409, 233] width 528 height 10
click at [211, 220] on icon at bounding box center [208, 220] width 7 height 7
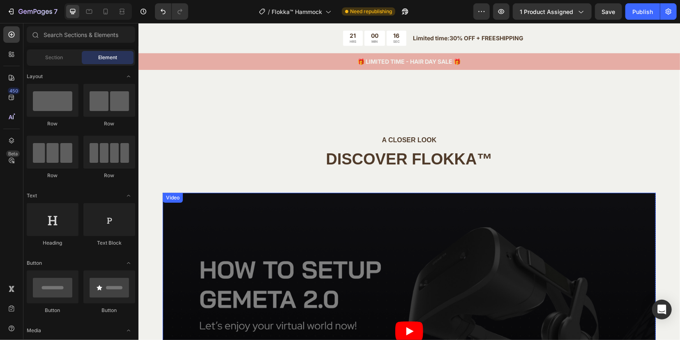
scroll to position [1063, 0]
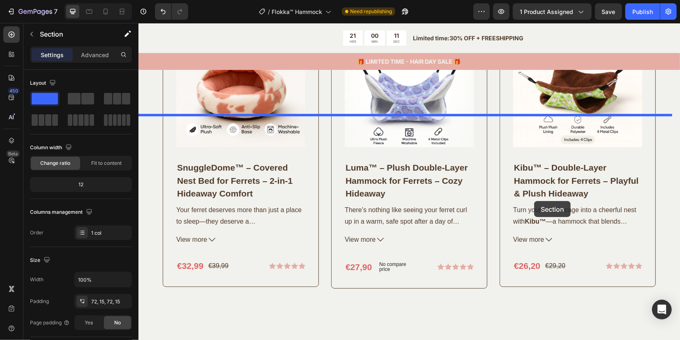
scroll to position [2090, 0]
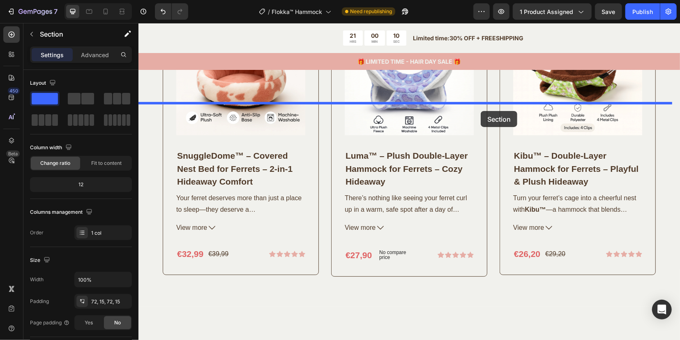
drag, startPoint x: 521, startPoint y: 150, endPoint x: 480, endPoint y: 111, distance: 56.7
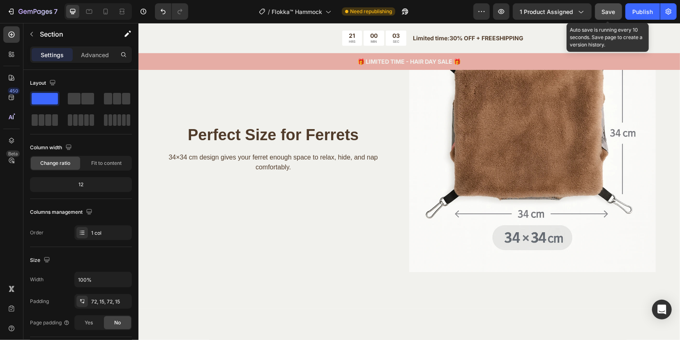
click at [618, 11] on button "Save" at bounding box center [608, 11] width 27 height 16
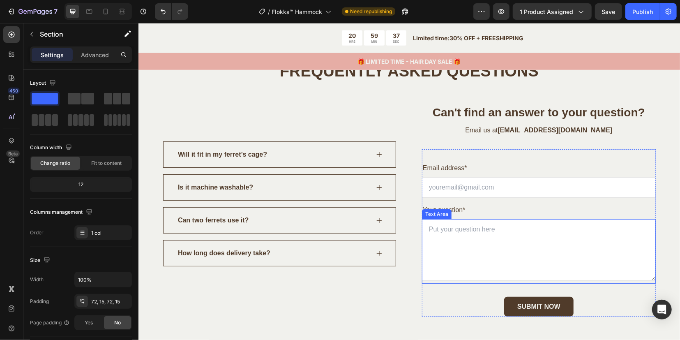
scroll to position [2731, 0]
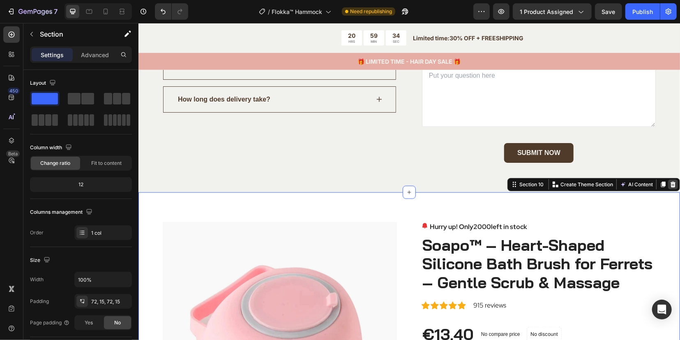
click at [670, 183] on icon at bounding box center [672, 184] width 5 height 6
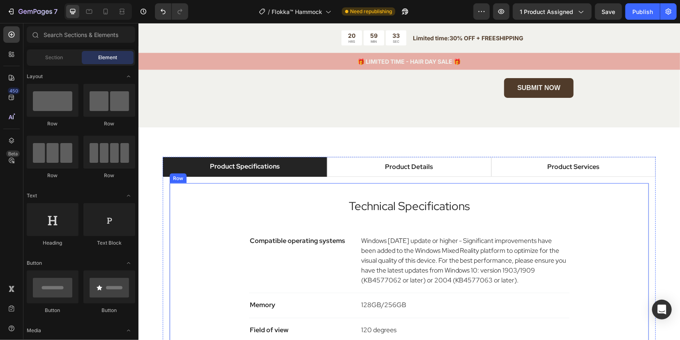
scroll to position [2834, 0]
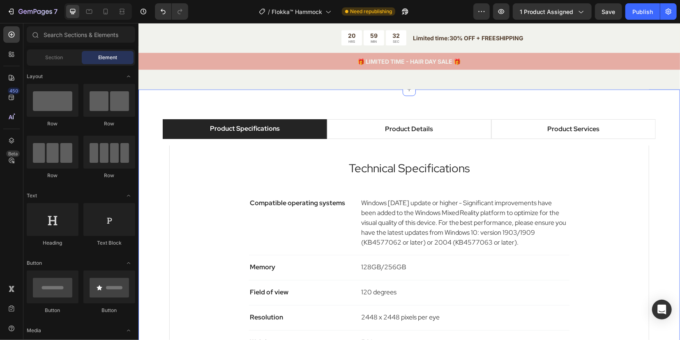
click at [650, 99] on div "Product Specifications Product Details Product Services Technical Specification…" at bounding box center [408, 271] width 541 height 364
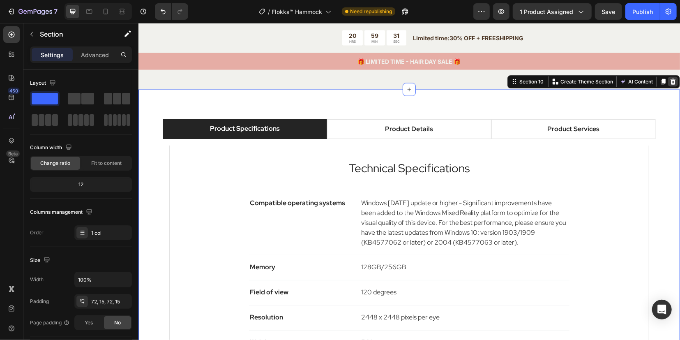
click at [669, 80] on icon at bounding box center [672, 81] width 7 height 7
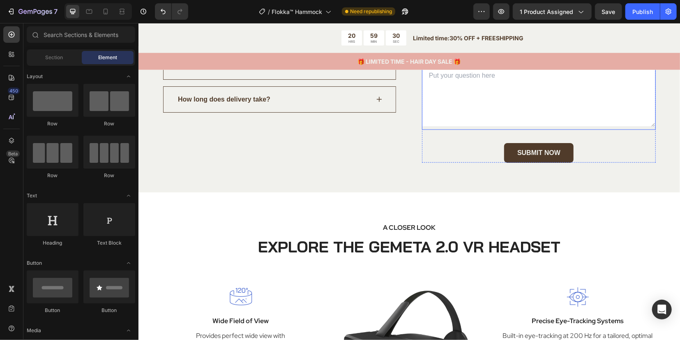
scroll to position [2783, 0]
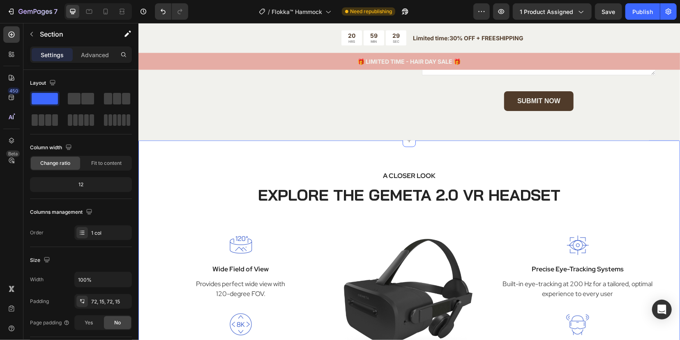
click at [631, 157] on div "A CLOSER LOOK Text block EXPLORE THE GEMETA 2.0 VR HEADSET Heading Row Image Wi…" at bounding box center [408, 277] width 541 height 274
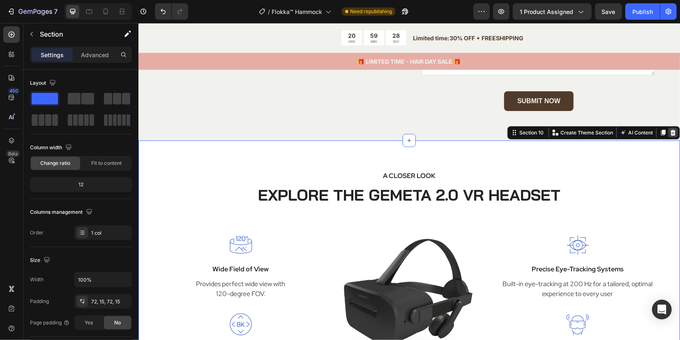
click at [669, 132] on icon at bounding box center [672, 132] width 7 height 7
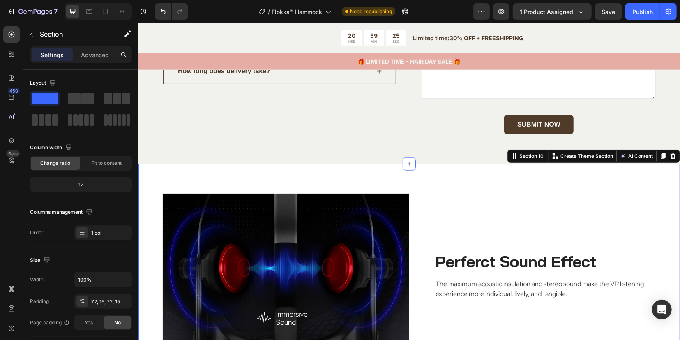
scroll to position [2731, 0]
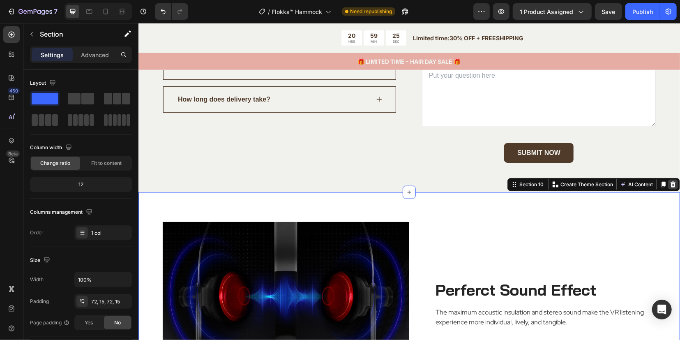
click at [670, 182] on icon at bounding box center [672, 184] width 5 height 6
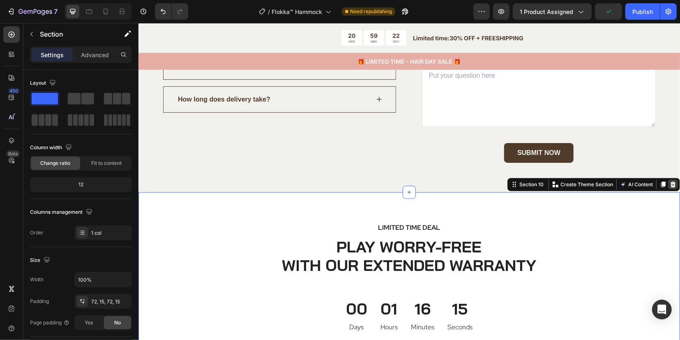
click at [670, 185] on icon at bounding box center [672, 184] width 5 height 6
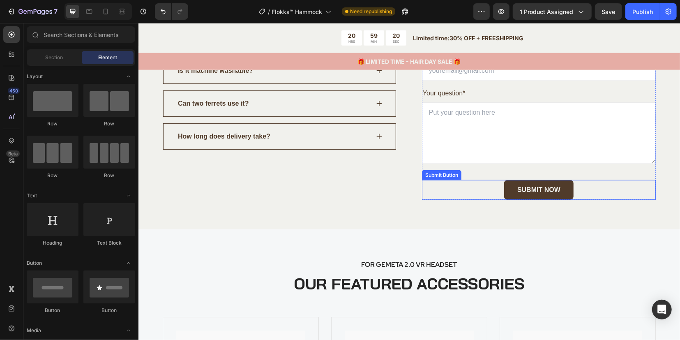
scroll to position [2680, 0]
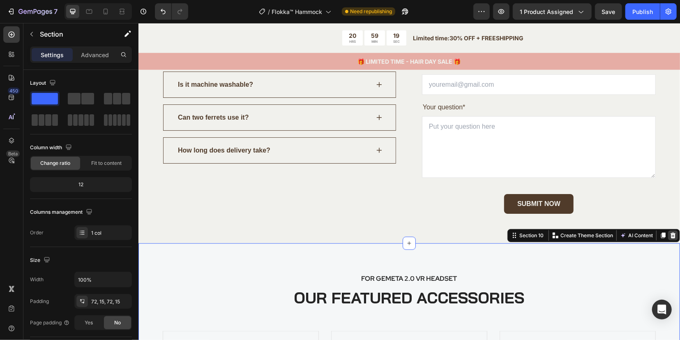
click at [670, 233] on icon at bounding box center [672, 235] width 5 height 6
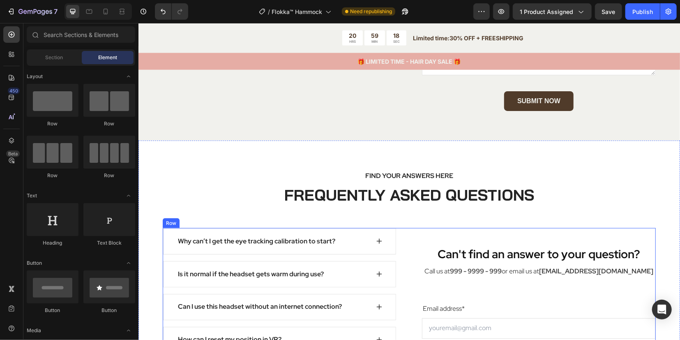
scroll to position [2731, 0]
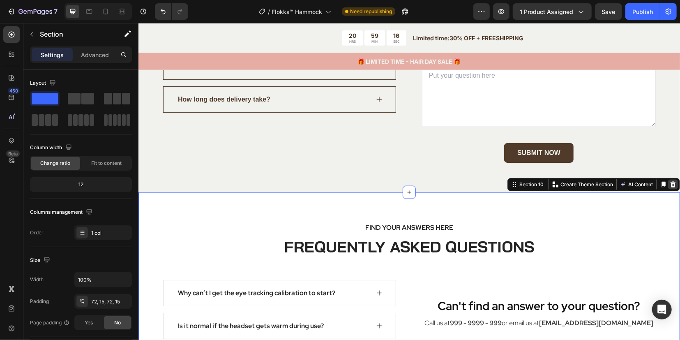
click at [670, 181] on icon at bounding box center [672, 184] width 5 height 6
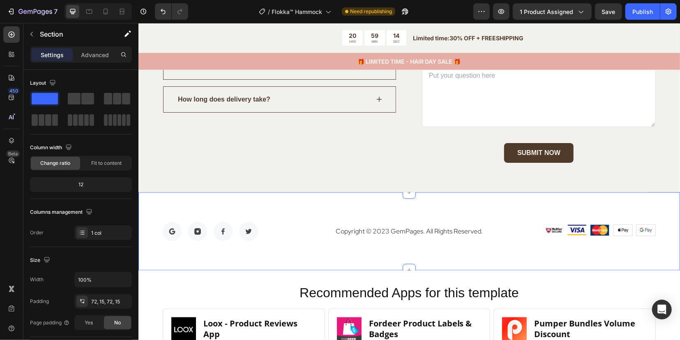
click at [648, 199] on div "Image Image Image Image Row Copyright © 2023 GemPages. All Rights Reserved. Tex…" at bounding box center [408, 231] width 541 height 78
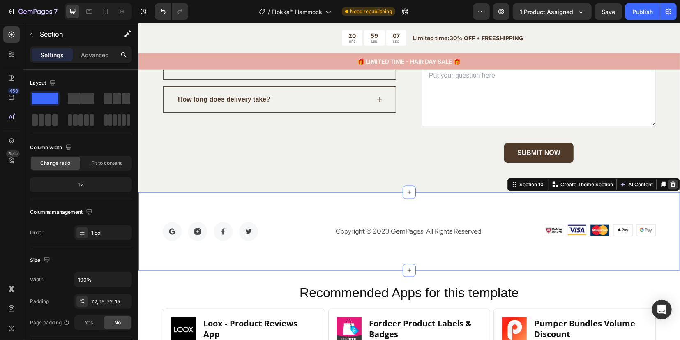
click at [670, 184] on icon at bounding box center [672, 184] width 5 height 6
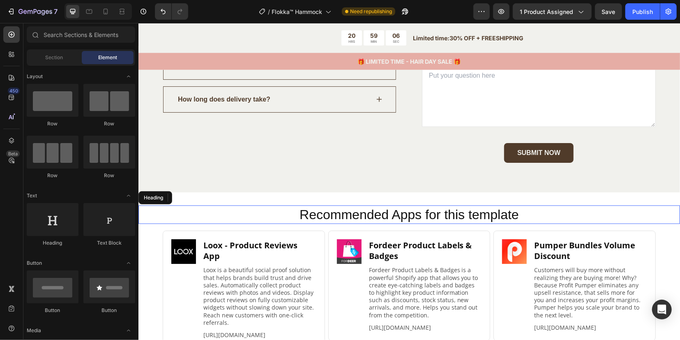
click at [643, 209] on h2 "Recommended Apps for this template" at bounding box center [408, 214] width 525 height 19
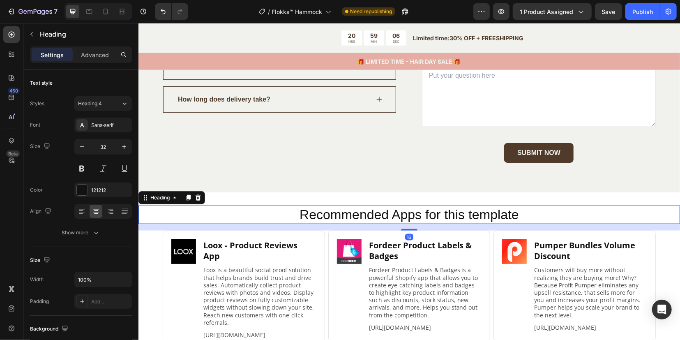
click at [643, 200] on div "Recommended Apps for this template Heading 16 Image Loox ‑ Product Reviews App …" at bounding box center [408, 286] width 541 height 188
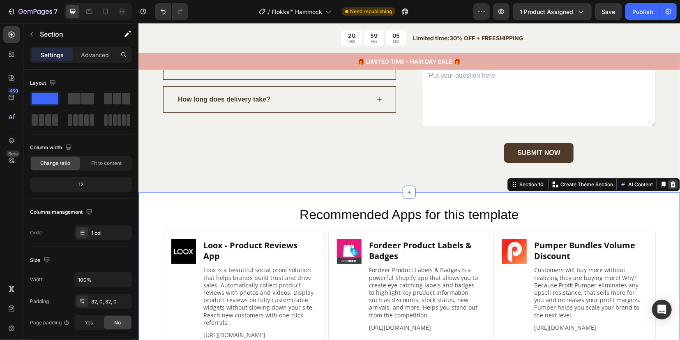
click at [670, 184] on icon at bounding box center [672, 184] width 5 height 6
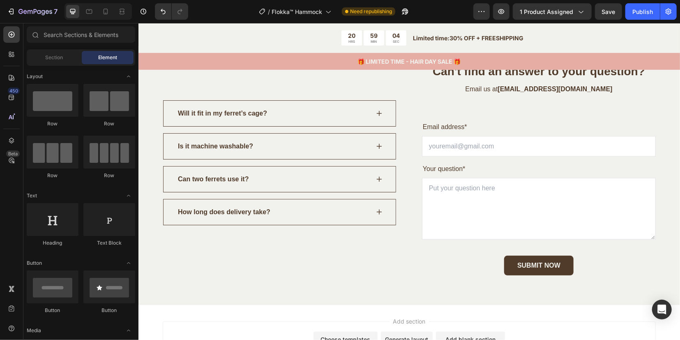
scroll to position [2547, 0]
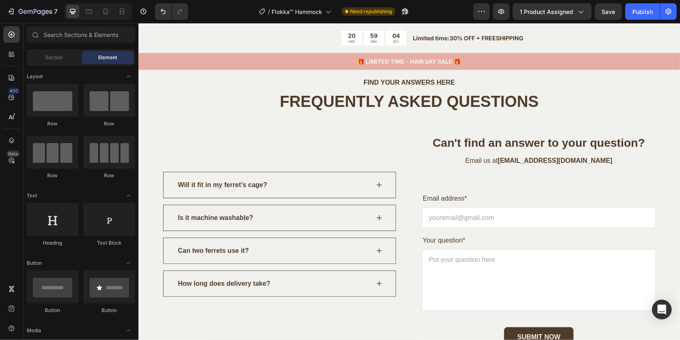
click at [614, 10] on span "Save" at bounding box center [609, 11] width 14 height 7
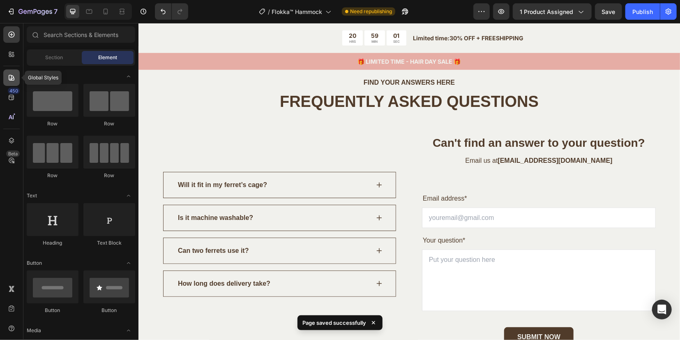
click at [15, 76] on icon at bounding box center [11, 78] width 8 height 8
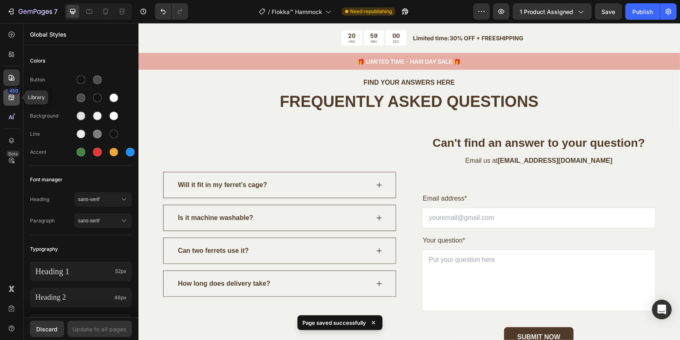
click at [11, 95] on icon at bounding box center [11, 97] width 5 height 5
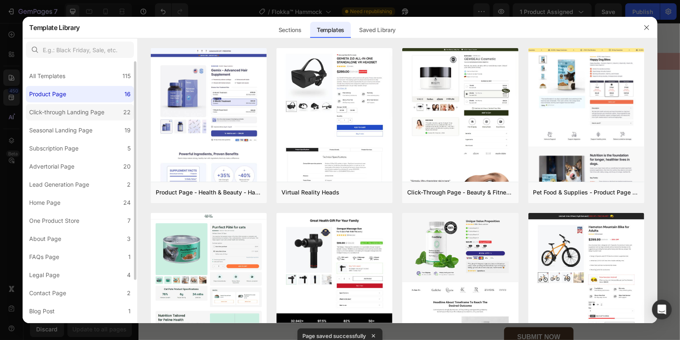
click at [54, 119] on label "Click-through Landing Page 22" at bounding box center [80, 112] width 108 height 16
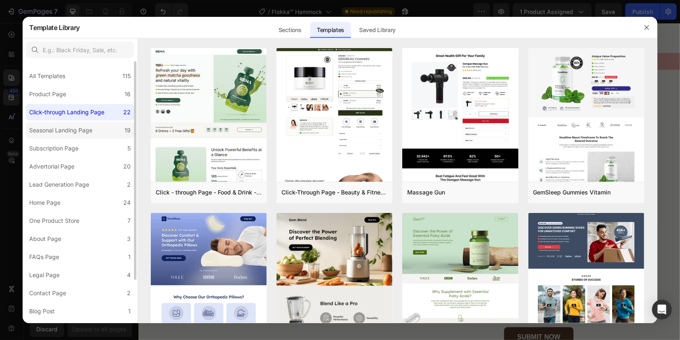
click at [53, 124] on label "Seasonal Landing Page 19" at bounding box center [80, 130] width 108 height 16
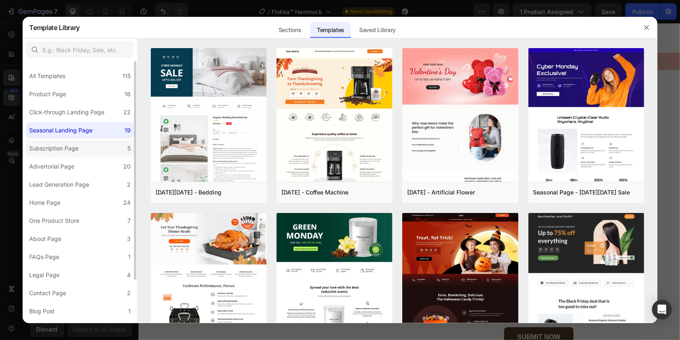
click at [55, 146] on div "Subscription Page" at bounding box center [53, 148] width 49 height 10
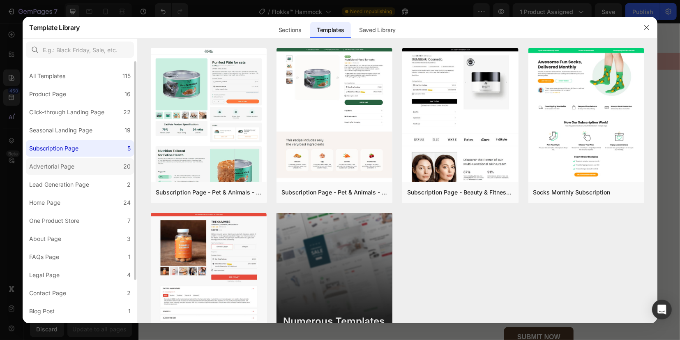
click at [57, 165] on div "Advertorial Page" at bounding box center [51, 166] width 45 height 10
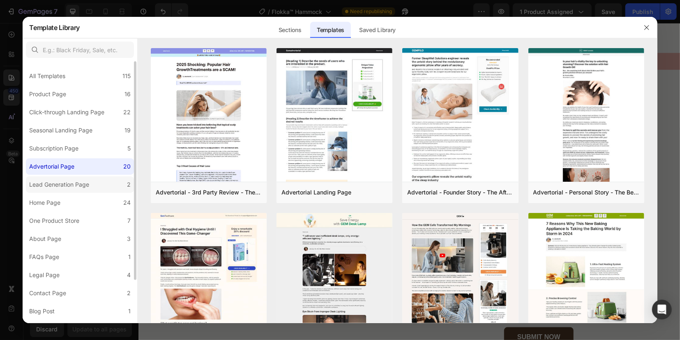
click at [56, 188] on div "Lead Generation Page" at bounding box center [59, 185] width 60 height 10
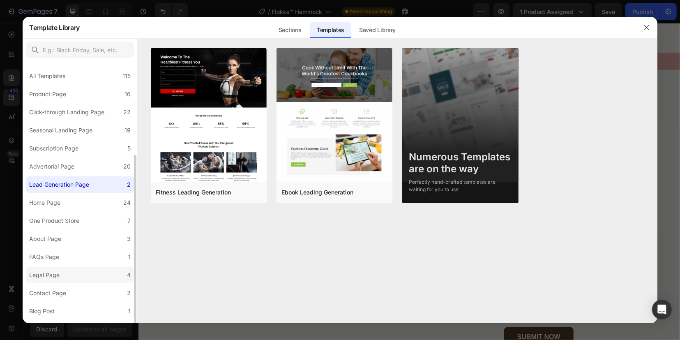
scroll to position [51, 0]
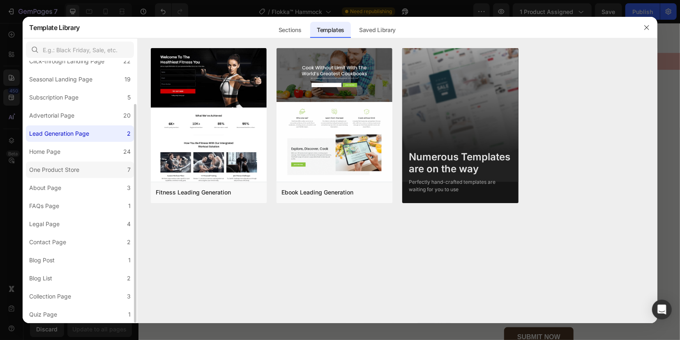
click at [55, 170] on div "One Product Store" at bounding box center [54, 170] width 50 height 10
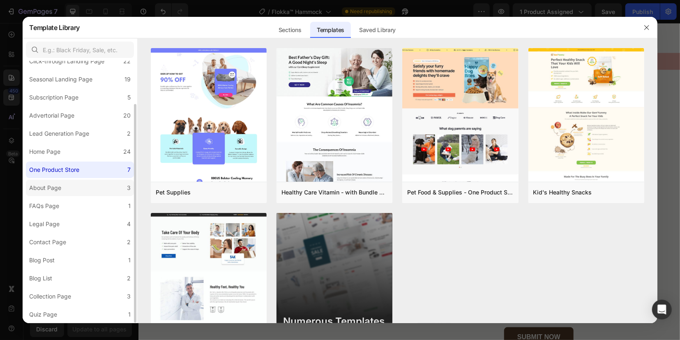
click at [55, 186] on div "About Page" at bounding box center [45, 188] width 32 height 10
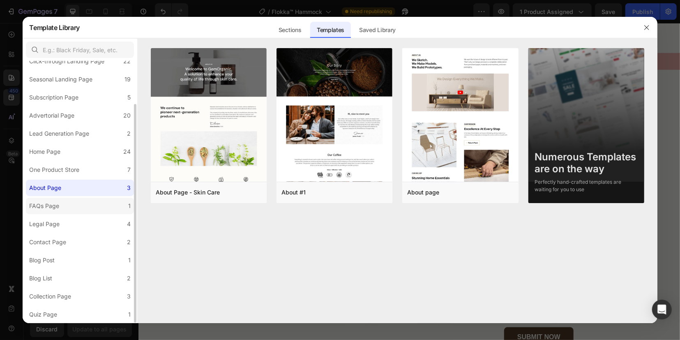
click at [56, 210] on div "FAQs Page" at bounding box center [44, 206] width 30 height 10
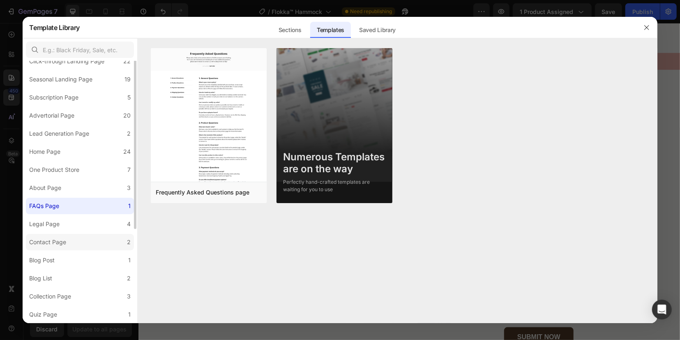
scroll to position [0, 0]
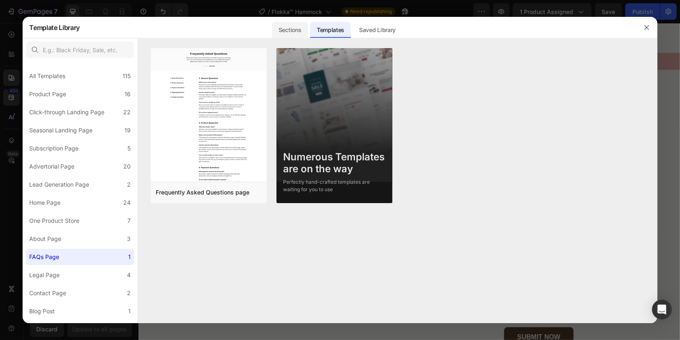
click at [284, 28] on div "Sections" at bounding box center [290, 30] width 36 height 16
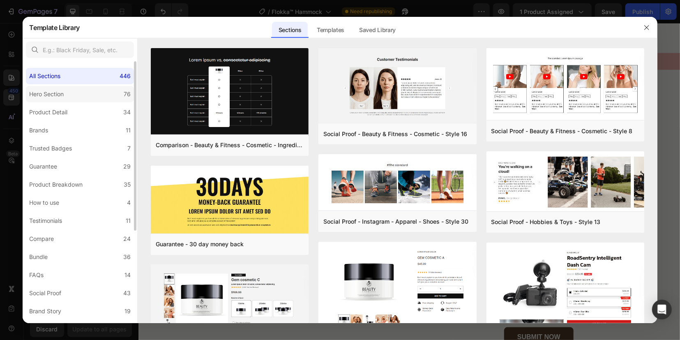
click at [62, 92] on div "Hero Section" at bounding box center [46, 94] width 35 height 10
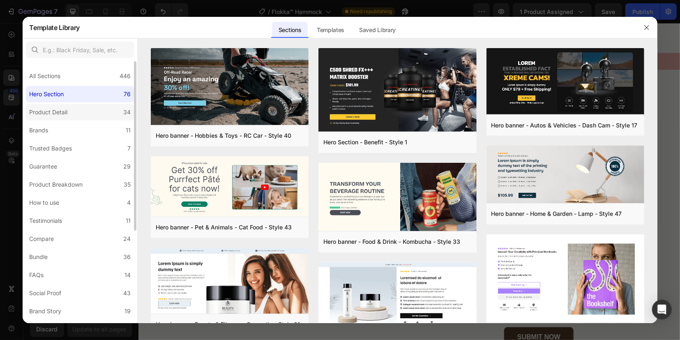
click at [60, 115] on div "Product Detail" at bounding box center [48, 112] width 38 height 10
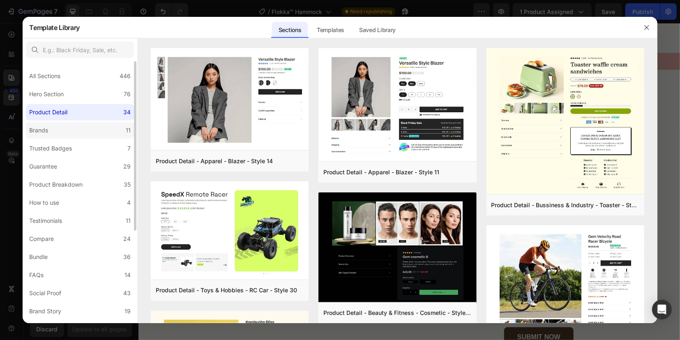
click at [51, 133] on div "Brands" at bounding box center [40, 130] width 22 height 10
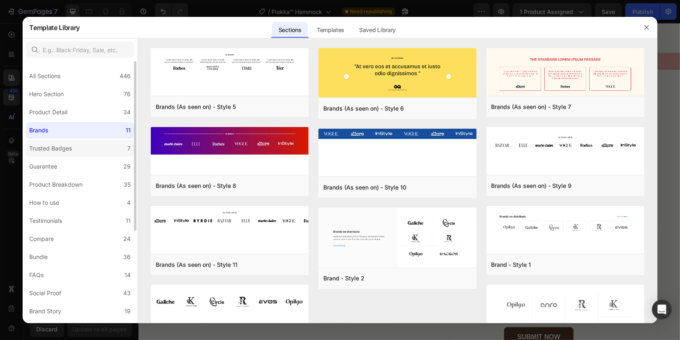
click at [61, 152] on div "Trusted Badges" at bounding box center [50, 148] width 43 height 10
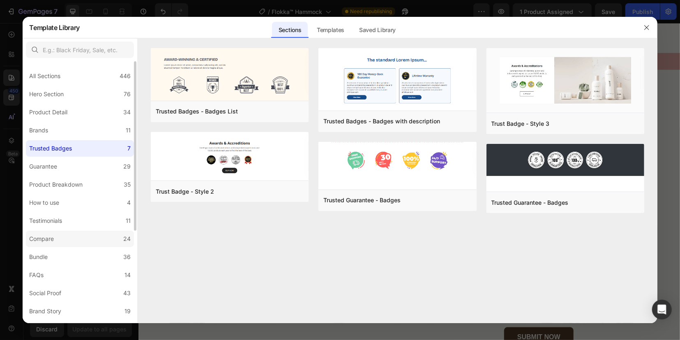
click at [58, 236] on label "Compare 24" at bounding box center [80, 238] width 108 height 16
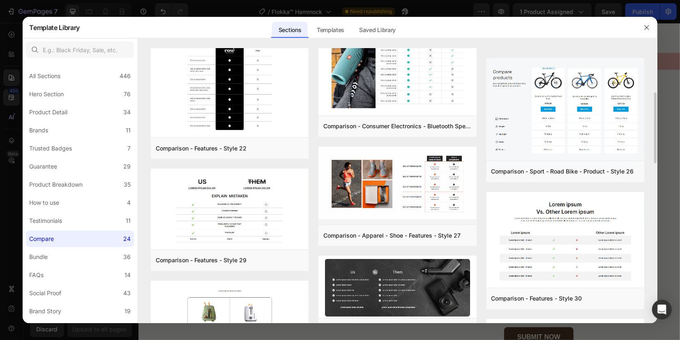
scroll to position [121, 0]
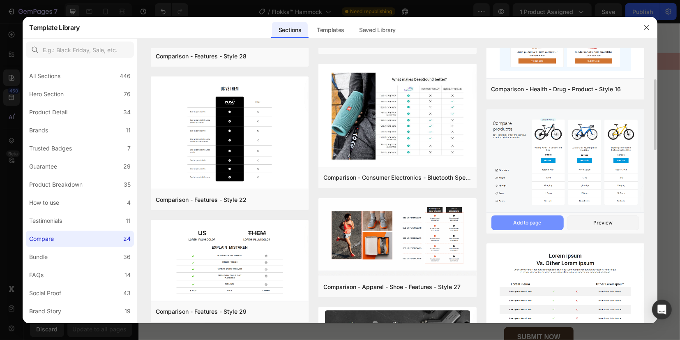
click at [520, 224] on div "Add to page" at bounding box center [528, 222] width 28 height 7
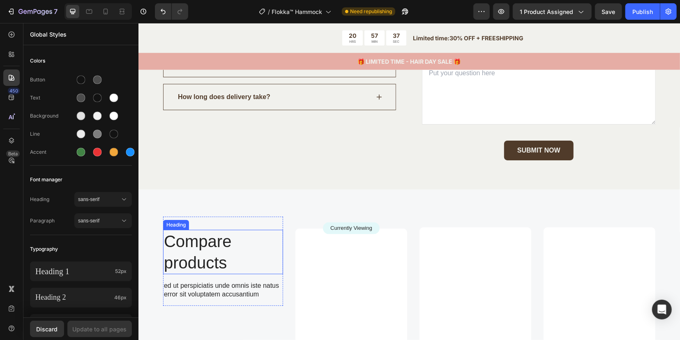
scroll to position [2731, 0]
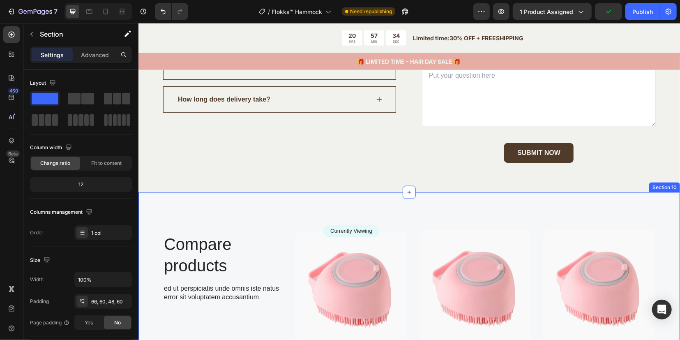
click at [538, 183] on div "FIND YOUR ANSWERS HERE Text block FREQUENTLY ASKED QUESTIONS Heading Row Will i…" at bounding box center [408, 27] width 541 height 329
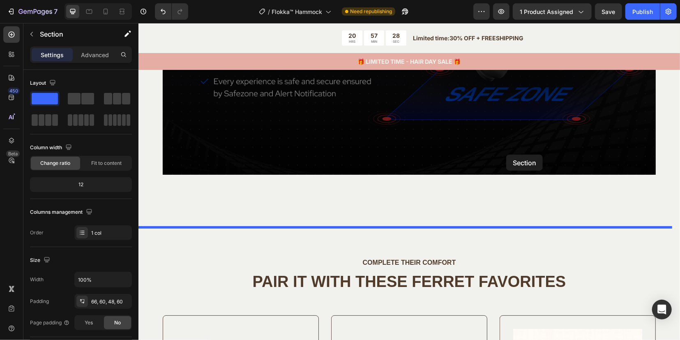
scroll to position [1961, 0]
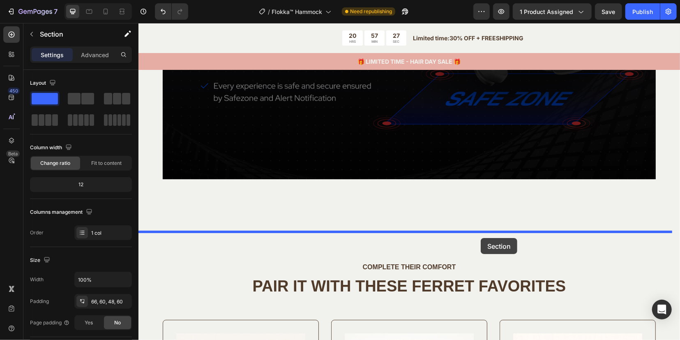
drag, startPoint x: 519, startPoint y: 182, endPoint x: 480, endPoint y: 237, distance: 67.2
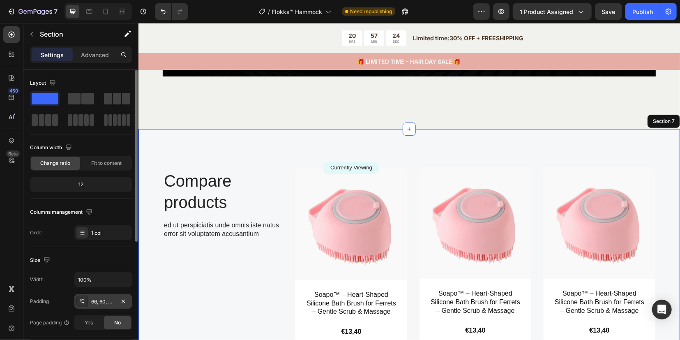
scroll to position [52, 0]
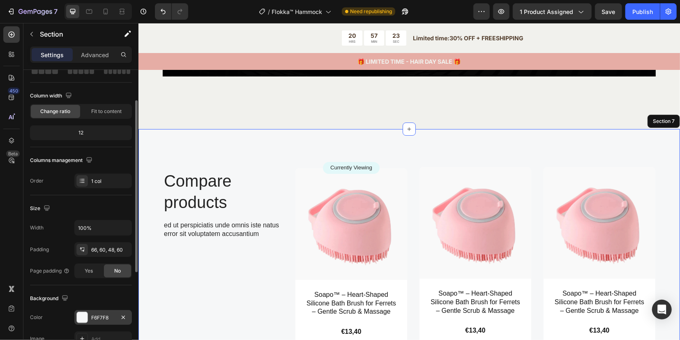
click at [91, 318] on div "F6F7F8" at bounding box center [103, 317] width 58 height 15
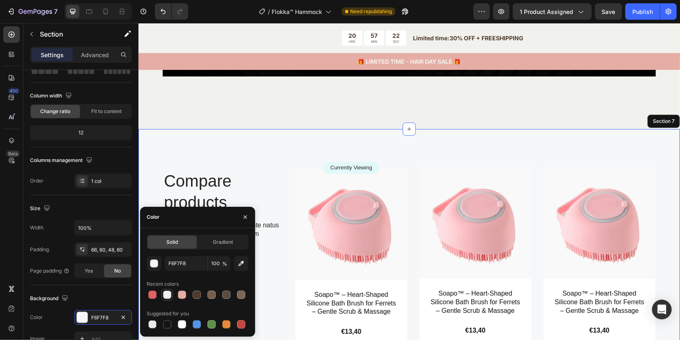
click at [167, 295] on div at bounding box center [167, 294] width 8 height 8
type input "F1F1ED"
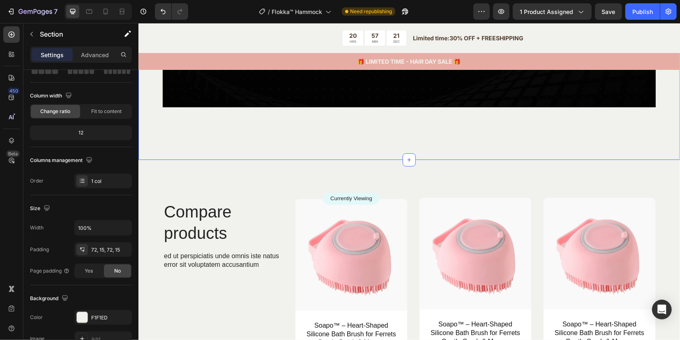
scroll to position [2012, 0]
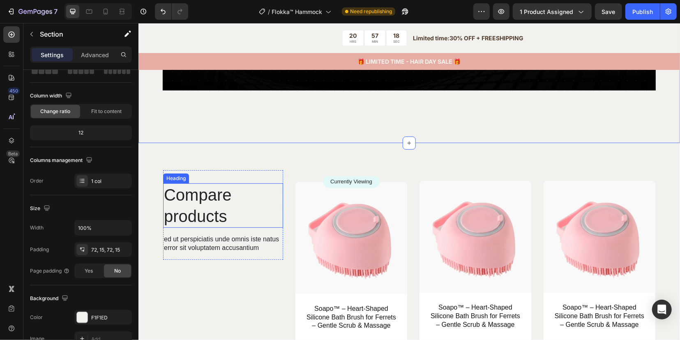
scroll to position [2064, 0]
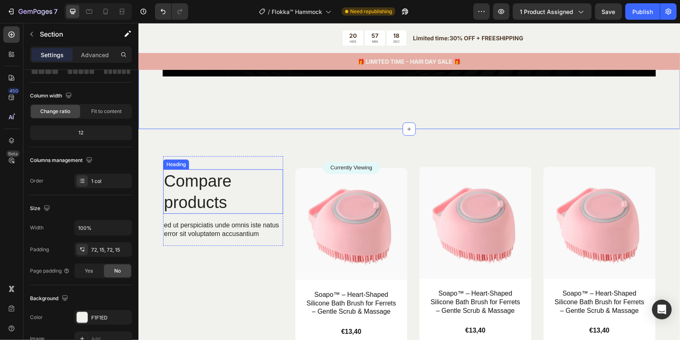
click at [197, 195] on h2 "Compare products" at bounding box center [223, 191] width 120 height 44
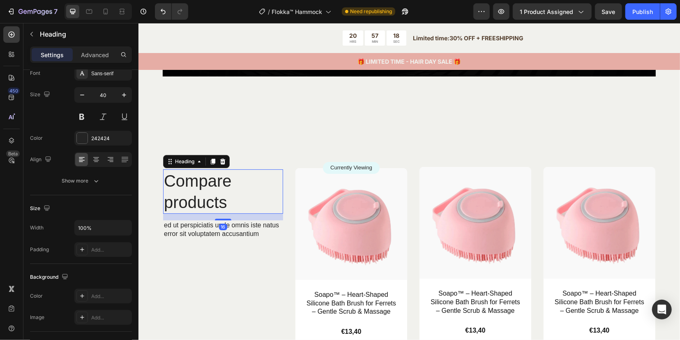
scroll to position [0, 0]
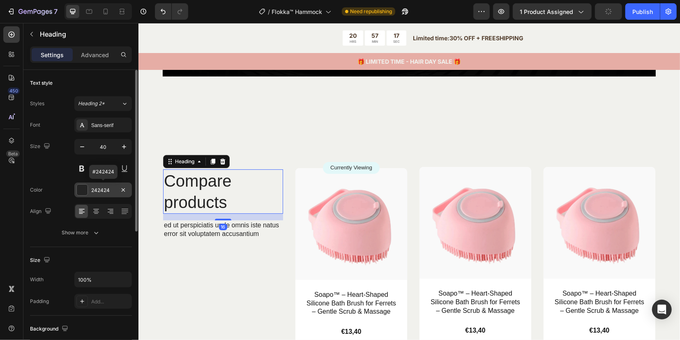
click at [81, 194] on div at bounding box center [82, 189] width 11 height 11
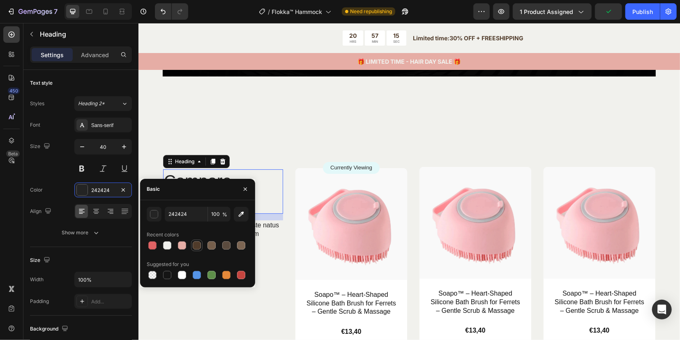
click at [199, 245] on div at bounding box center [197, 245] width 8 height 8
type input "503B2A"
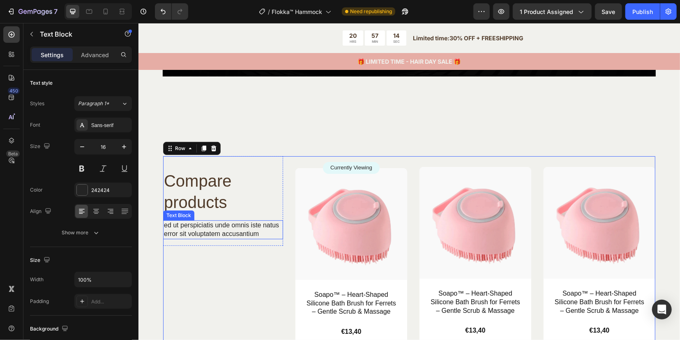
click at [229, 231] on p "ed ut perspiciatis unde omnis iste natus error sit voluptatem accusantium" at bounding box center [223, 229] width 118 height 17
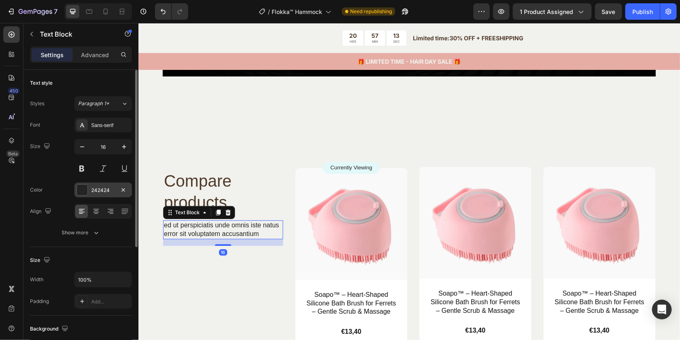
click at [86, 190] on div at bounding box center [82, 189] width 11 height 11
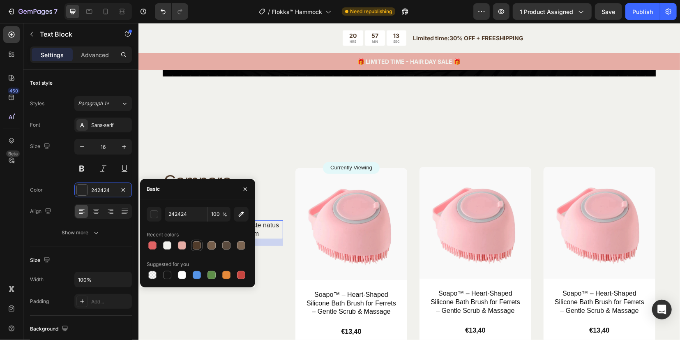
click at [193, 246] on div at bounding box center [197, 245] width 8 height 8
type input "503B2A"
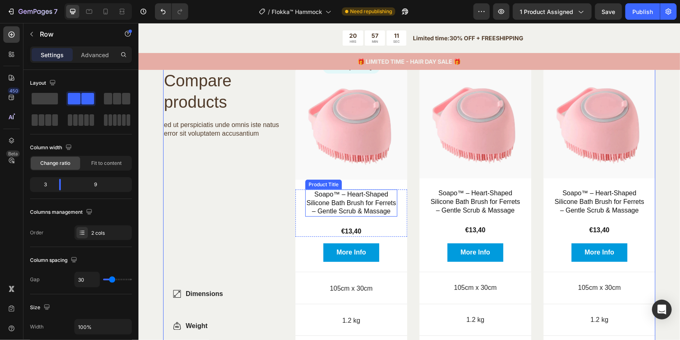
scroll to position [2167, 0]
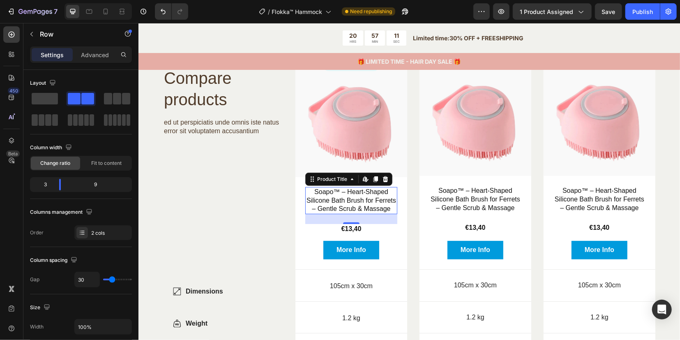
click at [329, 200] on h3 "Soapo™ – Heart-Shaped Silicone Bath Brush for Ferrets – Gentle Scrub & Massage" at bounding box center [351, 200] width 92 height 27
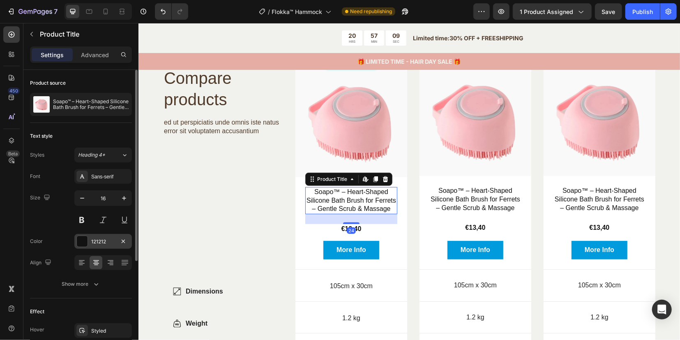
click at [87, 241] on div at bounding box center [82, 241] width 11 height 11
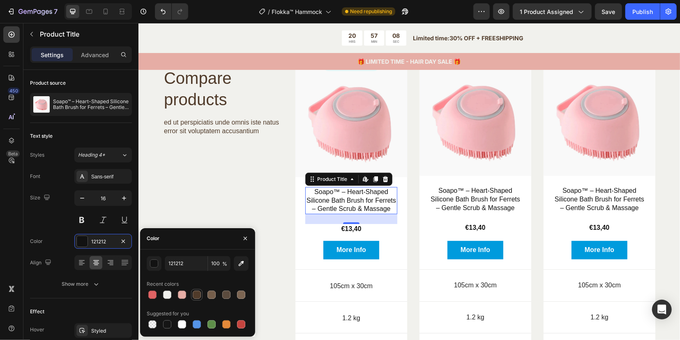
click at [198, 295] on div at bounding box center [197, 294] width 8 height 8
type input "503B2A"
click at [346, 233] on div "24" at bounding box center [350, 230] width 9 height 7
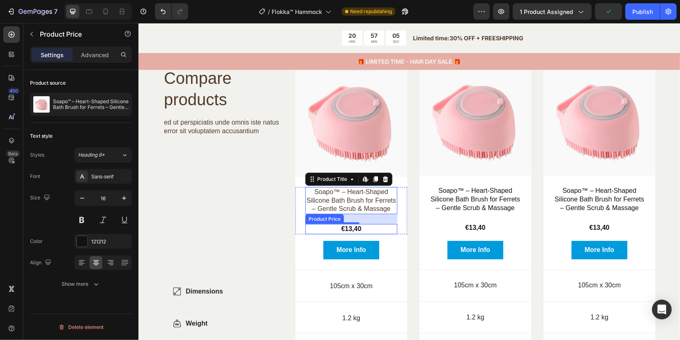
click at [335, 234] on div "€13,40" at bounding box center [351, 228] width 92 height 10
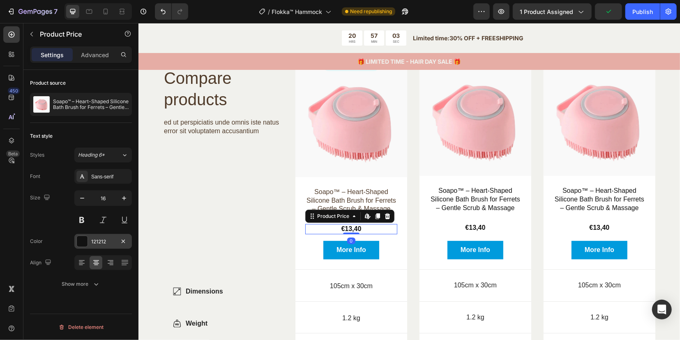
click at [80, 243] on div at bounding box center [82, 241] width 11 height 11
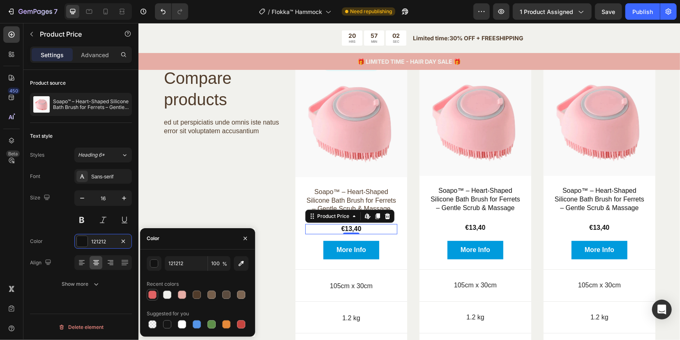
click at [153, 294] on div at bounding box center [152, 294] width 8 height 8
type input "E06364"
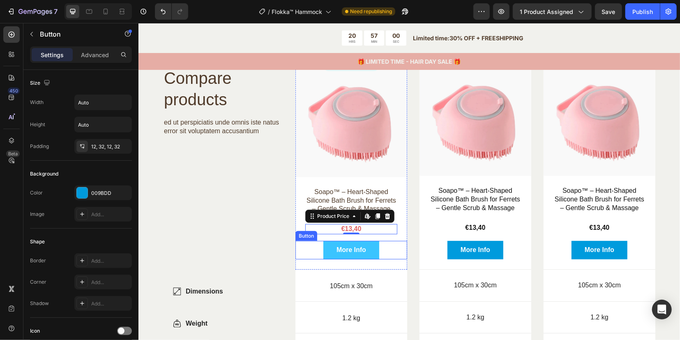
click at [326, 259] on button "More Info" at bounding box center [351, 249] width 56 height 18
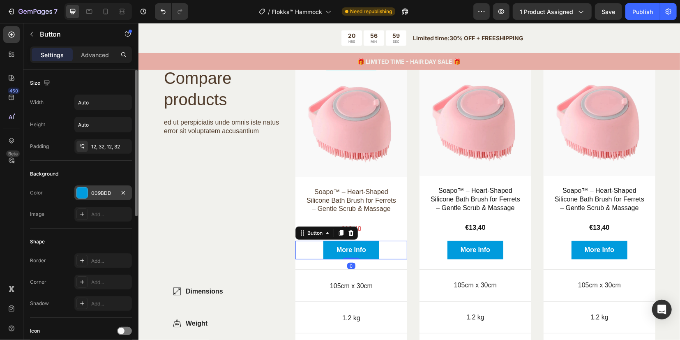
click at [93, 192] on div "009BDD" at bounding box center [103, 192] width 24 height 7
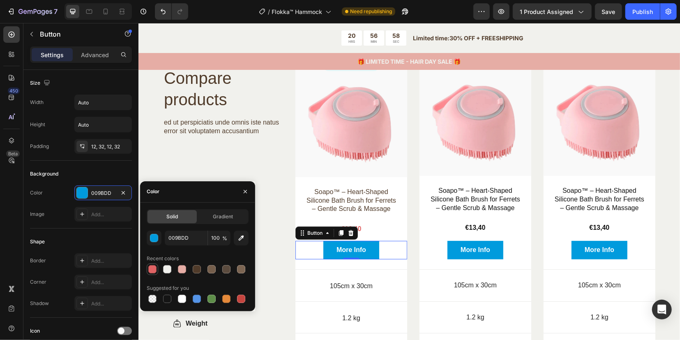
click at [154, 268] on div at bounding box center [152, 269] width 8 height 8
type input "E06364"
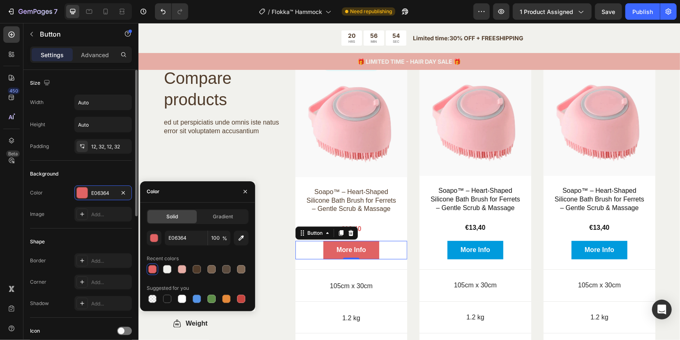
scroll to position [51, 0]
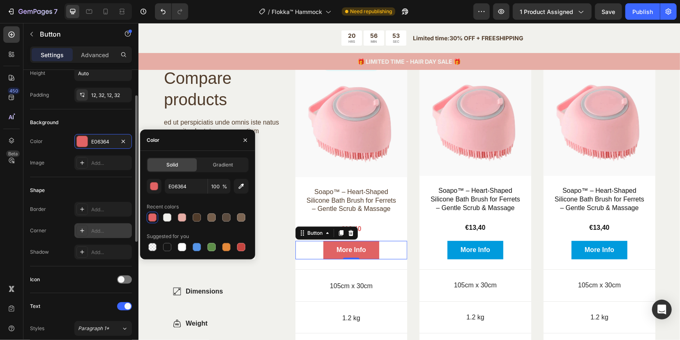
click at [83, 229] on icon at bounding box center [82, 230] width 7 height 7
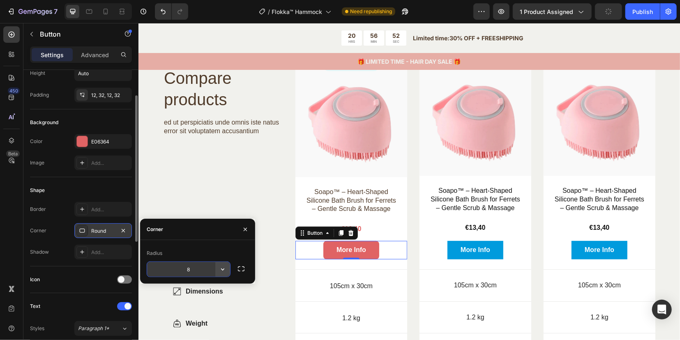
click at [223, 272] on icon "button" at bounding box center [223, 269] width 8 height 8
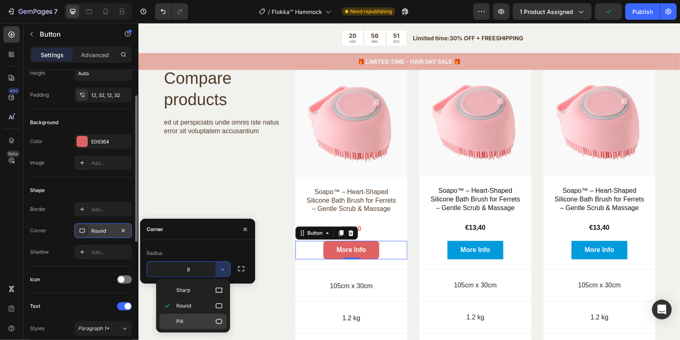
click at [222, 318] on icon at bounding box center [219, 321] width 8 height 8
type input "9999"
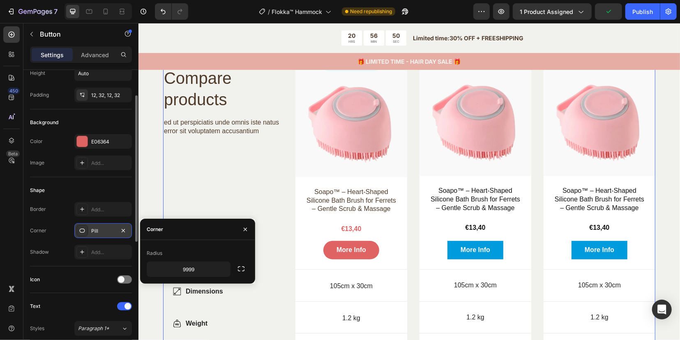
click at [244, 200] on div "Compare products Heading ed ut perspiciatis unde omnis iste natus error sit vol…" at bounding box center [223, 244] width 120 height 382
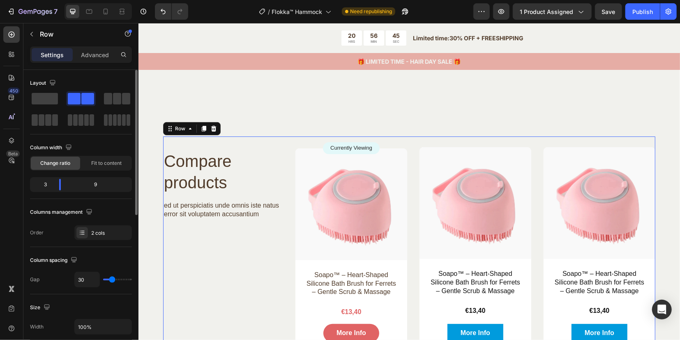
scroll to position [2012, 0]
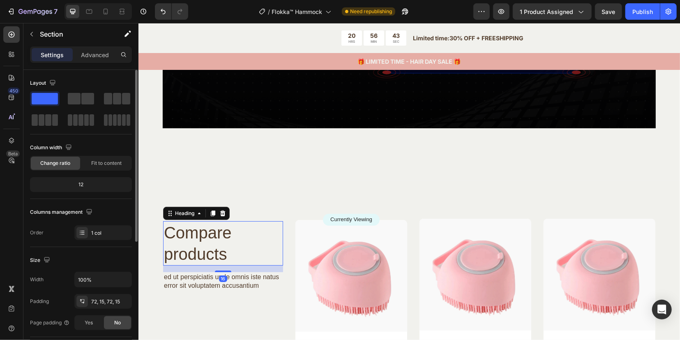
click at [210, 240] on h2 "Compare products" at bounding box center [223, 243] width 120 height 44
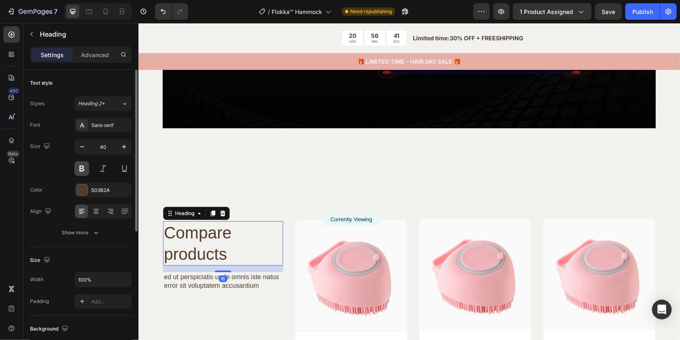
click at [84, 166] on button at bounding box center [81, 168] width 15 height 15
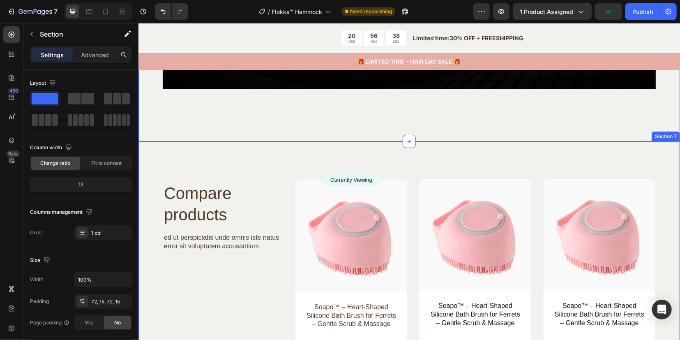
scroll to position [2064, 0]
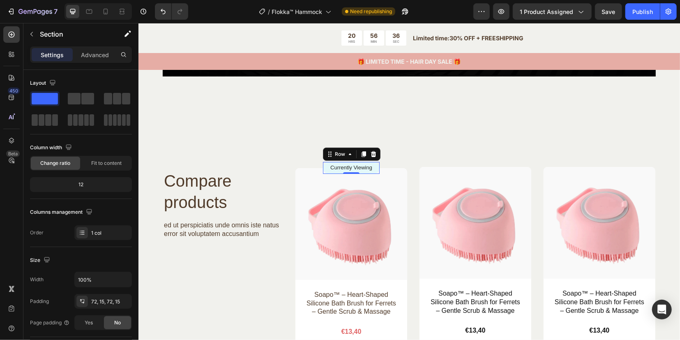
click at [324, 168] on div "Currently Viewing Text Block Row 0" at bounding box center [351, 167] width 57 height 12
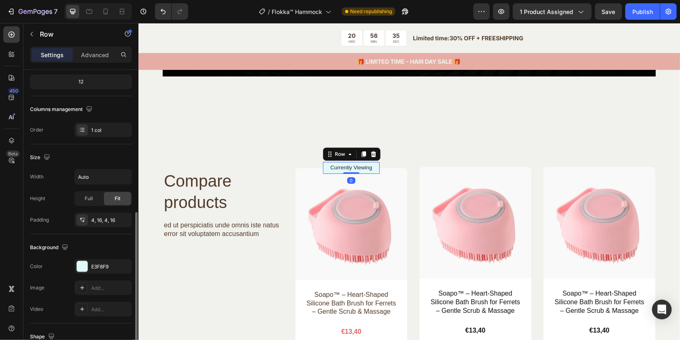
scroll to position [154, 0]
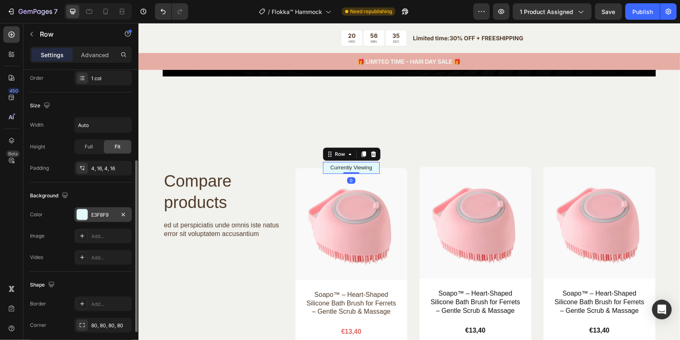
click at [92, 214] on div "E3F8F9" at bounding box center [103, 214] width 24 height 7
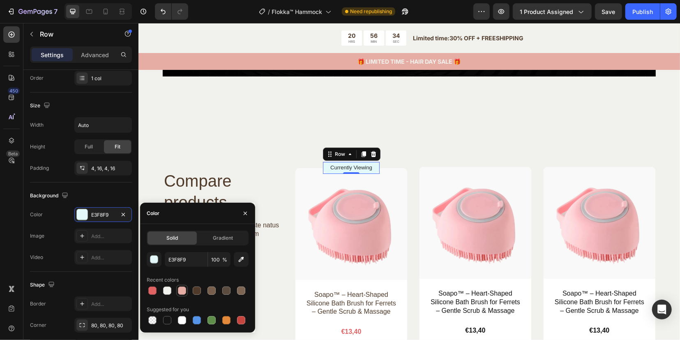
click at [182, 290] on div at bounding box center [182, 290] width 8 height 8
type input "E6ADA5"
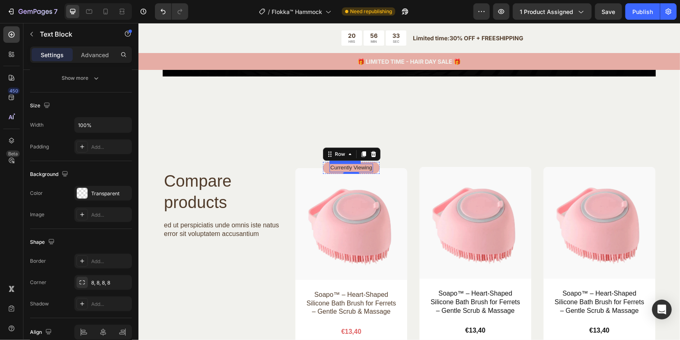
click at [341, 167] on p "Currently Viewing" at bounding box center [351, 167] width 42 height 7
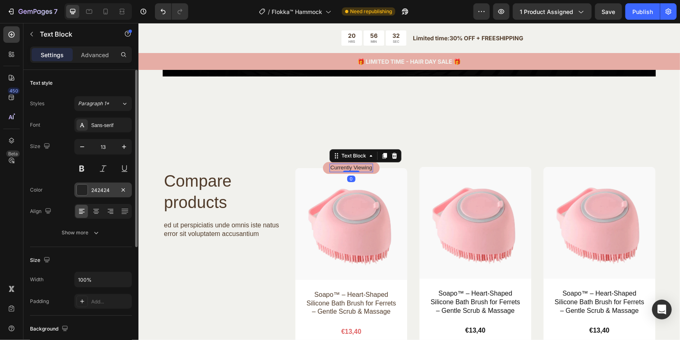
click at [90, 187] on div "242424" at bounding box center [103, 189] width 58 height 15
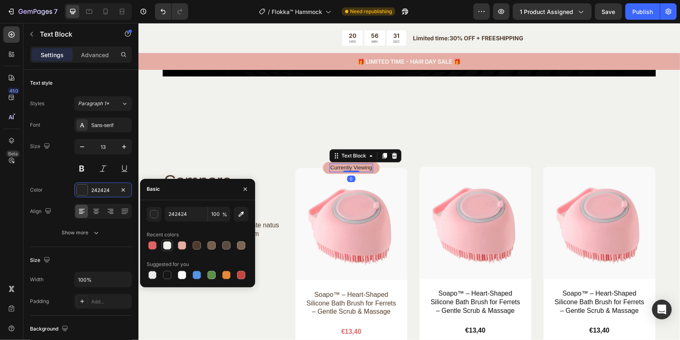
click at [166, 246] on div at bounding box center [167, 245] width 8 height 8
type input "F1F1ED"
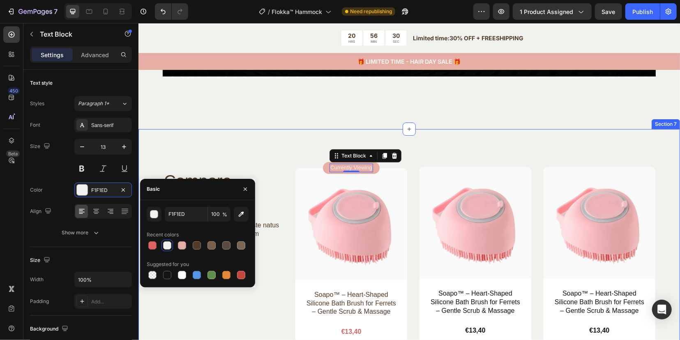
click at [247, 140] on div "Compare products Heading ed ut perspiciatis unde omnis iste natus error sit vol…" at bounding box center [408, 346] width 541 height 435
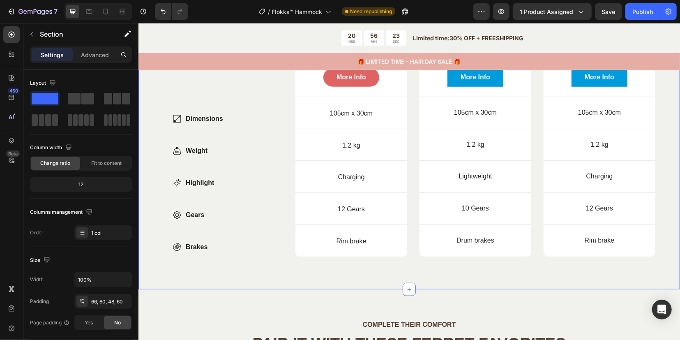
scroll to position [2320, 0]
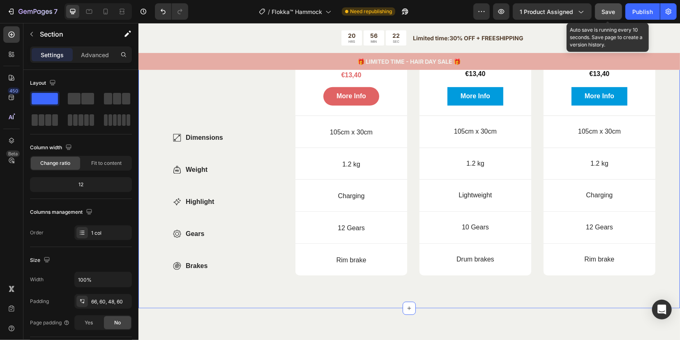
click at [611, 10] on span "Save" at bounding box center [609, 11] width 14 height 7
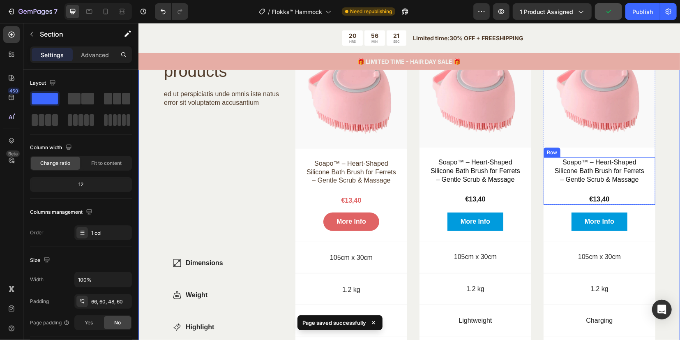
scroll to position [2167, 0]
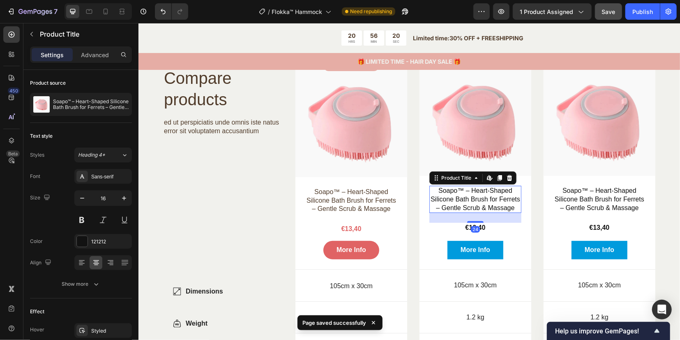
click at [465, 201] on h3 "Soapo™ – Heart-Shaped Silicone Bath Brush for Ferrets – Gentle Scrub & Massage" at bounding box center [475, 198] width 92 height 27
click at [88, 243] on div "121212" at bounding box center [103, 241] width 58 height 15
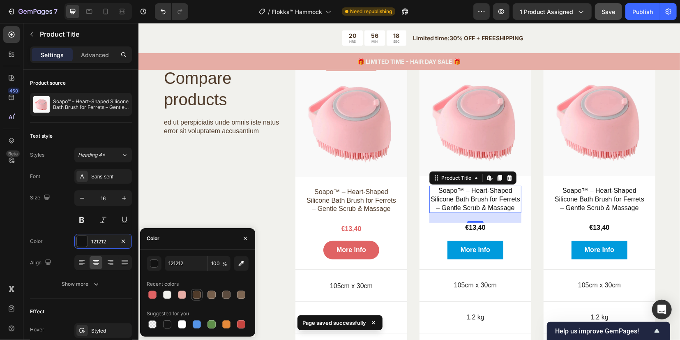
drag, startPoint x: 195, startPoint y: 293, endPoint x: 173, endPoint y: 253, distance: 45.3
click at [195, 293] on div at bounding box center [197, 294] width 8 height 8
type input "503B2A"
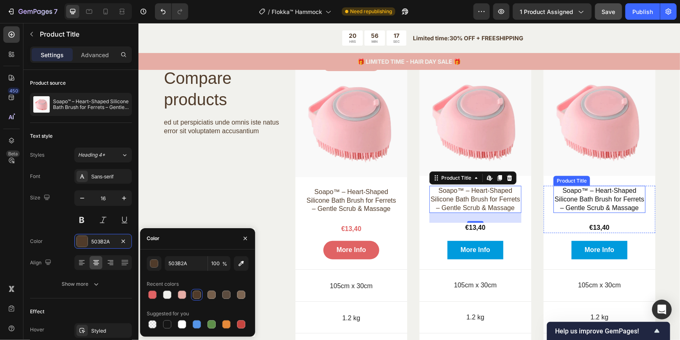
click at [573, 197] on h3 "Soapo™ – Heart-Shaped Silicone Bath Brush for Ferrets – Gentle Scrub & Massage" at bounding box center [599, 198] width 92 height 27
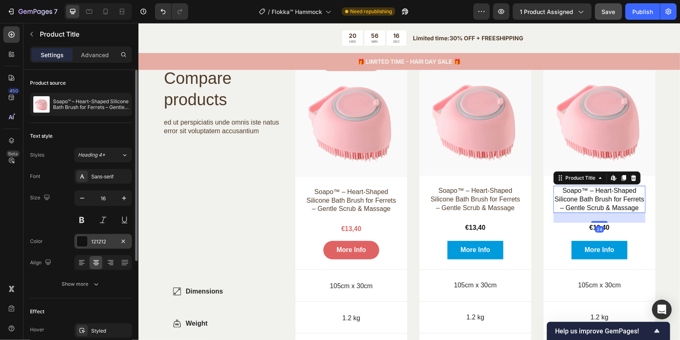
click at [85, 243] on div at bounding box center [82, 241] width 11 height 11
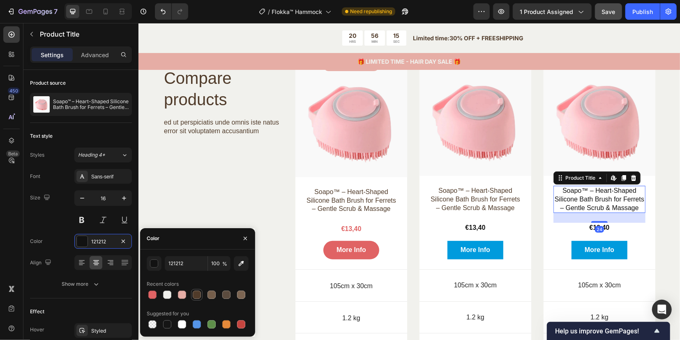
click at [199, 292] on div at bounding box center [197, 294] width 8 height 8
type input "503B2A"
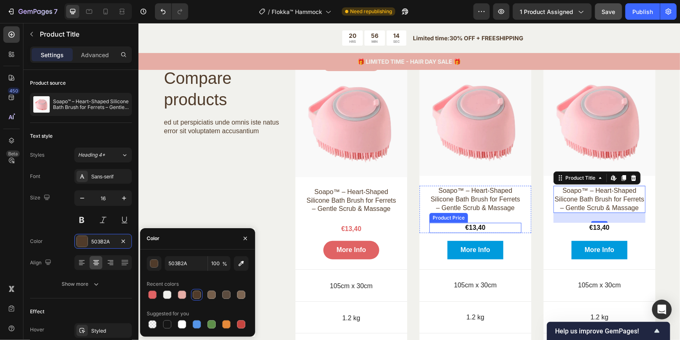
click at [467, 233] on div "€13,40" at bounding box center [475, 227] width 92 height 10
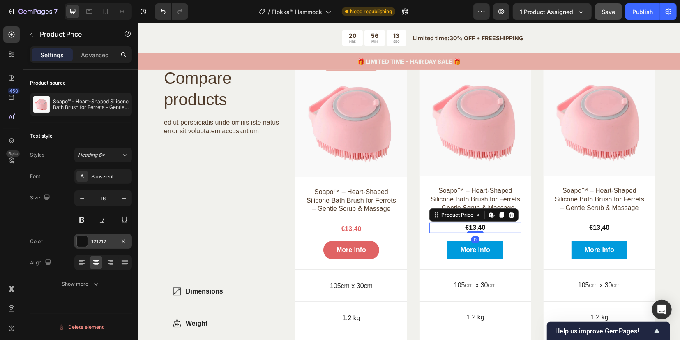
click at [86, 241] on div at bounding box center [82, 241] width 11 height 11
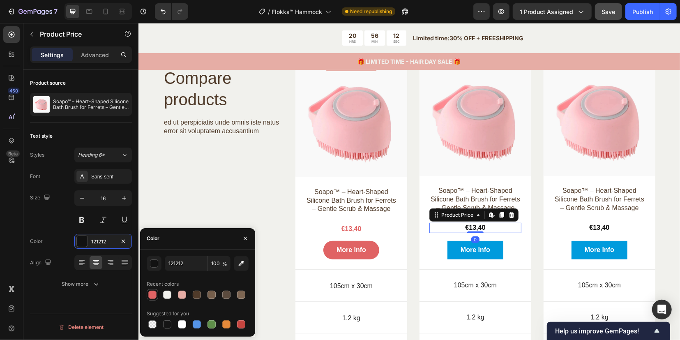
click at [152, 290] on div at bounding box center [152, 295] width 10 height 10
type input "E06364"
click at [594, 233] on div "€13,40" at bounding box center [599, 227] width 92 height 10
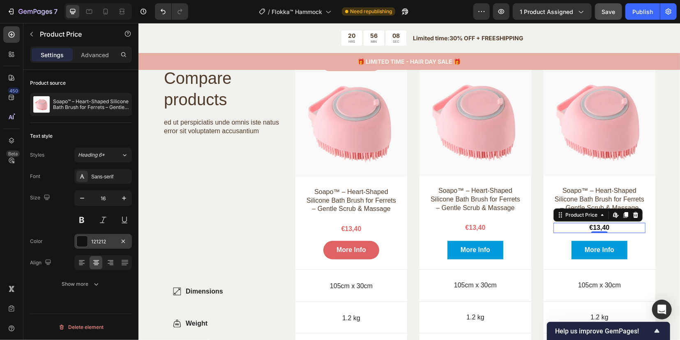
click at [86, 242] on div at bounding box center [82, 241] width 11 height 11
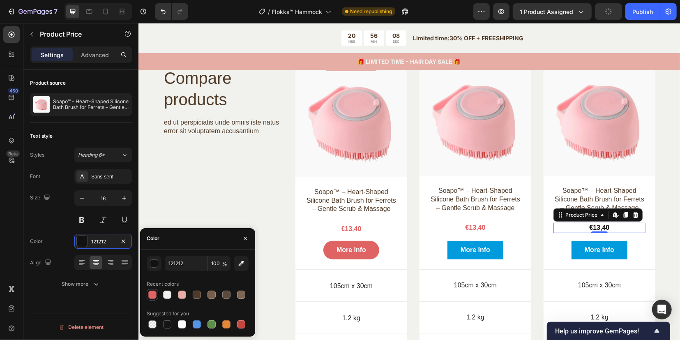
click at [154, 293] on div at bounding box center [152, 294] width 8 height 8
type input "E06364"
click at [347, 234] on div "€13,40" at bounding box center [351, 228] width 92 height 10
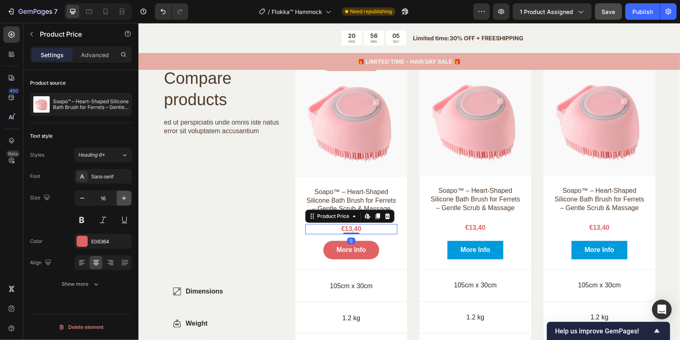
click at [128, 198] on icon "button" at bounding box center [124, 198] width 8 height 8
type input "17"
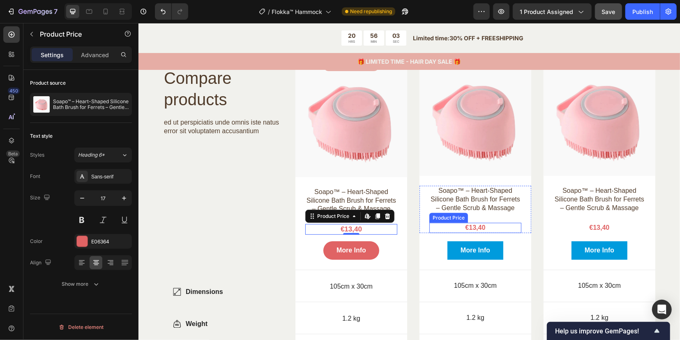
click at [474, 233] on div "€13,40" at bounding box center [475, 227] width 92 height 10
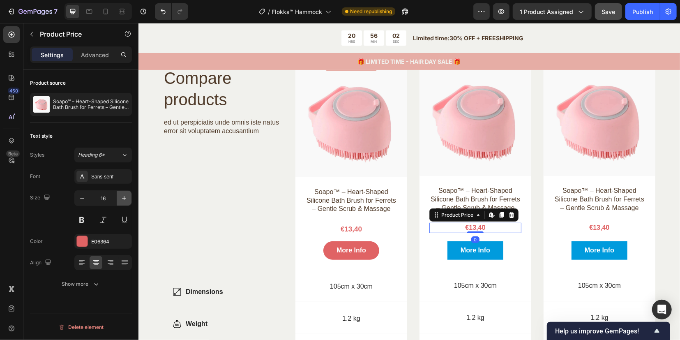
click at [126, 198] on icon "button" at bounding box center [124, 198] width 8 height 8
type input "17"
click at [607, 233] on div "€13,40" at bounding box center [599, 227] width 92 height 10
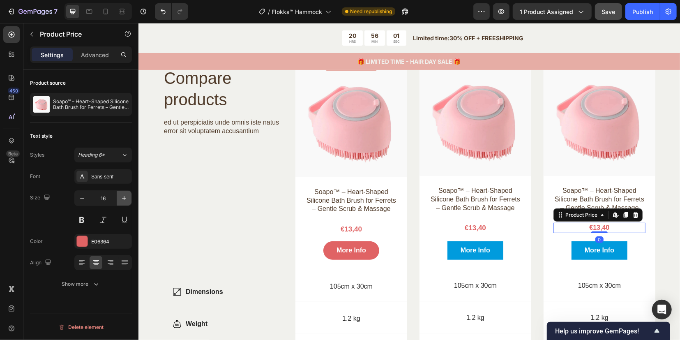
click at [128, 200] on button "button" at bounding box center [124, 198] width 15 height 15
type input "17"
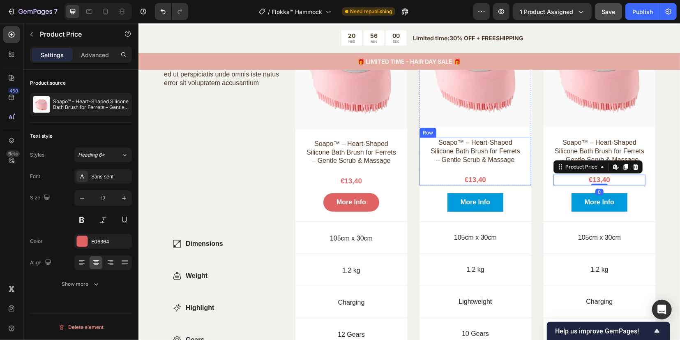
scroll to position [2218, 0]
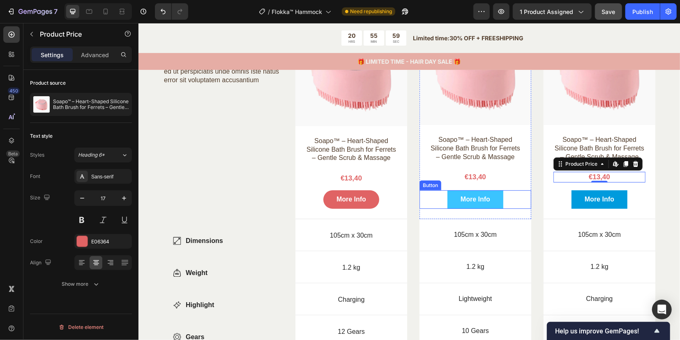
click at [449, 207] on button "More Info" at bounding box center [475, 199] width 56 height 18
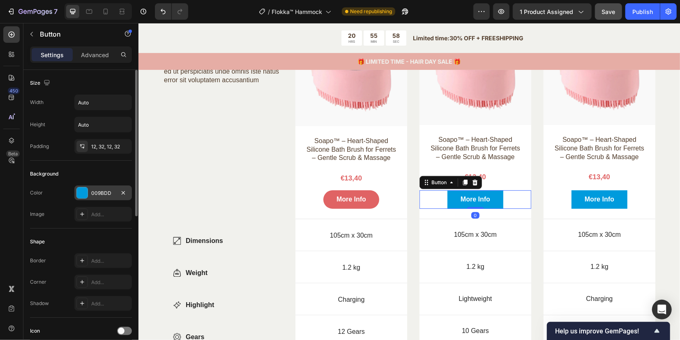
click at [79, 194] on div at bounding box center [82, 192] width 11 height 11
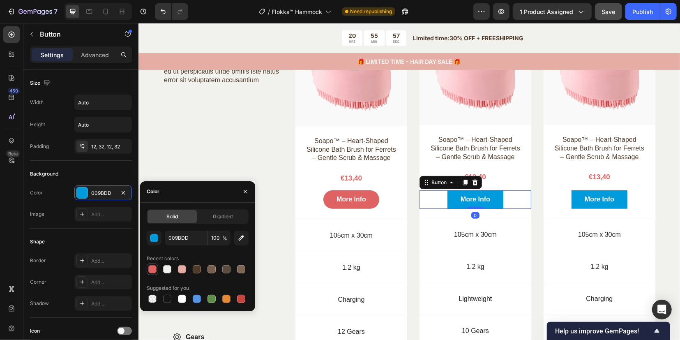
click at [156, 268] on div at bounding box center [152, 269] width 8 height 8
type input "E06364"
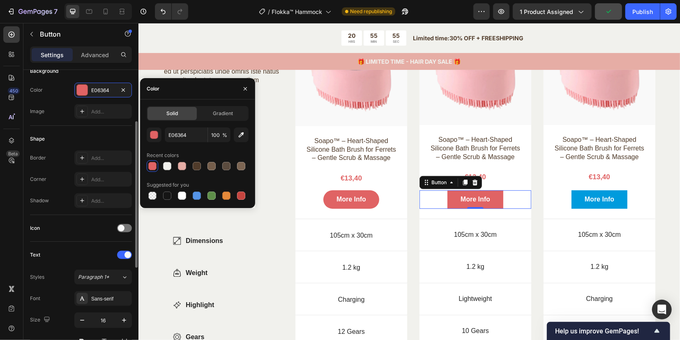
scroll to position [154, 0]
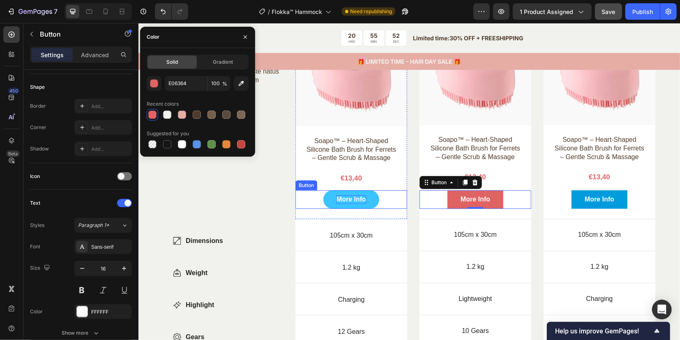
click at [336, 203] on div "More Info" at bounding box center [351, 199] width 30 height 9
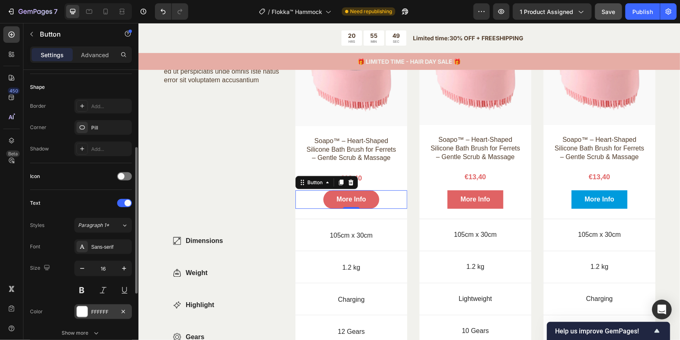
click at [88, 311] on div at bounding box center [82, 312] width 12 height 12
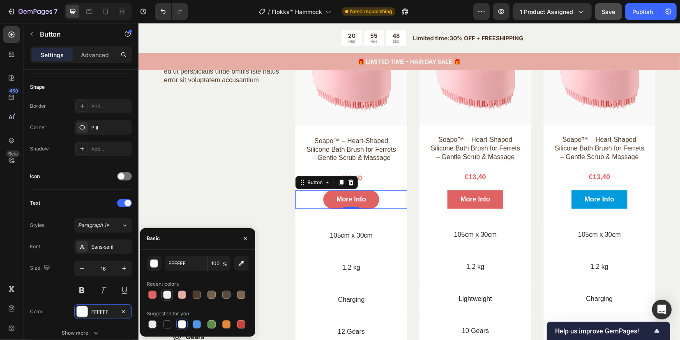
click at [168, 296] on div at bounding box center [167, 294] width 8 height 8
type input "F1F1ED"
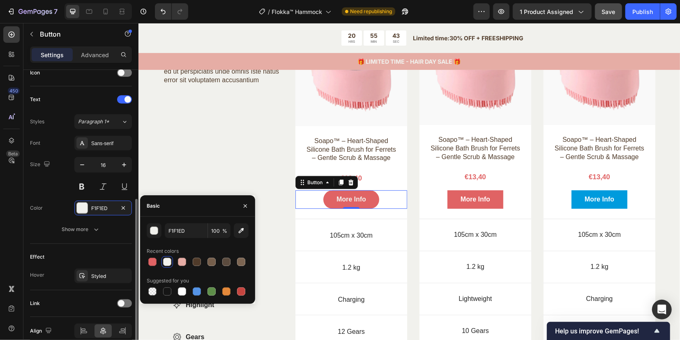
scroll to position [294, 0]
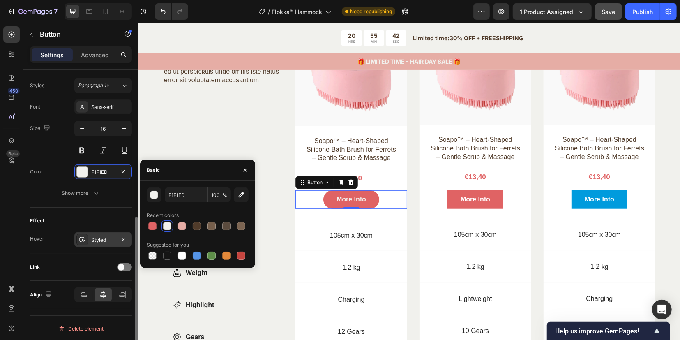
click at [79, 237] on icon at bounding box center [82, 239] width 7 height 7
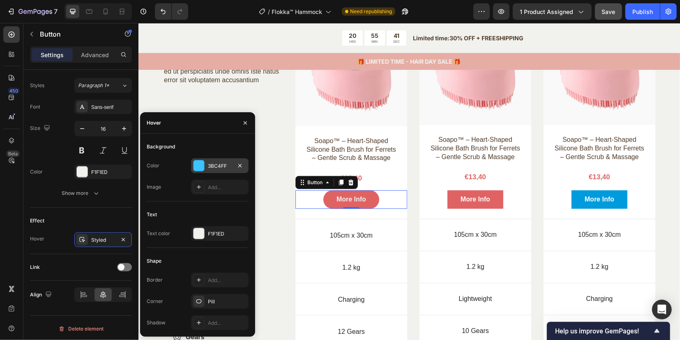
click at [199, 166] on div at bounding box center [199, 165] width 11 height 11
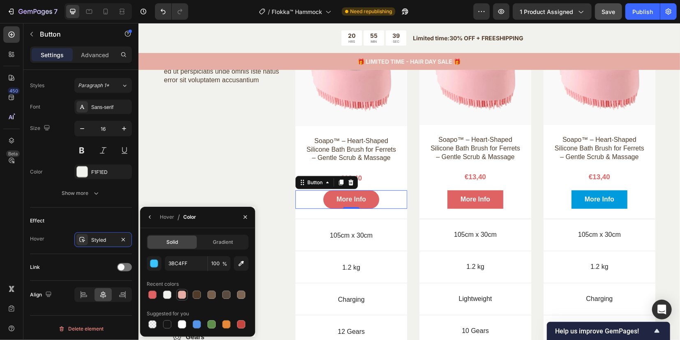
click at [179, 293] on div at bounding box center [182, 294] width 8 height 8
type input "E6ADA5"
click at [215, 182] on div "Compare products Heading ed ut perspiciatis unde omnis iste natus error sit vol…" at bounding box center [223, 193] width 120 height 382
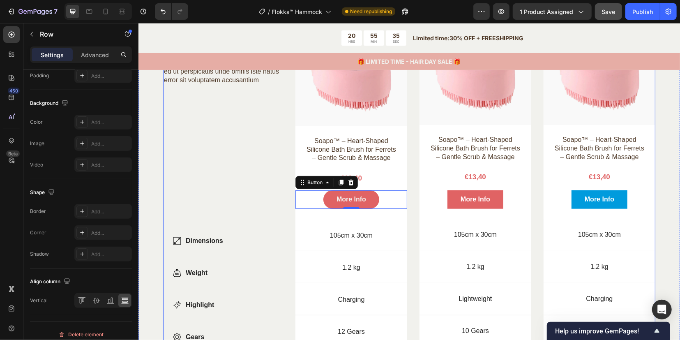
scroll to position [0, 0]
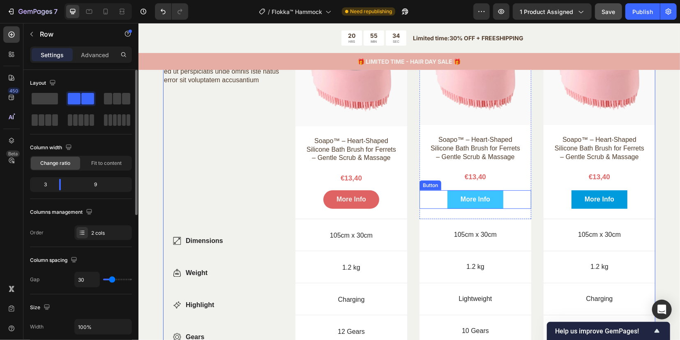
click at [453, 204] on button "More Info" at bounding box center [475, 199] width 56 height 18
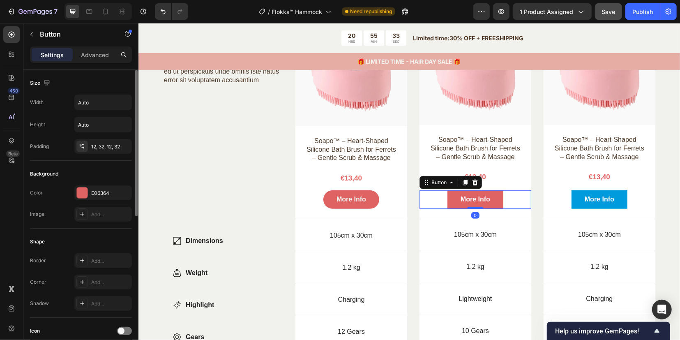
scroll to position [51, 0]
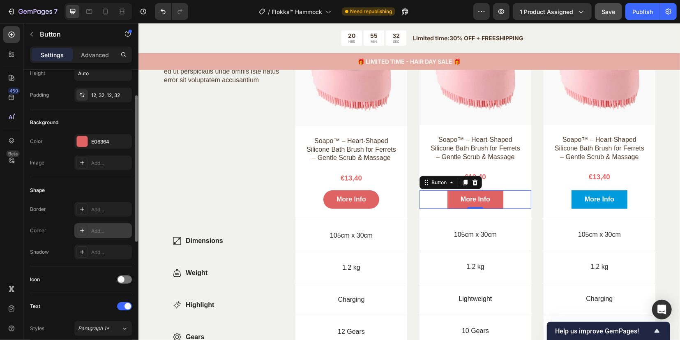
click at [85, 232] on div at bounding box center [82, 231] width 12 height 12
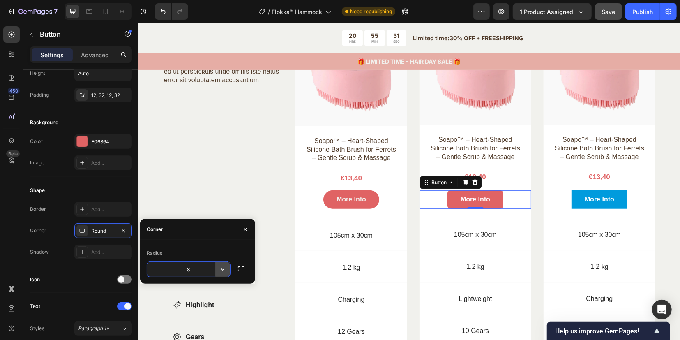
click at [224, 267] on icon "button" at bounding box center [223, 269] width 8 height 8
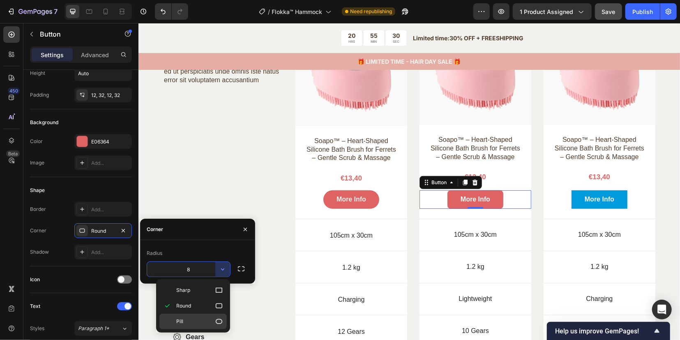
click at [182, 318] on span "Pill" at bounding box center [179, 321] width 7 height 7
type input "9999"
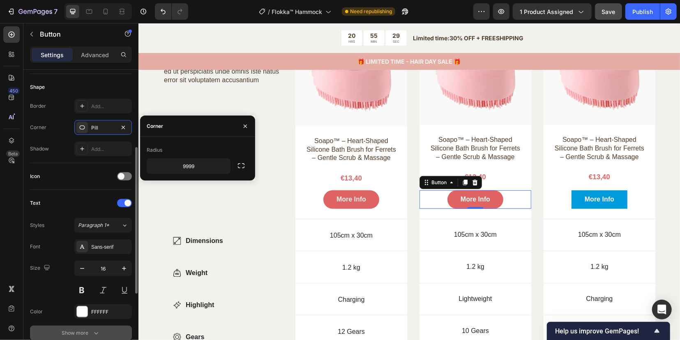
scroll to position [206, 0]
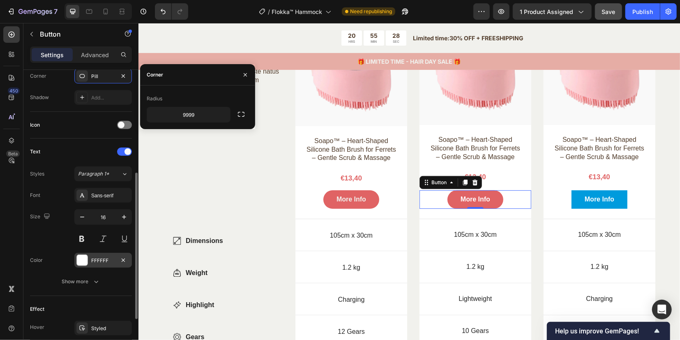
click at [88, 260] on div at bounding box center [82, 260] width 12 height 12
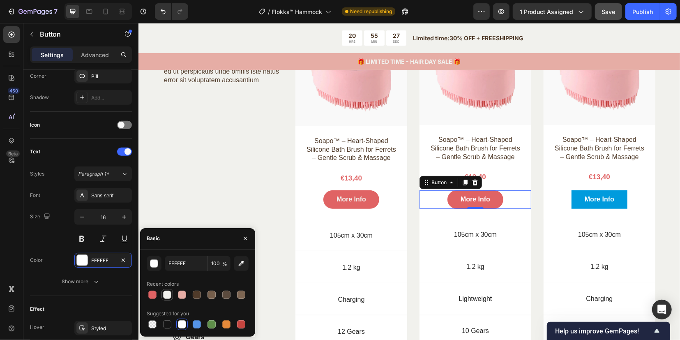
click at [169, 295] on div at bounding box center [167, 294] width 8 height 8
type input "F1F1ED"
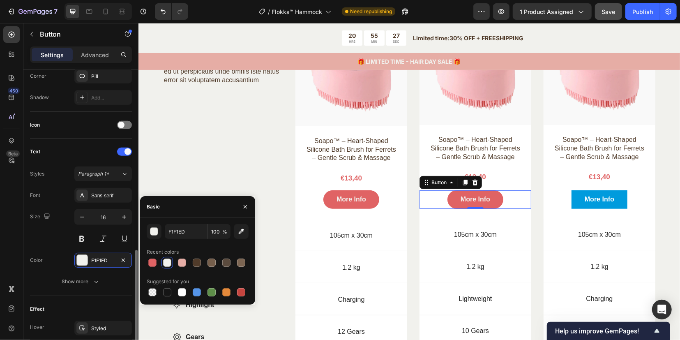
scroll to position [257, 0]
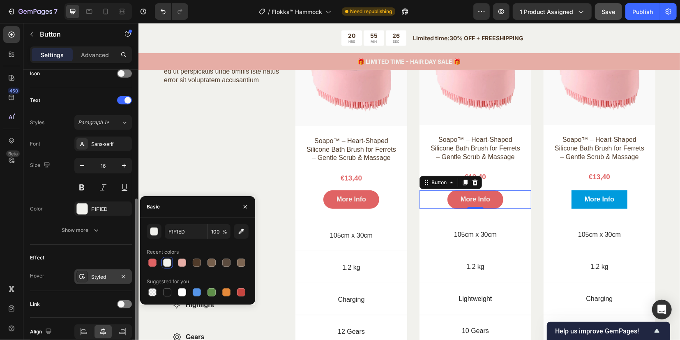
click at [90, 274] on div "Styled" at bounding box center [103, 276] width 58 height 15
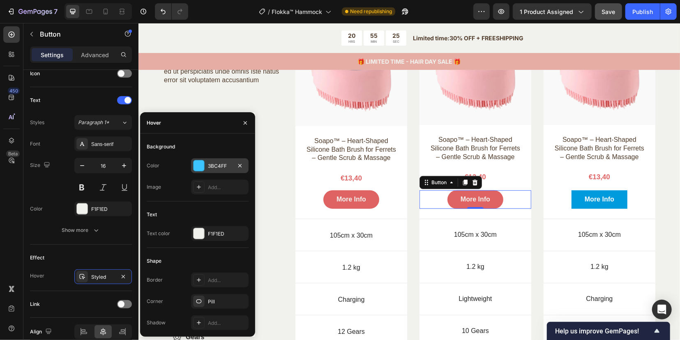
click at [200, 165] on div at bounding box center [199, 165] width 11 height 11
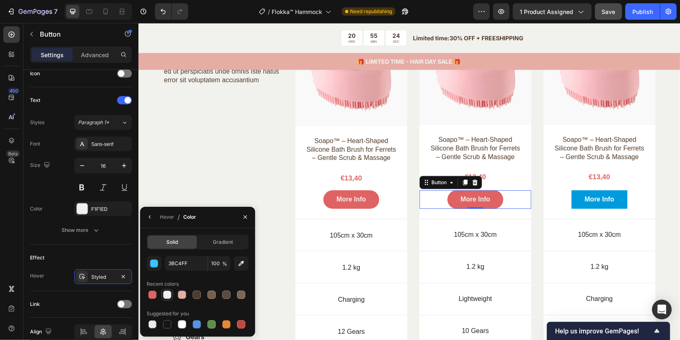
click at [166, 292] on div at bounding box center [167, 294] width 8 height 8
drag, startPoint x: 183, startPoint y: 295, endPoint x: 190, endPoint y: 294, distance: 7.0
click at [183, 295] on div at bounding box center [182, 294] width 8 height 8
type input "E6ADA5"
click at [175, 216] on div "Hover / Color" at bounding box center [169, 217] width 59 height 21
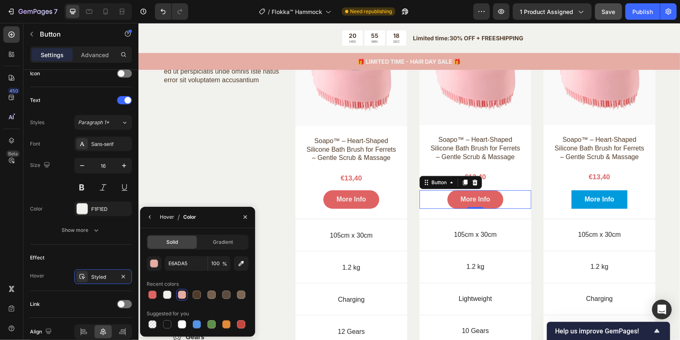
click at [172, 218] on div "Hover" at bounding box center [167, 216] width 14 height 7
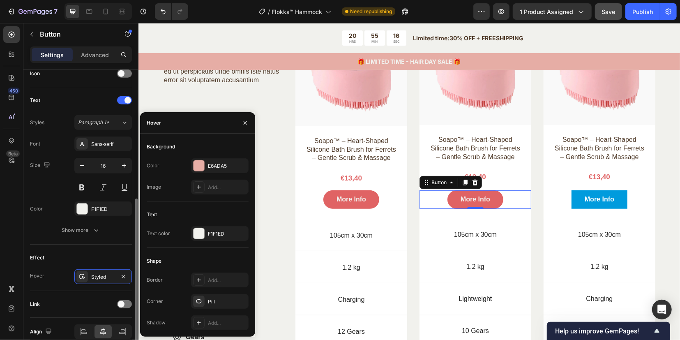
scroll to position [294, 0]
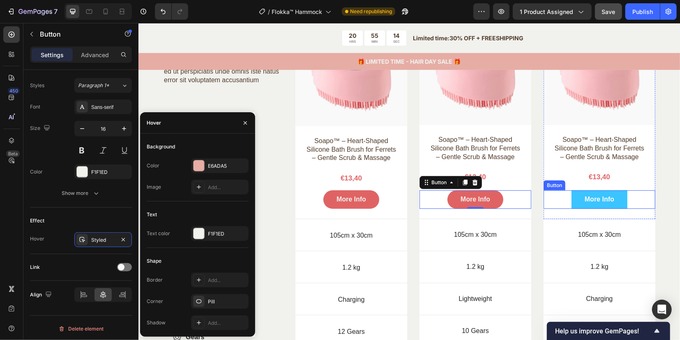
click at [571, 206] on button "More Info" at bounding box center [599, 199] width 56 height 18
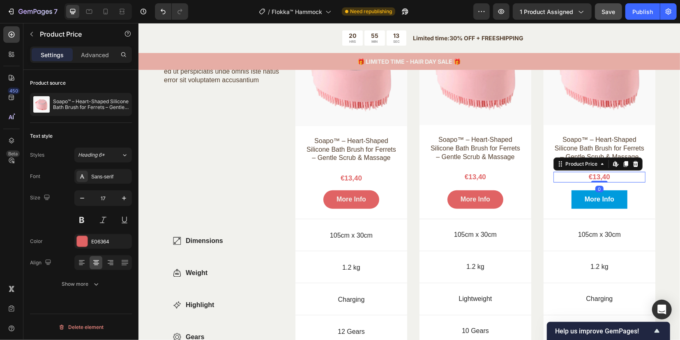
click at [606, 182] on div "€13,40" at bounding box center [599, 176] width 92 height 11
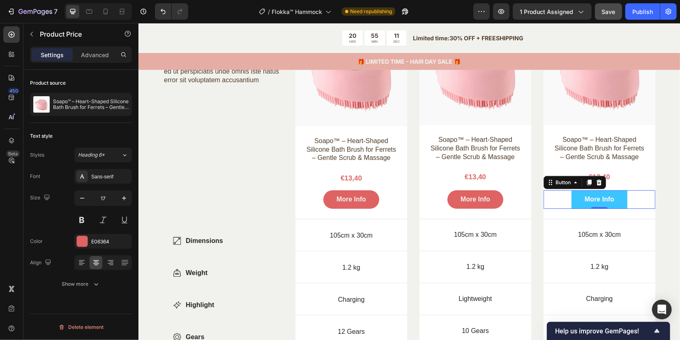
click at [572, 206] on button "More Info" at bounding box center [599, 199] width 56 height 18
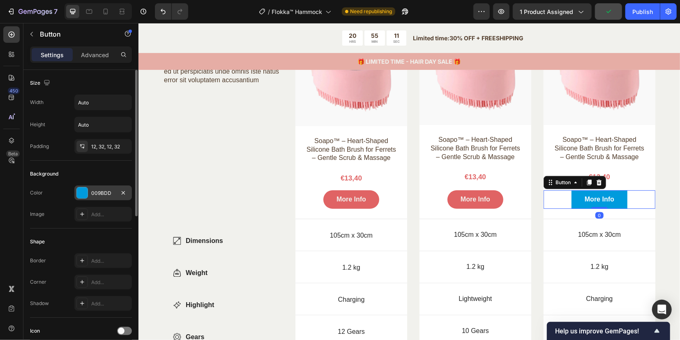
drag, startPoint x: 90, startPoint y: 192, endPoint x: 105, endPoint y: 198, distance: 16.2
click at [90, 192] on div "009BDD" at bounding box center [103, 192] width 58 height 15
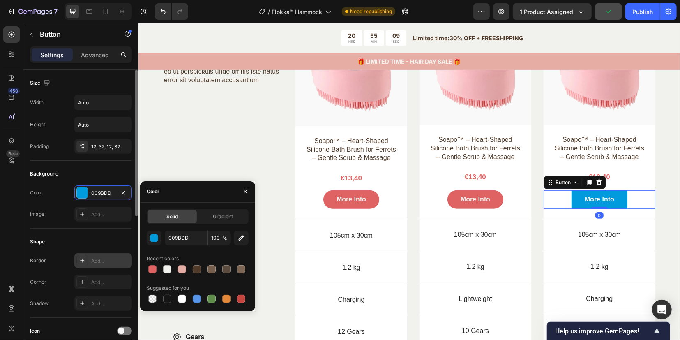
drag, startPoint x: 153, startPoint y: 268, endPoint x: 128, endPoint y: 265, distance: 24.9
click at [152, 267] on div at bounding box center [152, 269] width 8 height 8
type input "E06364"
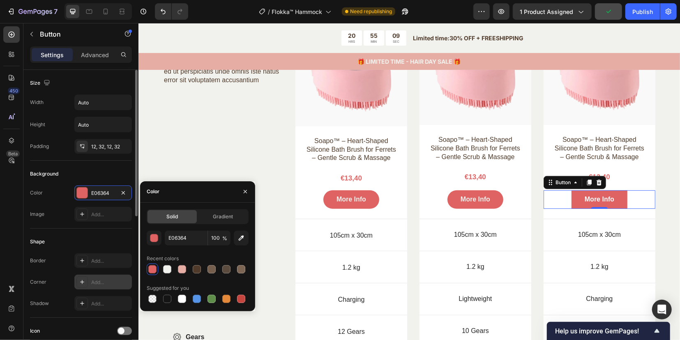
click at [79, 281] on icon at bounding box center [82, 282] width 7 height 7
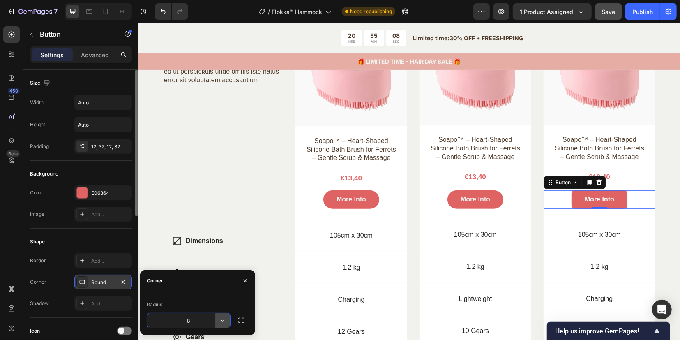
click at [222, 324] on icon "button" at bounding box center [223, 320] width 8 height 8
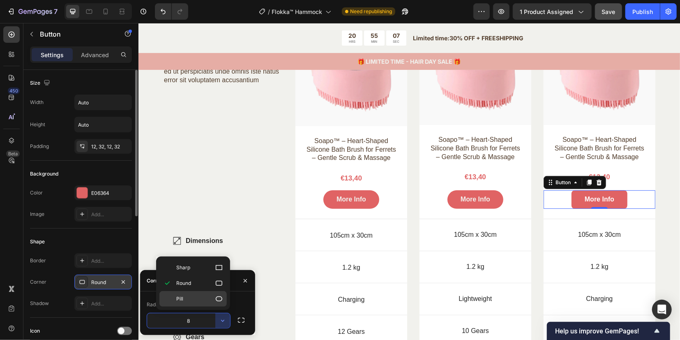
drag, startPoint x: 181, startPoint y: 297, endPoint x: 134, endPoint y: 289, distance: 47.1
click at [181, 295] on span "Pill" at bounding box center [179, 298] width 7 height 7
type input "9999"
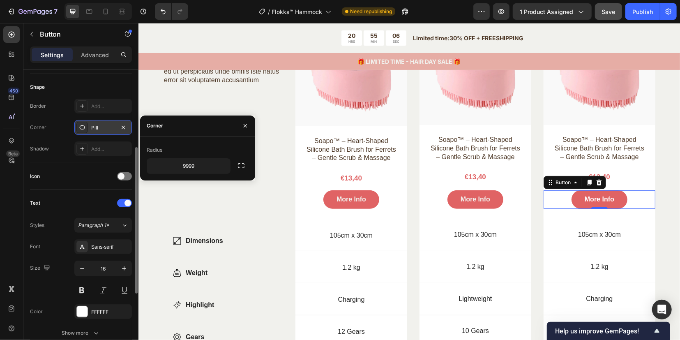
scroll to position [206, 0]
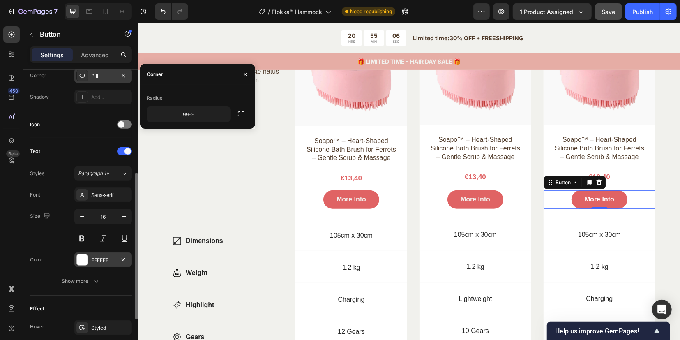
click at [94, 256] on div "FFFFFF" at bounding box center [103, 259] width 24 height 7
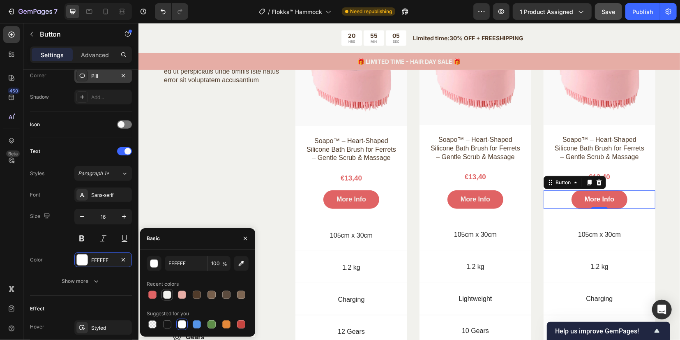
click at [169, 290] on div at bounding box center [167, 295] width 10 height 10
type input "F1F1ED"
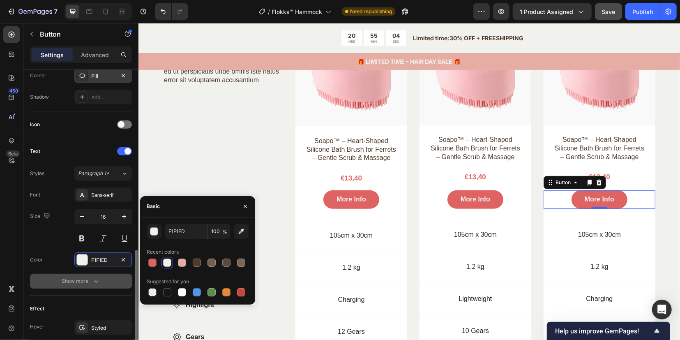
scroll to position [294, 0]
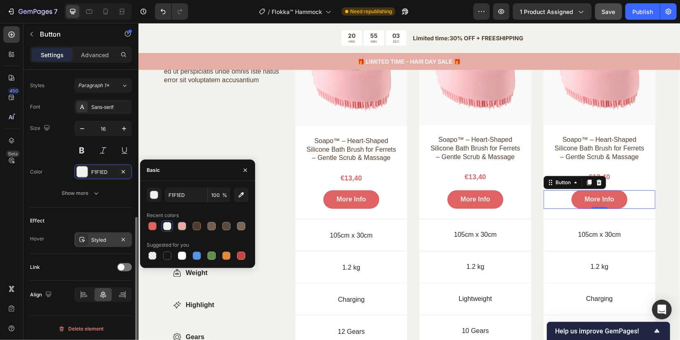
click at [90, 235] on div "Styled" at bounding box center [103, 239] width 58 height 15
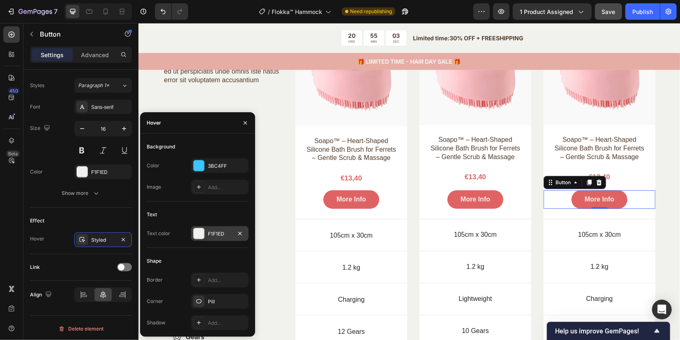
click at [208, 231] on div "F1F1ED" at bounding box center [220, 233] width 24 height 7
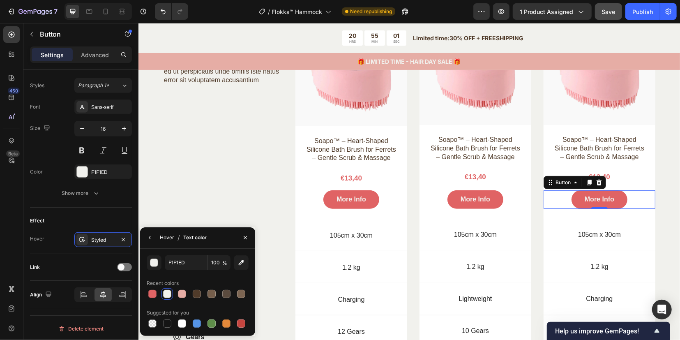
click at [162, 234] on div "Hover" at bounding box center [167, 237] width 14 height 7
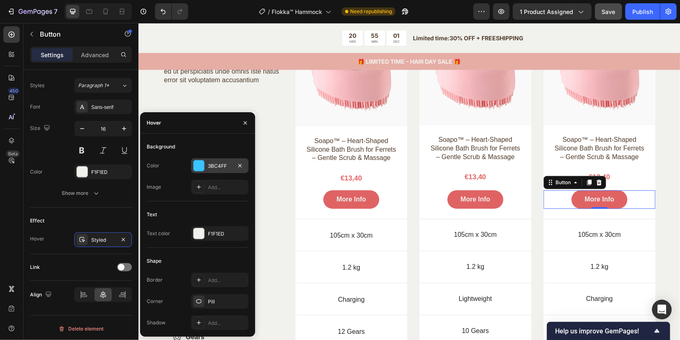
click at [208, 167] on div "3BC4FF" at bounding box center [220, 165] width 24 height 7
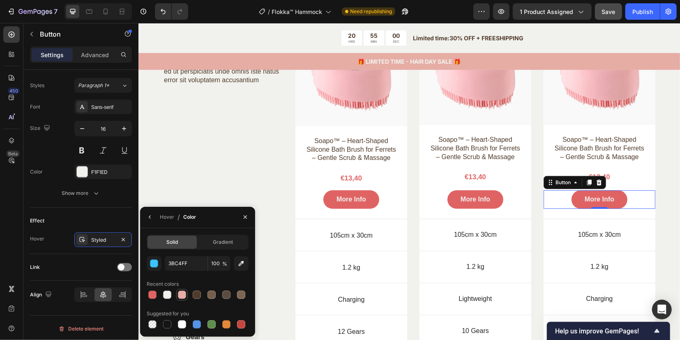
click at [184, 295] on div at bounding box center [182, 294] width 8 height 8
type input "E6ADA5"
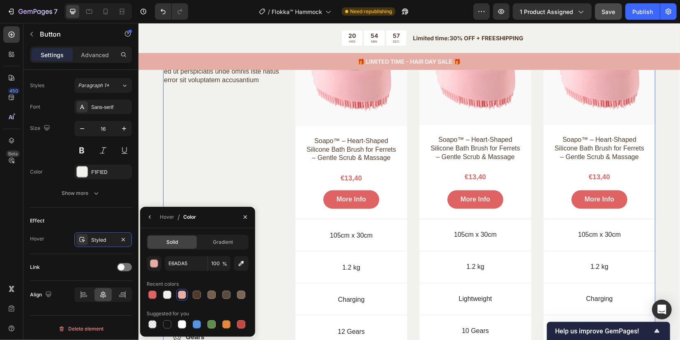
click at [235, 164] on div "Compare products Heading ed ut perspiciatis unde omnis iste natus error sit vol…" at bounding box center [223, 193] width 120 height 382
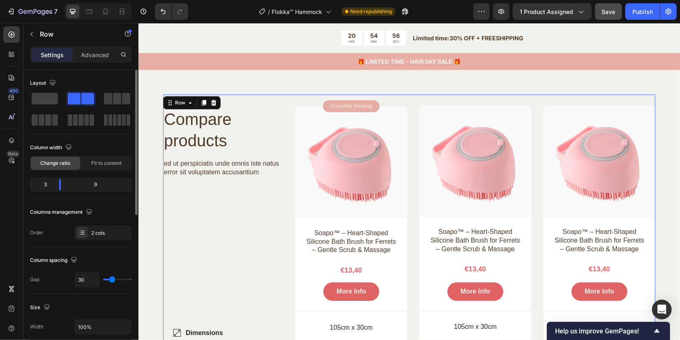
scroll to position [2115, 0]
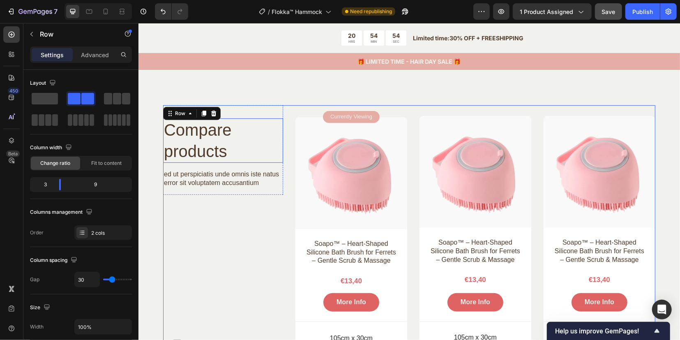
click at [203, 142] on h2 "Compare products" at bounding box center [223, 140] width 120 height 44
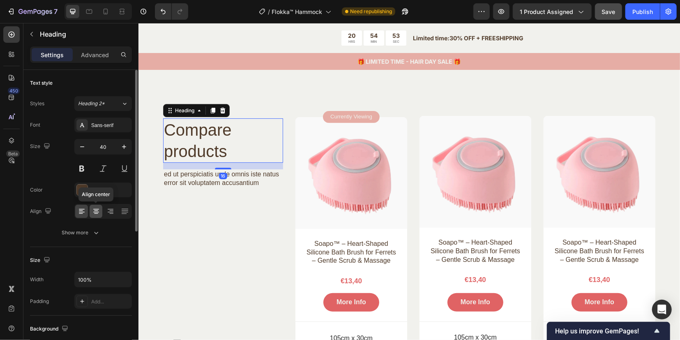
click at [94, 209] on icon at bounding box center [96, 209] width 6 height 1
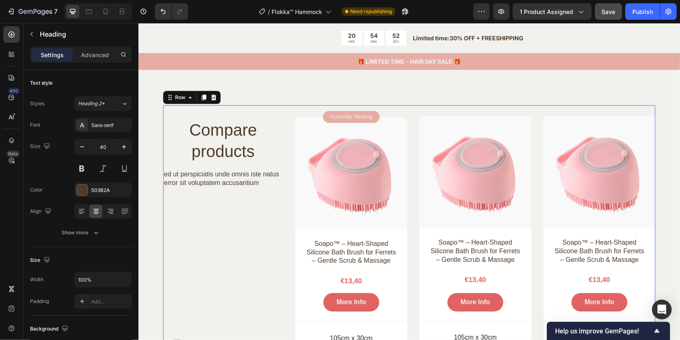
click at [241, 252] on div "Compare products Heading ed ut perspiciatis unde omnis iste natus error sit vol…" at bounding box center [223, 296] width 120 height 382
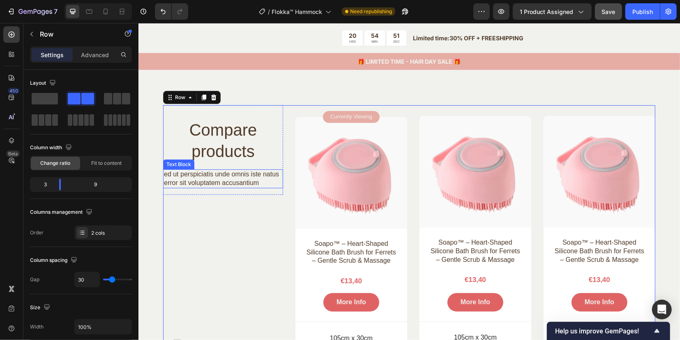
click at [209, 185] on p "ed ut perspiciatis unde omnis iste natus error sit voluptatem accusantium" at bounding box center [223, 178] width 118 height 17
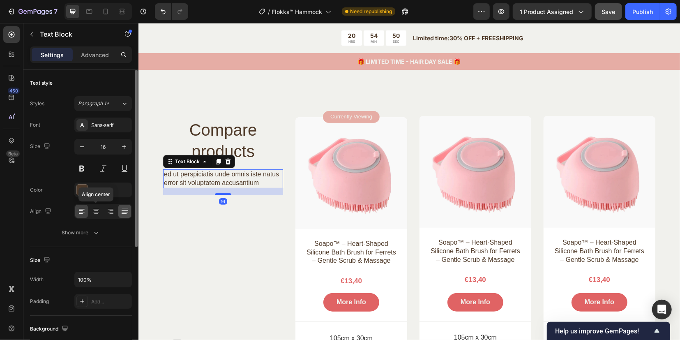
drag, startPoint x: 96, startPoint y: 209, endPoint x: 122, endPoint y: 213, distance: 26.2
click at [95, 209] on icon at bounding box center [96, 211] width 8 height 8
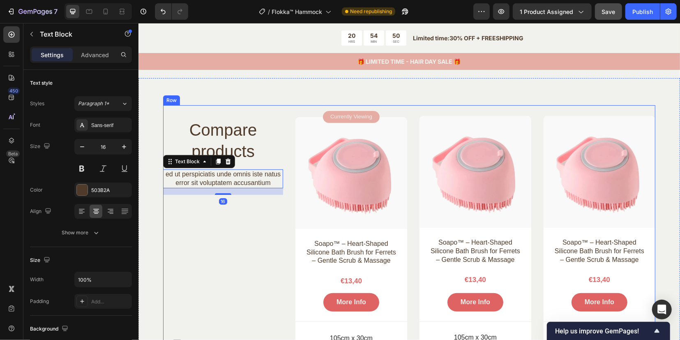
click at [202, 238] on div "Compare products Heading ed ut perspiciatis unde omnis iste natus error sit vol…" at bounding box center [223, 296] width 120 height 382
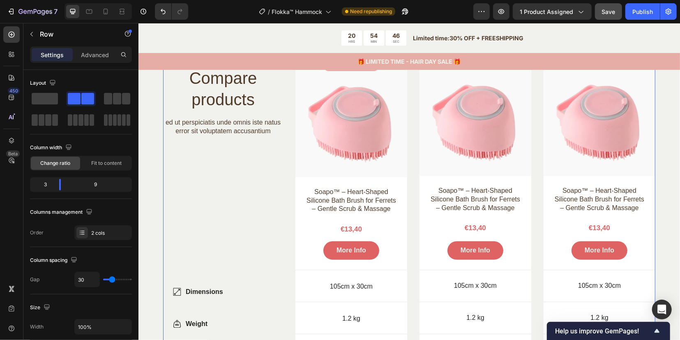
scroll to position [2218, 0]
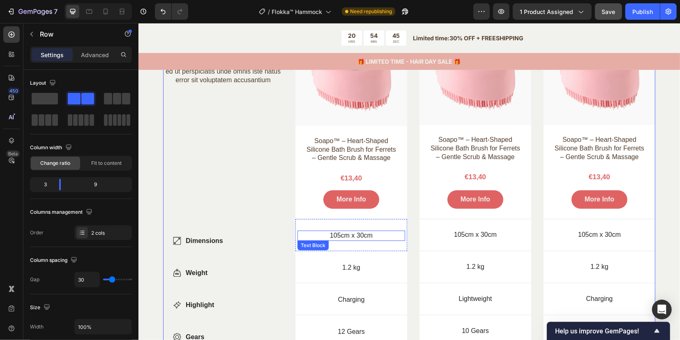
click at [343, 240] on p "105cm x 30cm" at bounding box center [351, 235] width 106 height 9
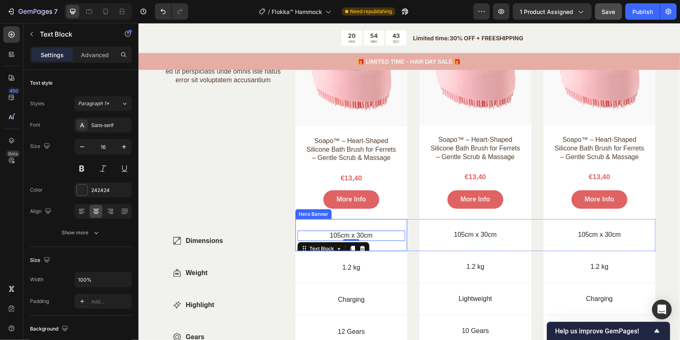
click at [307, 228] on div "Dimensions Item List 105cm x 30cm Text Block 0" at bounding box center [351, 235] width 112 height 32
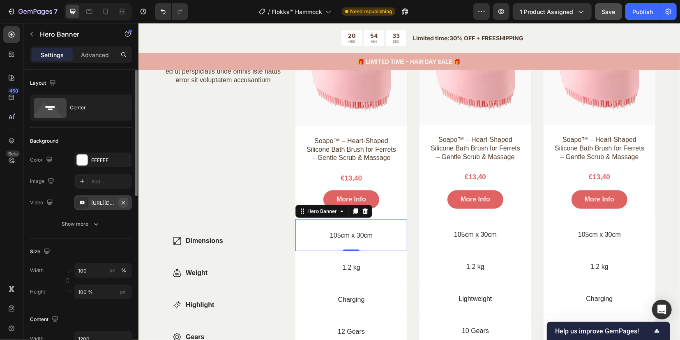
click at [123, 202] on icon "button" at bounding box center [123, 201] width 3 height 3
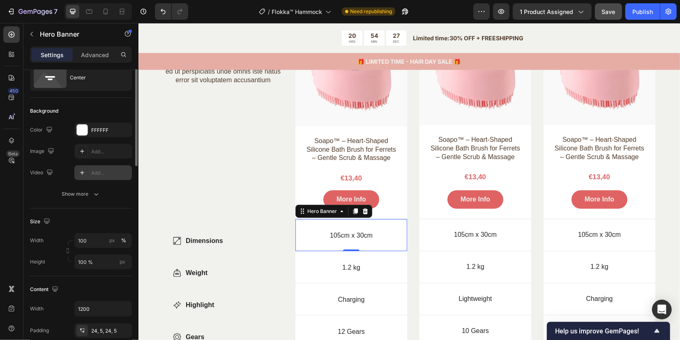
scroll to position [0, 0]
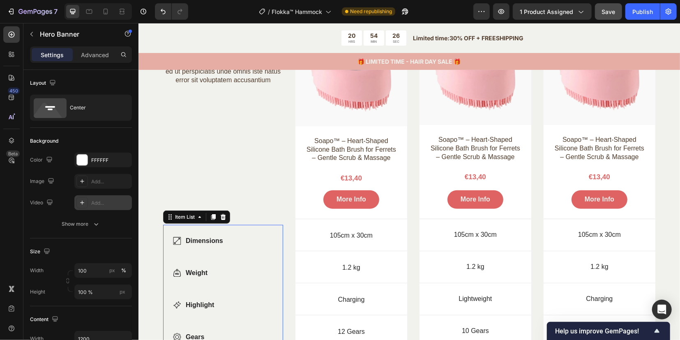
click at [263, 270] on div "Dimensions Weight Highlight Gears Brakes" at bounding box center [223, 304] width 120 height 160
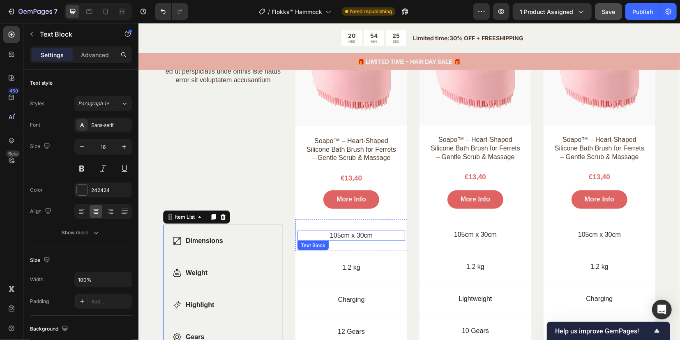
click at [341, 240] on p "105cm x 30cm" at bounding box center [351, 235] width 106 height 9
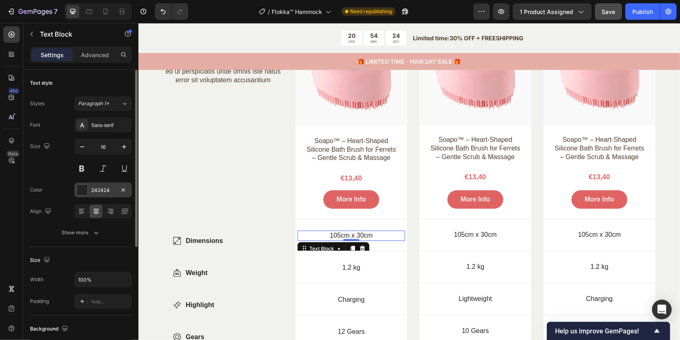
click at [84, 190] on div at bounding box center [82, 189] width 11 height 11
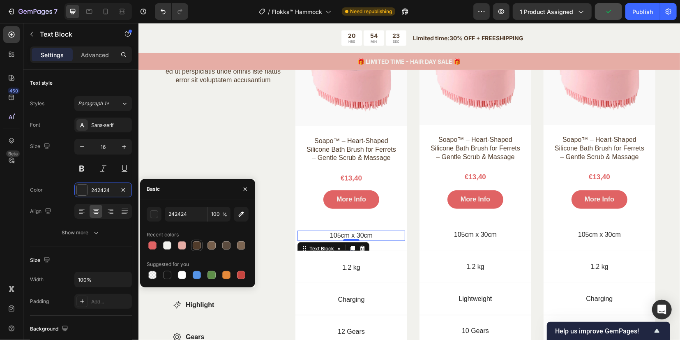
click at [196, 244] on div at bounding box center [197, 245] width 8 height 8
type input "503B2A"
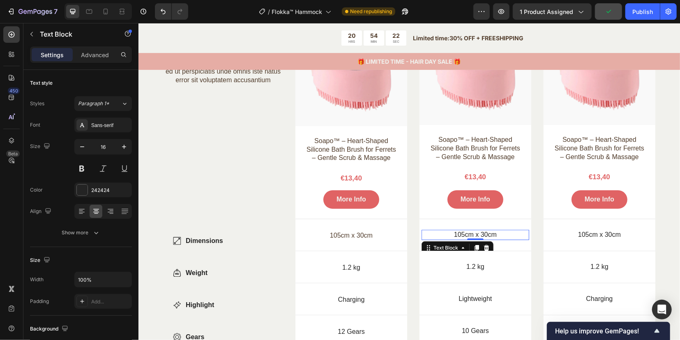
click at [451, 239] on p "105cm x 30cm" at bounding box center [475, 234] width 106 height 9
click at [81, 186] on div at bounding box center [82, 189] width 11 height 11
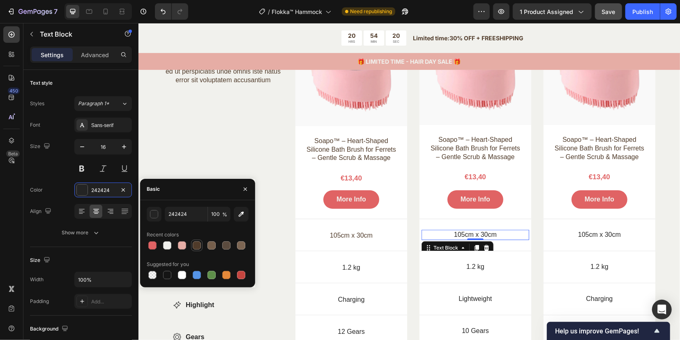
click at [196, 244] on div at bounding box center [197, 245] width 8 height 8
type input "503B2A"
click at [570, 238] on p "105cm x 30cm" at bounding box center [599, 234] width 106 height 9
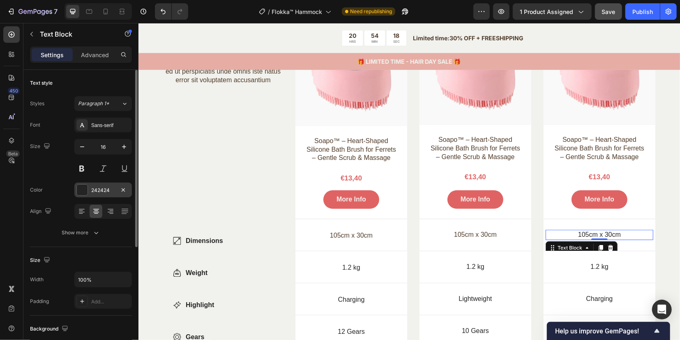
click at [85, 191] on div at bounding box center [82, 189] width 11 height 11
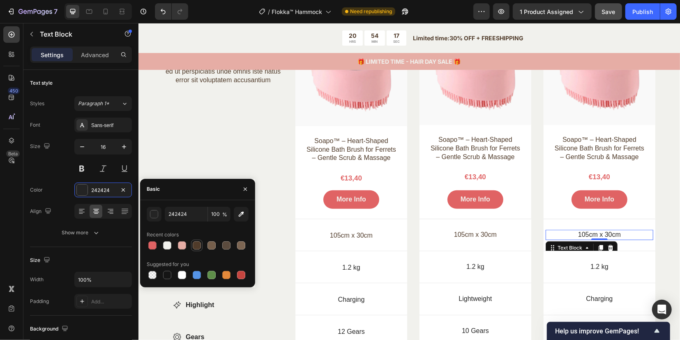
click at [200, 244] on div at bounding box center [197, 245] width 8 height 8
type input "503B2A"
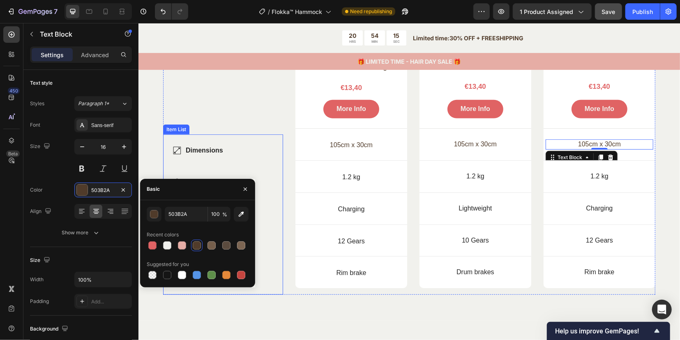
scroll to position [2320, 0]
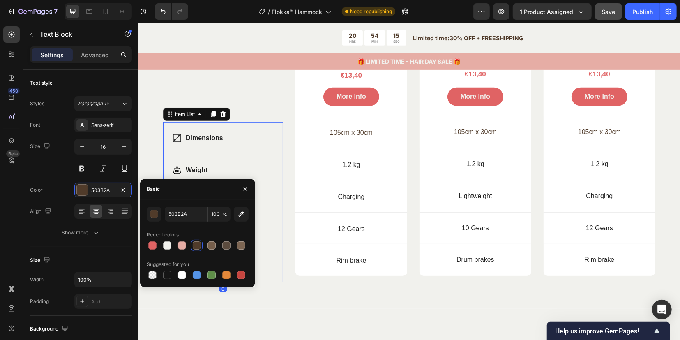
click at [192, 143] on p "Dimensions" at bounding box center [203, 138] width 37 height 10
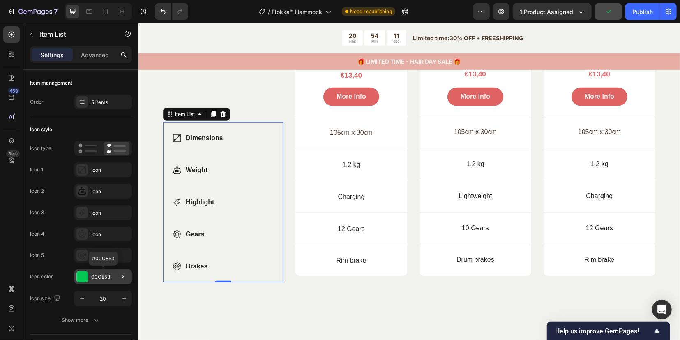
click at [87, 278] on div at bounding box center [82, 276] width 11 height 11
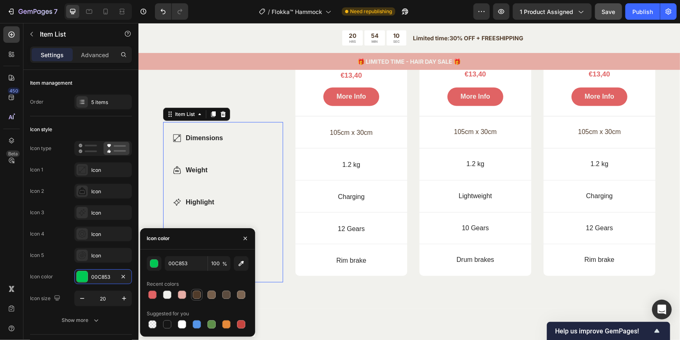
click at [196, 293] on div at bounding box center [197, 294] width 8 height 8
type input "503B2A"
click at [180, 142] on icon at bounding box center [177, 138] width 8 height 8
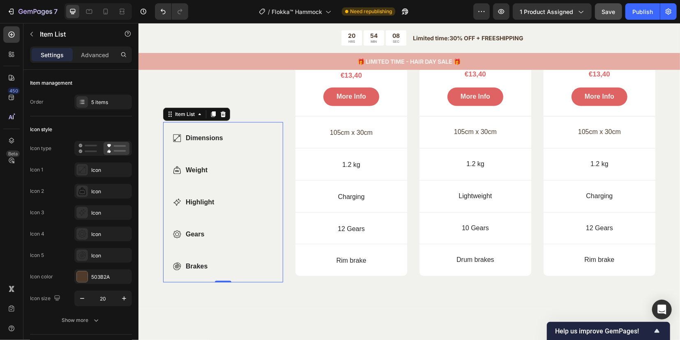
click at [197, 143] on p "Dimensions" at bounding box center [203, 138] width 37 height 10
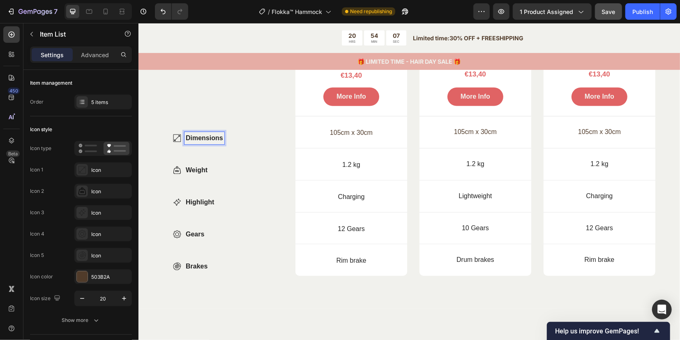
click at [217, 143] on p "Dimensions" at bounding box center [203, 138] width 37 height 10
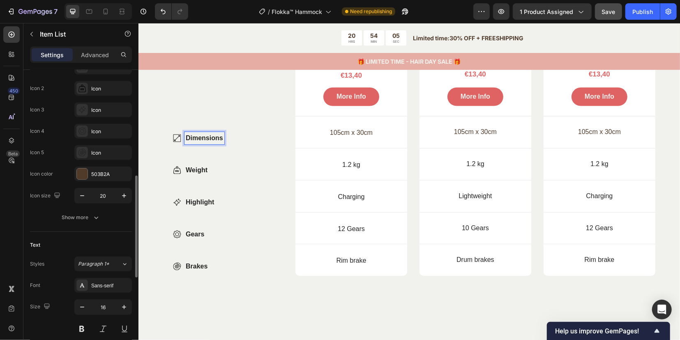
scroll to position [154, 0]
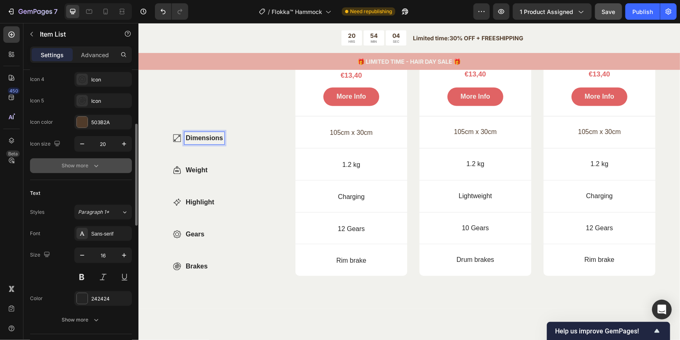
click at [76, 166] on div "Show more" at bounding box center [81, 165] width 38 height 8
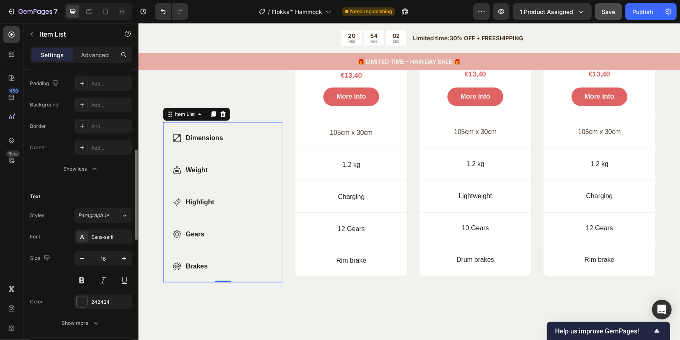
scroll to position [309, 0]
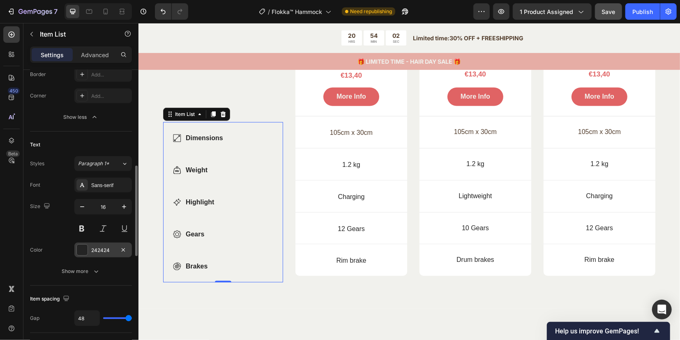
click at [83, 249] on div at bounding box center [82, 249] width 11 height 11
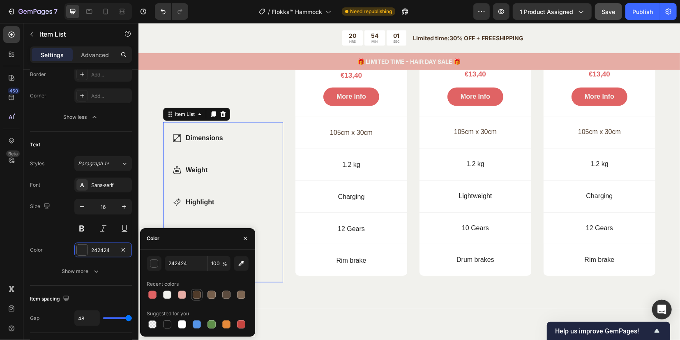
click at [195, 295] on div at bounding box center [197, 294] width 8 height 8
type input "503B2A"
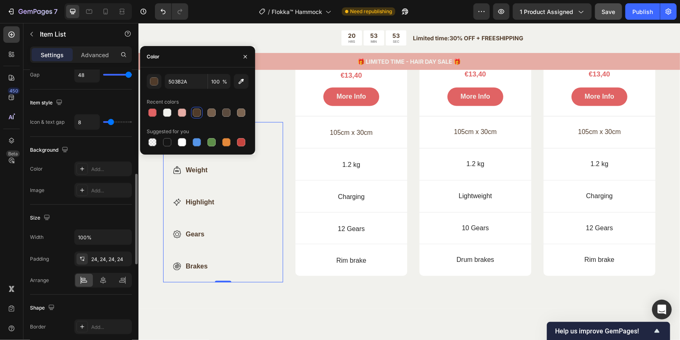
scroll to position [501, 0]
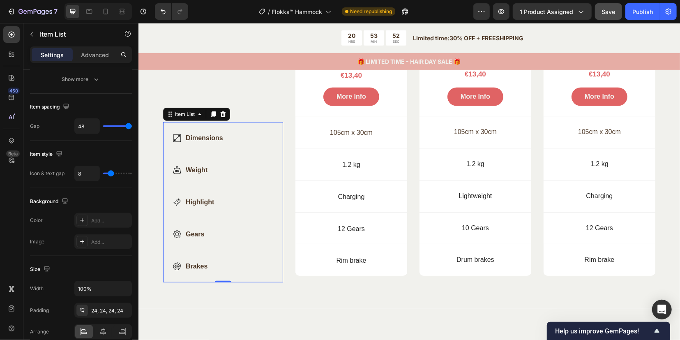
click at [221, 199] on div "Dimensions Weight Highlight Gears Brakes" at bounding box center [198, 201] width 51 height 141
click at [177, 142] on icon at bounding box center [177, 138] width 8 height 8
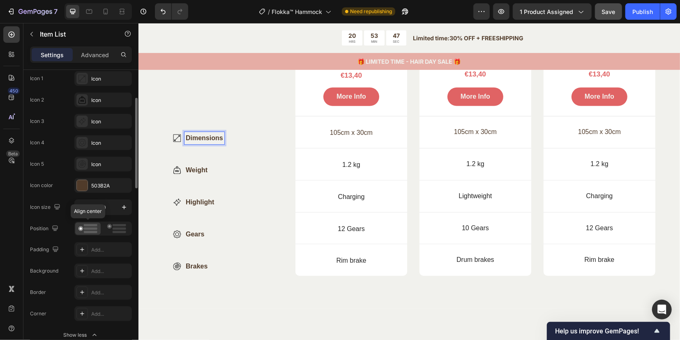
scroll to position [40, 0]
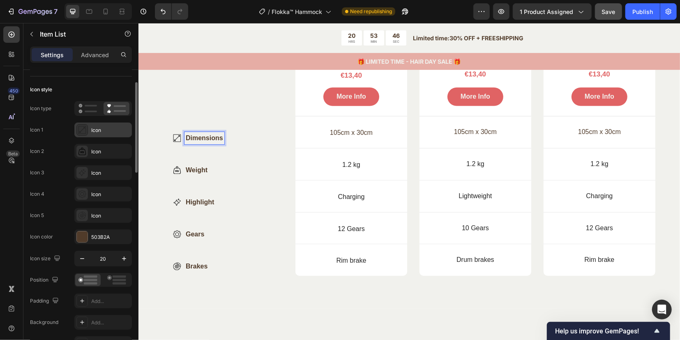
click at [83, 132] on icon at bounding box center [82, 130] width 8 height 8
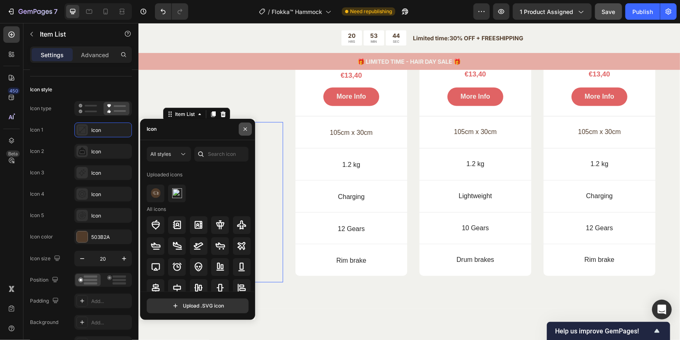
click at [245, 128] on icon "button" at bounding box center [245, 129] width 7 height 7
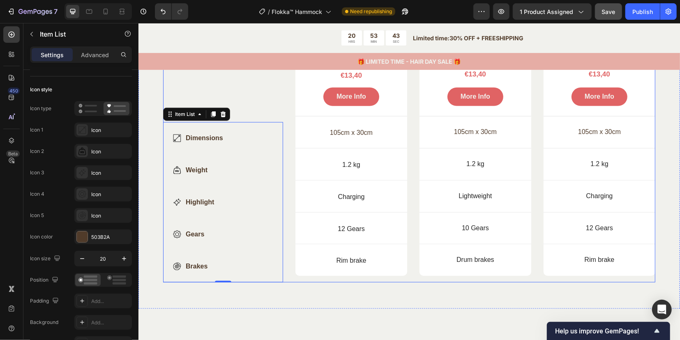
click at [264, 90] on div "Compare products Heading ed ut perspiciatis unde omnis iste natus error sit vol…" at bounding box center [223, 90] width 120 height 382
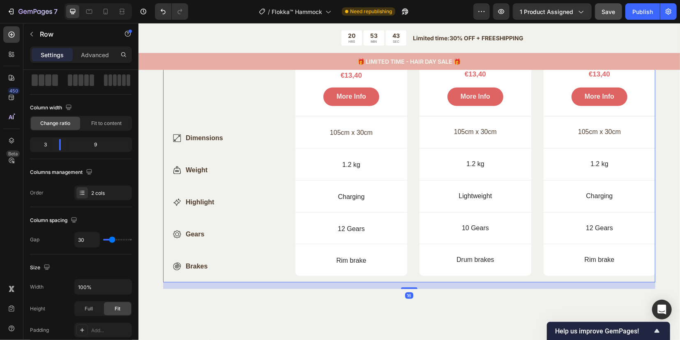
scroll to position [0, 0]
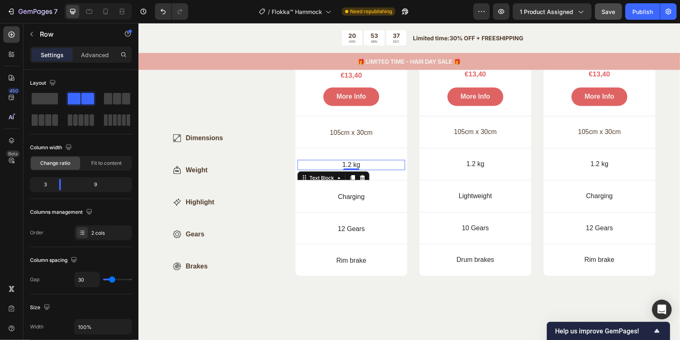
click at [356, 169] on p "1.2 kg" at bounding box center [351, 164] width 106 height 9
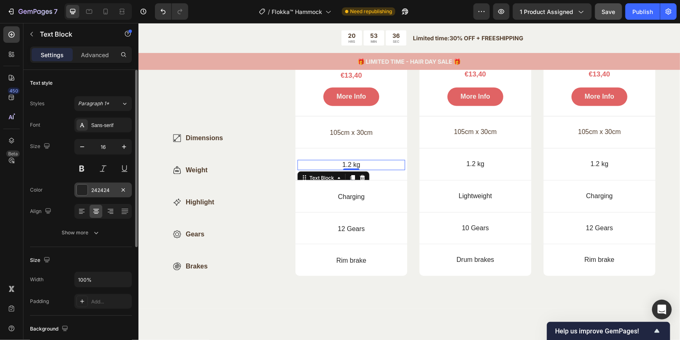
click at [93, 190] on div "242424" at bounding box center [103, 190] width 24 height 7
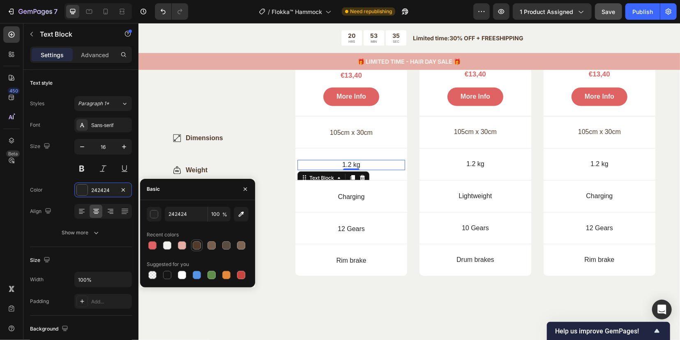
click at [198, 245] on div at bounding box center [197, 245] width 8 height 8
type input "503B2A"
click at [332, 201] on p "Charging" at bounding box center [351, 196] width 106 height 9
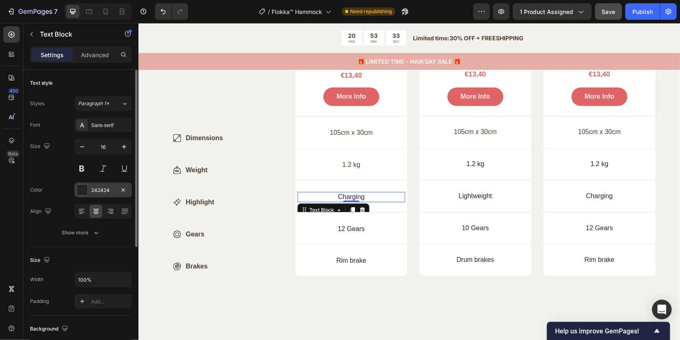
click at [85, 189] on div at bounding box center [82, 189] width 11 height 11
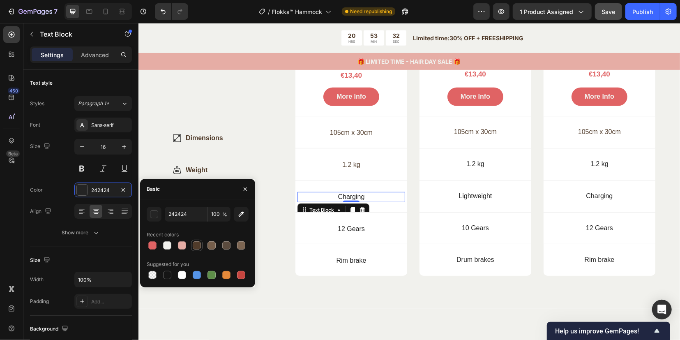
click at [194, 246] on div at bounding box center [197, 245] width 8 height 8
type input "503B2A"
click at [329, 233] on p "12 Gears" at bounding box center [351, 228] width 106 height 9
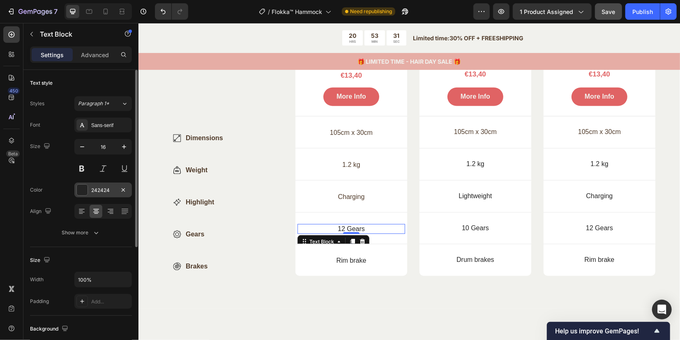
click at [83, 193] on div at bounding box center [82, 189] width 11 height 11
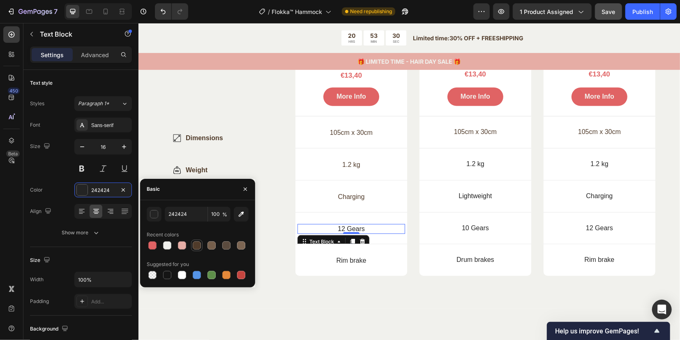
click at [200, 247] on div at bounding box center [197, 245] width 8 height 8
type input "503B2A"
click at [337, 265] on p "Rim brake" at bounding box center [351, 260] width 106 height 9
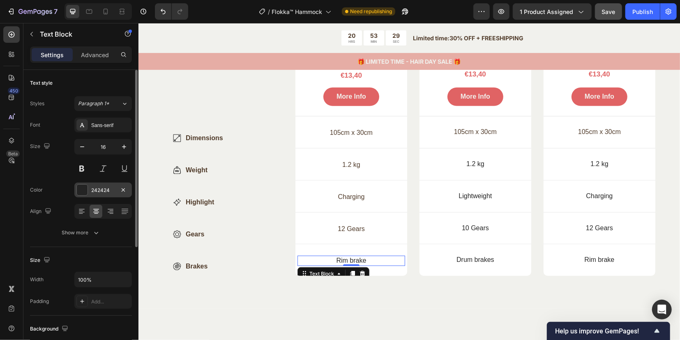
click at [90, 189] on div "242424" at bounding box center [103, 189] width 58 height 15
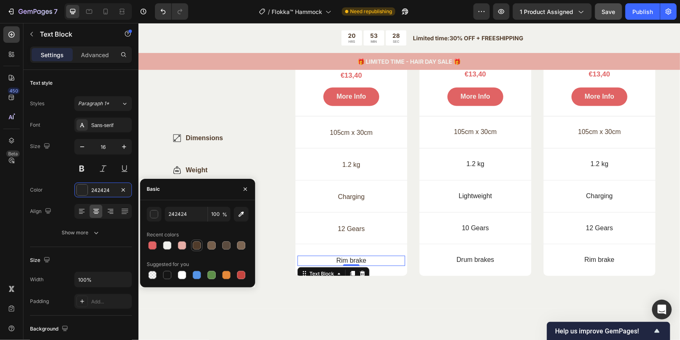
click at [196, 246] on div at bounding box center [197, 245] width 8 height 8
type input "503B2A"
click at [464, 136] on p "105cm x 30cm" at bounding box center [475, 131] width 106 height 9
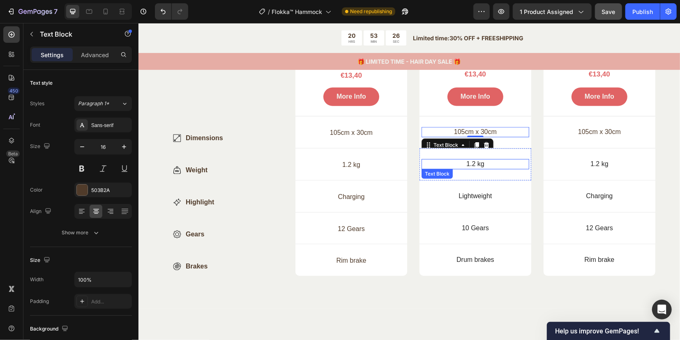
click at [461, 168] on p "1.2 kg" at bounding box center [475, 163] width 106 height 9
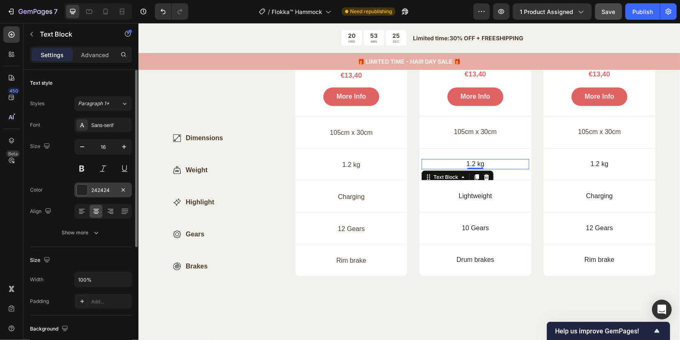
click at [81, 190] on div at bounding box center [82, 189] width 11 height 11
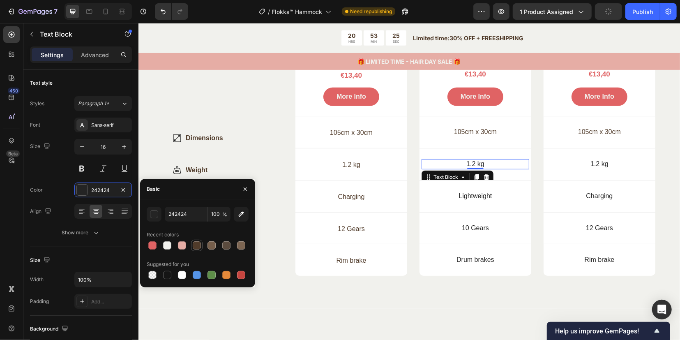
click at [191, 244] on div at bounding box center [198, 246] width 102 height 12
click at [198, 245] on div at bounding box center [197, 245] width 8 height 8
type input "503B2A"
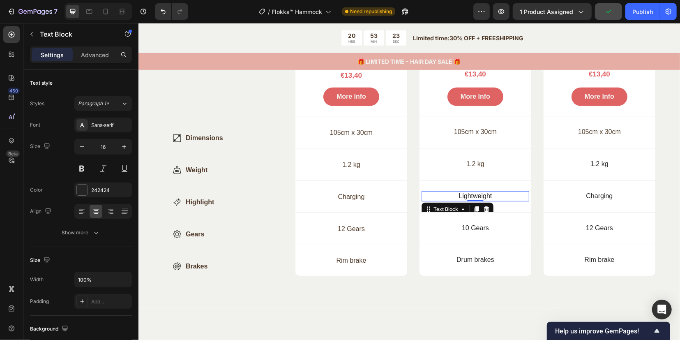
click at [463, 200] on p "Lightweight" at bounding box center [475, 195] width 106 height 9
click at [90, 192] on div "242424" at bounding box center [103, 189] width 58 height 15
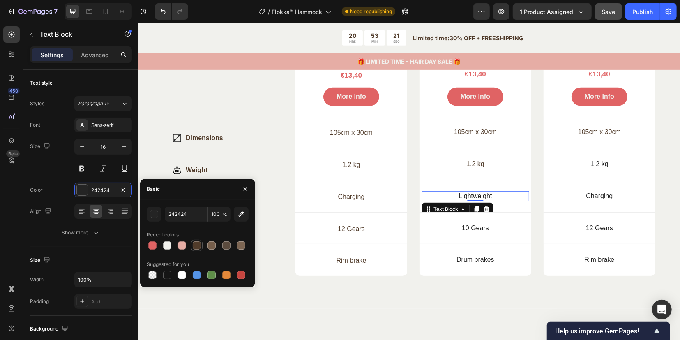
click at [194, 244] on div at bounding box center [197, 245] width 8 height 8
type input "503B2A"
drag, startPoint x: 462, startPoint y: 232, endPoint x: 436, endPoint y: 231, distance: 25.5
click at [462, 232] on p "10 Gears" at bounding box center [475, 227] width 106 height 9
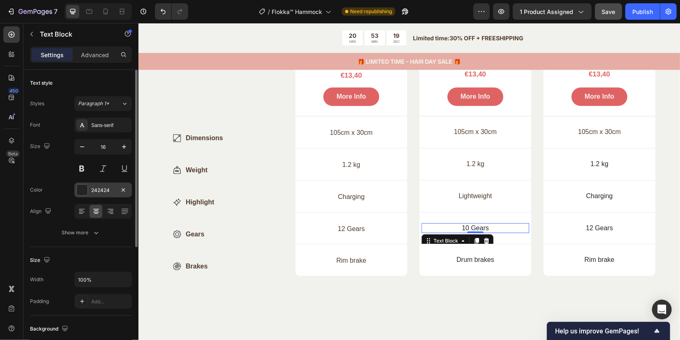
click at [84, 193] on div at bounding box center [82, 189] width 11 height 11
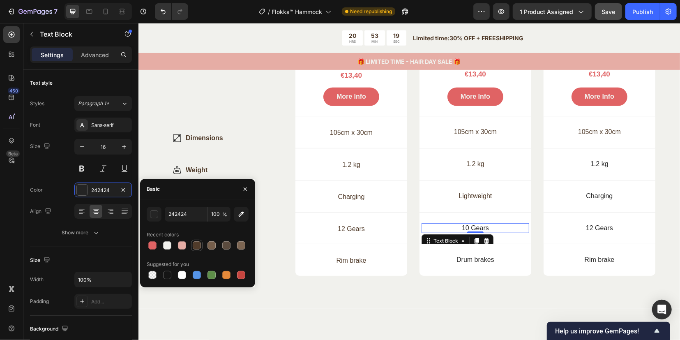
click at [200, 246] on div at bounding box center [197, 245] width 8 height 8
type input "503B2A"
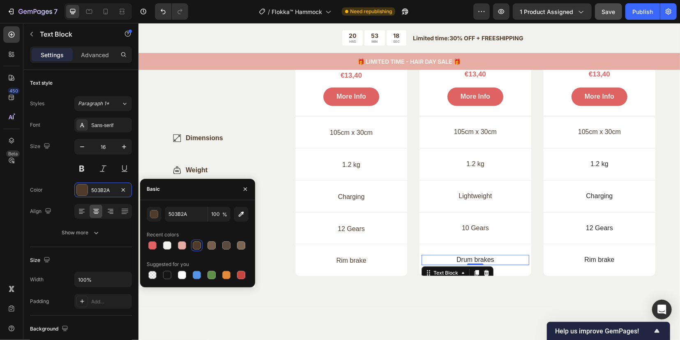
click at [467, 264] on p "Drum brakes" at bounding box center [475, 259] width 106 height 9
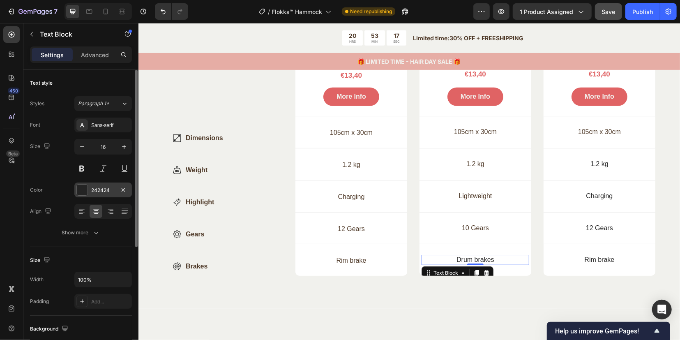
click at [83, 192] on div at bounding box center [82, 189] width 11 height 11
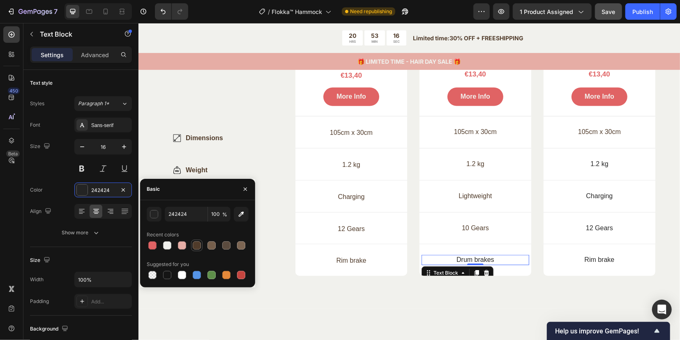
click at [195, 243] on div at bounding box center [197, 245] width 8 height 8
type input "503B2A"
click at [583, 136] on p "105cm x 30cm" at bounding box center [599, 131] width 106 height 9
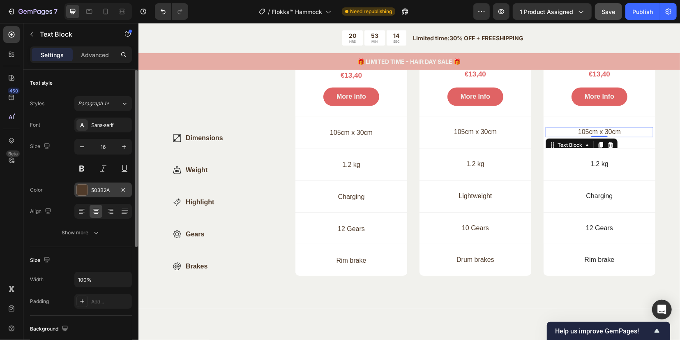
click at [87, 191] on div at bounding box center [82, 189] width 11 height 11
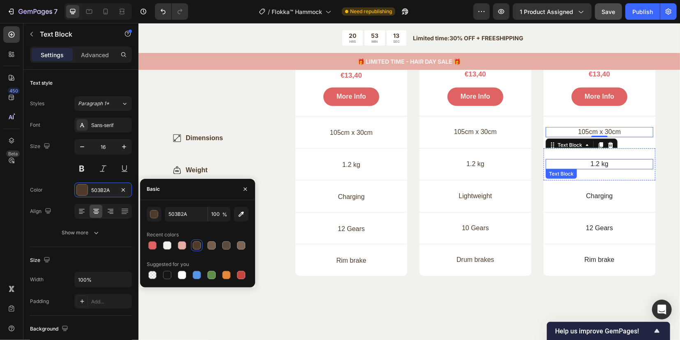
click at [589, 168] on p "1.2 kg" at bounding box center [599, 163] width 106 height 9
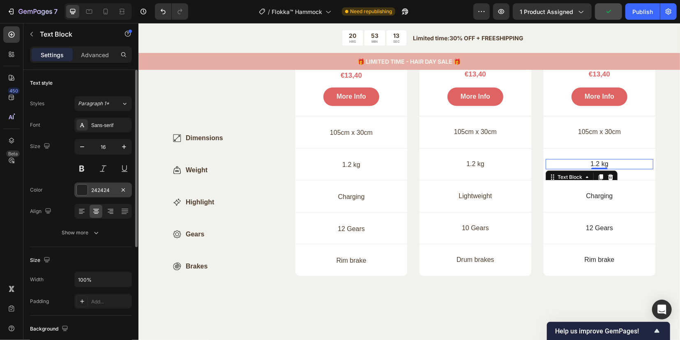
click at [97, 193] on div "242424" at bounding box center [103, 190] width 24 height 7
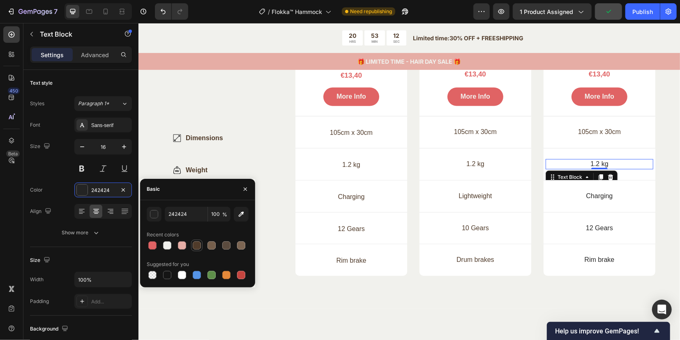
click at [199, 240] on div at bounding box center [197, 245] width 10 height 10
type input "503B2A"
click at [596, 199] on p "Charging" at bounding box center [599, 195] width 106 height 9
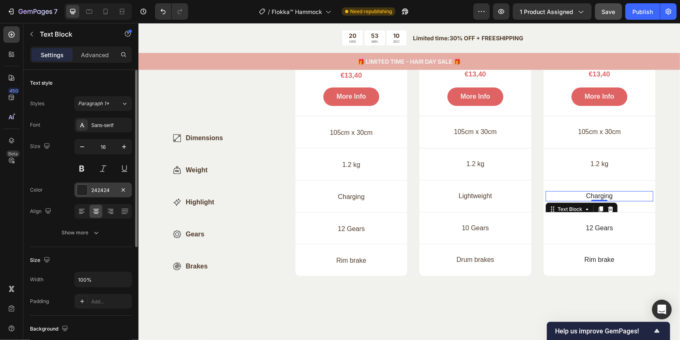
click at [92, 189] on div "242424" at bounding box center [103, 190] width 24 height 7
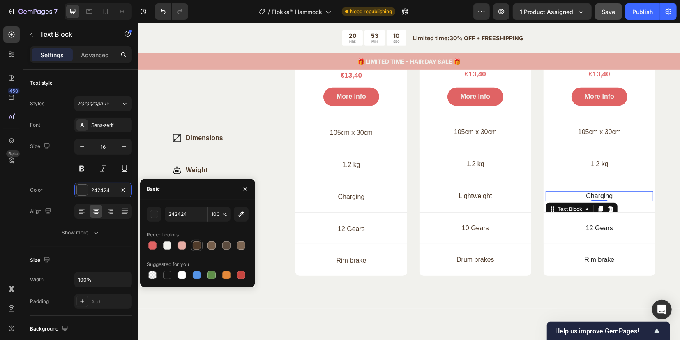
click at [198, 242] on div at bounding box center [197, 245] width 8 height 8
type input "503B2A"
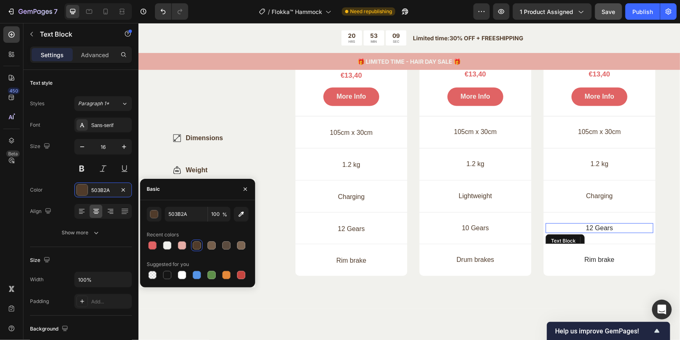
click at [606, 230] on p "12 Gears" at bounding box center [599, 227] width 106 height 9
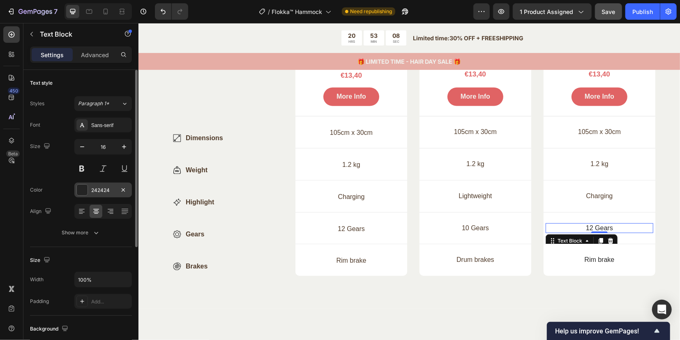
click at [96, 192] on div "242424" at bounding box center [103, 190] width 24 height 7
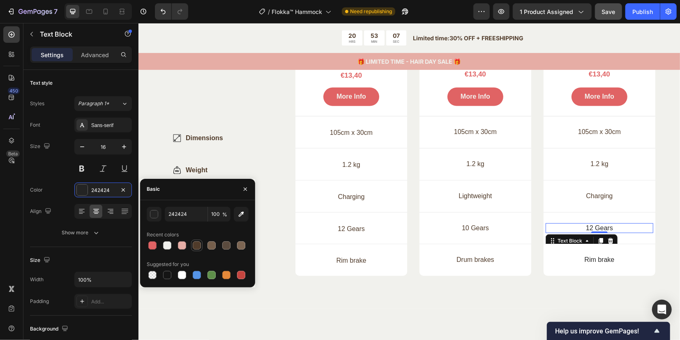
click at [195, 244] on div at bounding box center [197, 245] width 8 height 8
type input "503B2A"
click at [595, 265] on div "Rim brake Text Block" at bounding box center [599, 259] width 108 height 10
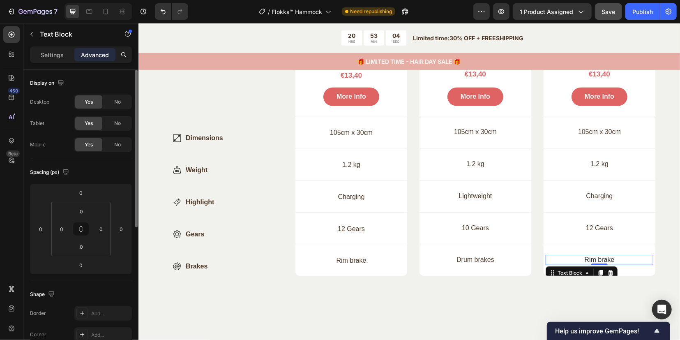
click at [53, 55] on p "Settings" at bounding box center [52, 55] width 23 height 9
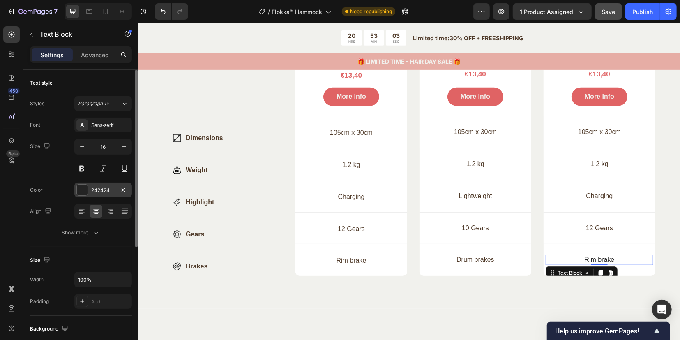
click at [94, 189] on div "242424" at bounding box center [103, 190] width 24 height 7
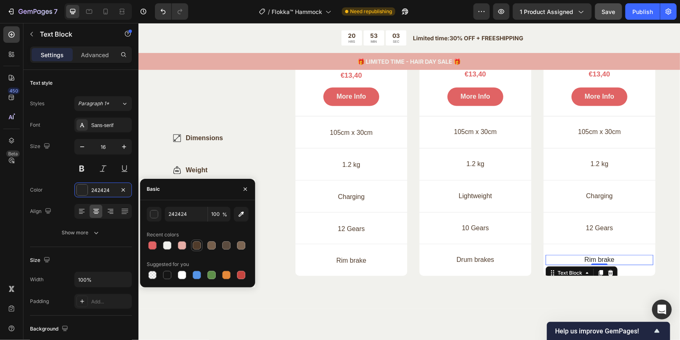
click at [195, 244] on div at bounding box center [197, 245] width 8 height 8
type input "503B2A"
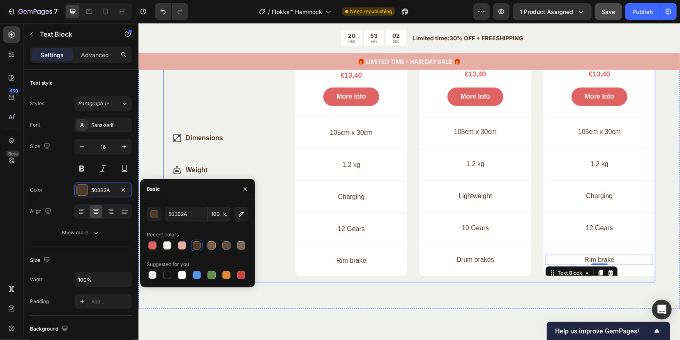
click at [258, 119] on div "Compare products Heading ed ut perspiciatis unde omnis iste natus error sit vol…" at bounding box center [223, 90] width 120 height 382
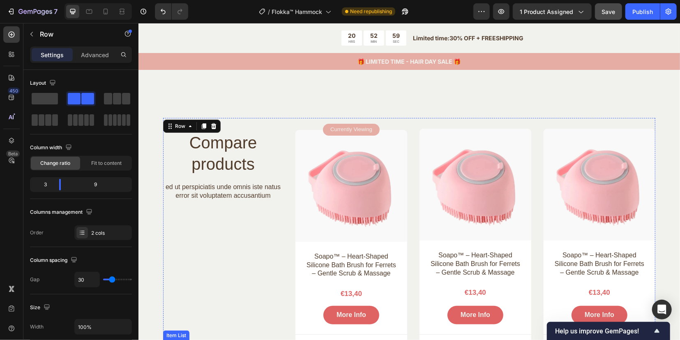
scroll to position [2064, 0]
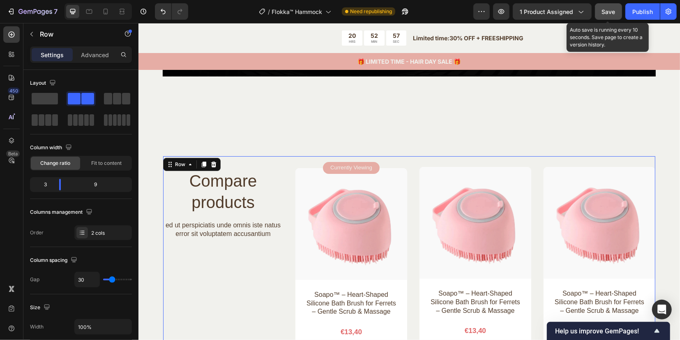
click at [612, 10] on span "Save" at bounding box center [609, 11] width 14 height 7
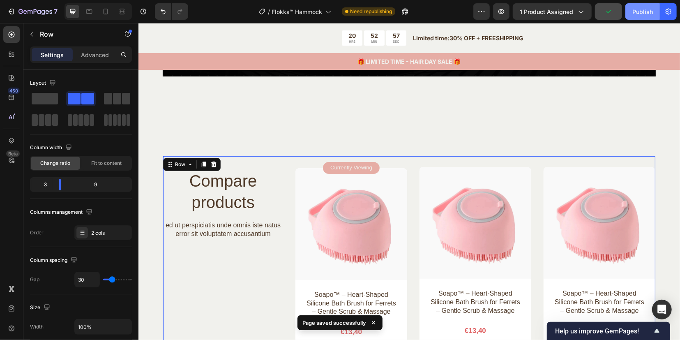
click at [635, 6] on button "Publish" at bounding box center [642, 11] width 35 height 16
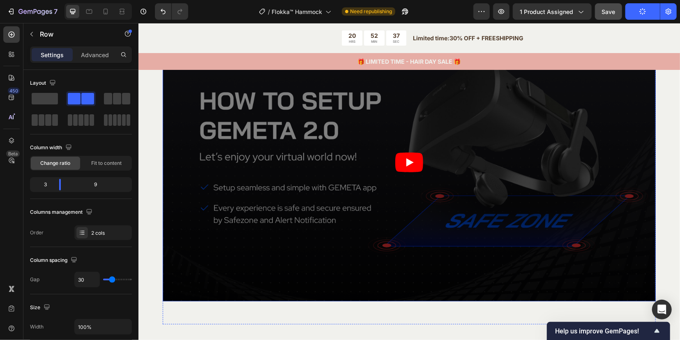
scroll to position [1849, 0]
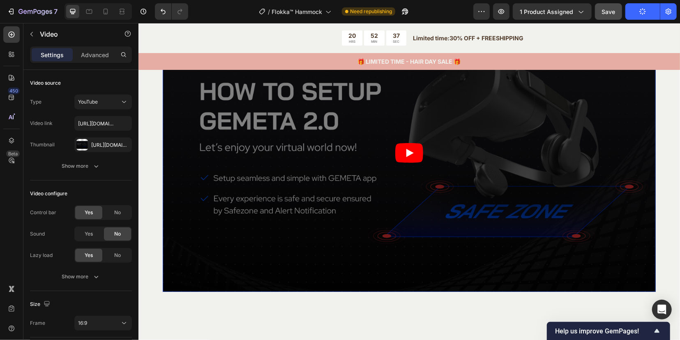
click at [299, 178] on article at bounding box center [408, 152] width 493 height 277
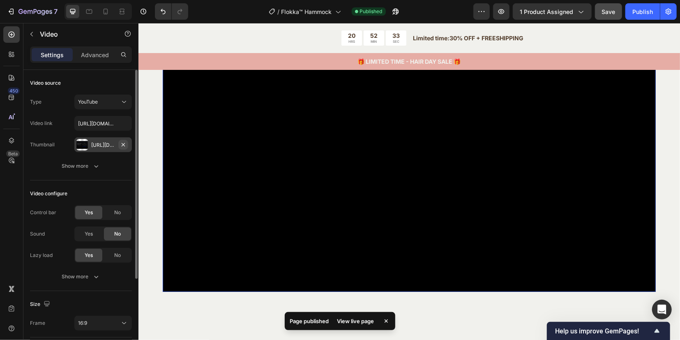
click at [123, 144] on icon "button" at bounding box center [123, 144] width 3 height 3
click at [122, 104] on icon at bounding box center [124, 102] width 8 height 8
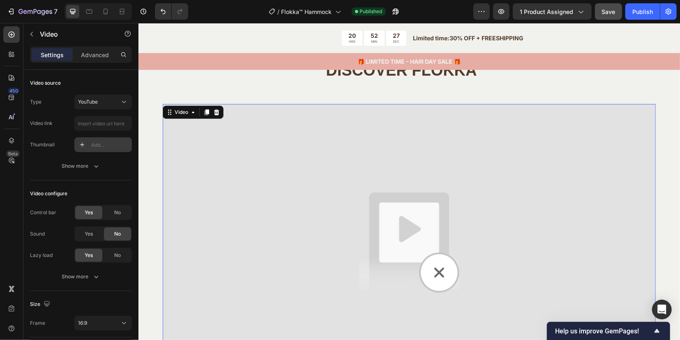
scroll to position [1746, 0]
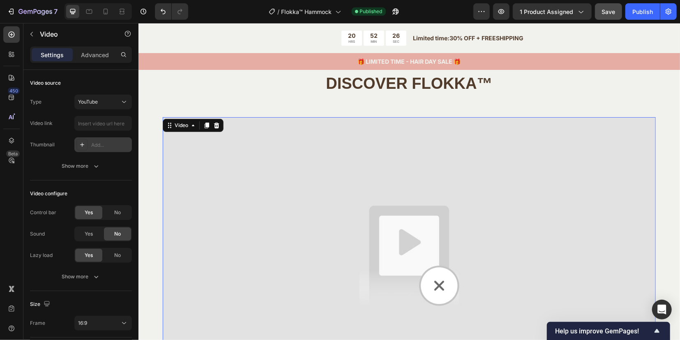
click at [215, 125] on img at bounding box center [408, 255] width 493 height 277
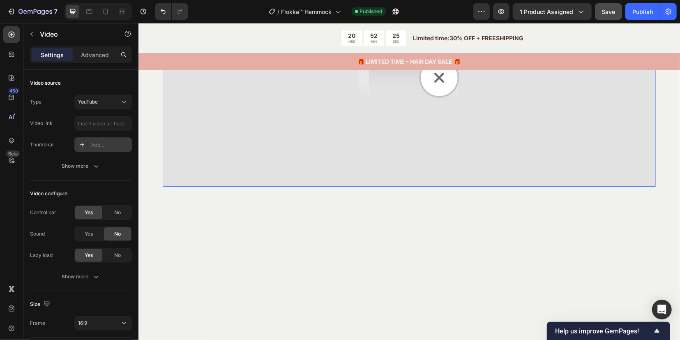
scroll to position [1541, 0]
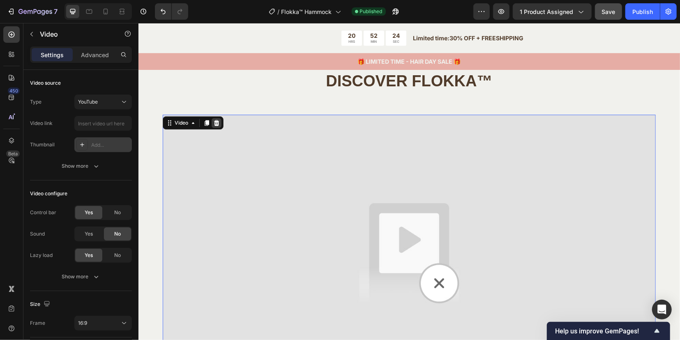
click at [213, 123] on icon at bounding box center [216, 122] width 7 height 7
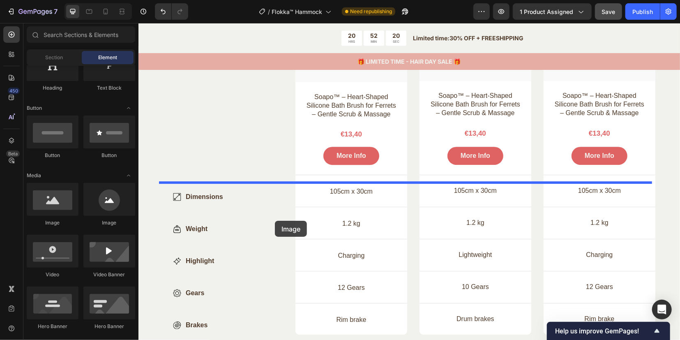
scroll to position [1746, 0]
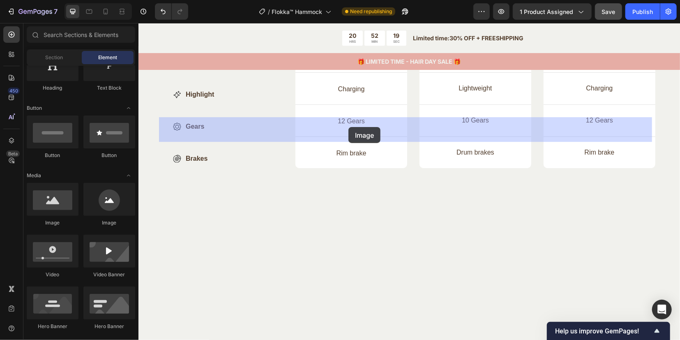
drag, startPoint x: 194, startPoint y: 229, endPoint x: 348, endPoint y: 127, distance: 185.3
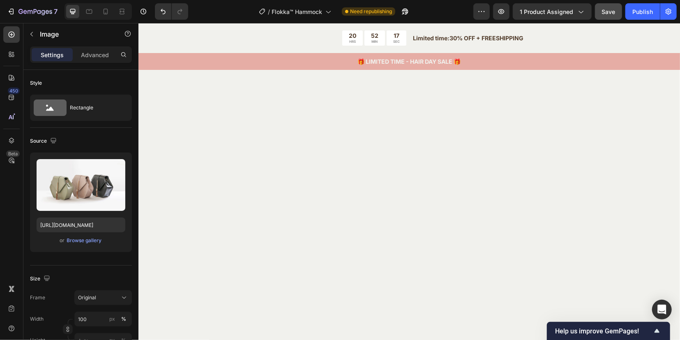
scroll to position [1900, 0]
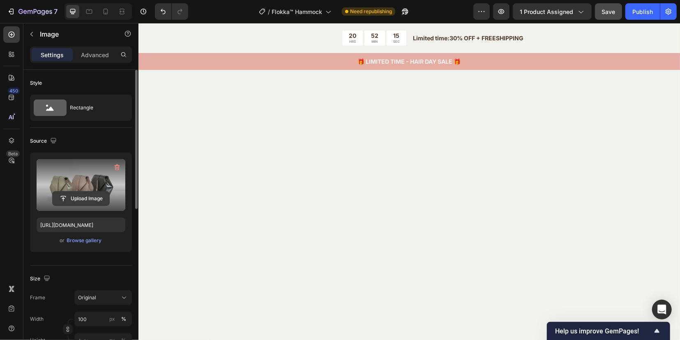
click at [86, 198] on input "file" at bounding box center [81, 198] width 57 height 14
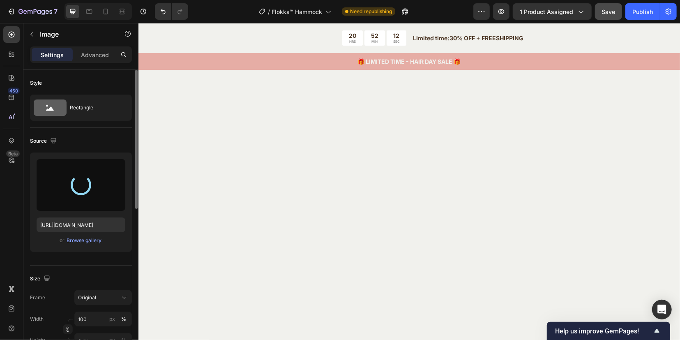
type input "[URL][DOMAIN_NAME]"
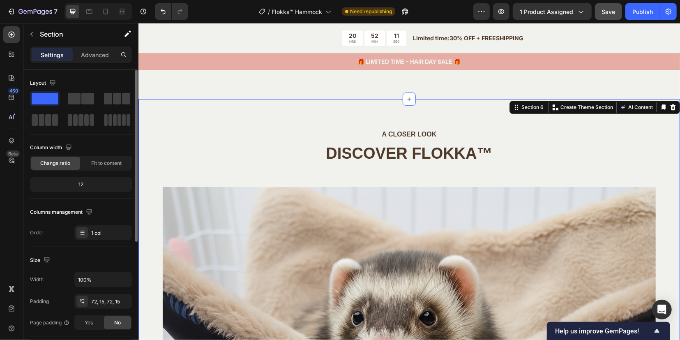
scroll to position [1643, 0]
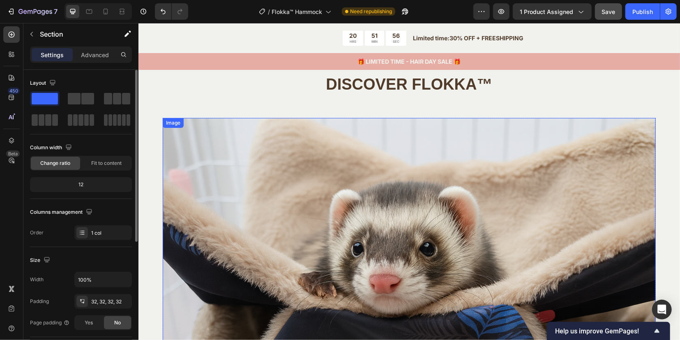
scroll to position [1746, 0]
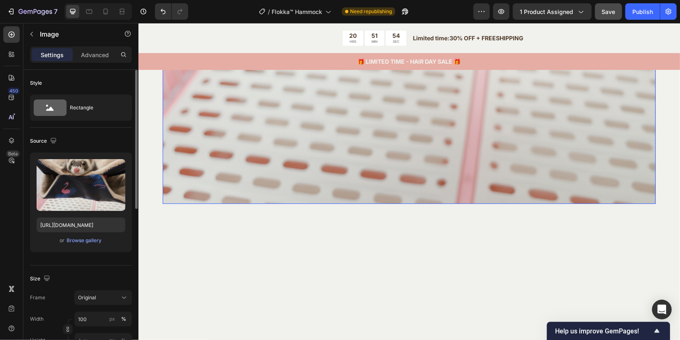
click at [92, 54] on p "Advanced" at bounding box center [95, 55] width 28 height 9
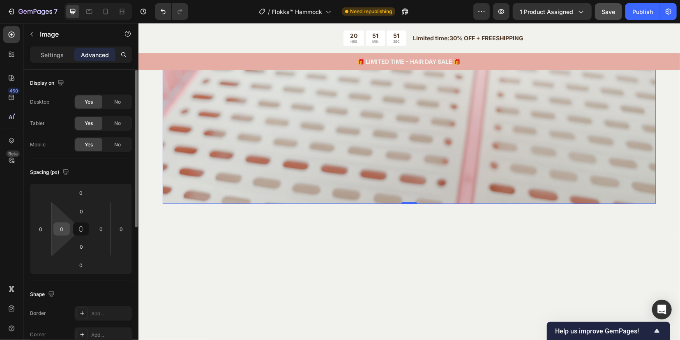
click at [66, 223] on input "0" at bounding box center [61, 229] width 12 height 12
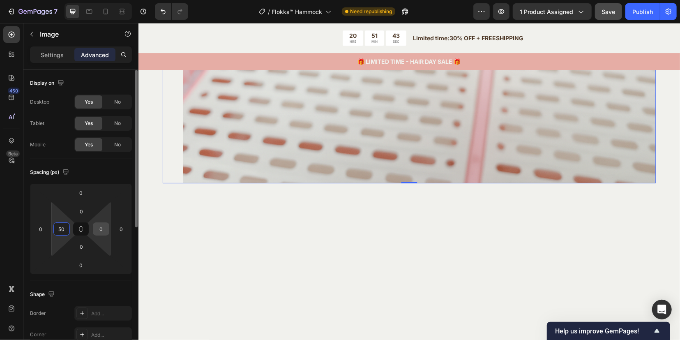
type input "50"
click at [97, 228] on input "0" at bounding box center [101, 229] width 12 height 12
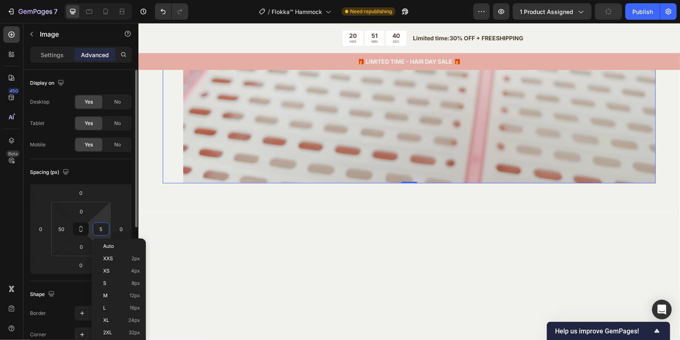
type input "50"
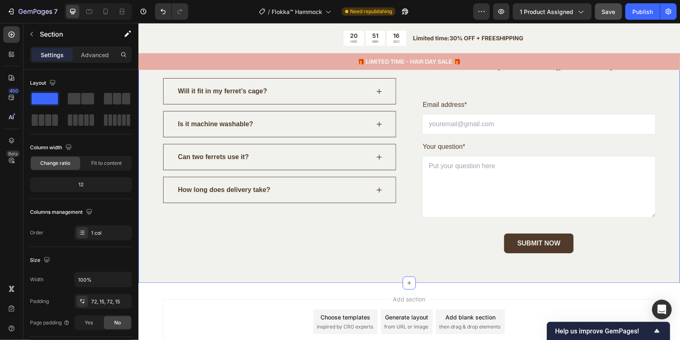
scroll to position [3294, 0]
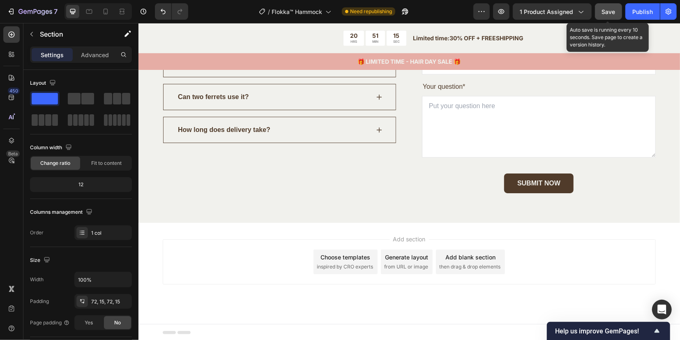
click at [604, 9] on span "Save" at bounding box center [609, 11] width 14 height 7
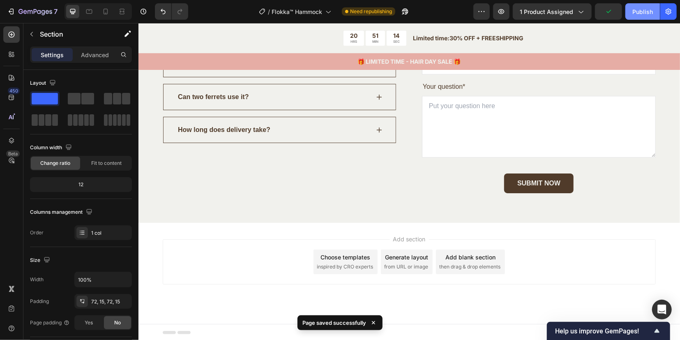
click at [639, 11] on div "Publish" at bounding box center [642, 11] width 21 height 9
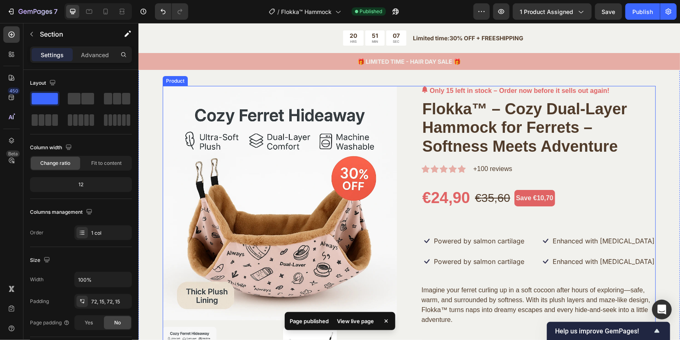
scroll to position [0, 0]
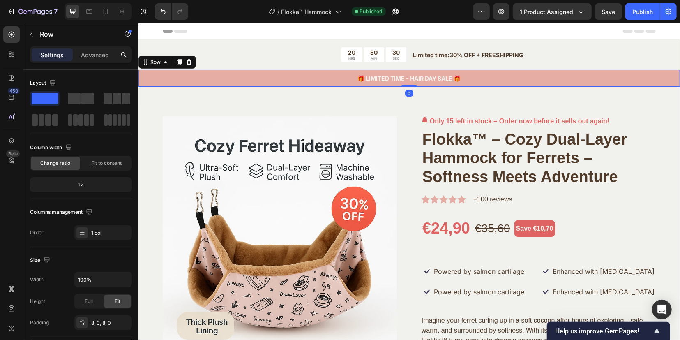
click at [268, 85] on div "🎁 LIMITED TIME - HAIR DAY SALE 🎁 Text Block Row 0" at bounding box center [408, 77] width 541 height 17
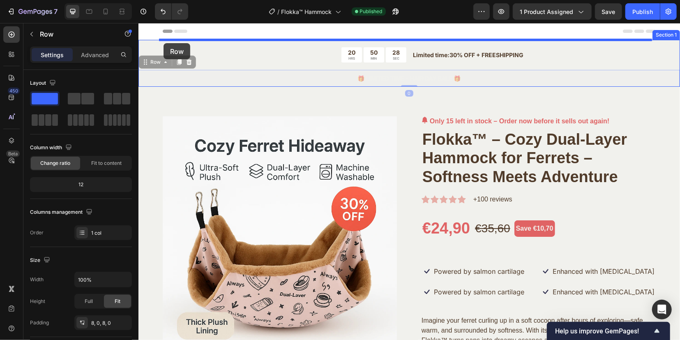
drag, startPoint x: 150, startPoint y: 61, endPoint x: 163, endPoint y: 43, distance: 22.4
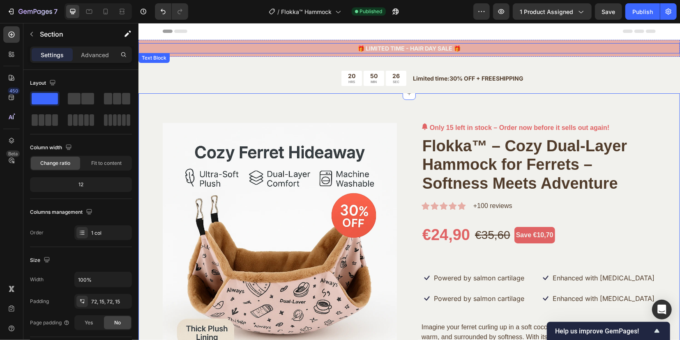
click at [325, 49] on p "🎁 LIMITED TIME - HAIR DAY SALE 🎁" at bounding box center [409, 48] width 540 height 9
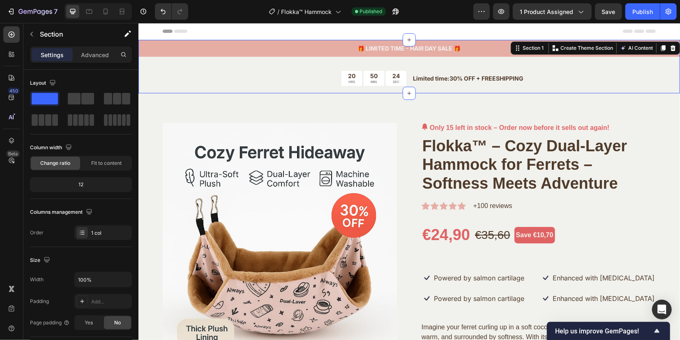
click at [415, 60] on div "🎁 LIMITED TIME - HAIR DAY SALE 🎁 Text Block Row 20 HRS 50 MIN 24 SEC Countdown …" at bounding box center [408, 65] width 541 height 53
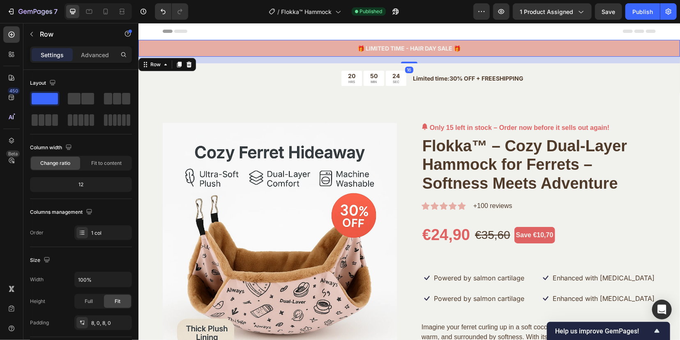
click at [424, 55] on div "🎁 LIMITED TIME - HAIR DAY SALE 🎁 Text Block Row 16" at bounding box center [408, 47] width 541 height 17
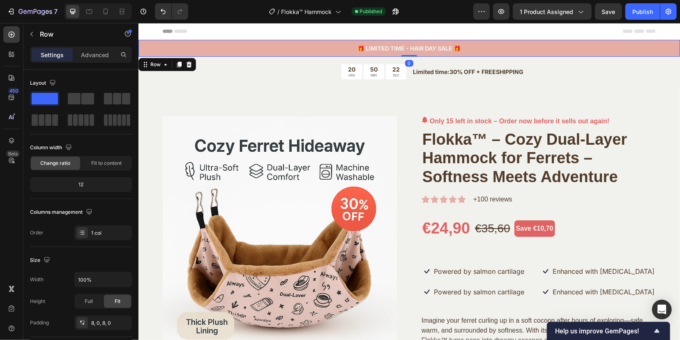
drag, startPoint x: 405, startPoint y: 62, endPoint x: 406, endPoint y: 51, distance: 10.7
click at [406, 51] on div "🎁 LIMITED TIME - HAIR DAY SALE 🎁 Text Block Row 0" at bounding box center [408, 47] width 541 height 17
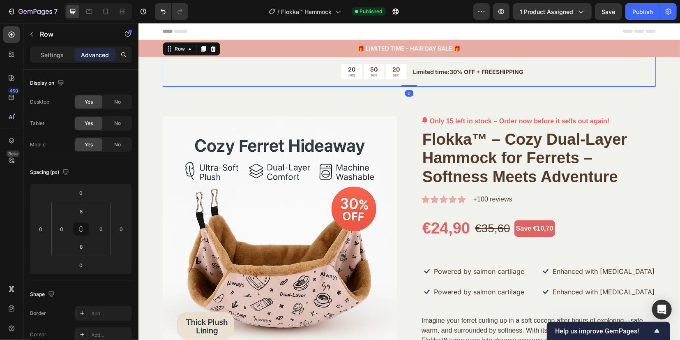
click at [419, 80] on div "20 HRS 50 MIN 20 SEC Countdown Timer Limited time:30% OFF + FREESHIPPING Text B…" at bounding box center [408, 71] width 493 height 30
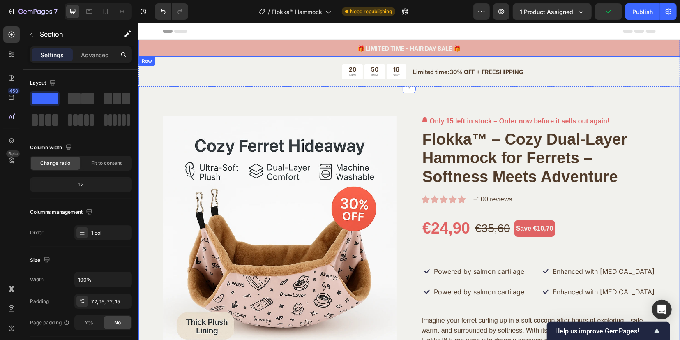
click at [478, 53] on div "🎁 LIMITED TIME - HAIR DAY SALE 🎁 Text Block Row" at bounding box center [408, 47] width 541 height 17
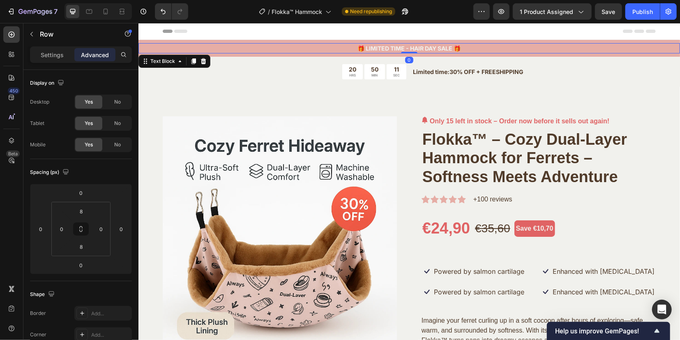
click at [363, 45] on p "🎁 LIMITED TIME - HAIR DAY SALE 🎁" at bounding box center [409, 48] width 540 height 9
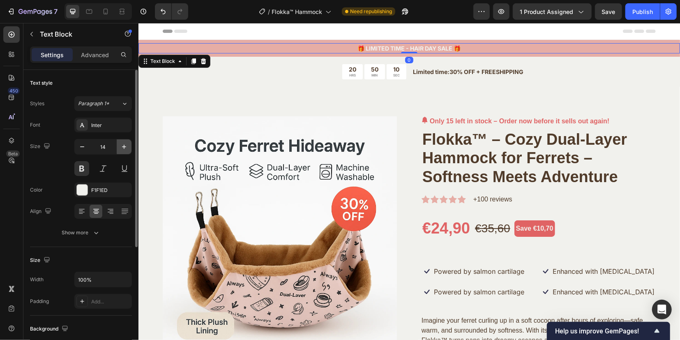
click at [127, 145] on icon "button" at bounding box center [124, 147] width 8 height 8
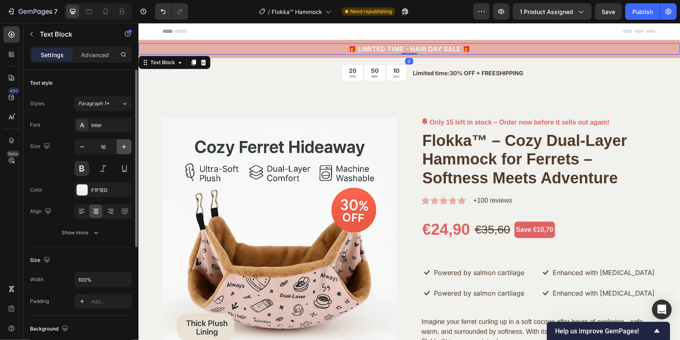
click at [127, 145] on icon "button" at bounding box center [124, 147] width 8 height 8
type input "17"
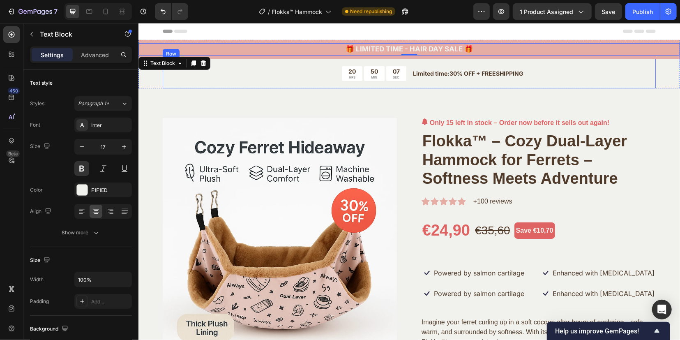
click at [489, 78] on div "Limited time:30% OFF + FREESHIPPING Text Block" at bounding box center [534, 73] width 244 height 15
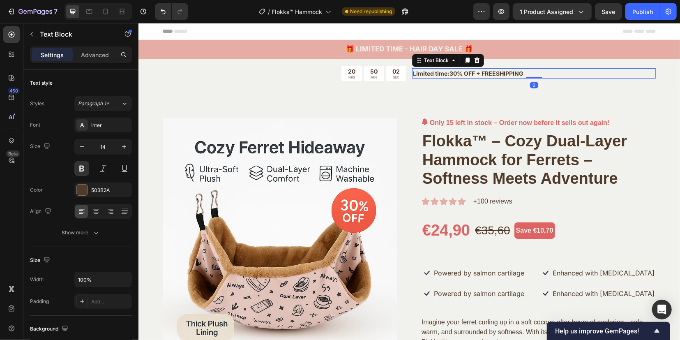
click at [506, 72] on p "Limited time:30% OFF + FREESHIPPING" at bounding box center [533, 73] width 242 height 9
click at [126, 144] on icon "button" at bounding box center [124, 147] width 8 height 8
type input "15"
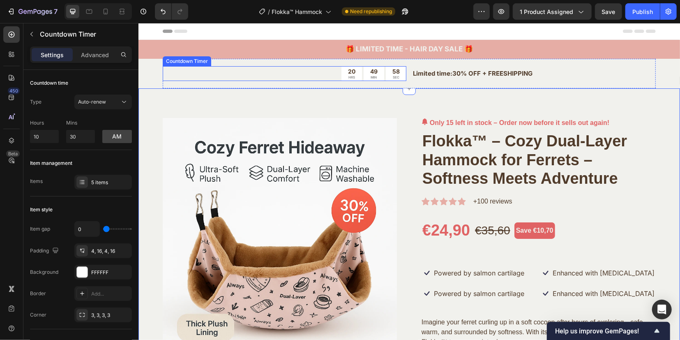
click at [380, 76] on div "20 HRS 49 MIN 58 SEC" at bounding box center [373, 73] width 65 height 15
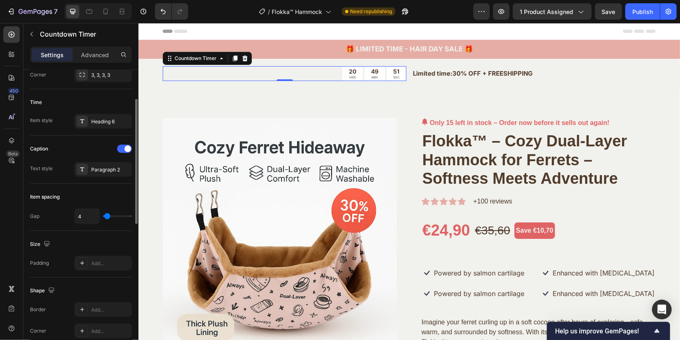
scroll to position [189, 0]
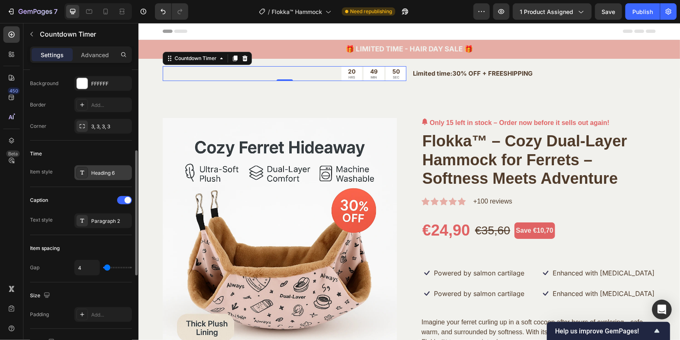
click at [89, 172] on div "Heading 6" at bounding box center [103, 172] width 58 height 15
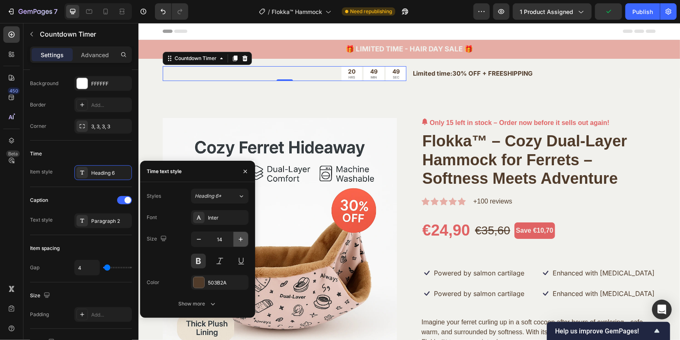
click at [241, 243] on icon "button" at bounding box center [241, 239] width 8 height 8
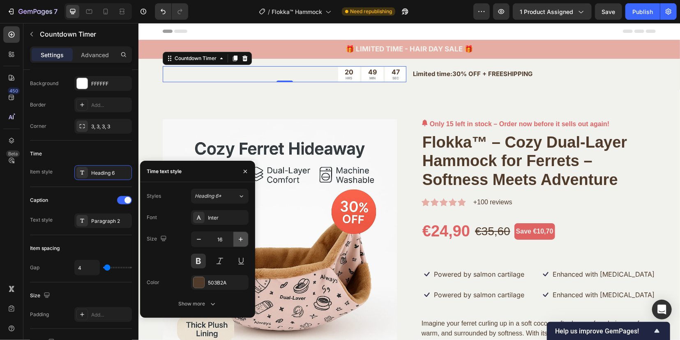
click at [241, 243] on icon "button" at bounding box center [241, 239] width 8 height 8
type input "18"
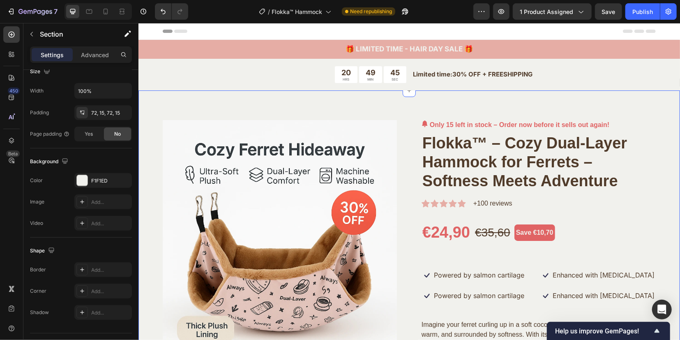
scroll to position [0, 0]
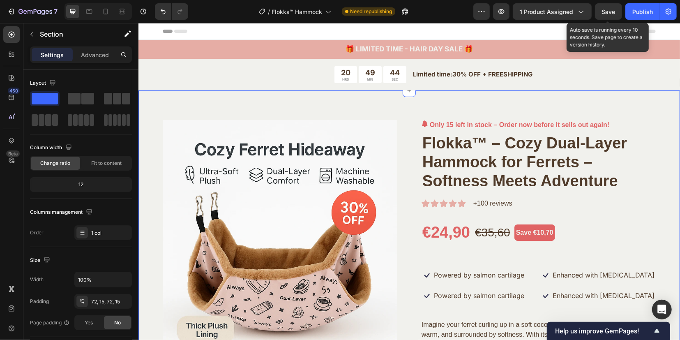
click at [608, 15] on div "Save" at bounding box center [609, 11] width 14 height 9
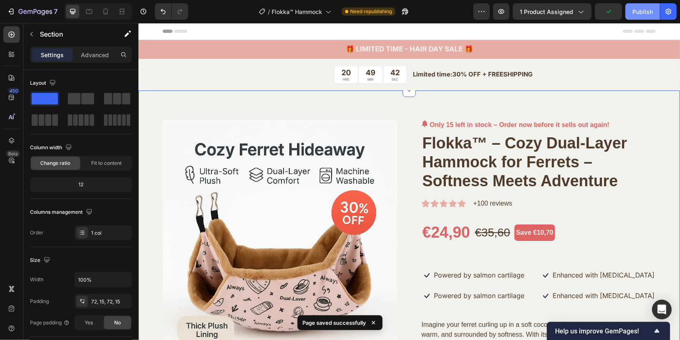
click at [646, 14] on div "Publish" at bounding box center [642, 11] width 21 height 9
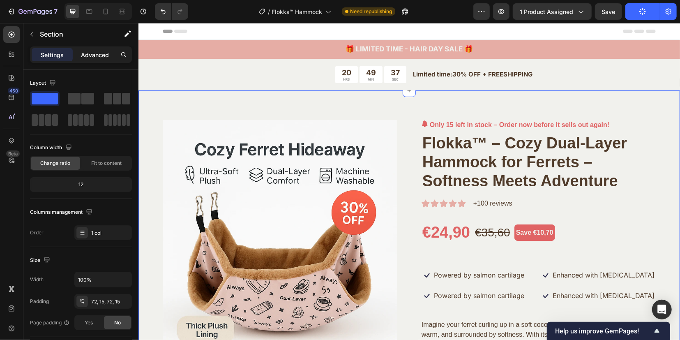
click at [89, 56] on p "Advanced" at bounding box center [95, 55] width 28 height 9
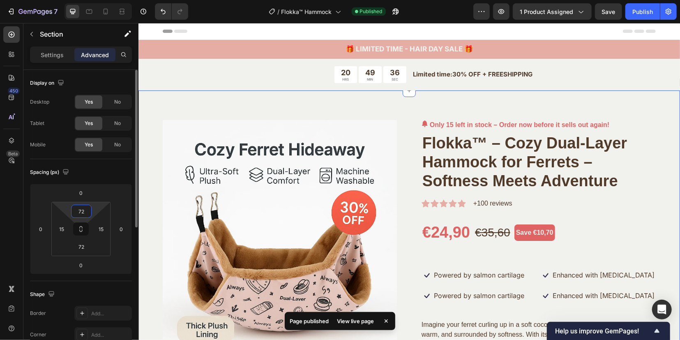
click at [88, 210] on input "72" at bounding box center [81, 211] width 16 height 12
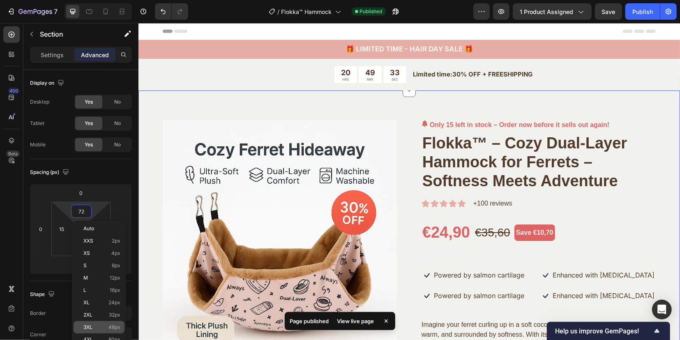
click at [96, 329] on p "3XL 48px" at bounding box center [101, 327] width 37 height 6
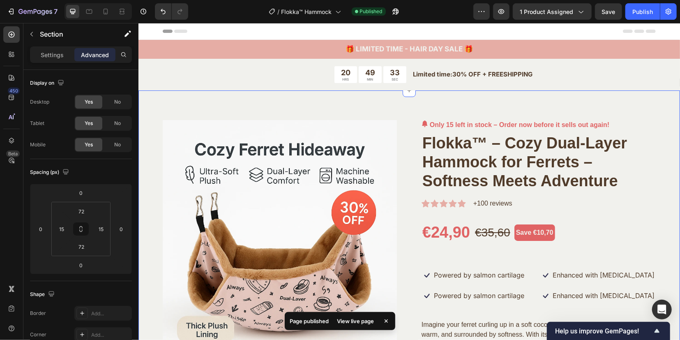
type input "48"
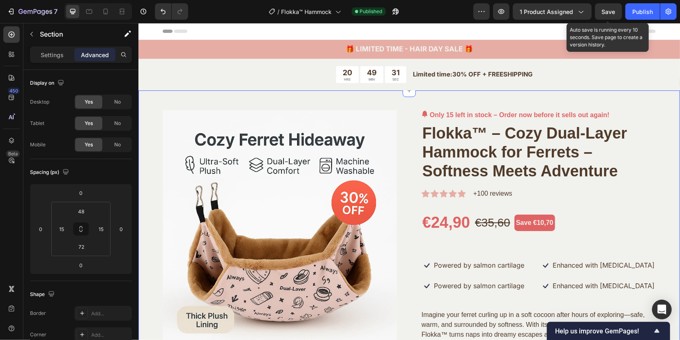
click at [614, 15] on div "Save" at bounding box center [609, 11] width 14 height 9
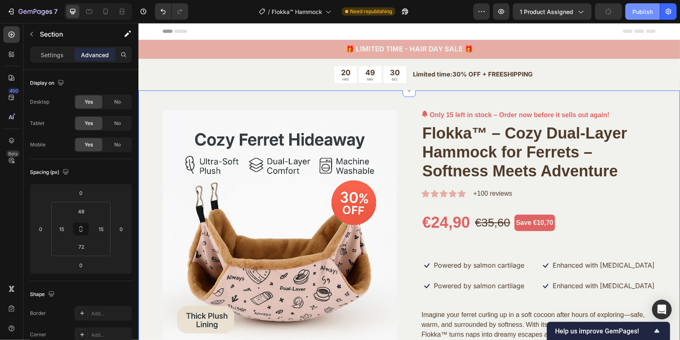
click at [642, 8] on div "Publish" at bounding box center [642, 11] width 21 height 9
